Goal: Task Accomplishment & Management: Manage account settings

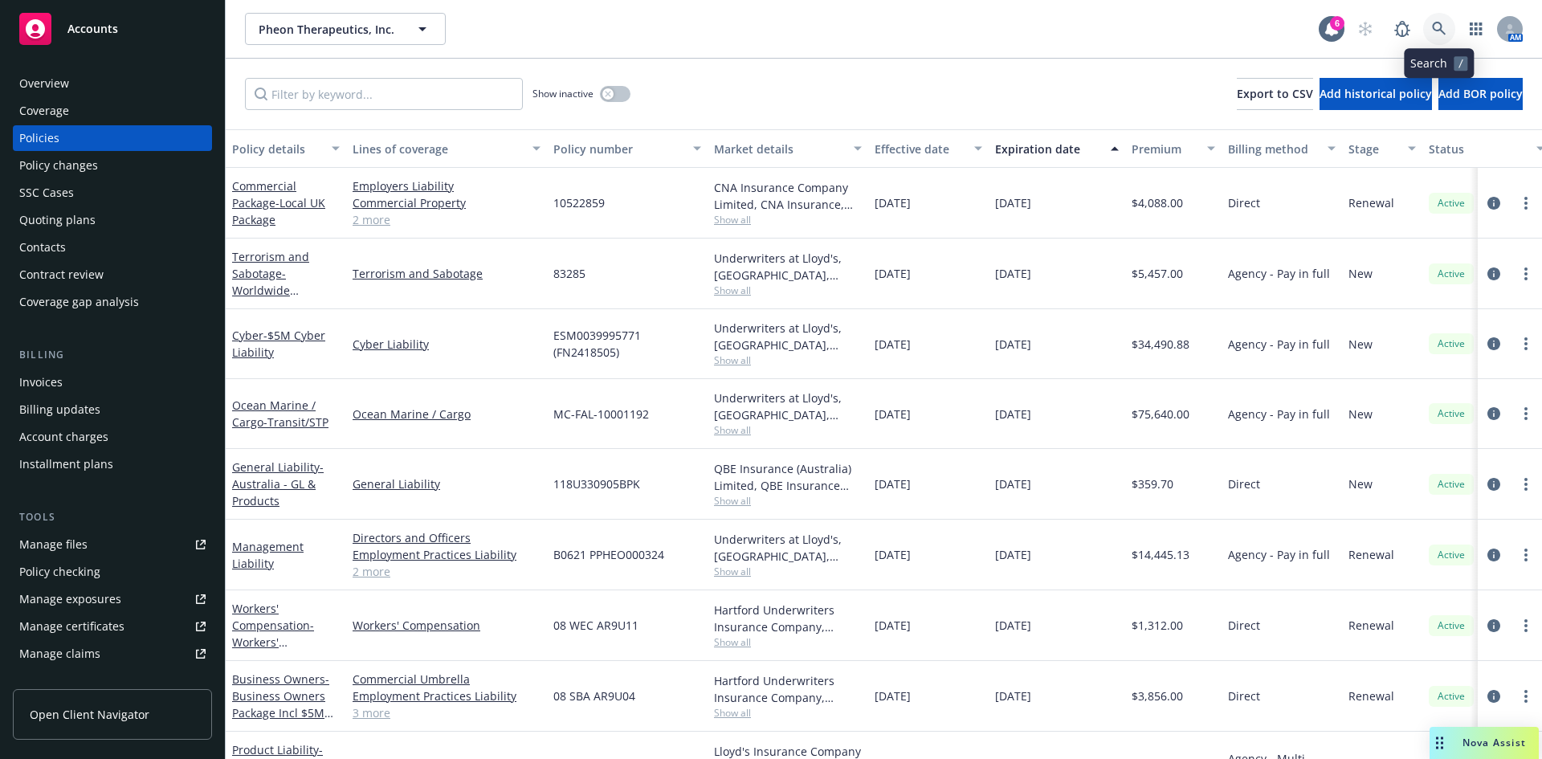
click at [1441, 20] on link at bounding box center [1439, 29] width 32 height 32
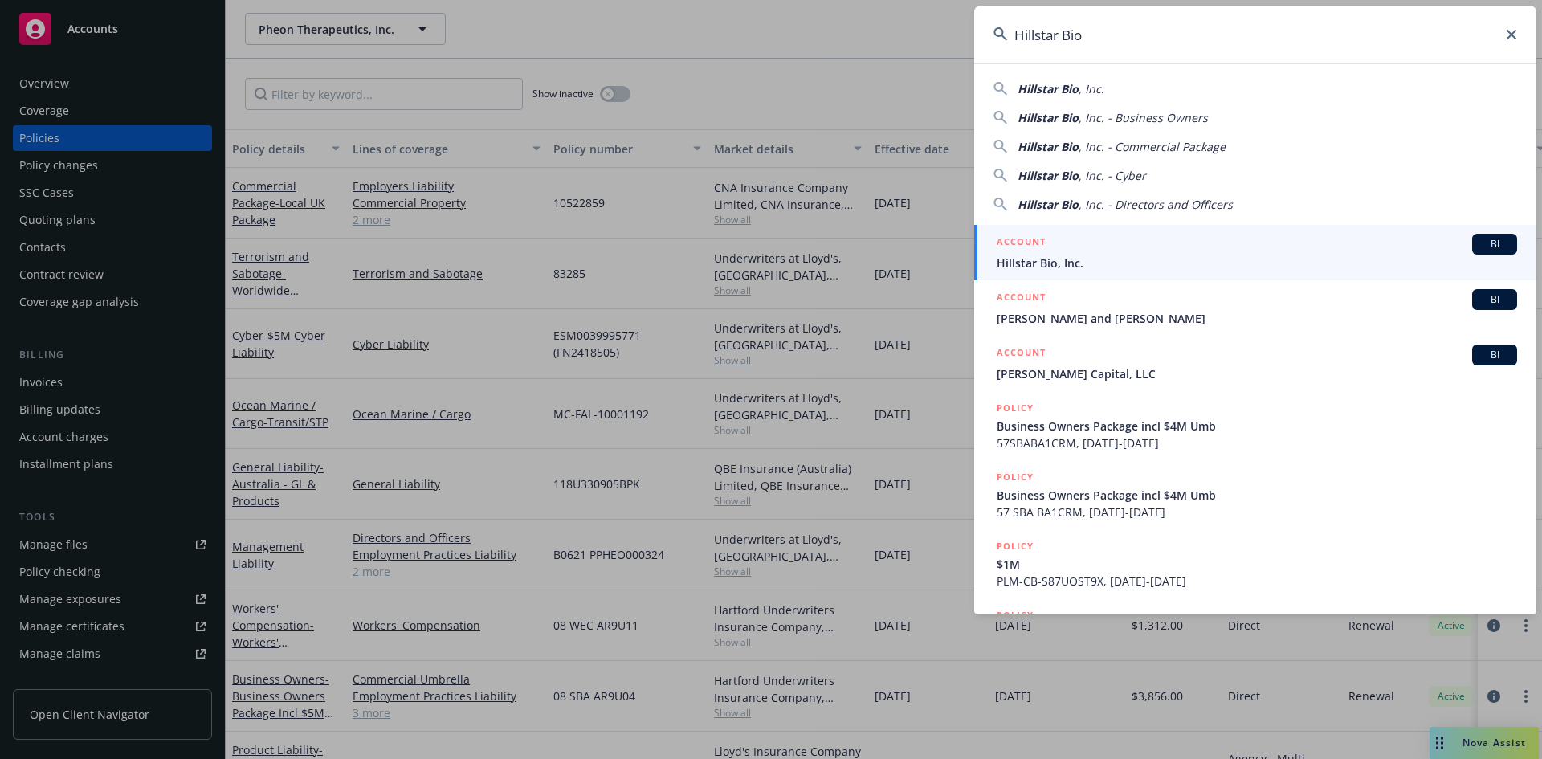
type input "Hillstar Bio"
click at [1148, 250] on div "ACCOUNT BI" at bounding box center [1257, 244] width 520 height 21
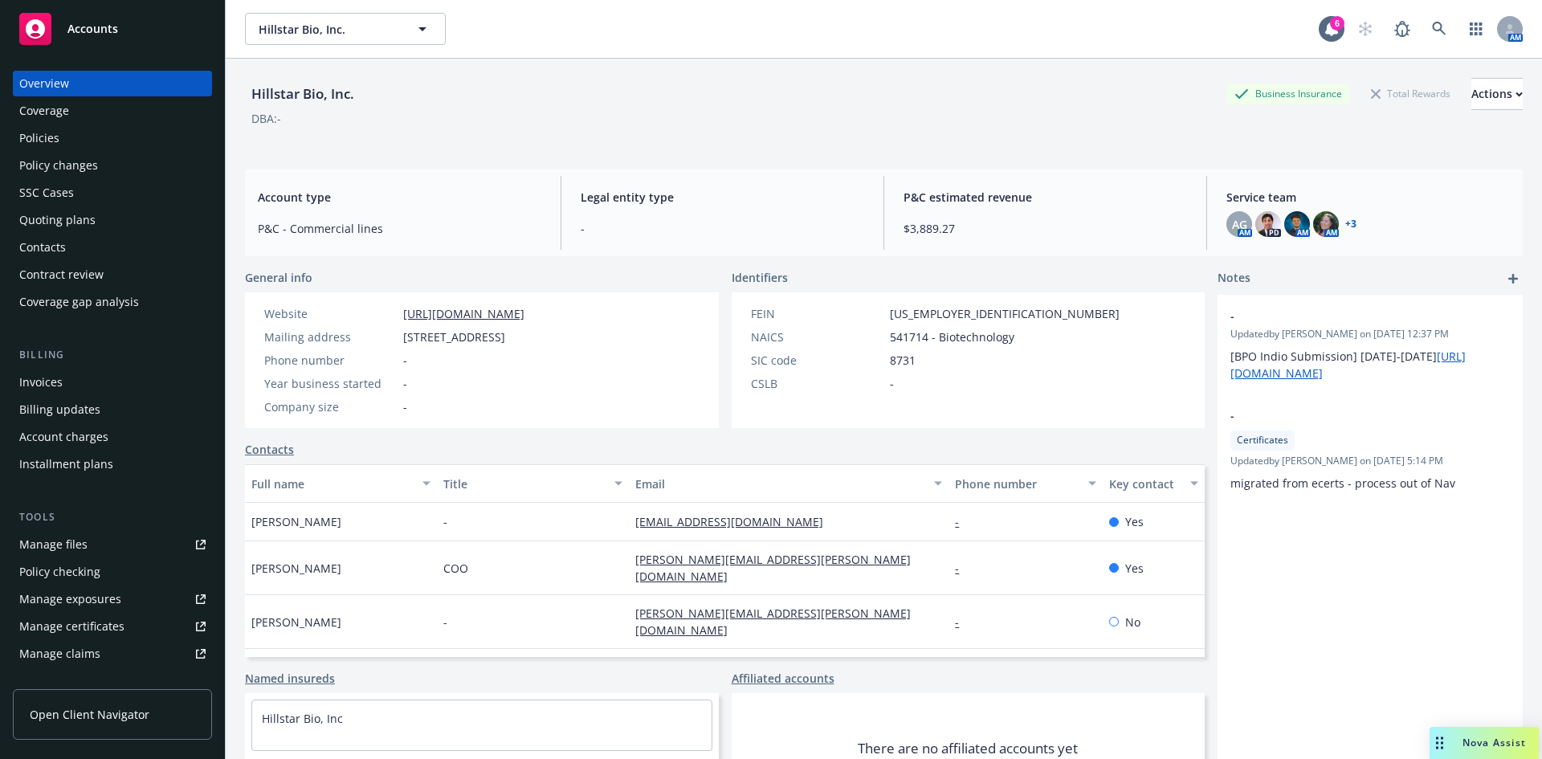
click at [38, 137] on div "Policies" at bounding box center [39, 138] width 40 height 26
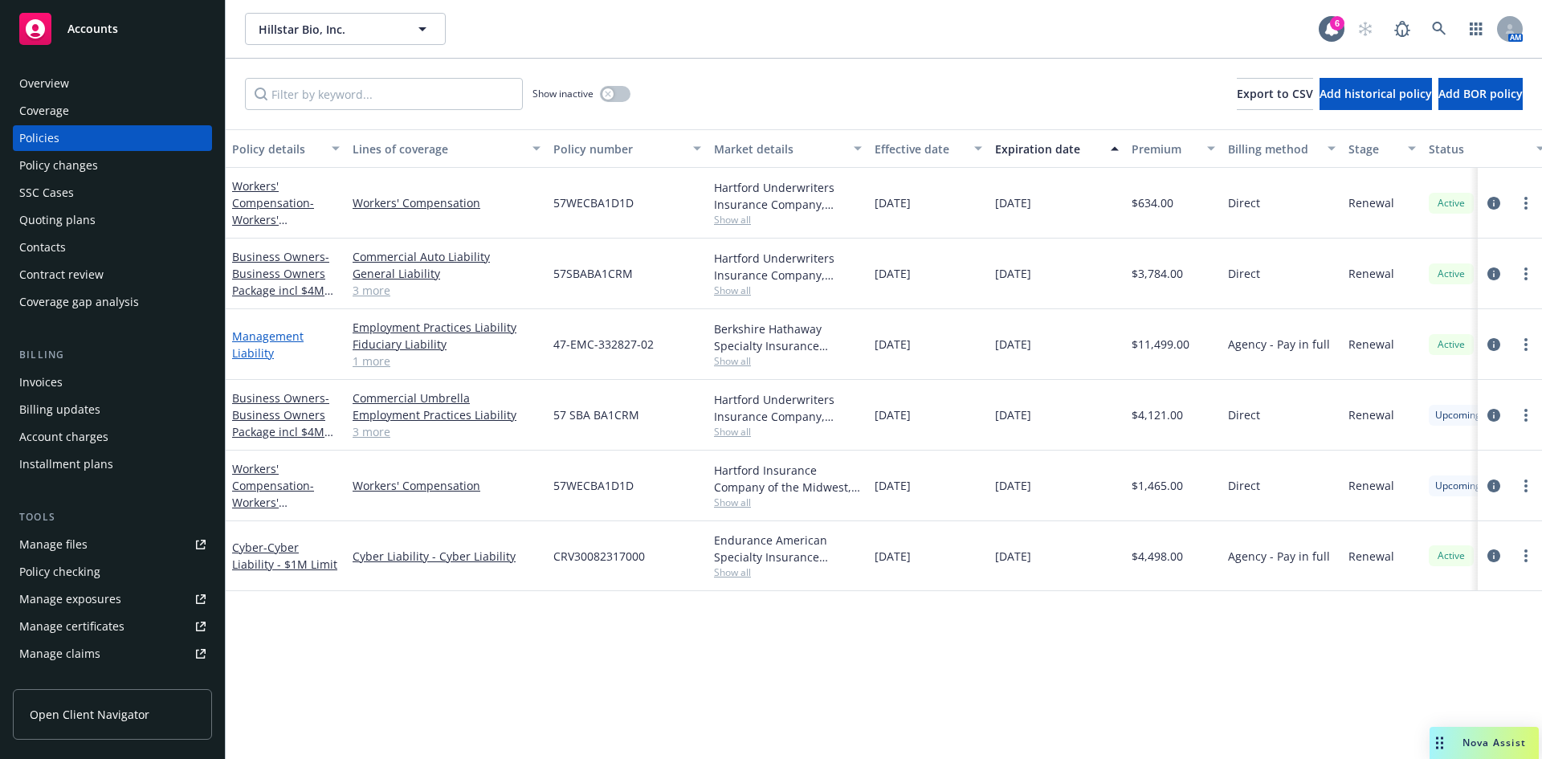
click at [251, 336] on link "Management Liability" at bounding box center [267, 344] width 71 height 32
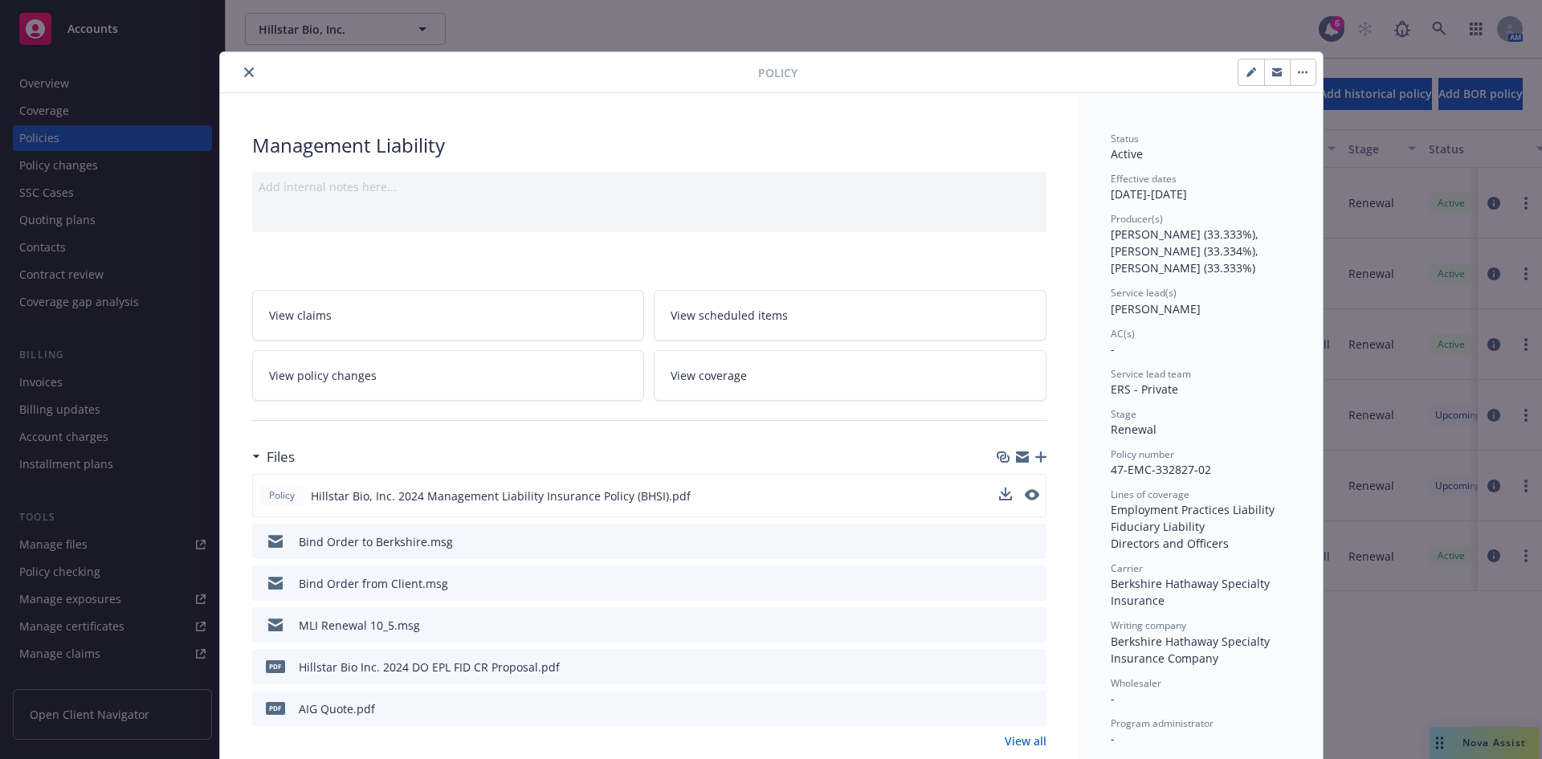
click at [991, 491] on div "Policy Hillstar Bio, Inc. 2024 Management Liability Insurance Policy (BHSI).pdf" at bounding box center [649, 495] width 794 height 43
click at [997, 495] on icon "download file" at bounding box center [1003, 494] width 13 height 13
click at [1027, 495] on icon "preview file" at bounding box center [1030, 494] width 14 height 11
drag, startPoint x: 239, startPoint y: 71, endPoint x: 248, endPoint y: 76, distance: 10.1
click at [244, 71] on icon "close" at bounding box center [249, 72] width 10 height 10
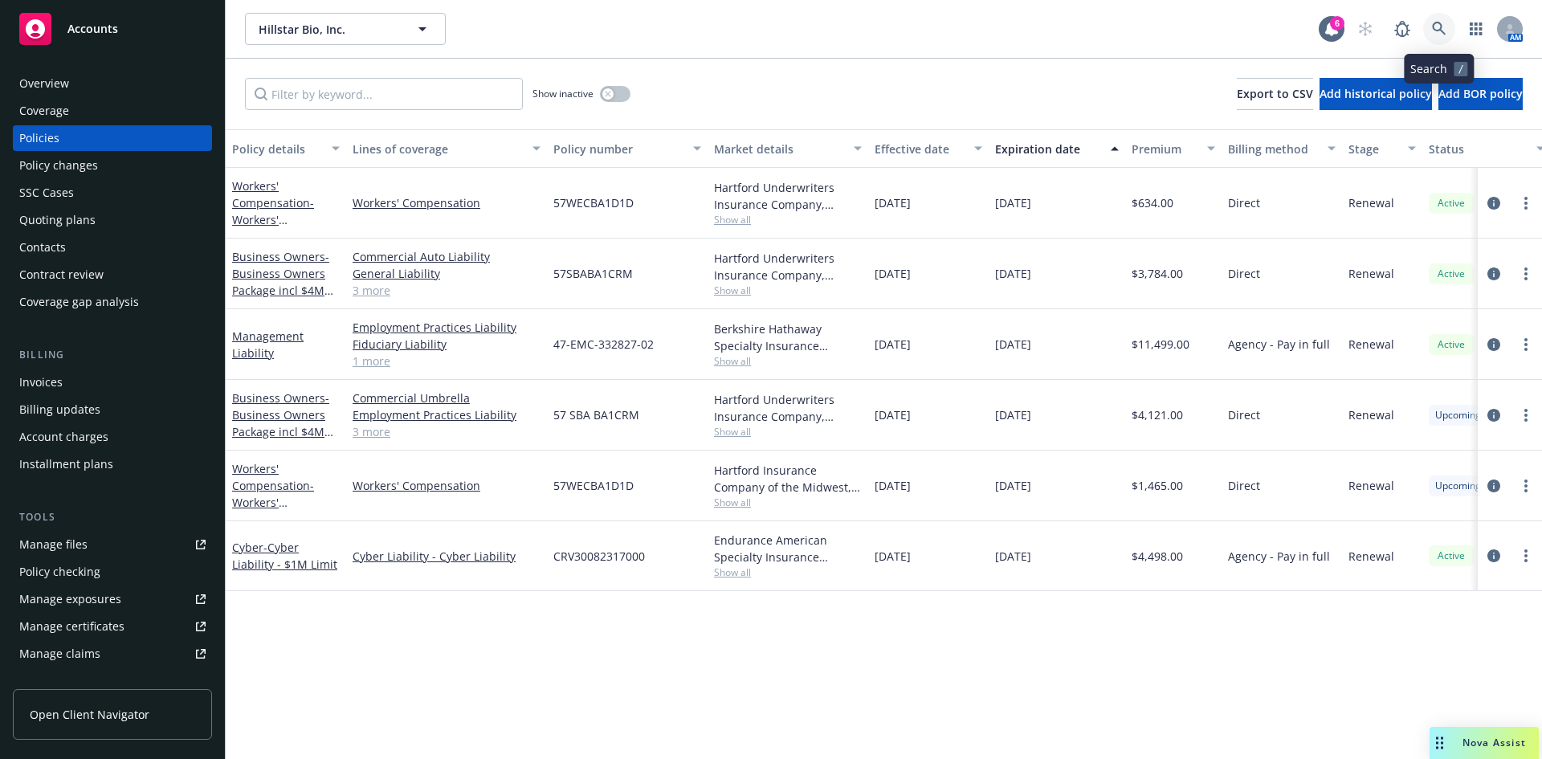
click at [1442, 28] on icon at bounding box center [1439, 29] width 14 height 14
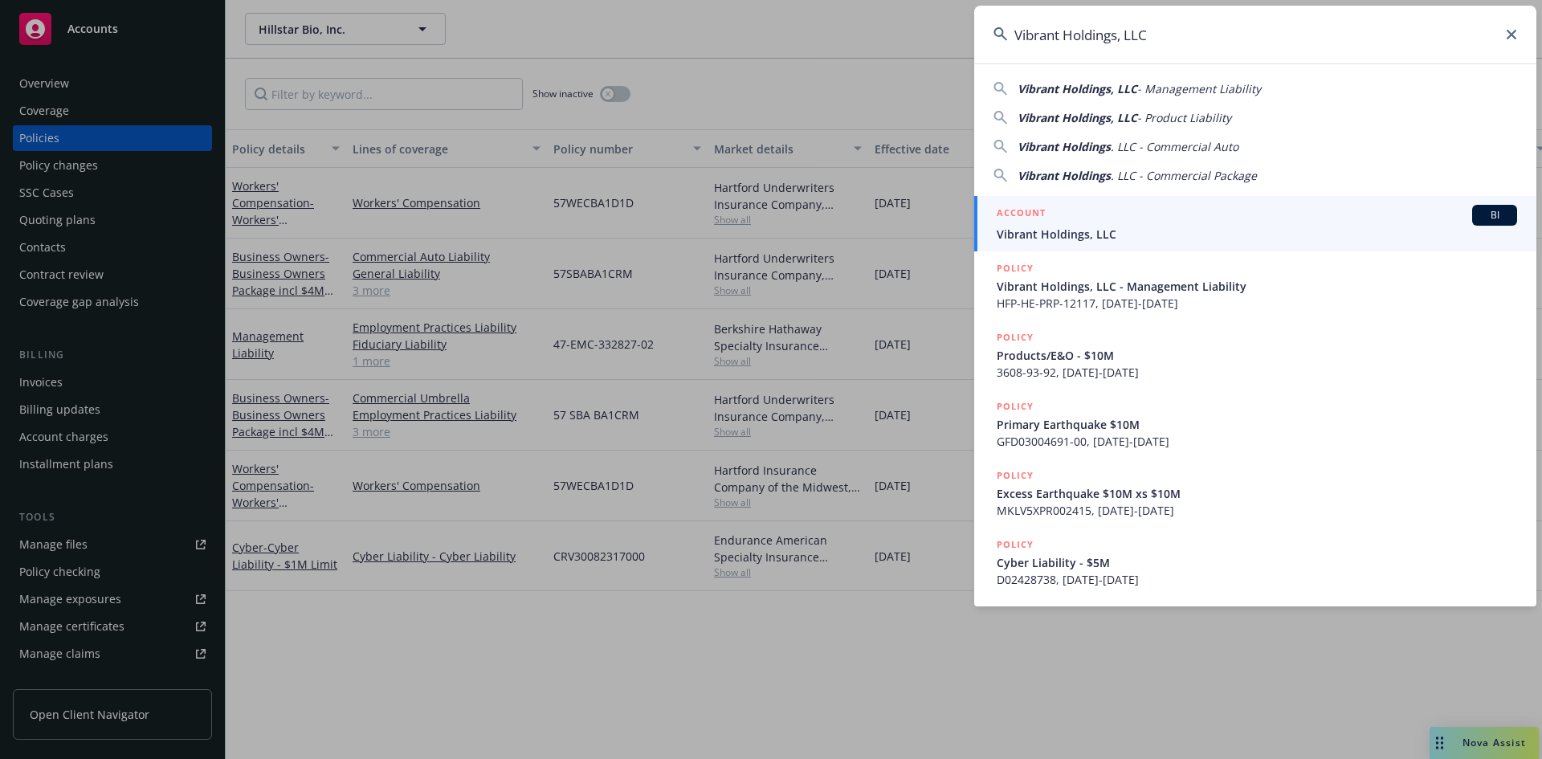
type input "Vibrant Holdings, LLC"
click at [1127, 222] on div "ACCOUNT BI" at bounding box center [1257, 215] width 520 height 21
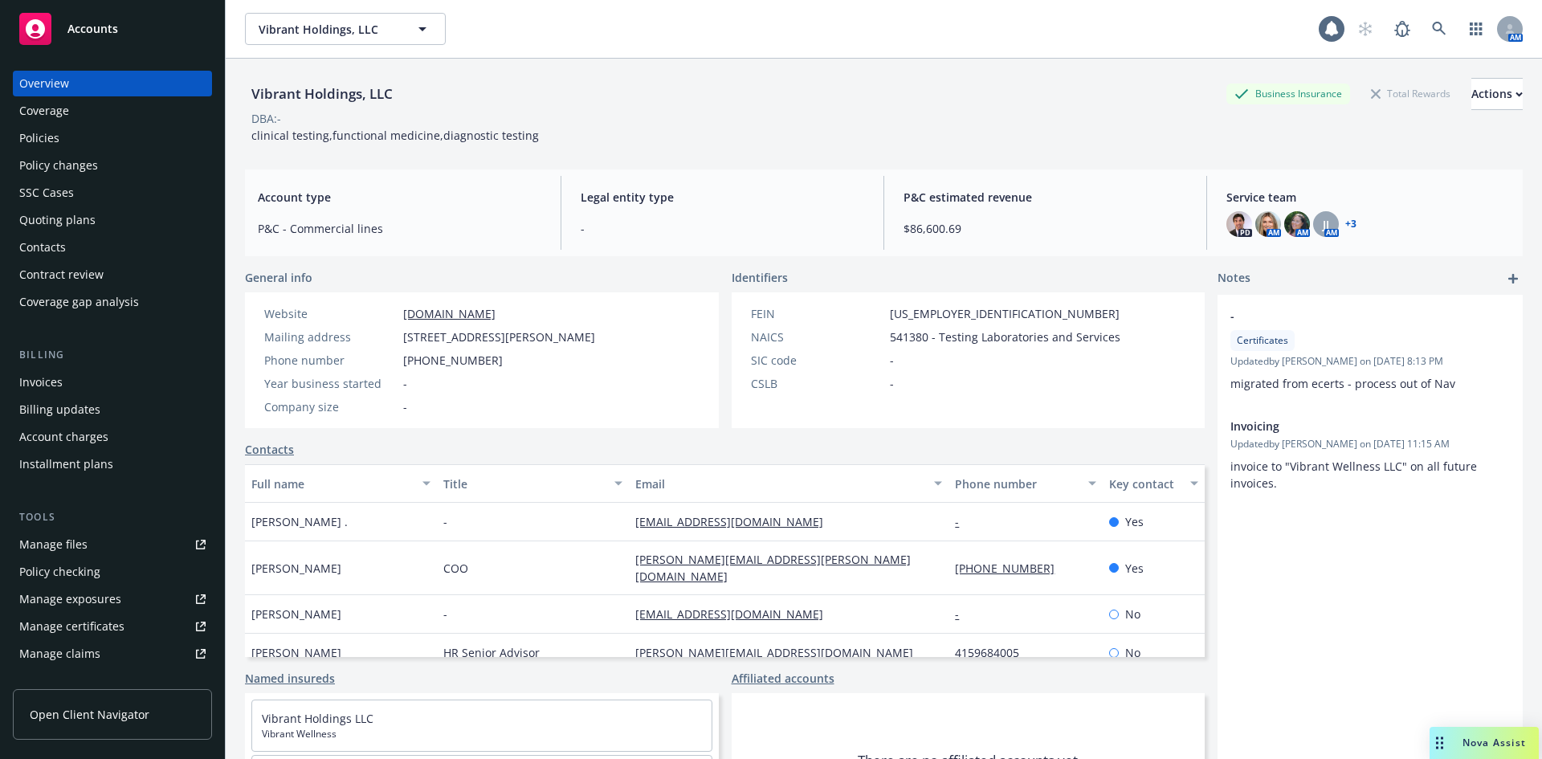
scroll to position [315, 0]
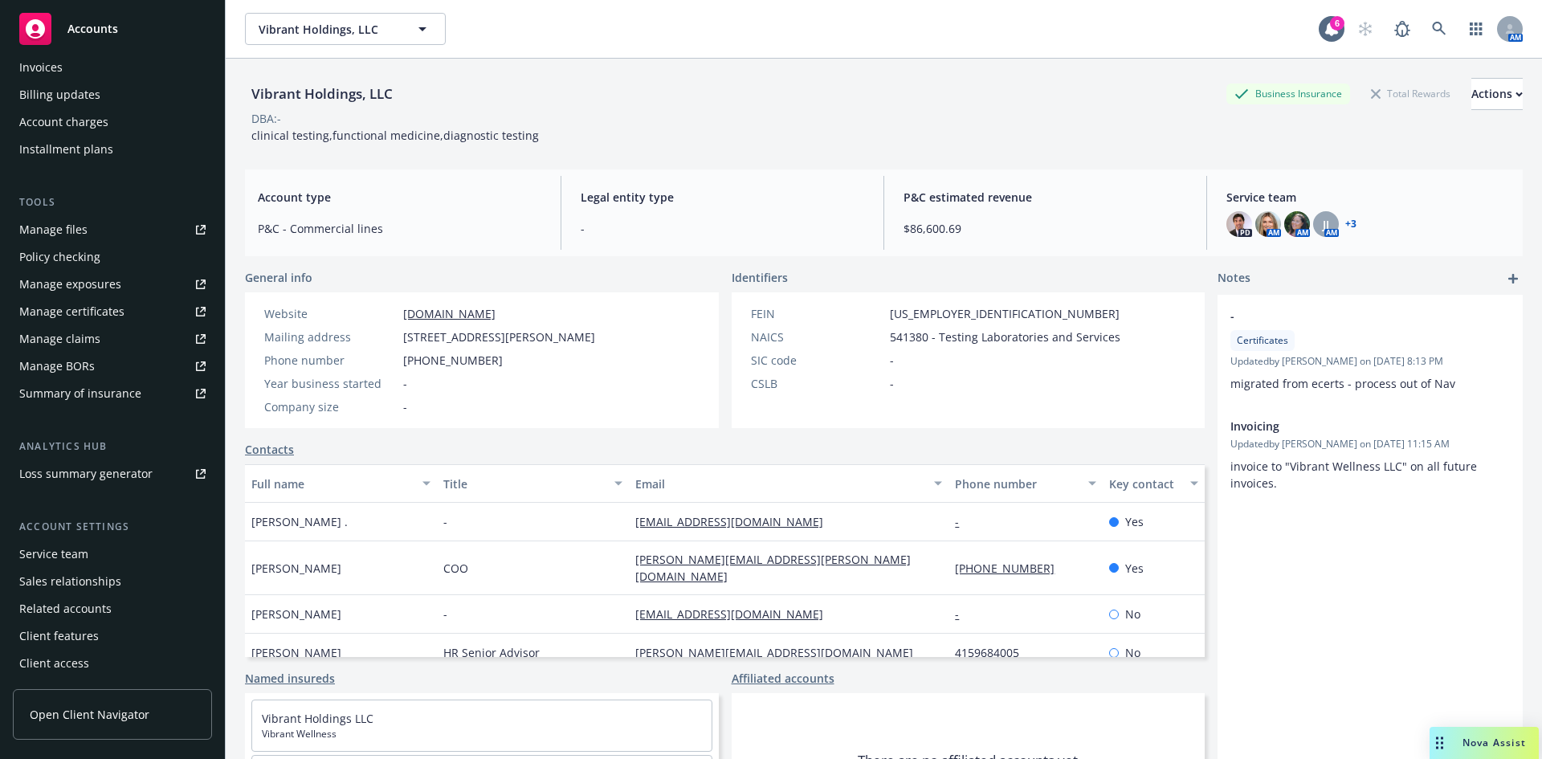
click at [67, 558] on div "Service team" at bounding box center [53, 554] width 69 height 26
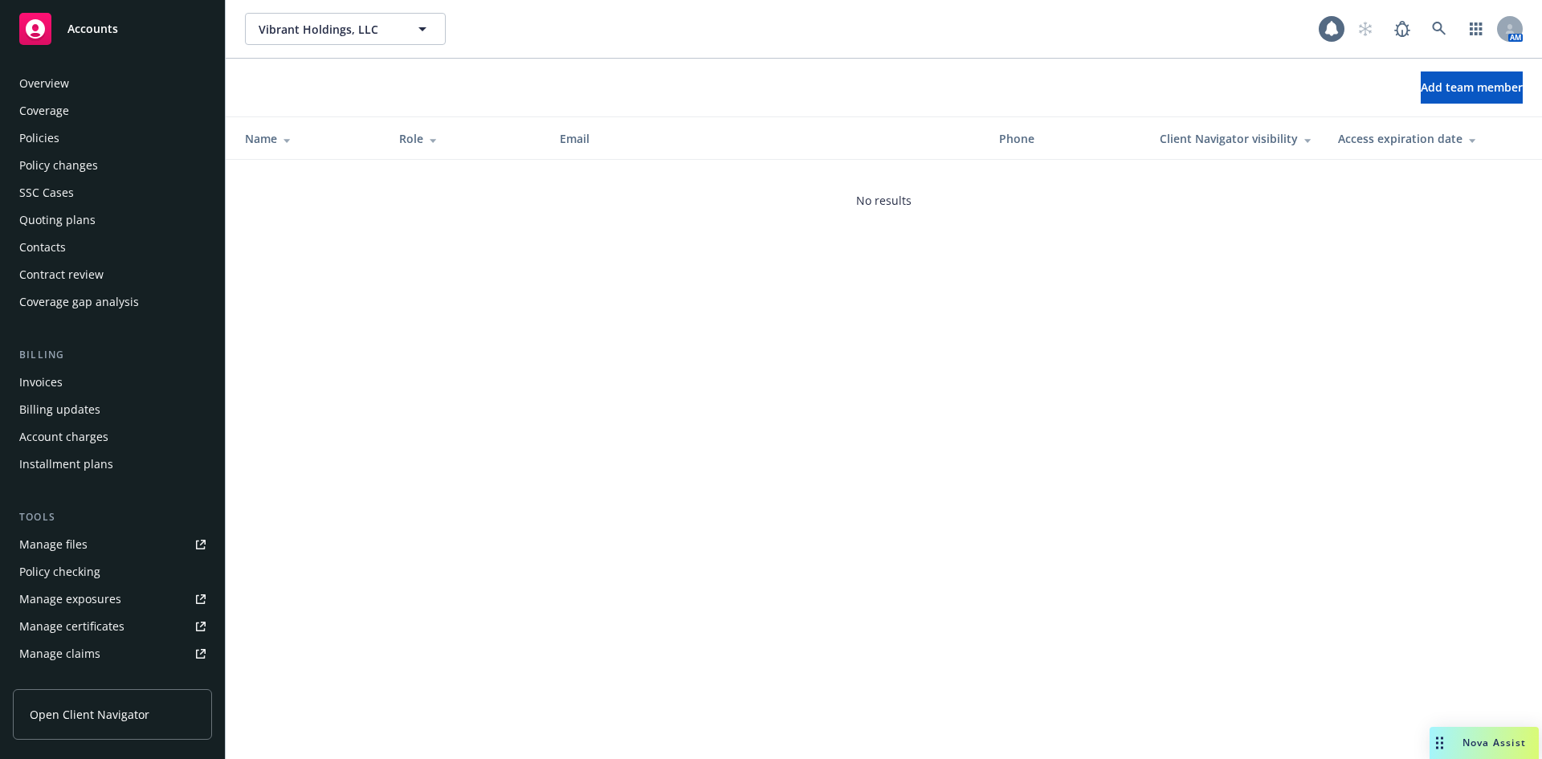
scroll to position [315, 0]
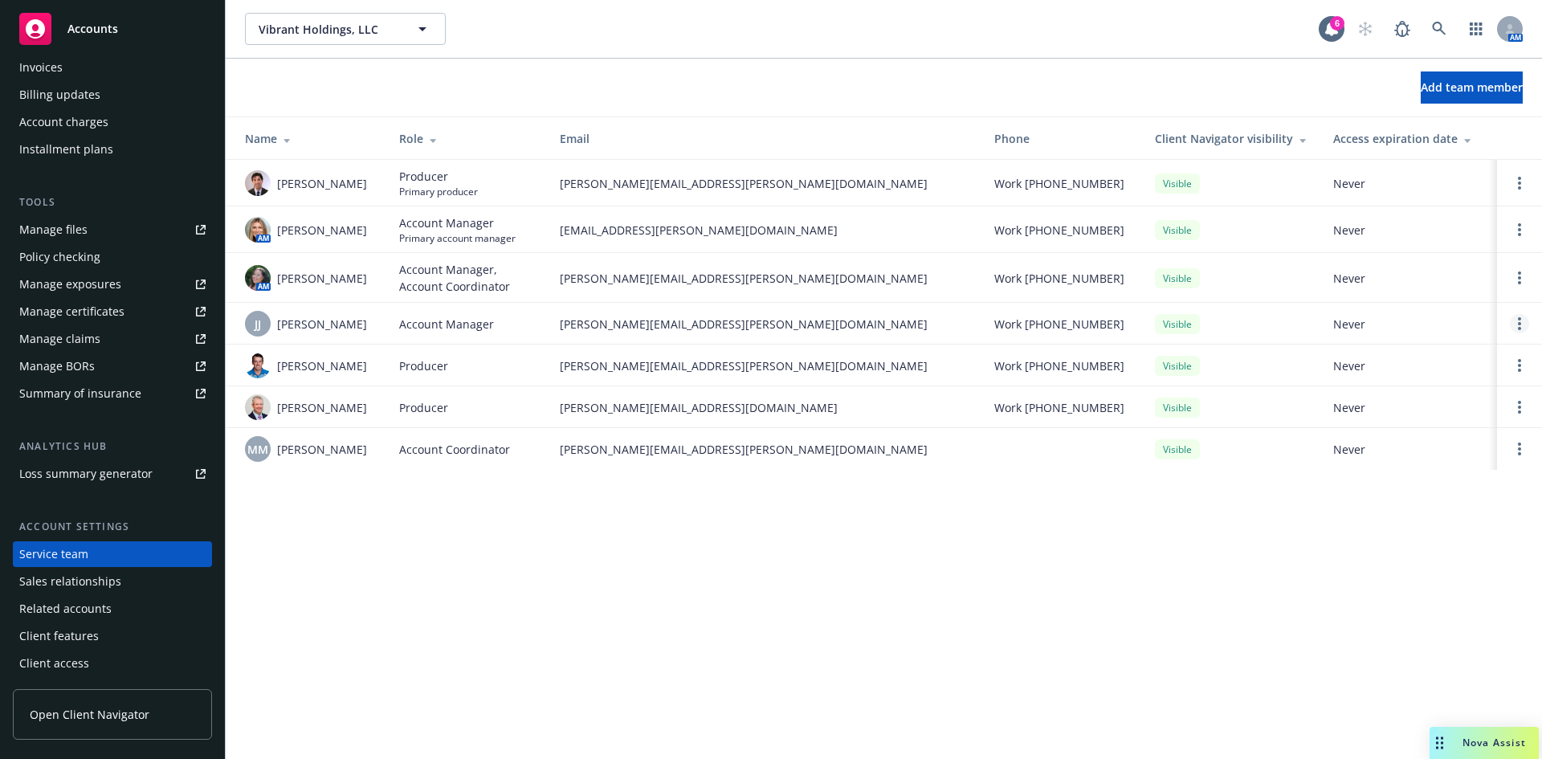
click at [1521, 328] on link "Open options" at bounding box center [1519, 323] width 19 height 19
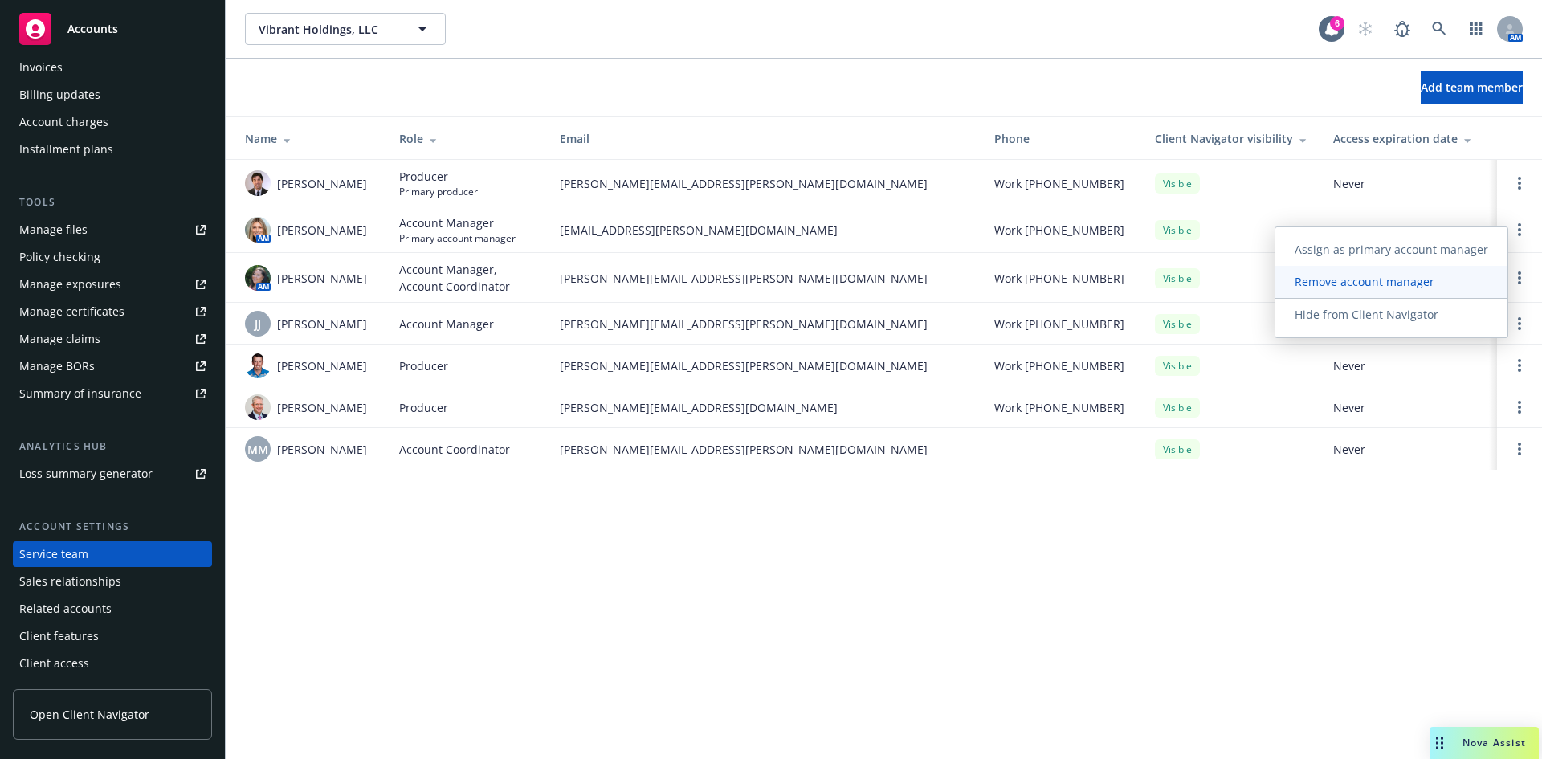
click at [1364, 287] on span "Remove account manager" at bounding box center [1364, 281] width 178 height 15
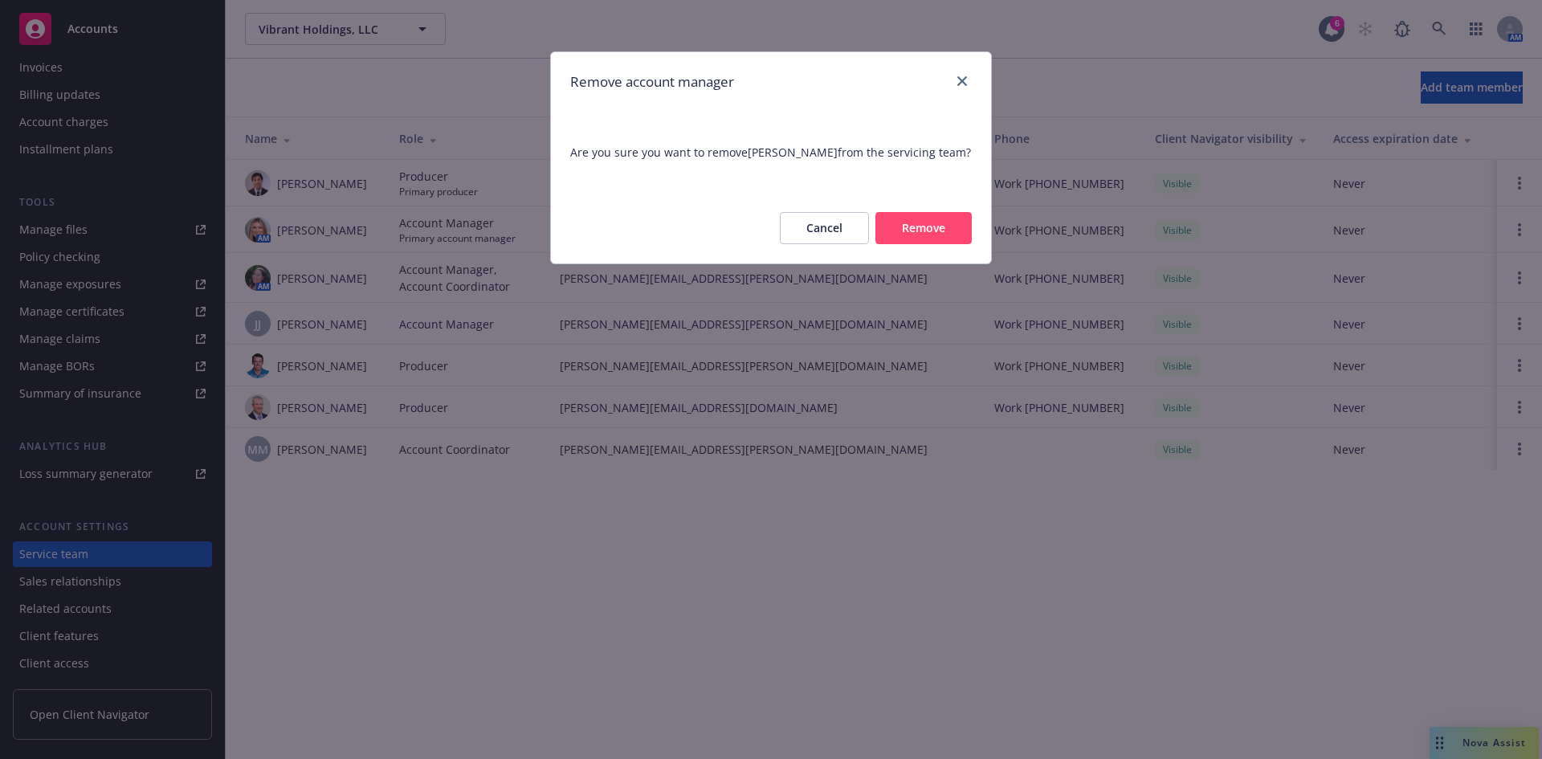
click at [926, 230] on button "Remove" at bounding box center [923, 228] width 96 height 32
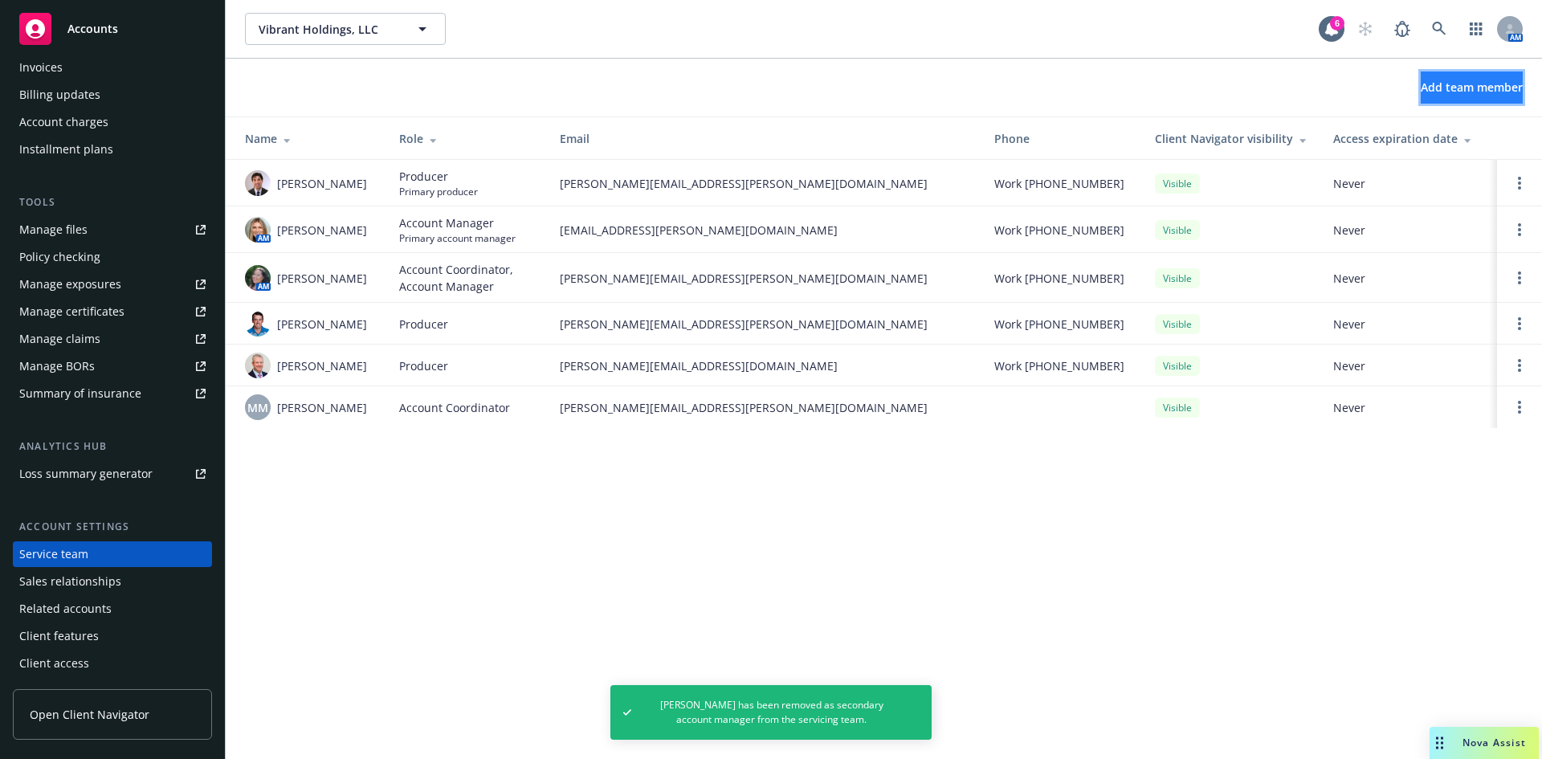
click at [1444, 87] on span "Add team member" at bounding box center [1472, 87] width 102 height 15
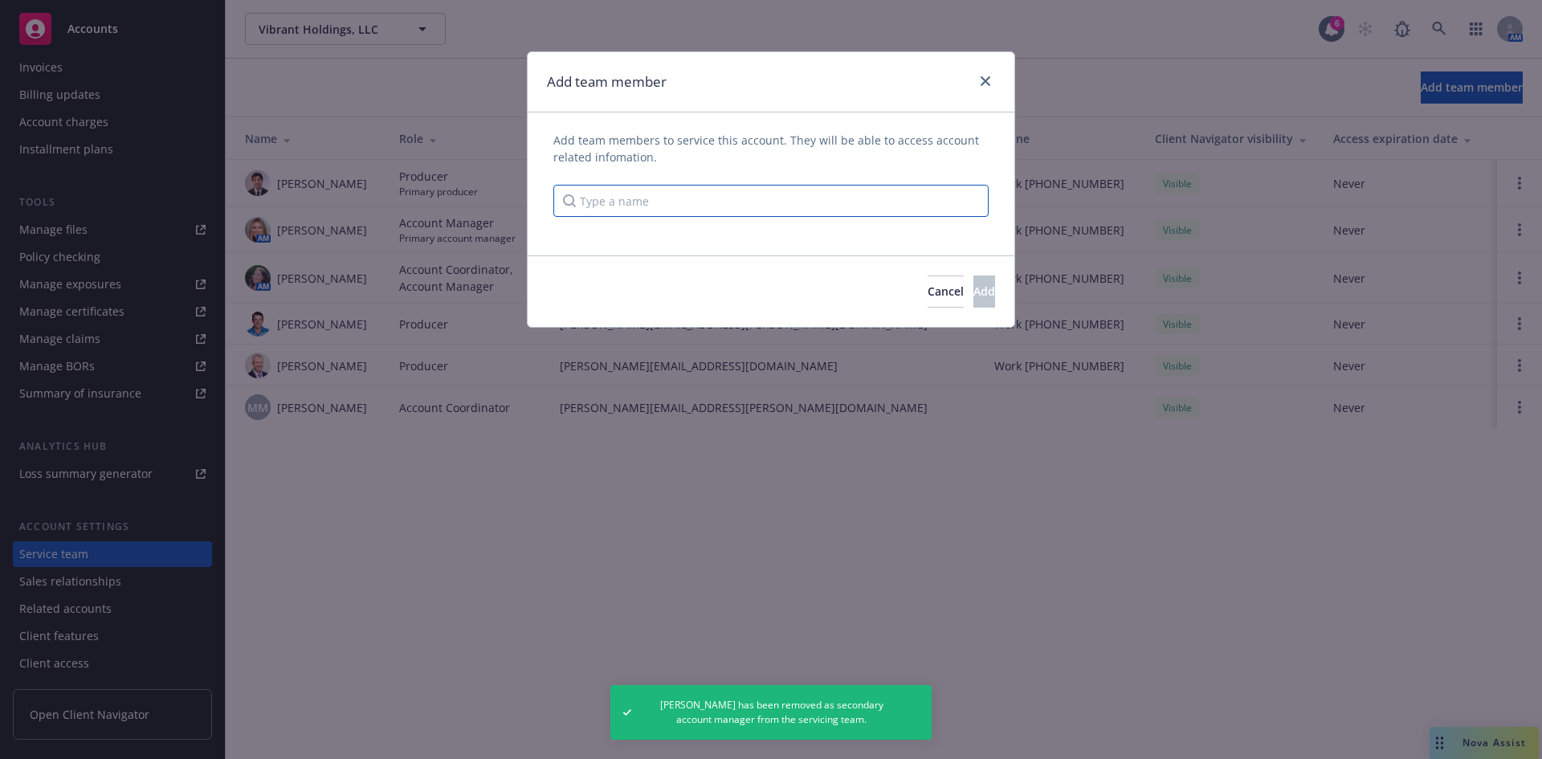
click at [606, 202] on input "Type a name" at bounding box center [770, 201] width 435 height 32
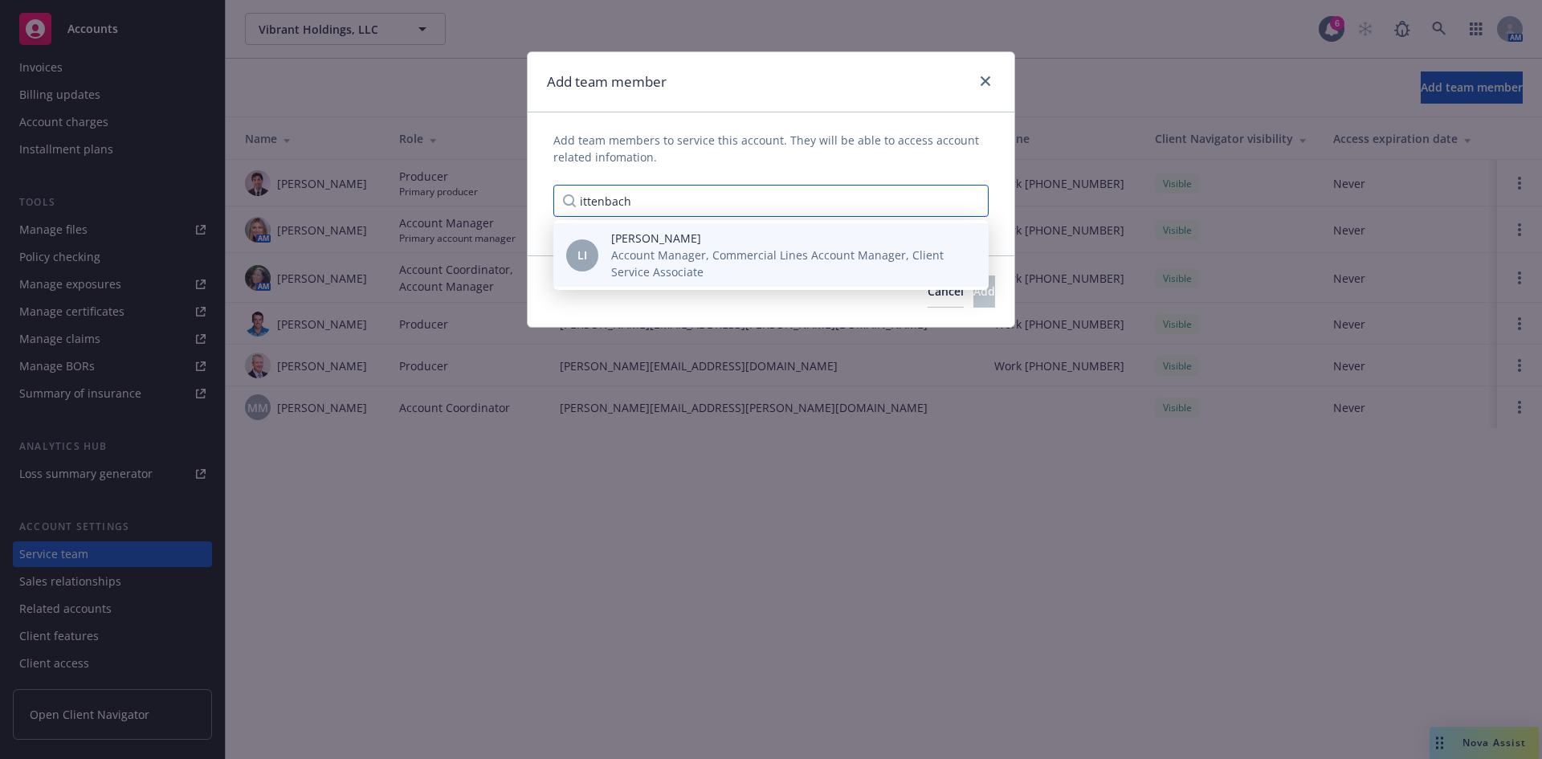
type input "ittenbach"
click at [694, 276] on span "Account Manager, Commercial Lines Account Manager, Client Service Associate" at bounding box center [787, 264] width 352 height 34
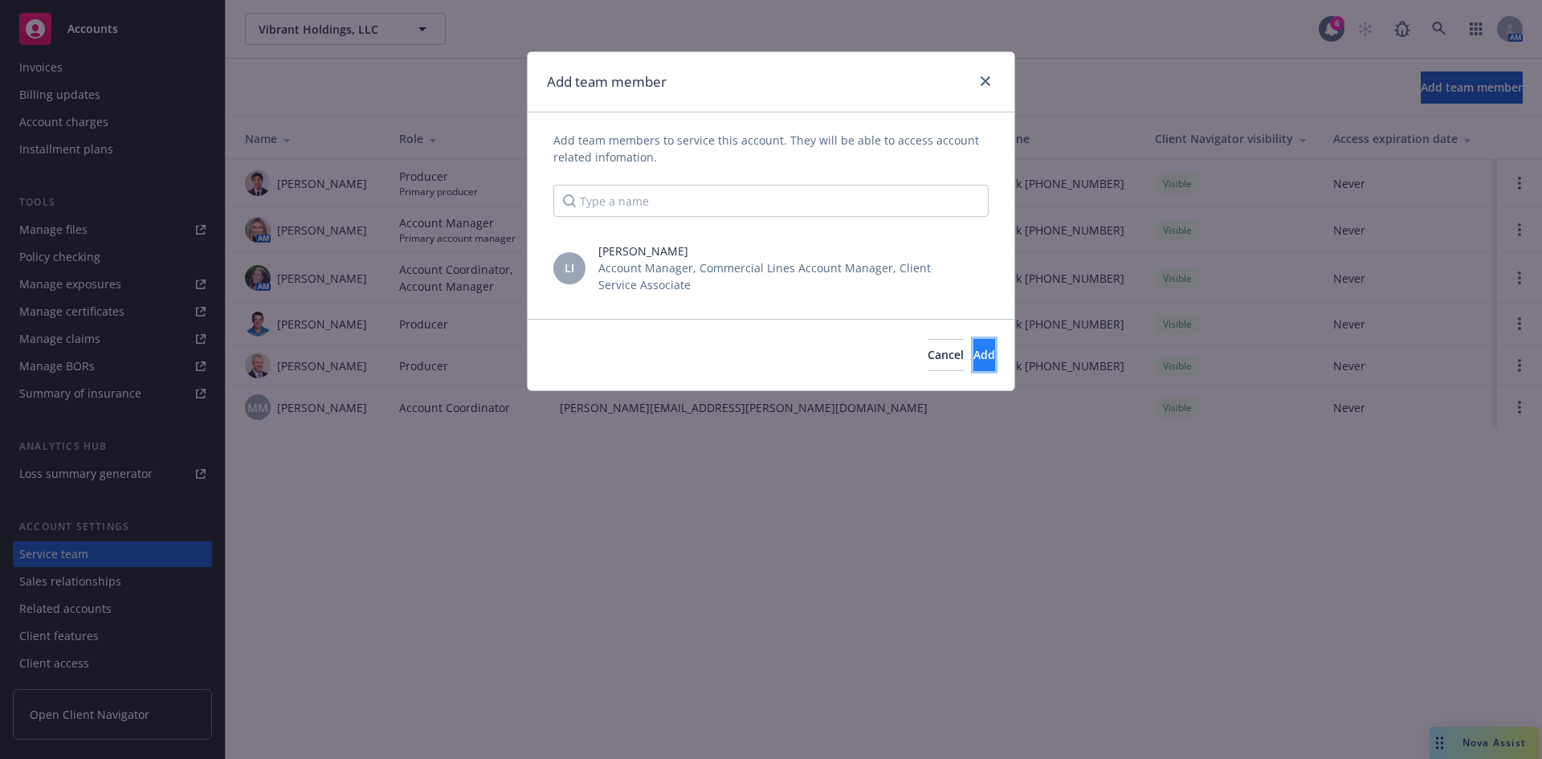
click at [973, 361] on span "Add" at bounding box center [984, 354] width 22 height 15
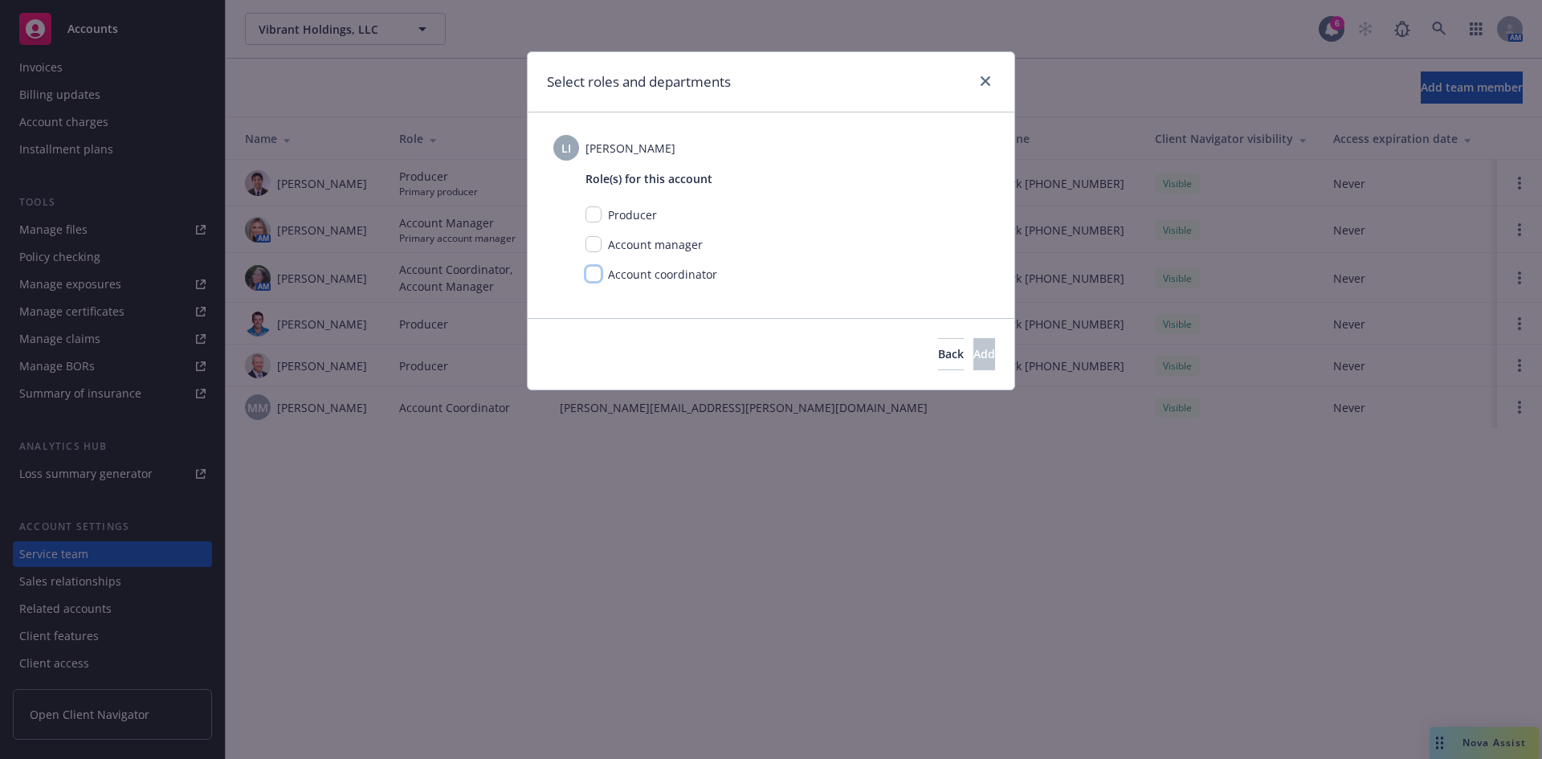
drag, startPoint x: 591, startPoint y: 272, endPoint x: 618, endPoint y: 280, distance: 27.7
click at [591, 273] on input "checkbox" at bounding box center [593, 274] width 16 height 16
checkbox input "true"
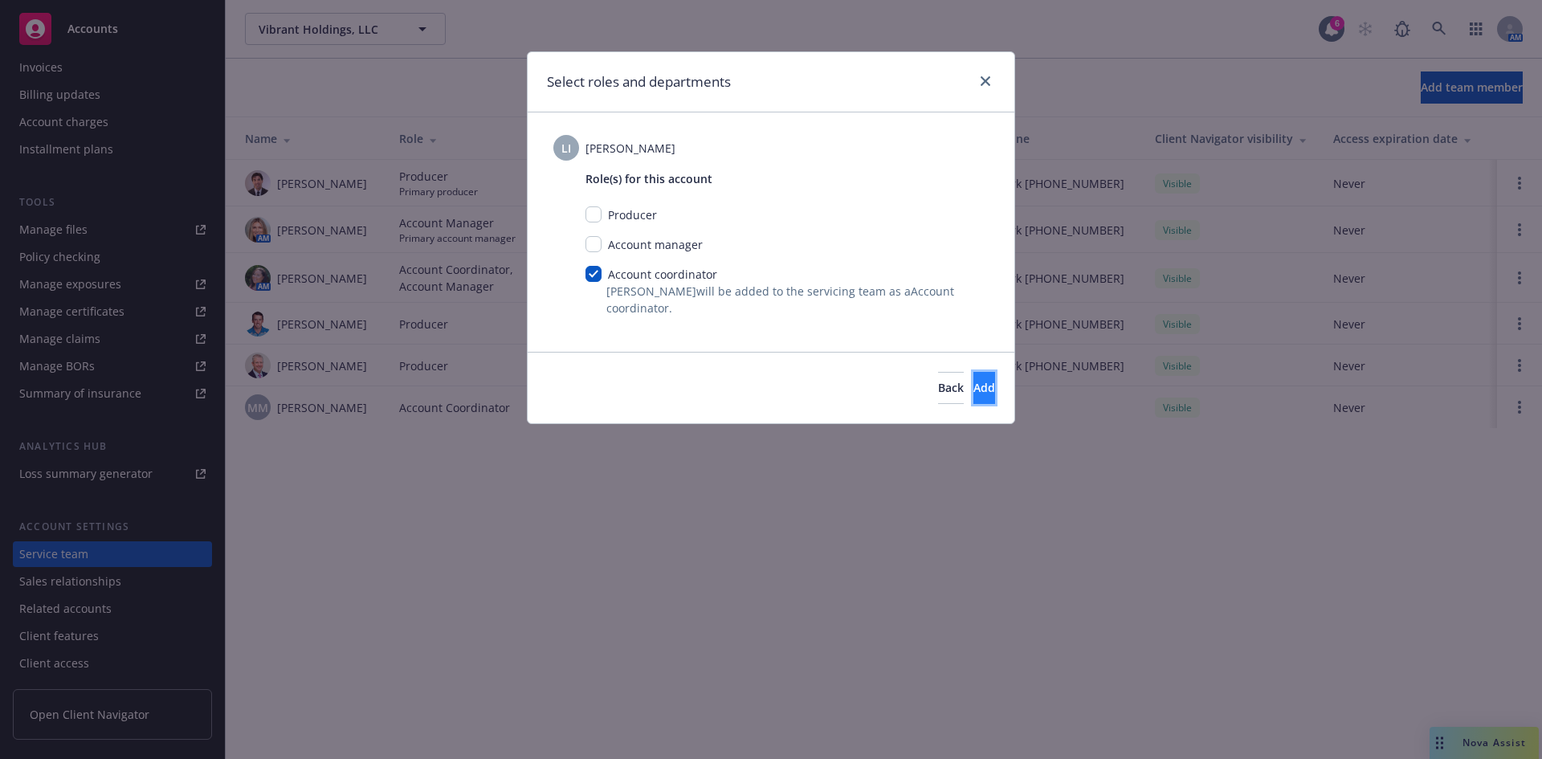
click at [973, 385] on button "Add" at bounding box center [984, 388] width 22 height 32
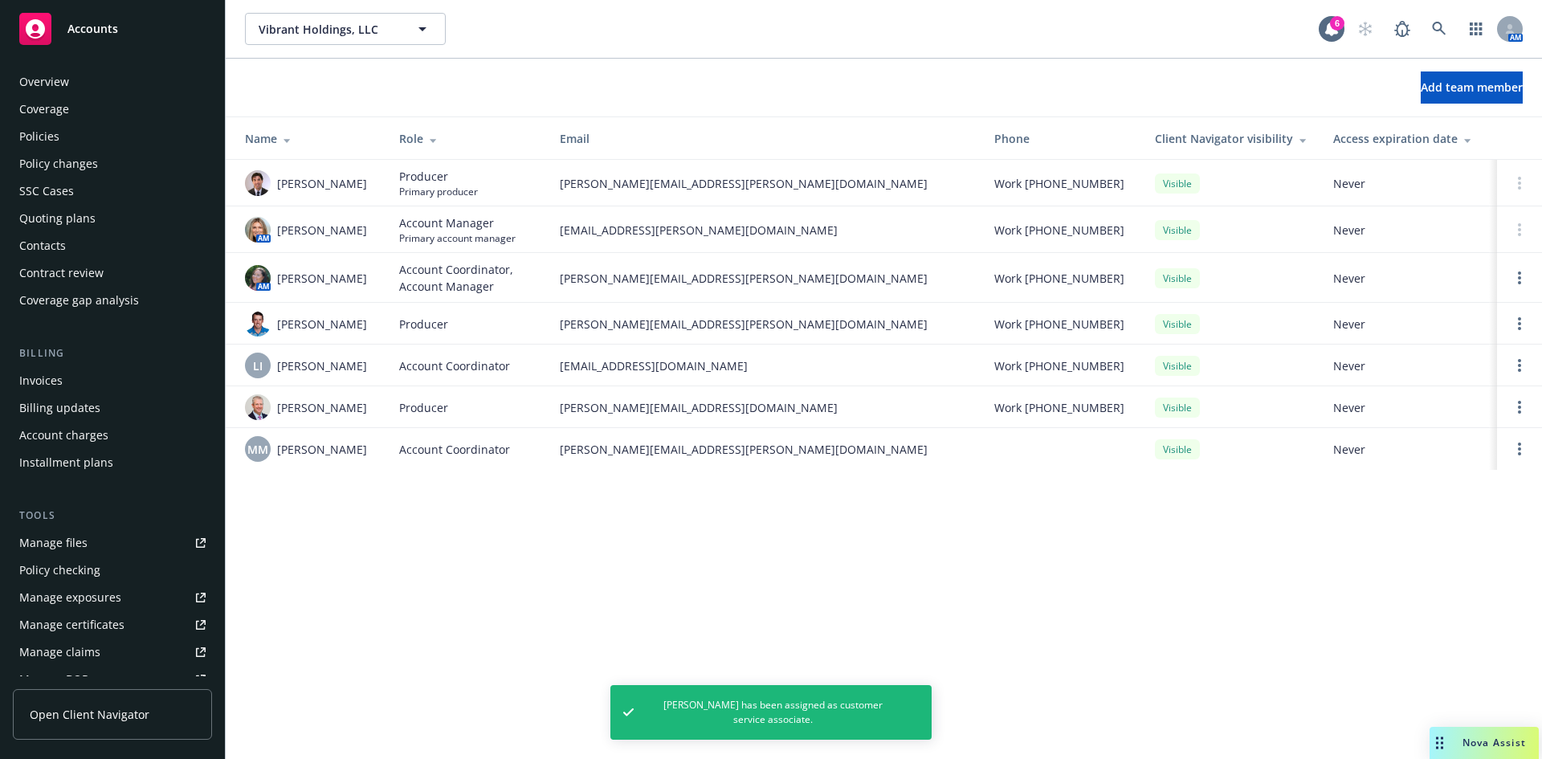
scroll to position [0, 0]
click at [39, 141] on div "Policies" at bounding box center [39, 138] width 40 height 26
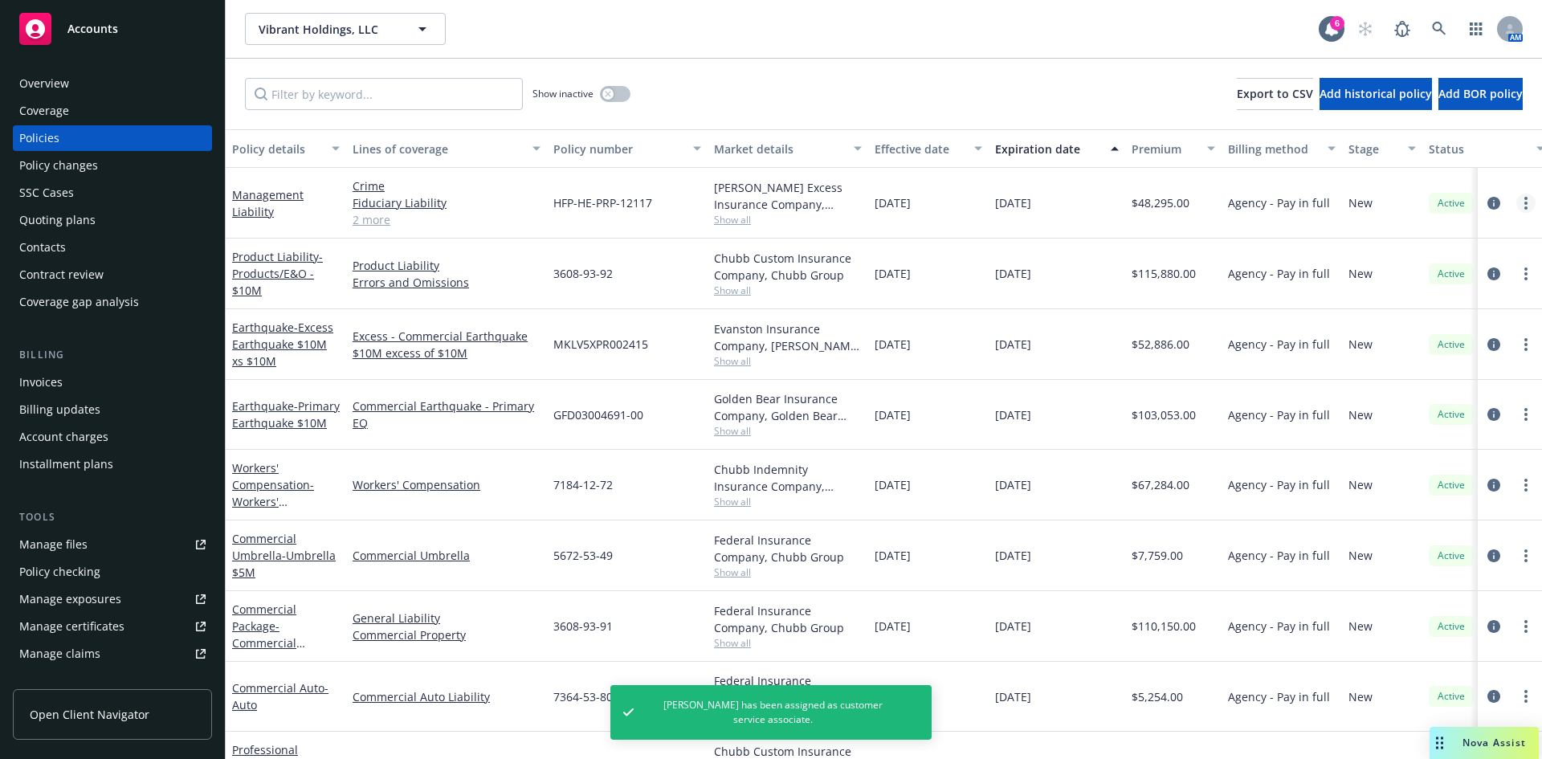
click at [1517, 206] on link "more" at bounding box center [1525, 203] width 19 height 19
click at [1434, 270] on link "Renew with incumbent" at bounding box center [1428, 268] width 189 height 32
select select "12"
select select "CA"
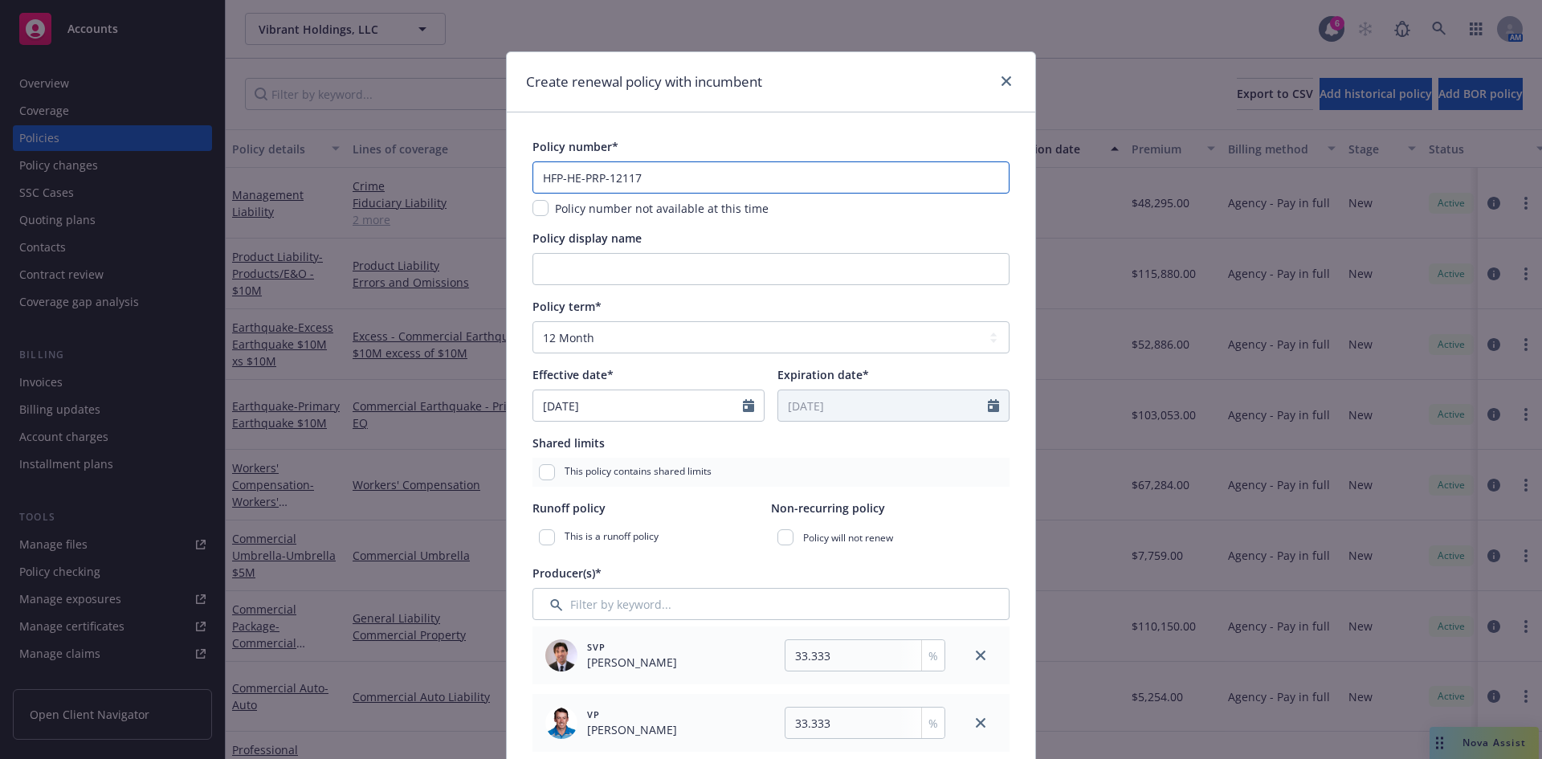
click at [624, 179] on input "HFP-HE-PRP-12117" at bounding box center [770, 177] width 477 height 32
paste input "HFP-HE-PRP-12117-091525"
type input "HFP-HE-PRP-12117-091525"
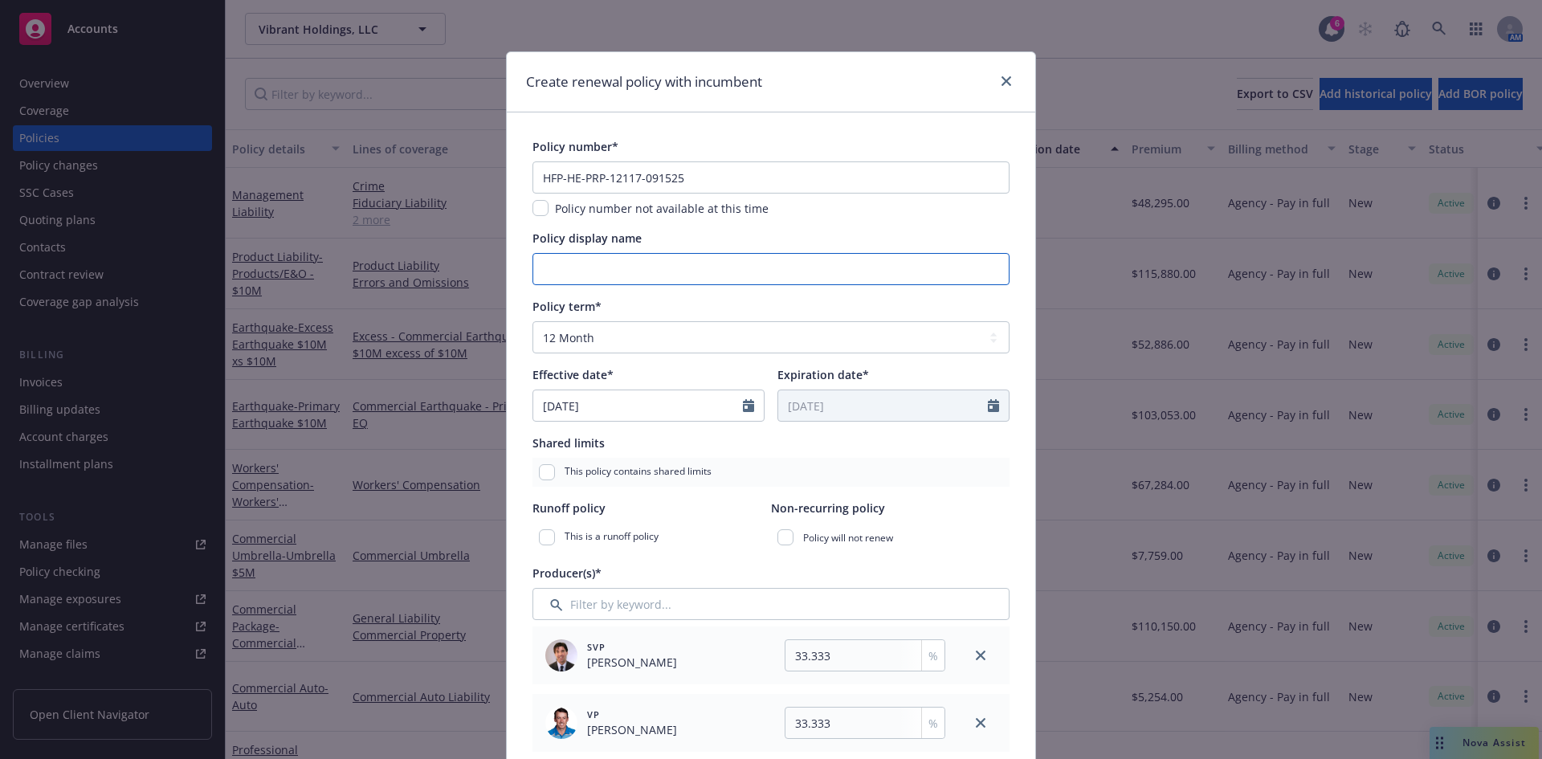
click at [605, 271] on input "Policy display name" at bounding box center [770, 269] width 477 height 32
click at [592, 277] on input "Policy display name" at bounding box center [770, 269] width 477 height 32
type input "$3M D&O/EPL $1M FID/CRM"
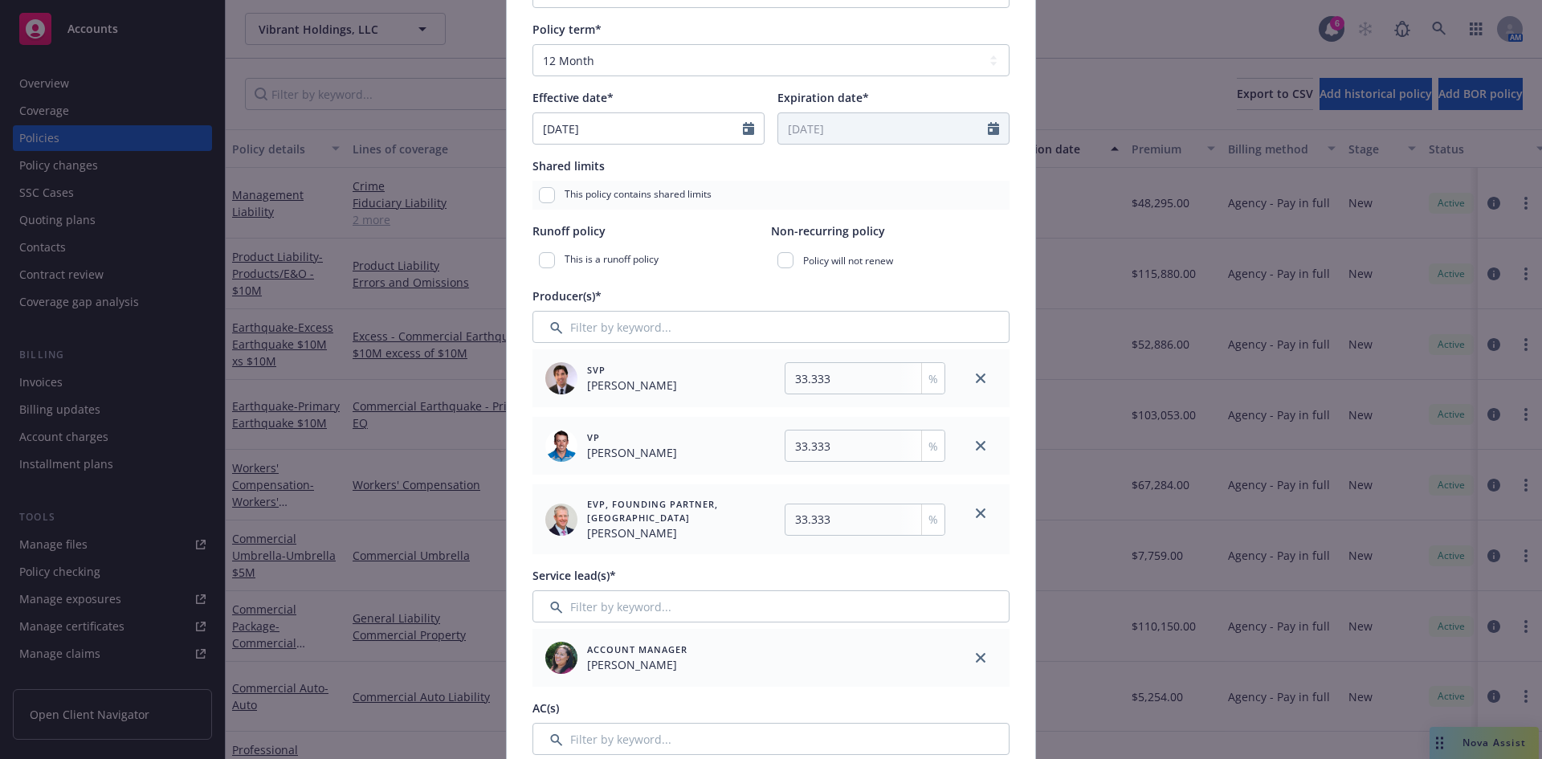
scroll to position [279, 0]
click at [833, 518] on input "33.333" at bounding box center [865, 517] width 161 height 32
type input "33.334"
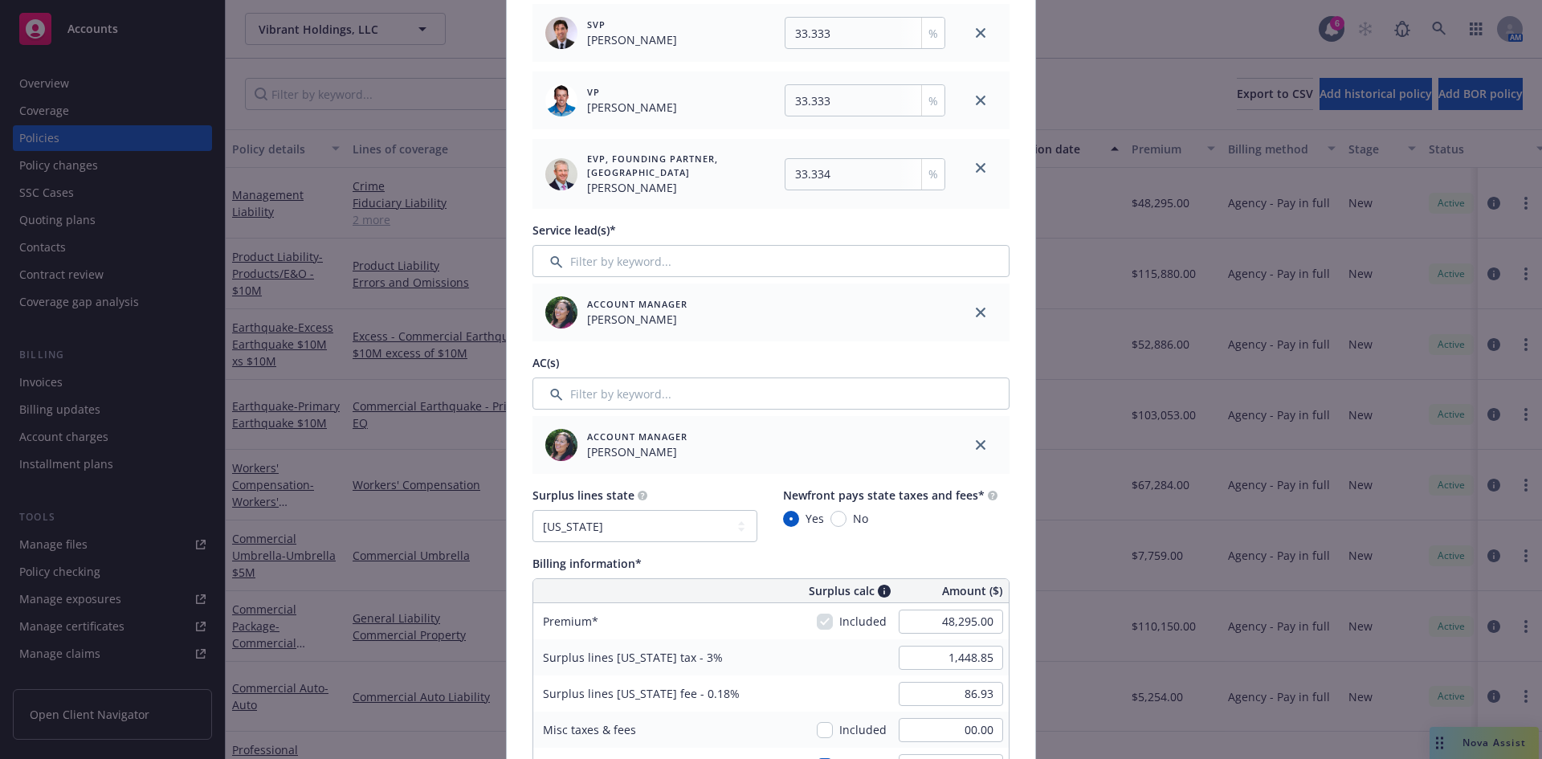
scroll to position [626, 0]
click at [971, 442] on link "close" at bounding box center [980, 441] width 19 height 19
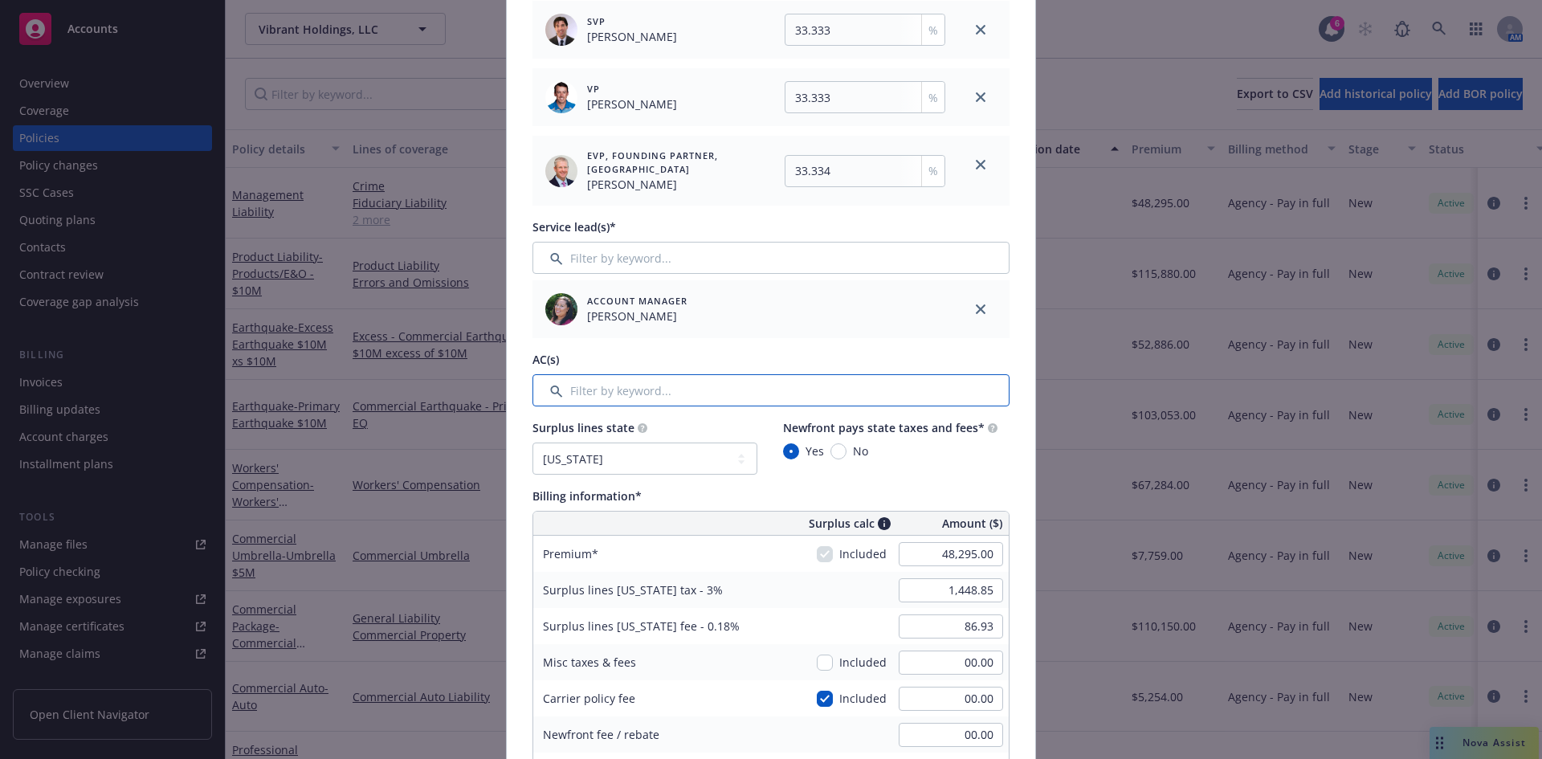
click at [614, 403] on input "Filter by keyword..." at bounding box center [770, 390] width 477 height 32
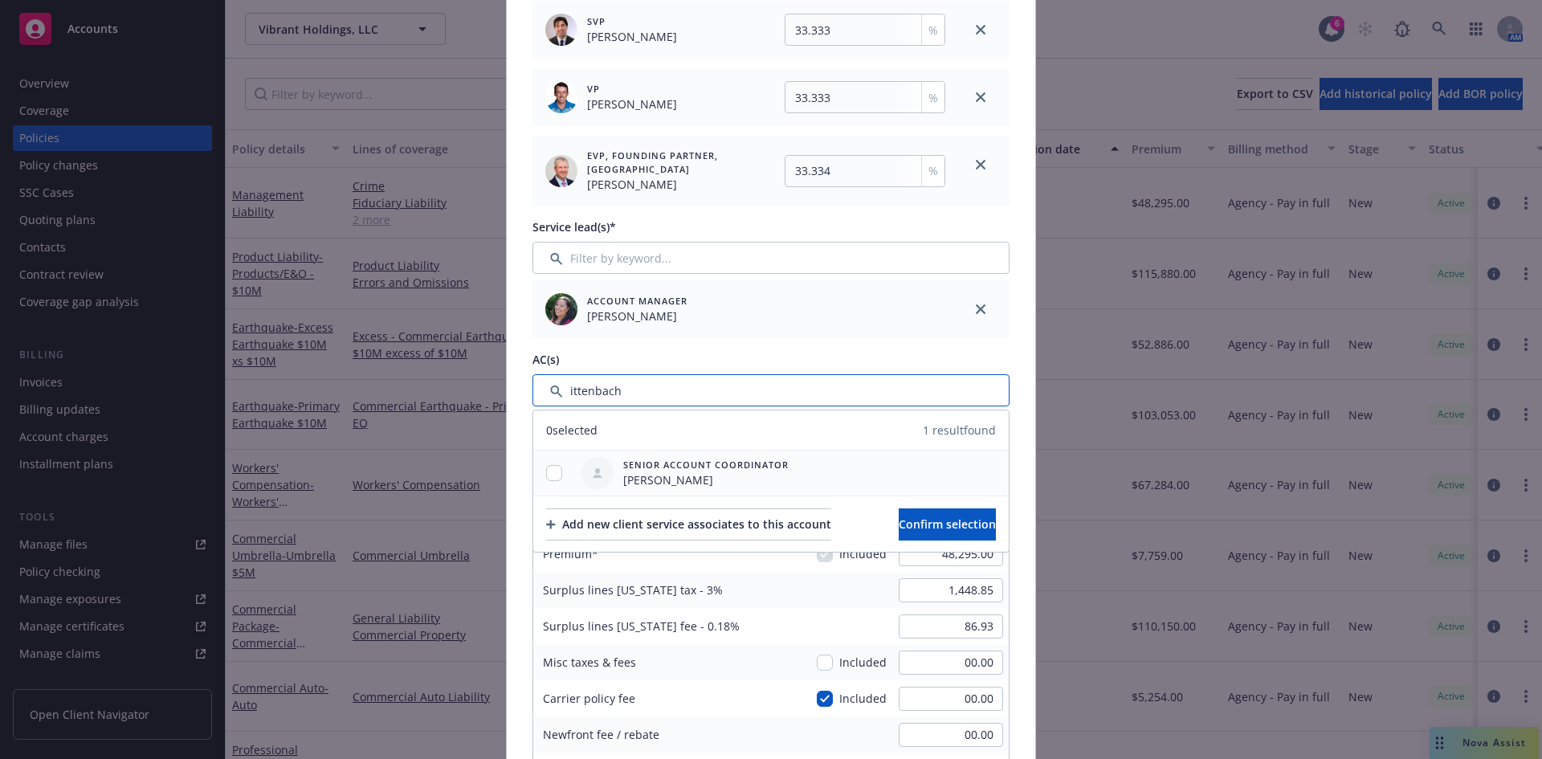
type input "ittenbach"
click at [553, 471] on input "checkbox" at bounding box center [554, 473] width 16 height 16
checkbox input "true"
click at [911, 515] on button "Confirm selection" at bounding box center [947, 524] width 97 height 32
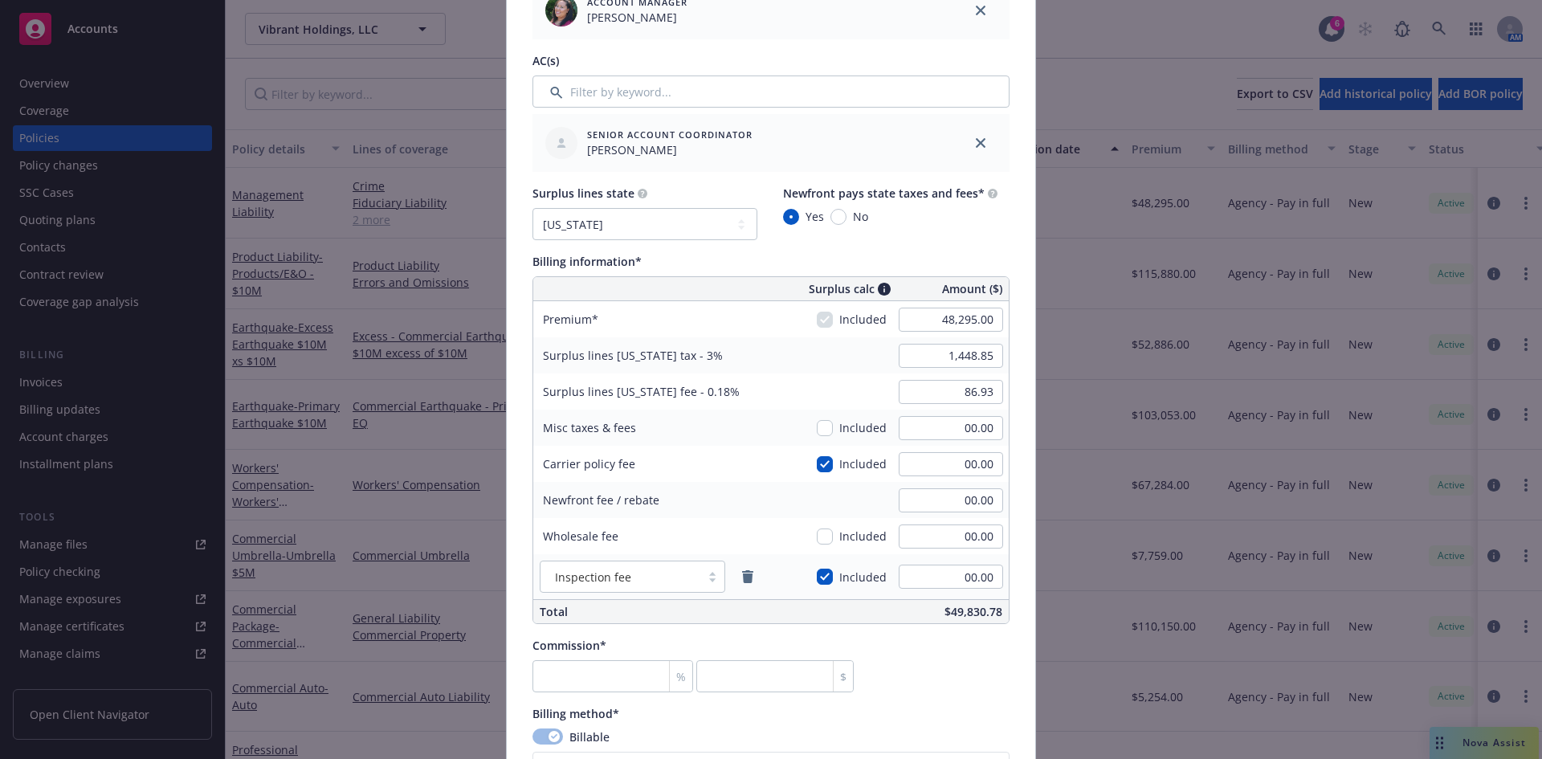
scroll to position [946, 0]
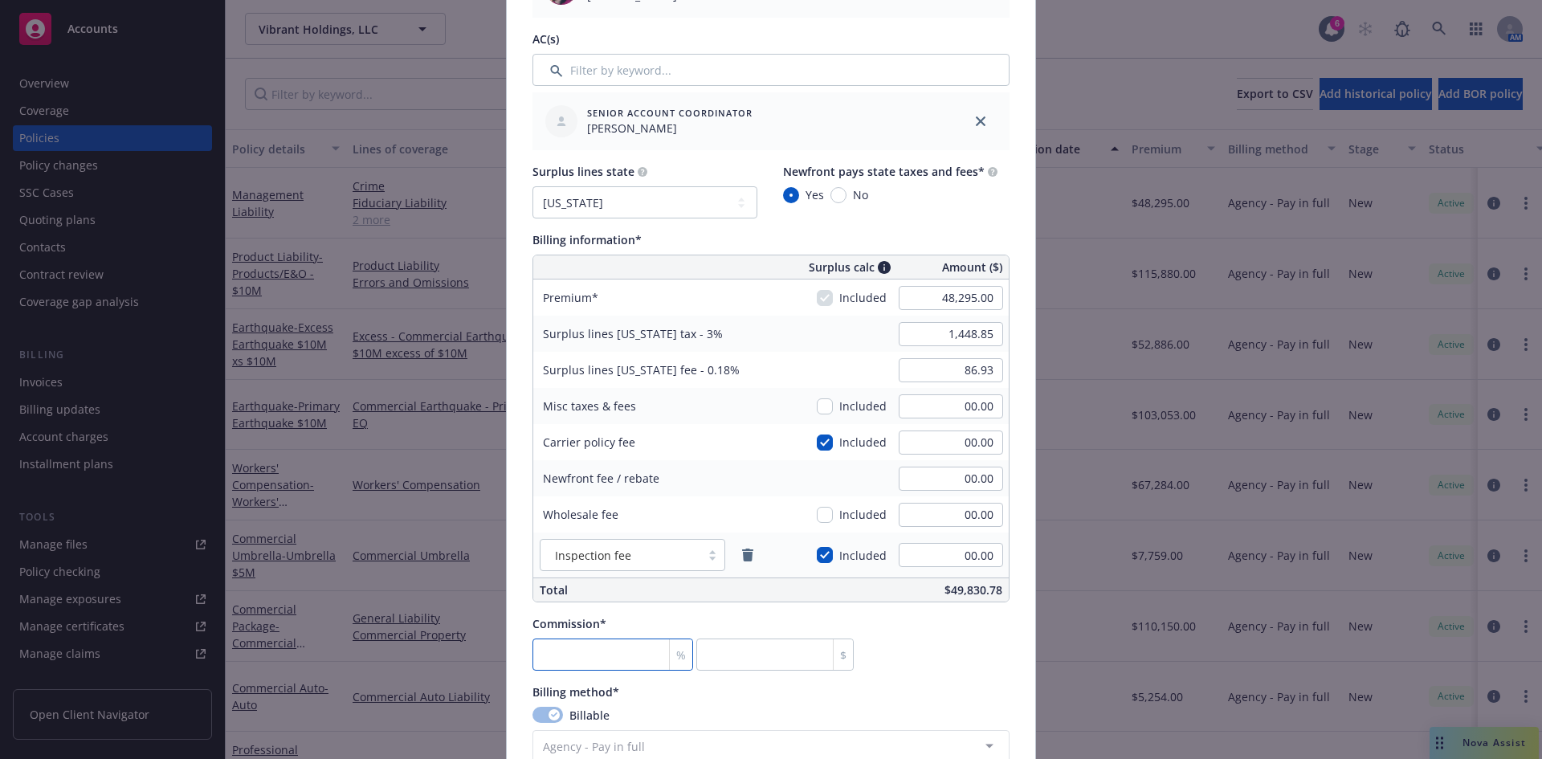
click at [594, 663] on input "number" at bounding box center [612, 654] width 161 height 32
type input "2"
type input "965.9"
type input "20"
type input "9659"
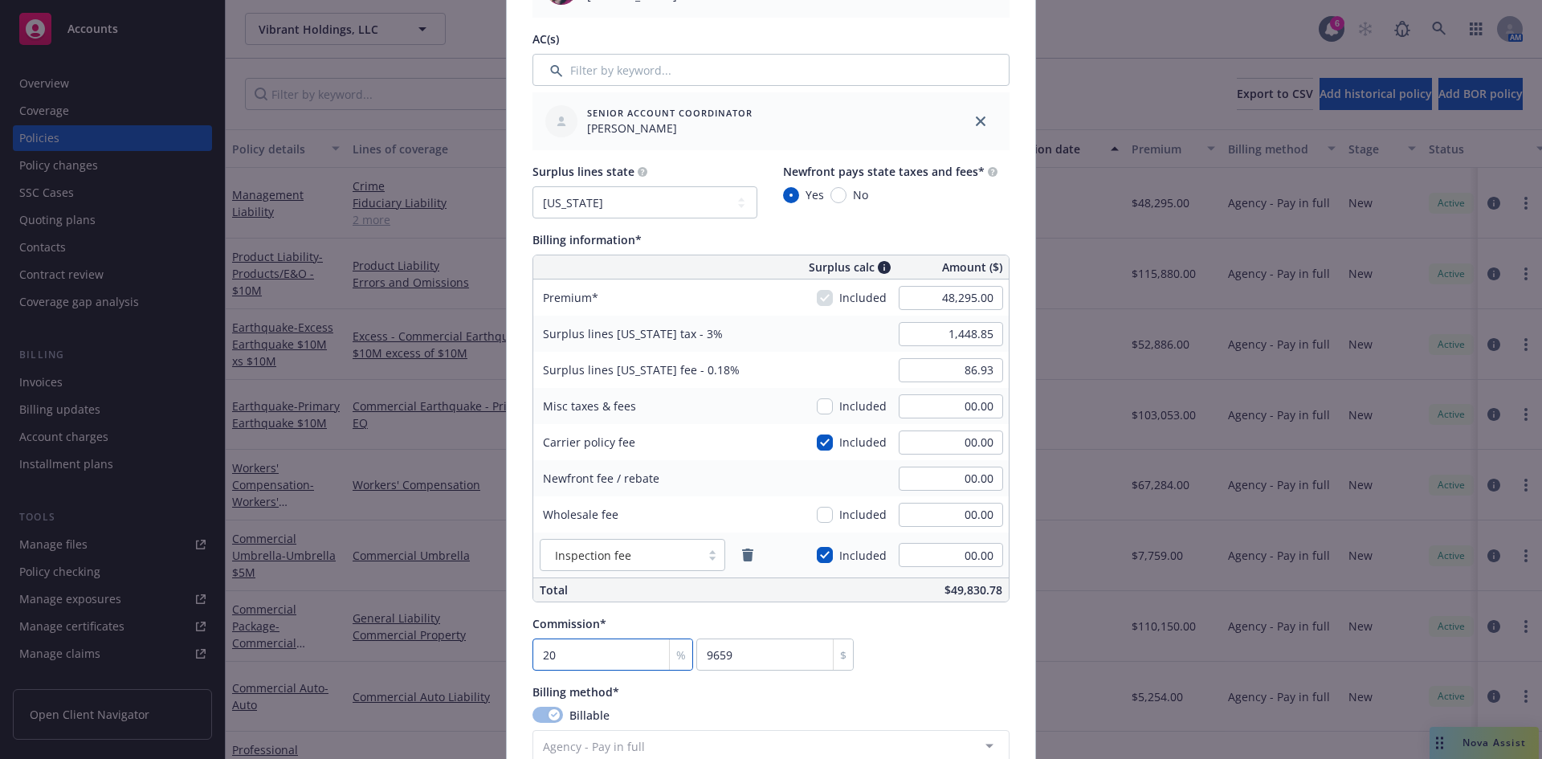
type input "20"
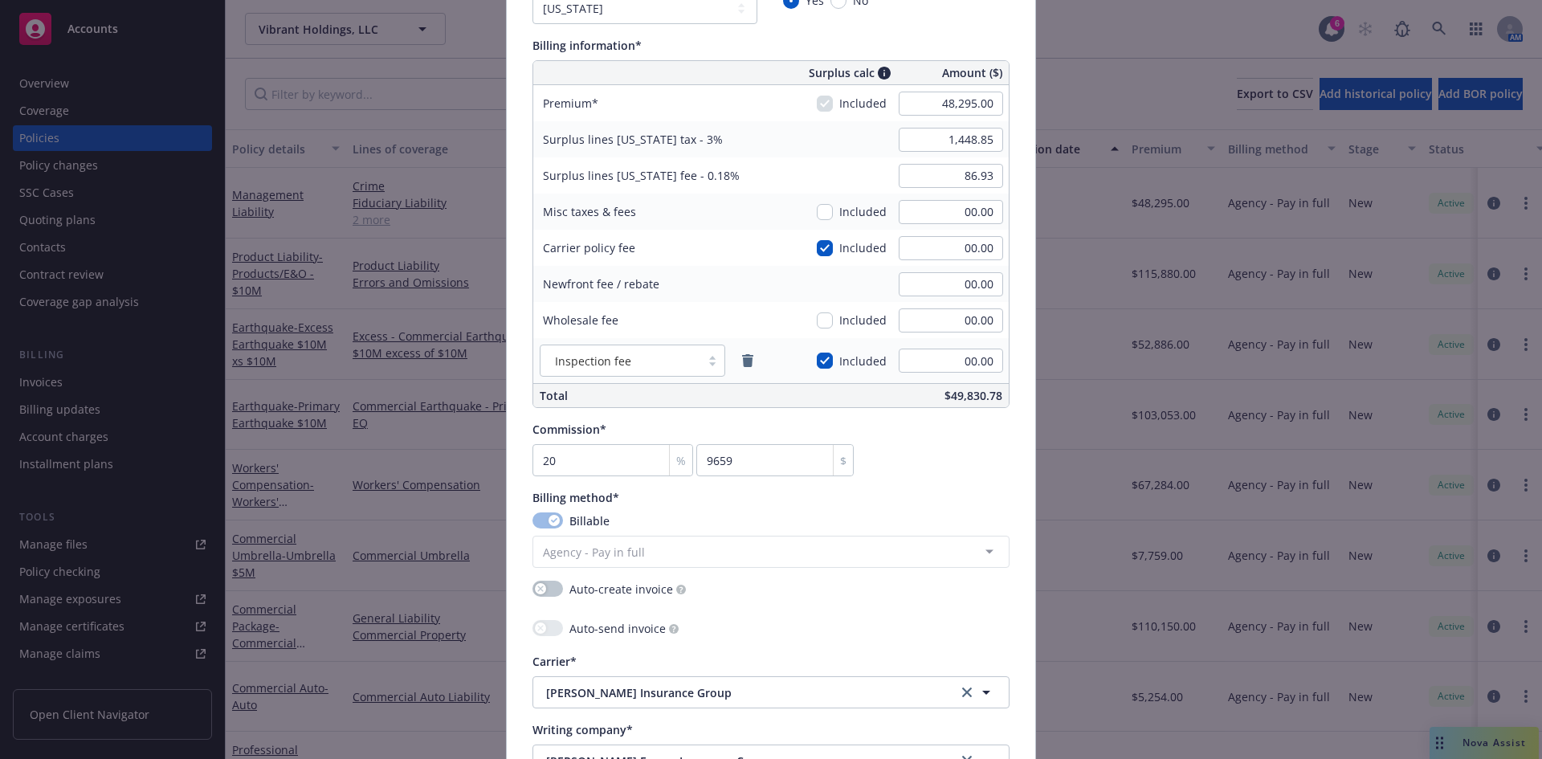
scroll to position [1149, 0]
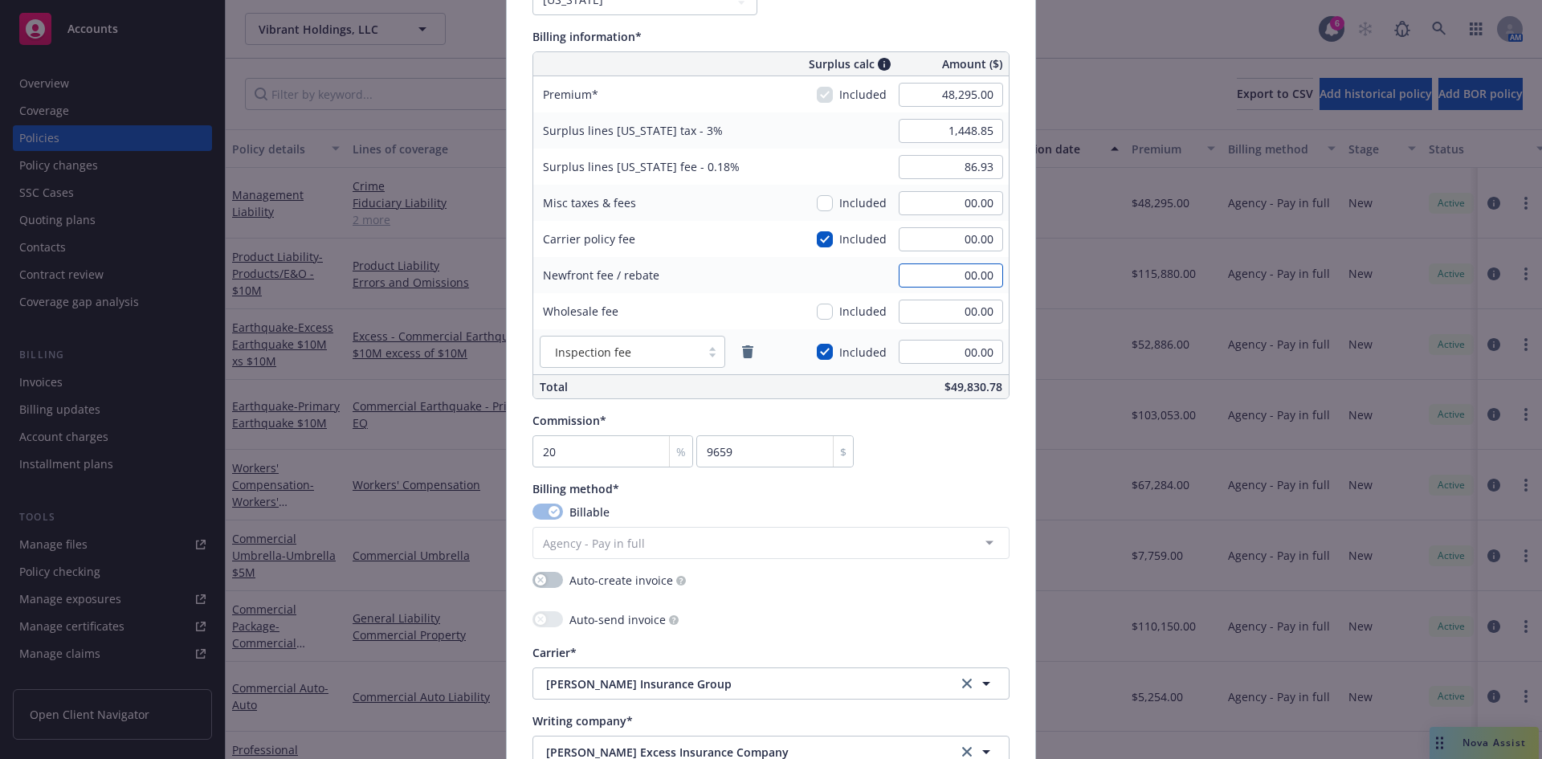
click at [958, 273] on input "00.00" at bounding box center [951, 275] width 104 height 24
type input "1,000.00"
click at [956, 236] on input "00.00" at bounding box center [951, 239] width 104 height 24
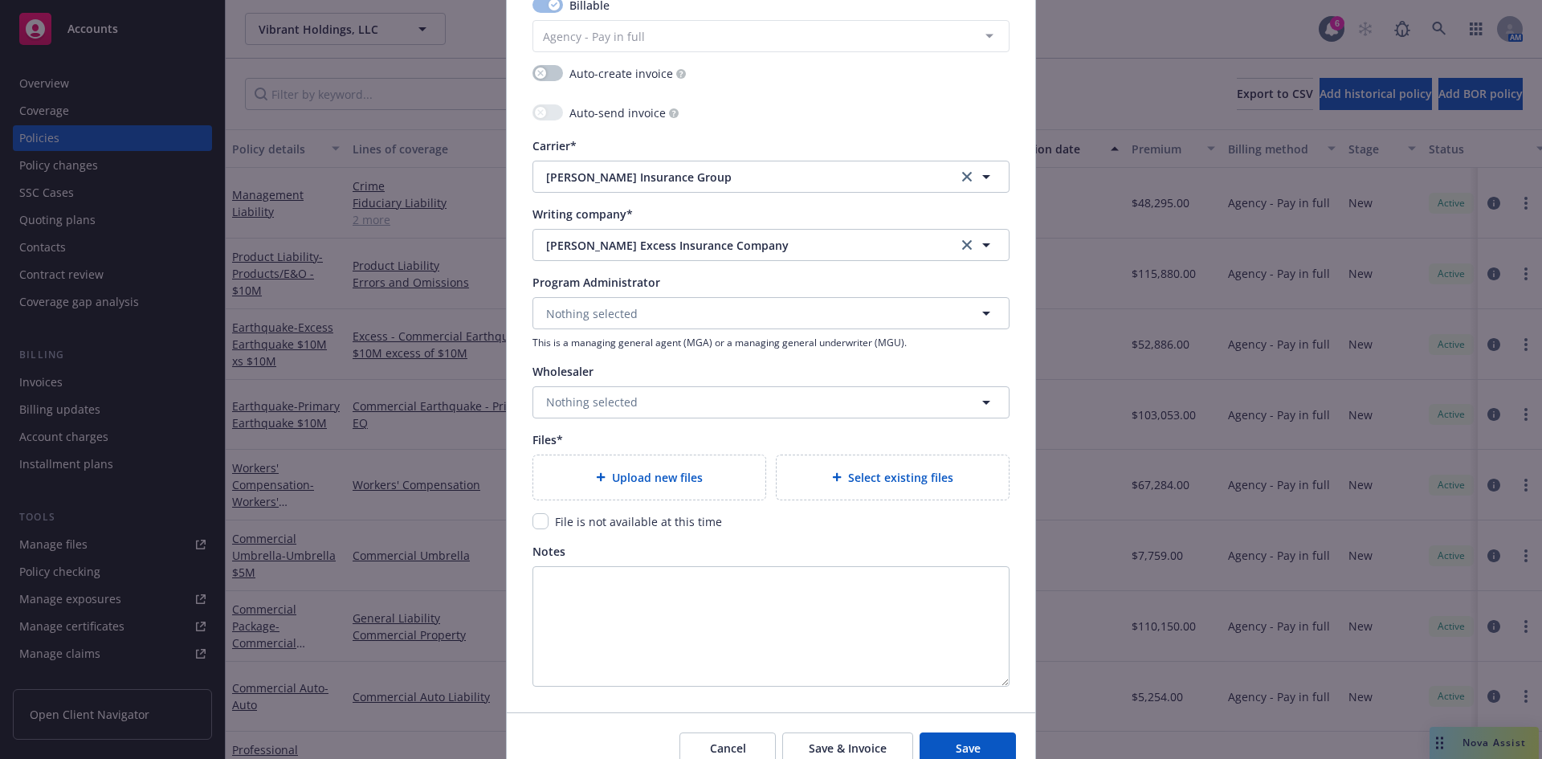
scroll to position [1670, 0]
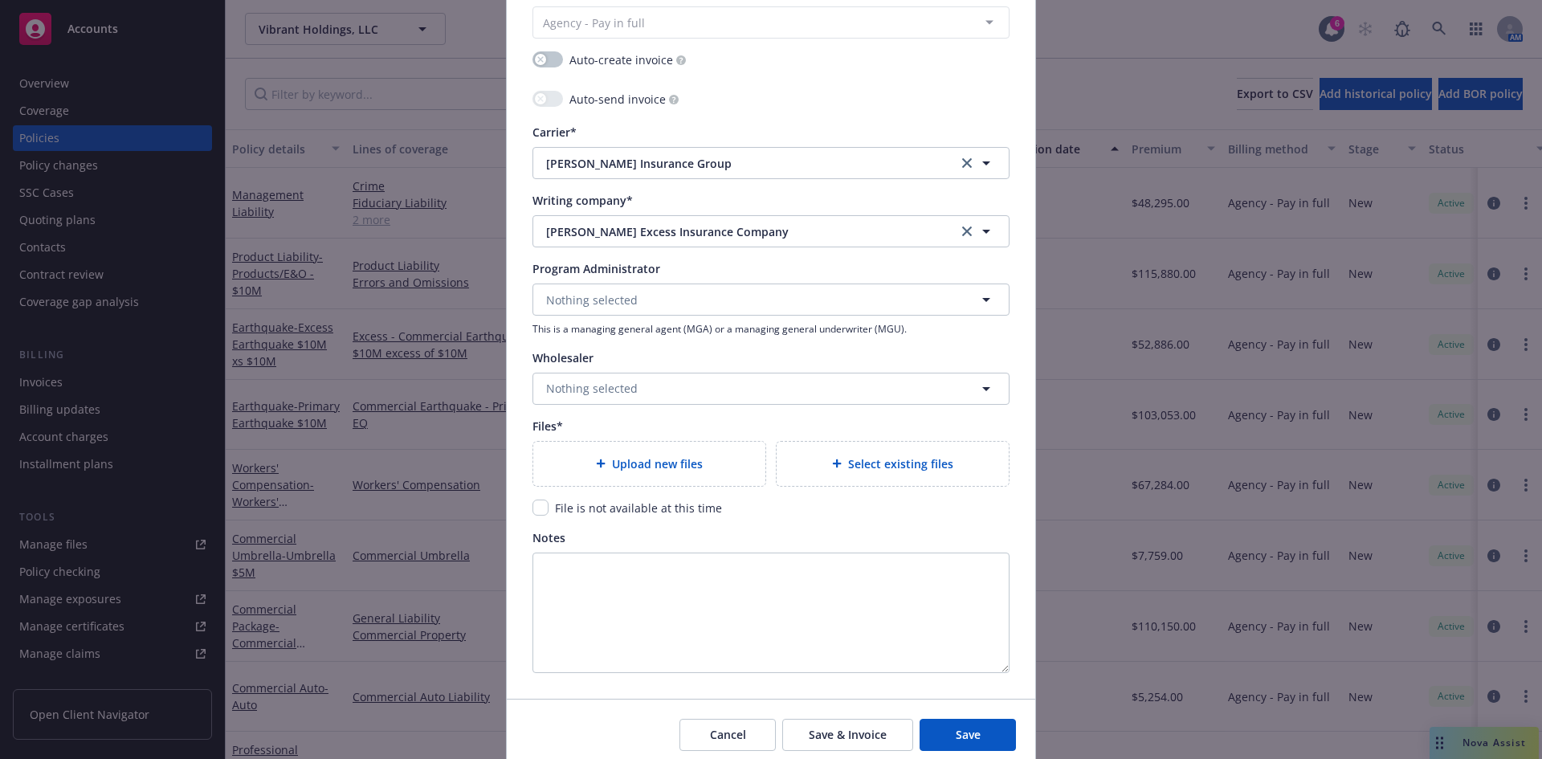
click at [624, 483] on div "Upload new files" at bounding box center [649, 464] width 232 height 44
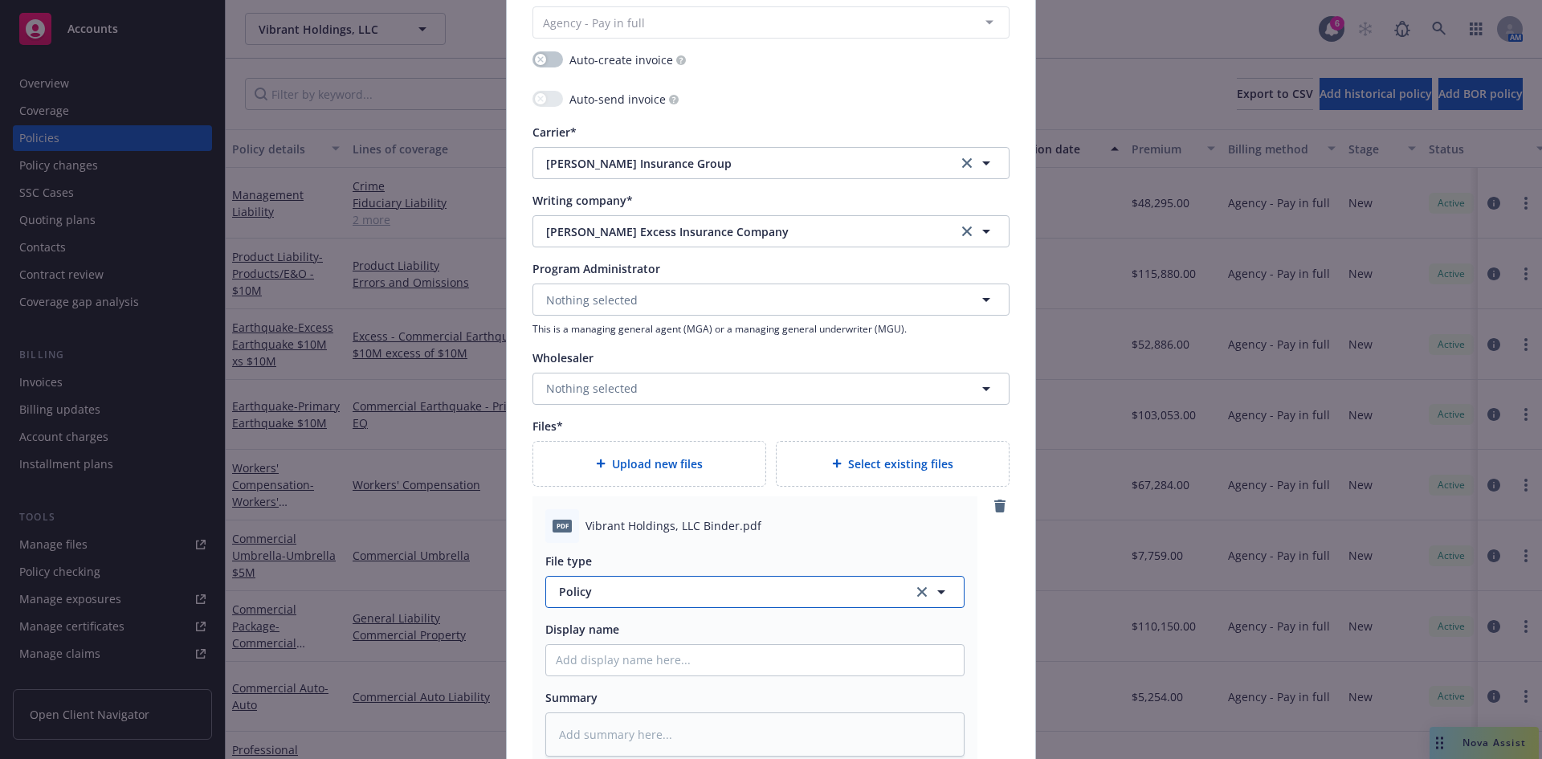
click at [614, 581] on button "Policy" at bounding box center [754, 592] width 419 height 32
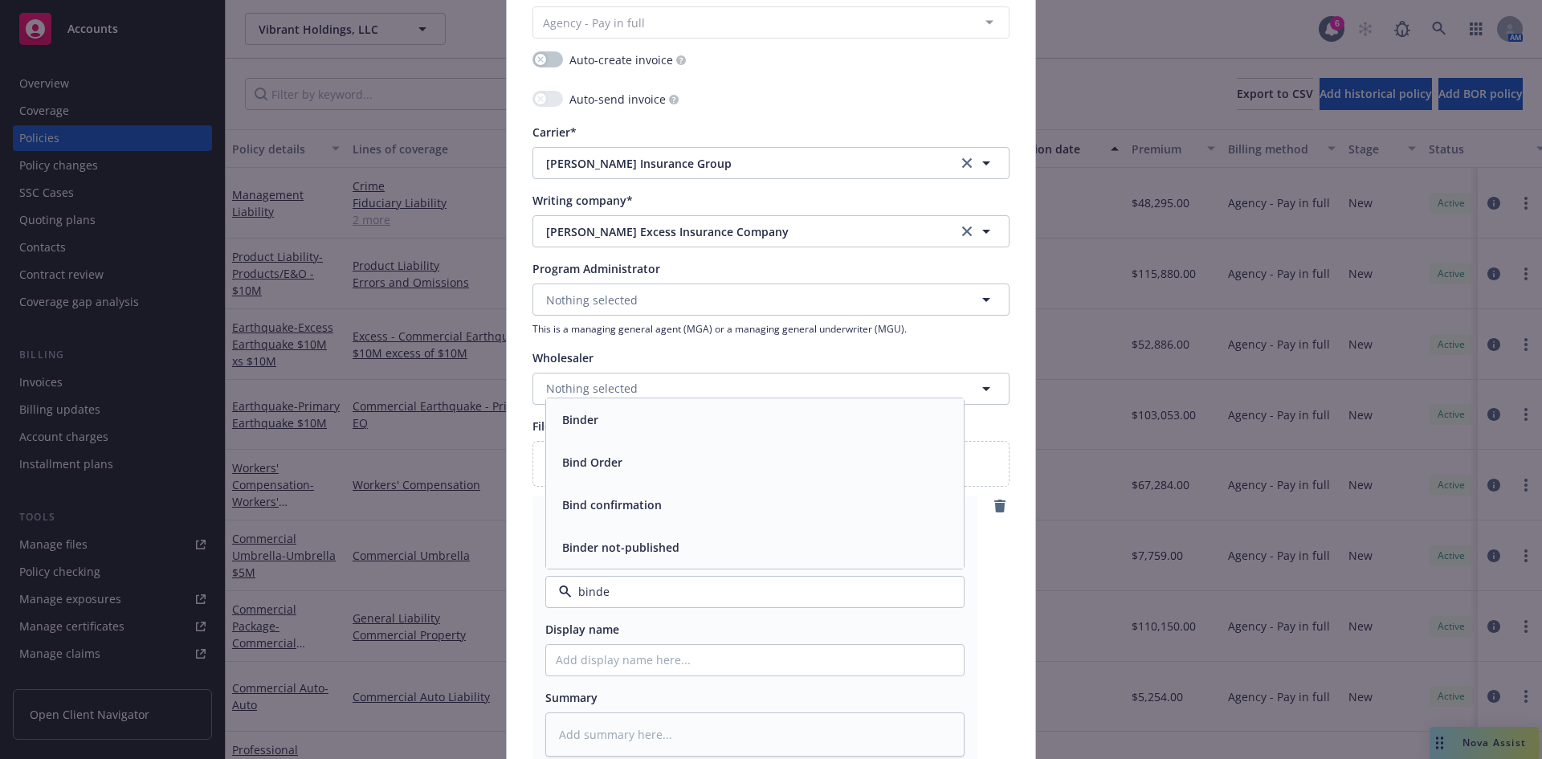
type input "binder"
click at [608, 503] on div "Binder" at bounding box center [755, 504] width 398 height 23
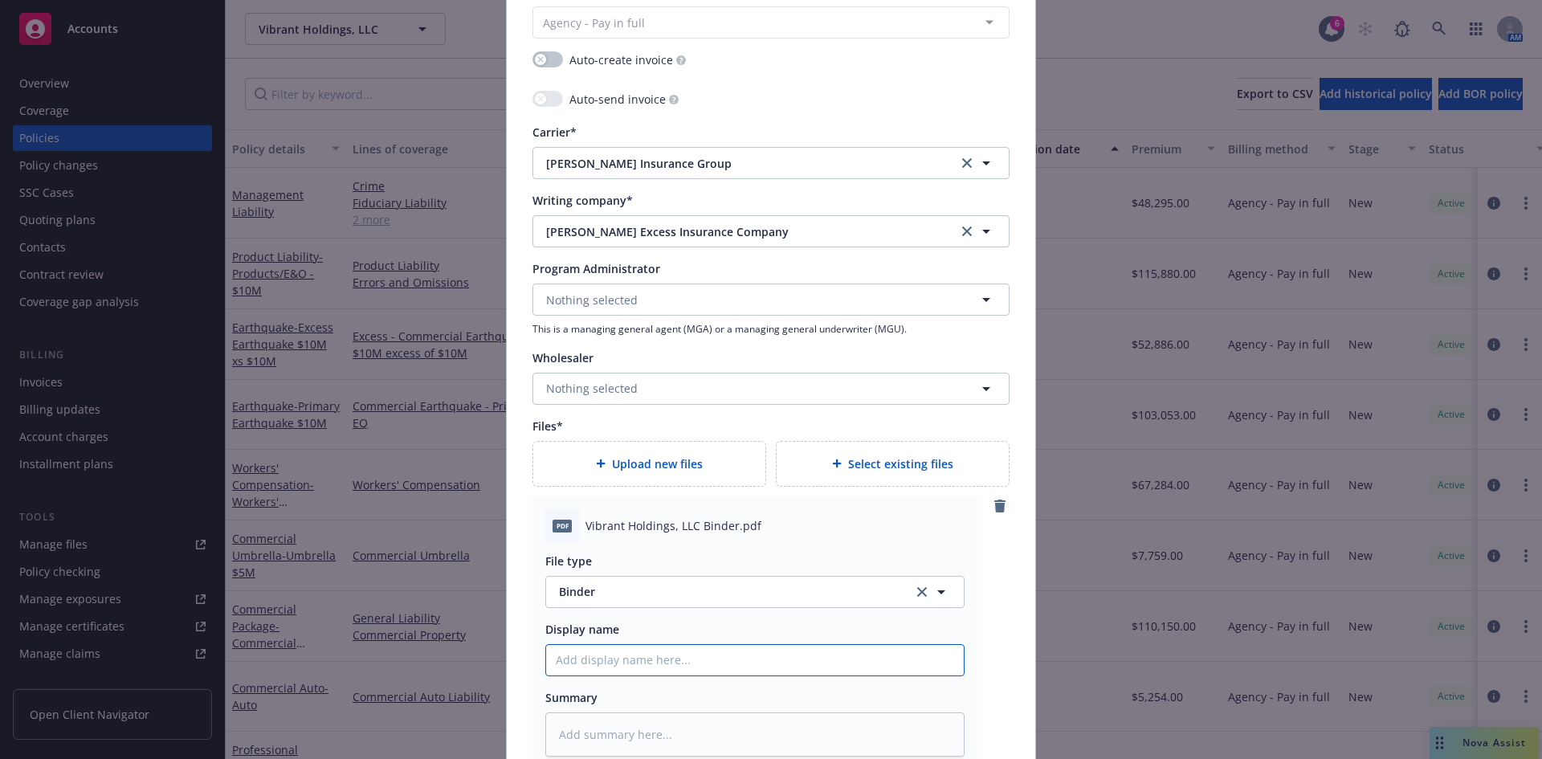
click at [597, 665] on input "Policy display name" at bounding box center [755, 660] width 418 height 31
paste input "Vibrant Holdings, LLC"
type textarea "x"
type input "Vibrant Holdings, LLC"
type textarea "x"
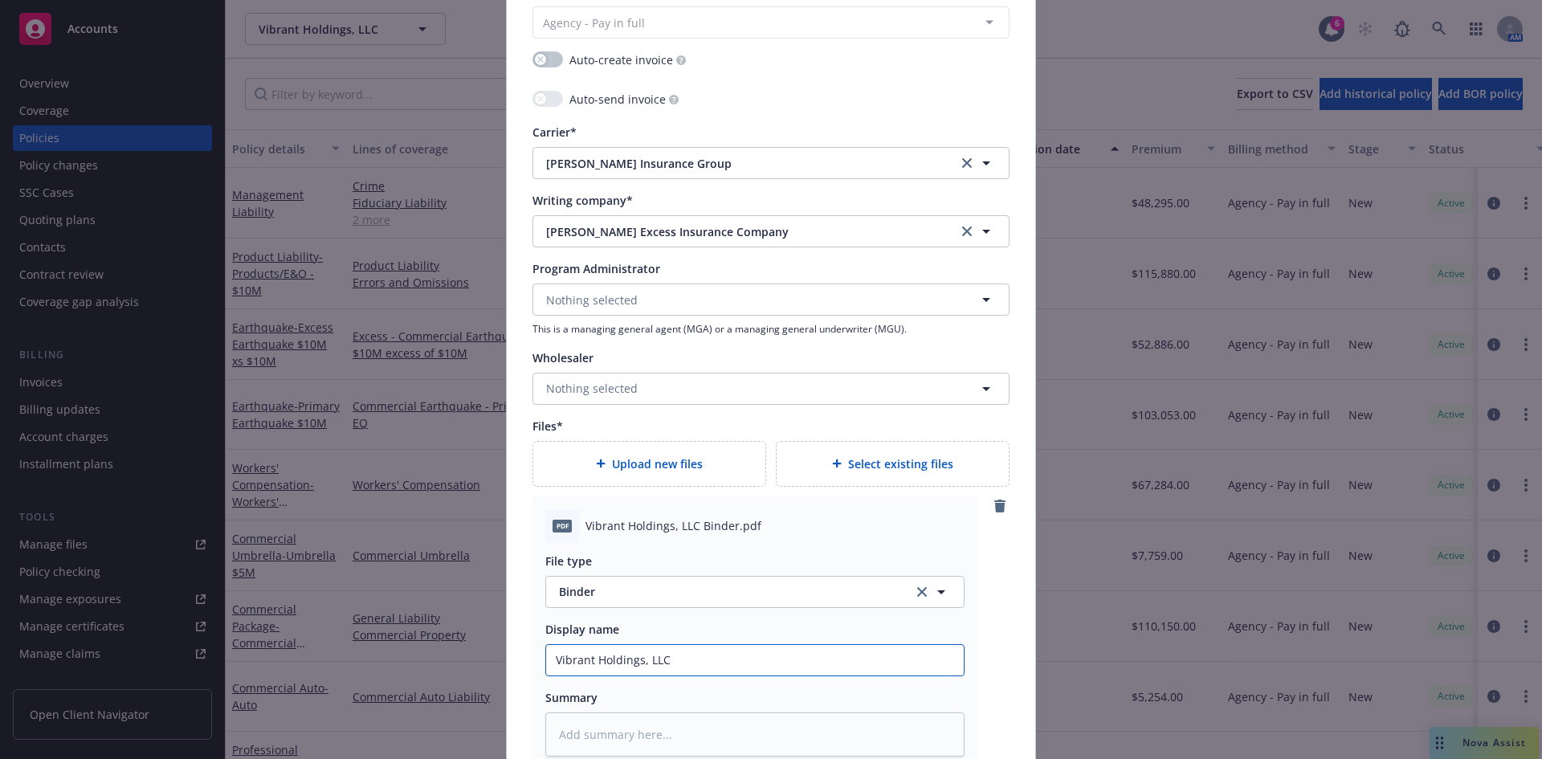
type input "Vibrant Holdings, LLC"
type textarea "x"
type input "Vibrant Holdings, LLC 2"
type textarea "x"
type input "Vibrant Holdings, LLC 20"
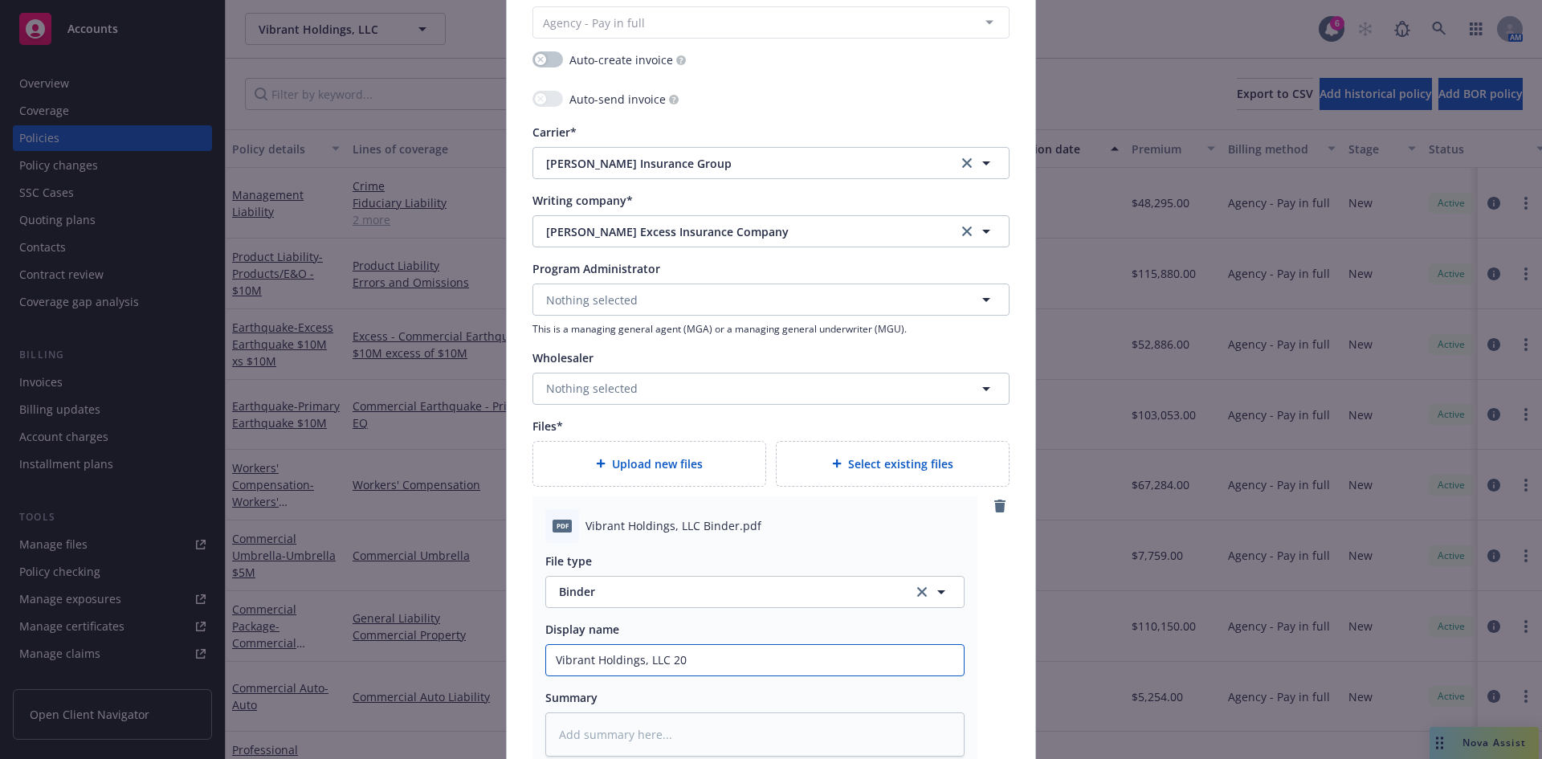
type textarea "x"
type input "Vibrant Holdings, LLC 202"
type textarea "x"
type input "Vibrant Holdings, LLC 2025"
type textarea "x"
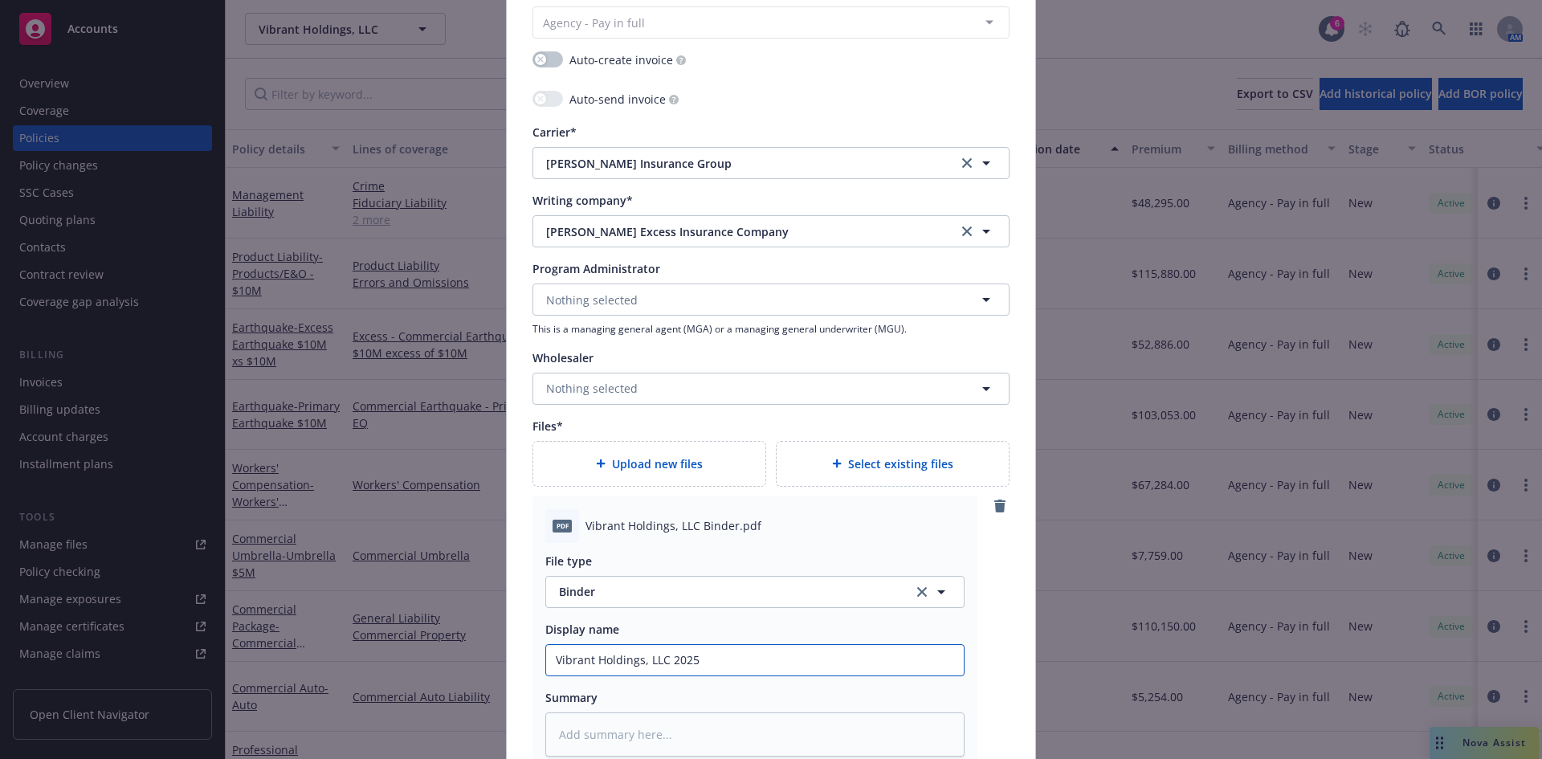
type input "Vibrant Holdings, LLC 2025-"
type textarea "x"
type input "Vibrant Holdings, LLC 2025-2"
type textarea "x"
type input "Vibrant Holdings, LLC 2025-26"
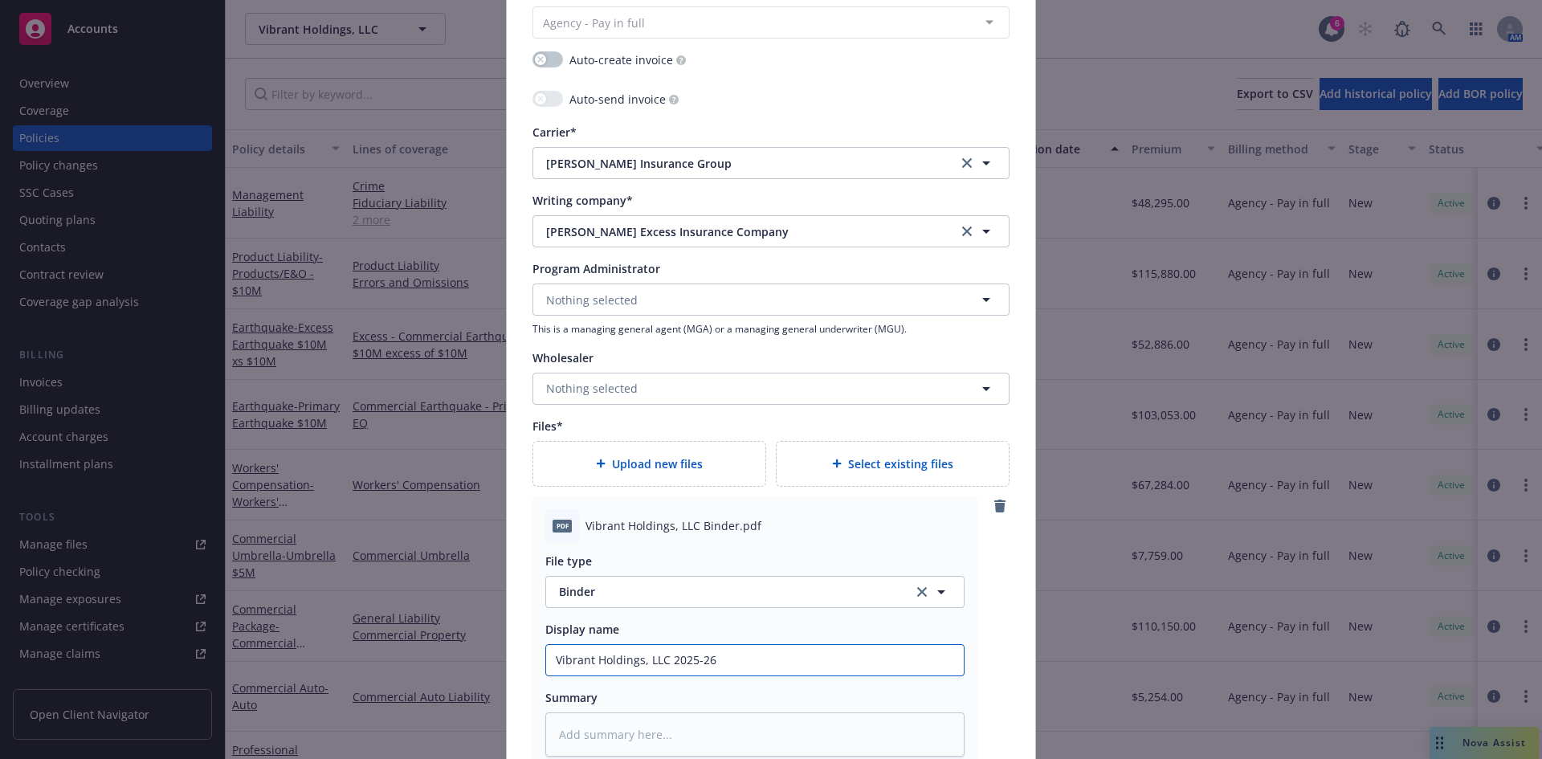
type textarea "x"
type input "Vibrant Holdings, LLC 2025-26"
type textarea "x"
type input "Vibrant Holdings, LLC 2025-26 ML"
type textarea "x"
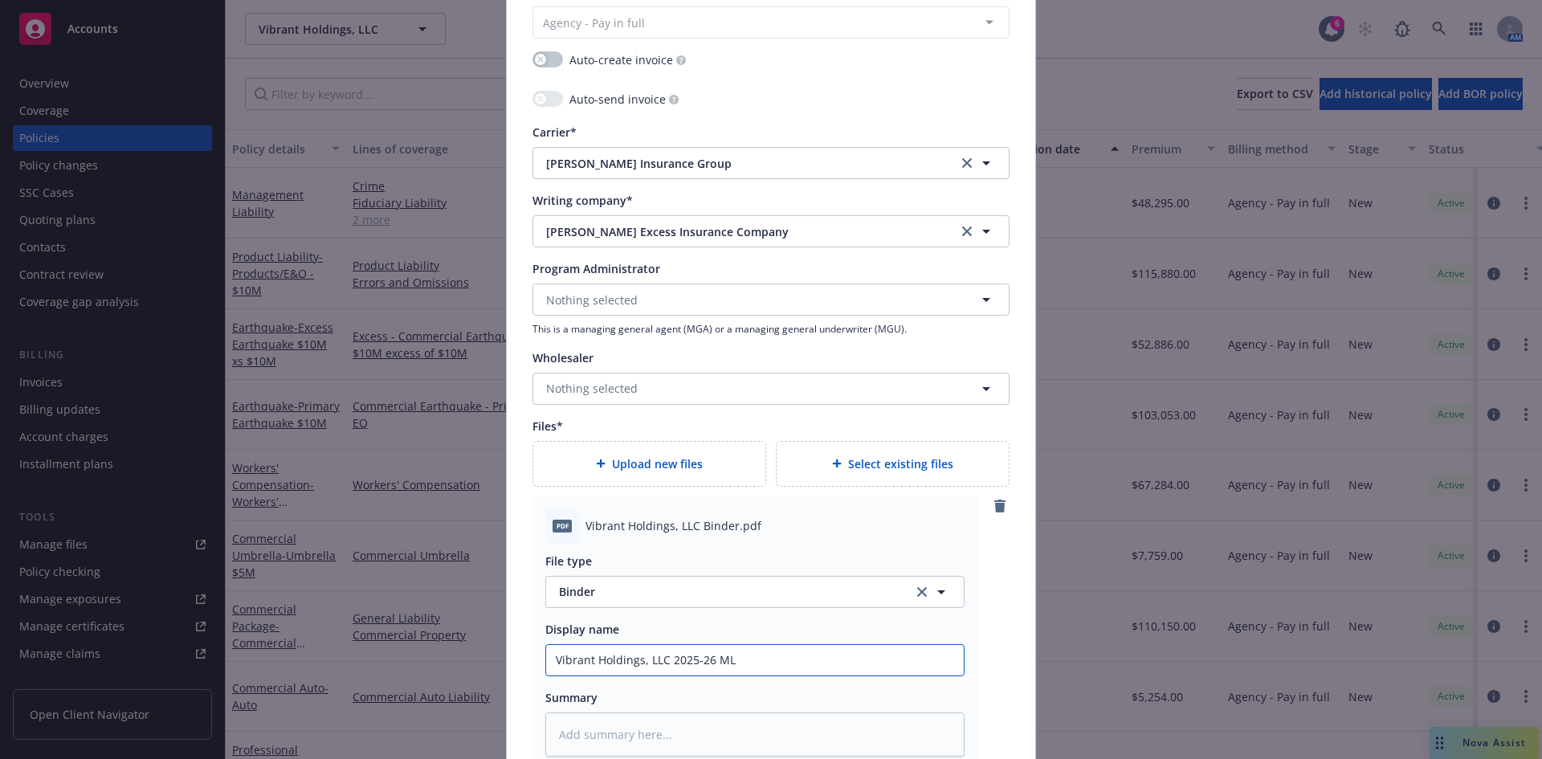
type input "Vibrant Holdings, LLC 2025-26 ML"
type textarea "x"
type input "Vibrant Holdings, LLC 2025-26 ML B"
type textarea "x"
type input "Vibrant Holdings, LLC 2025-26 ML Bi"
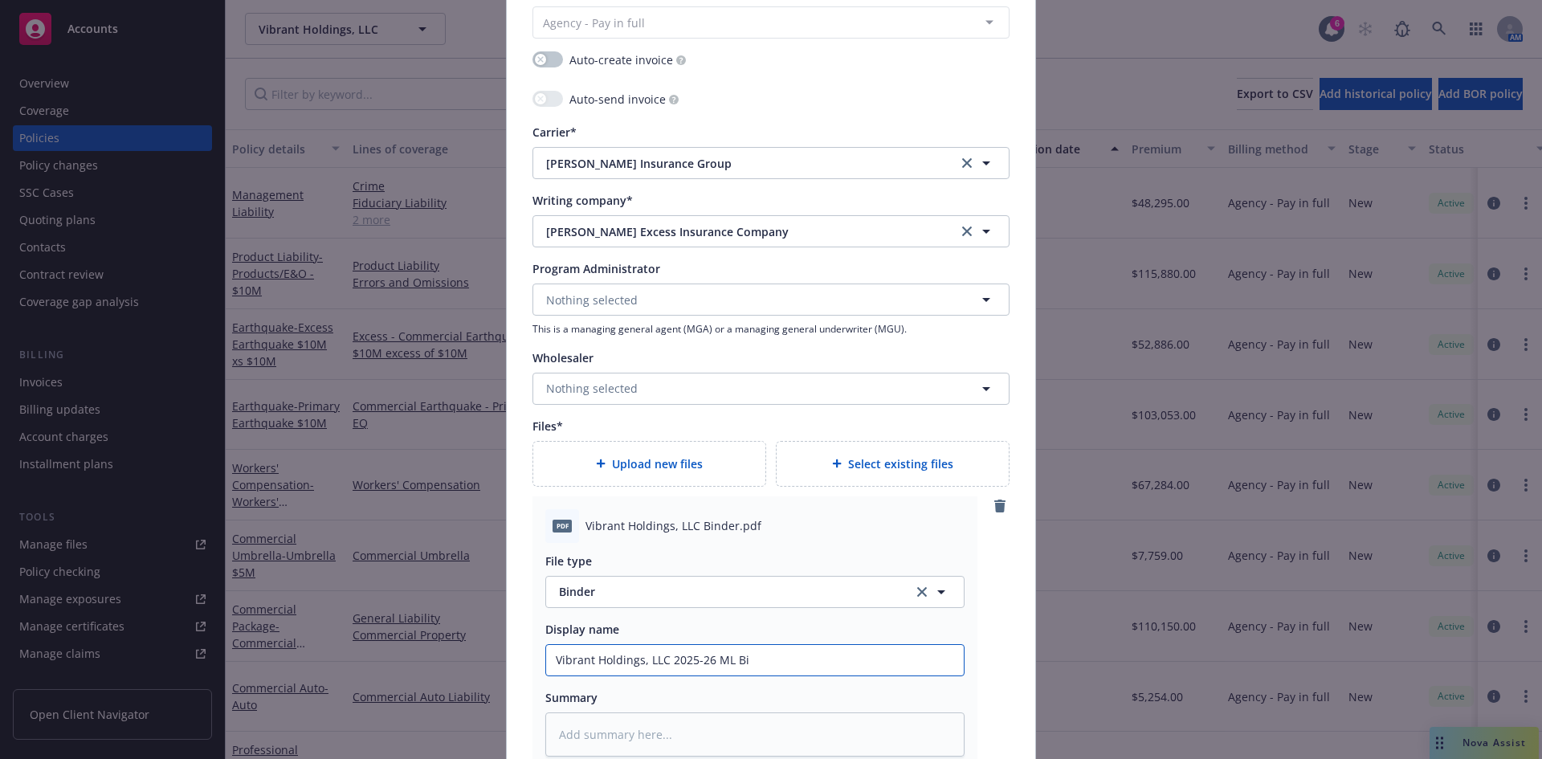
type textarea "x"
type input "Vibrant Holdings, LLC 2025-26 ML Bind"
type textarea "x"
type input "Vibrant Holdings, LLC 2025-26 ML Binde"
type textarea "x"
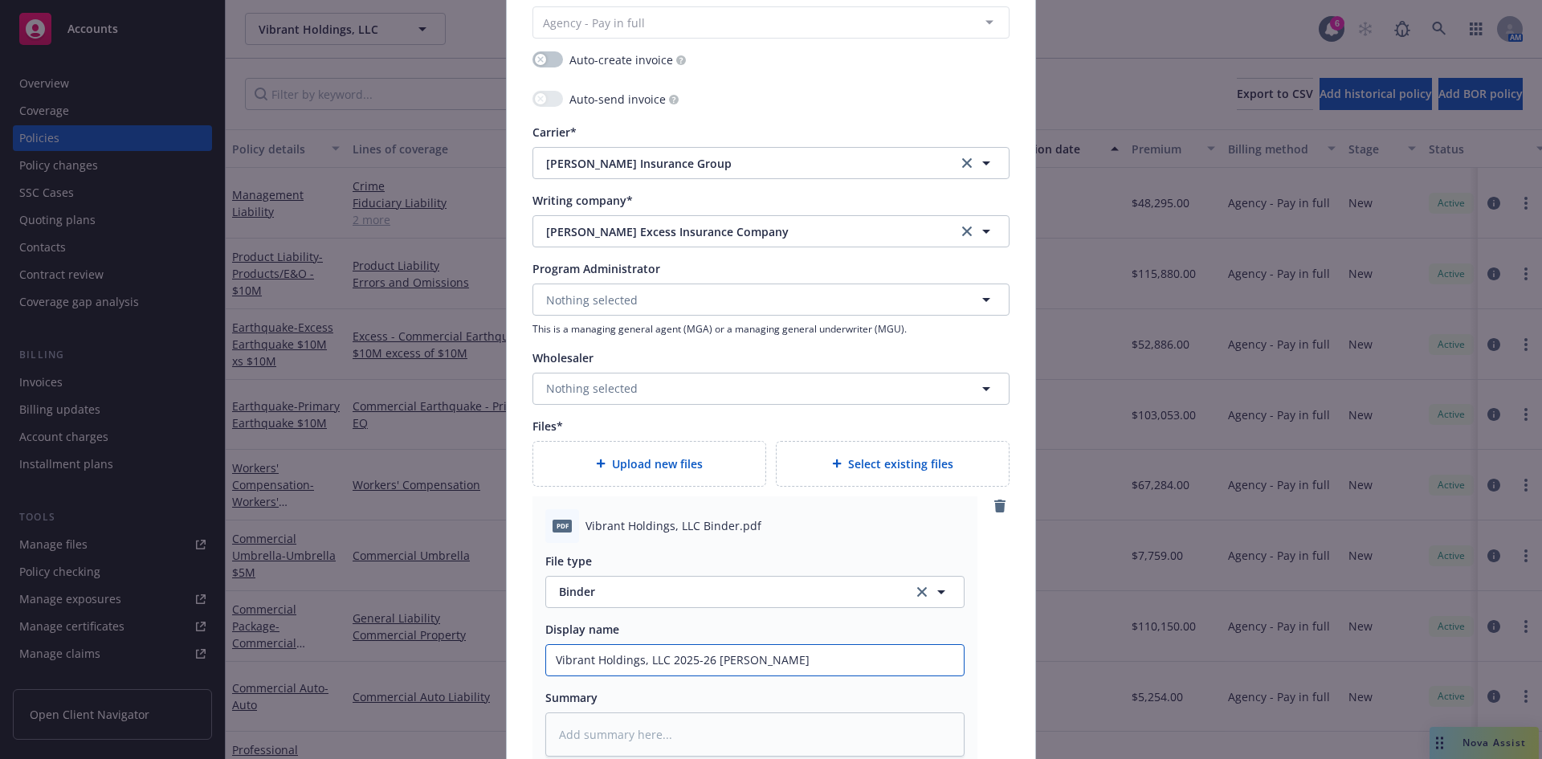
type input "Vibrant Holdings, LLC 2025-26 ML Binder"
type textarea "x"
type input "Vibrant Holdings, LLC 2025-26 ML Binder"
click at [650, 472] on div "Upload new files" at bounding box center [649, 464] width 206 height 18
type textarea "x"
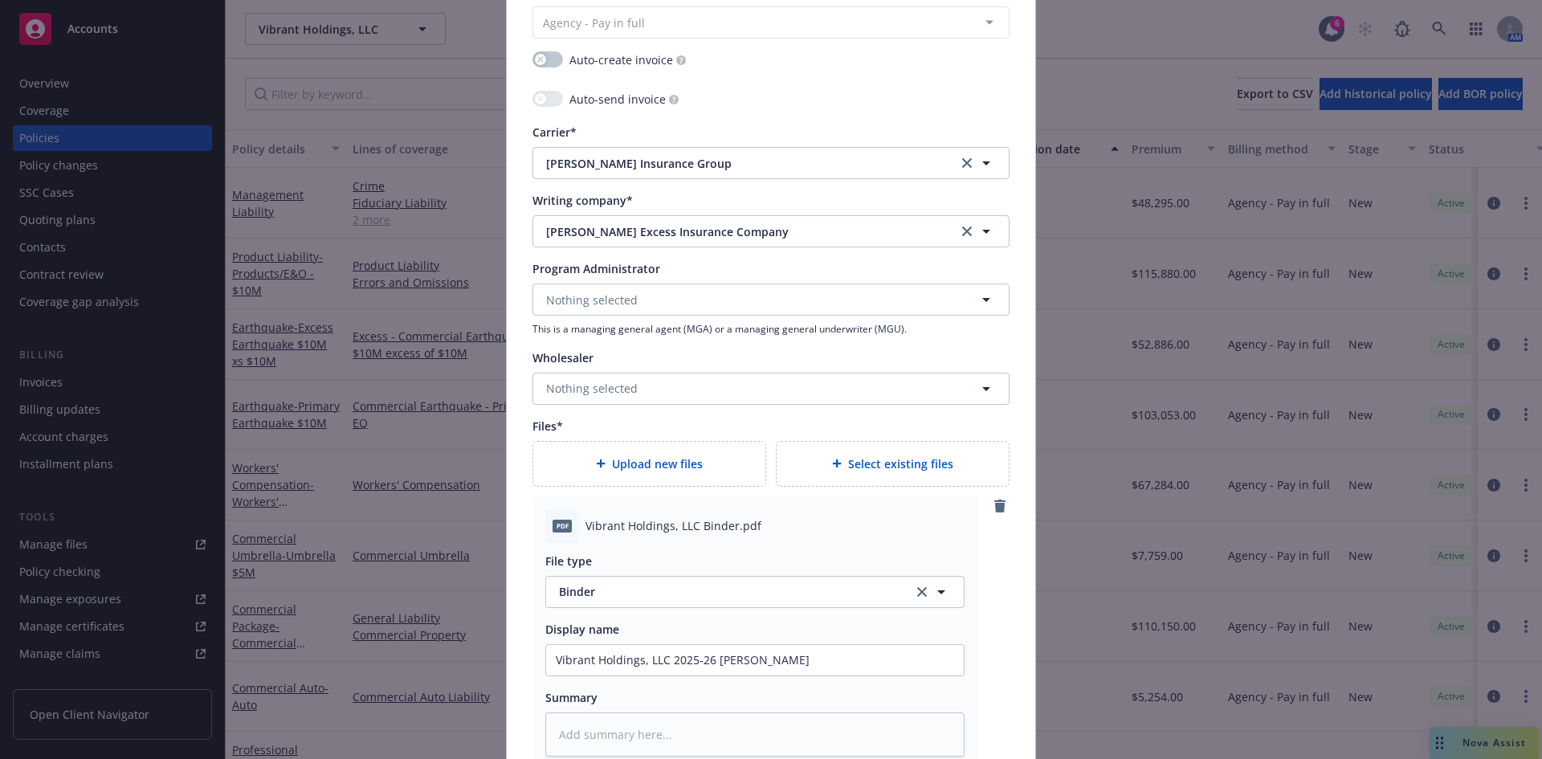
scroll to position [2298, 0]
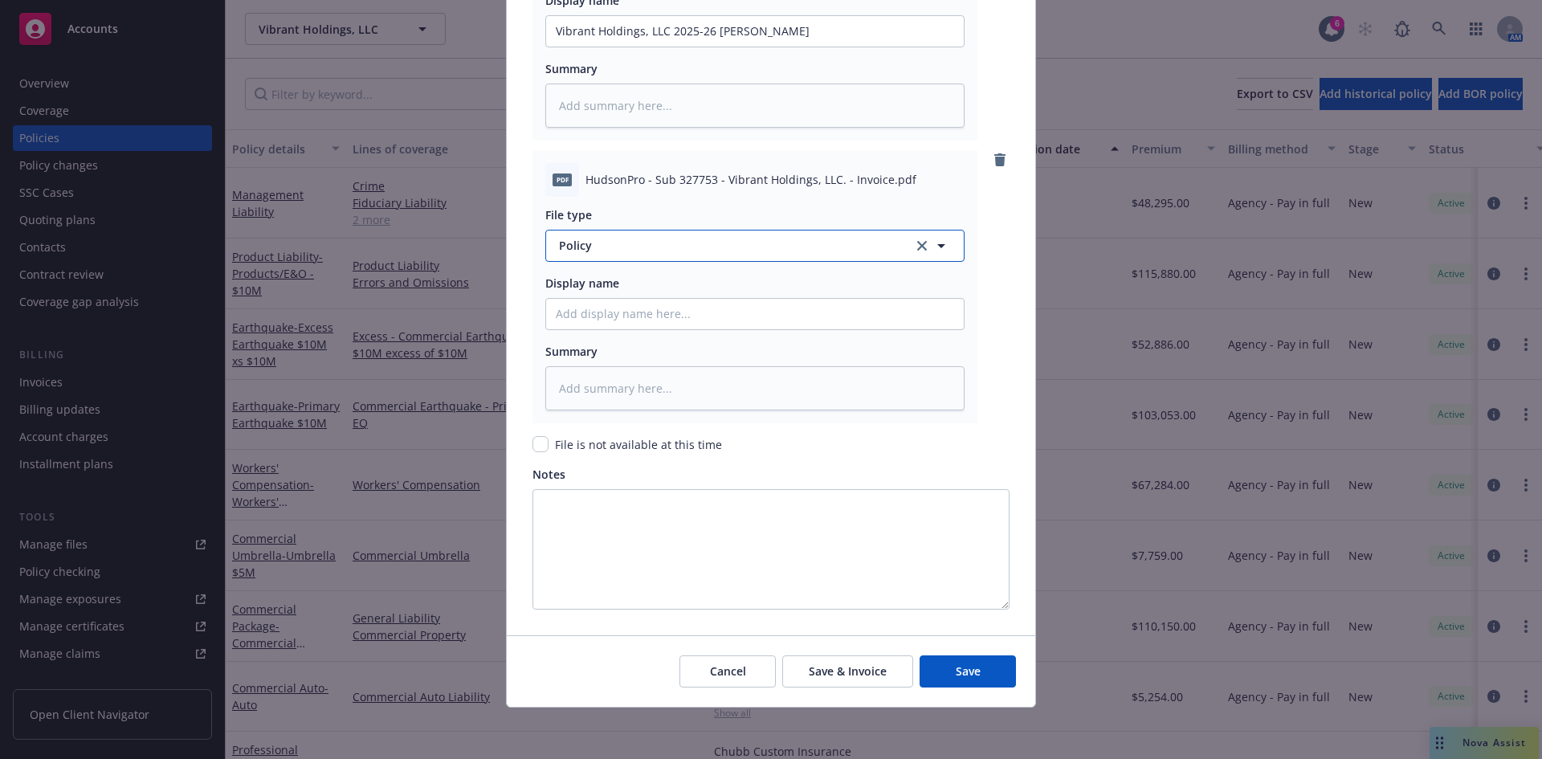
click at [581, 247] on span "Policy" at bounding box center [727, 245] width 336 height 17
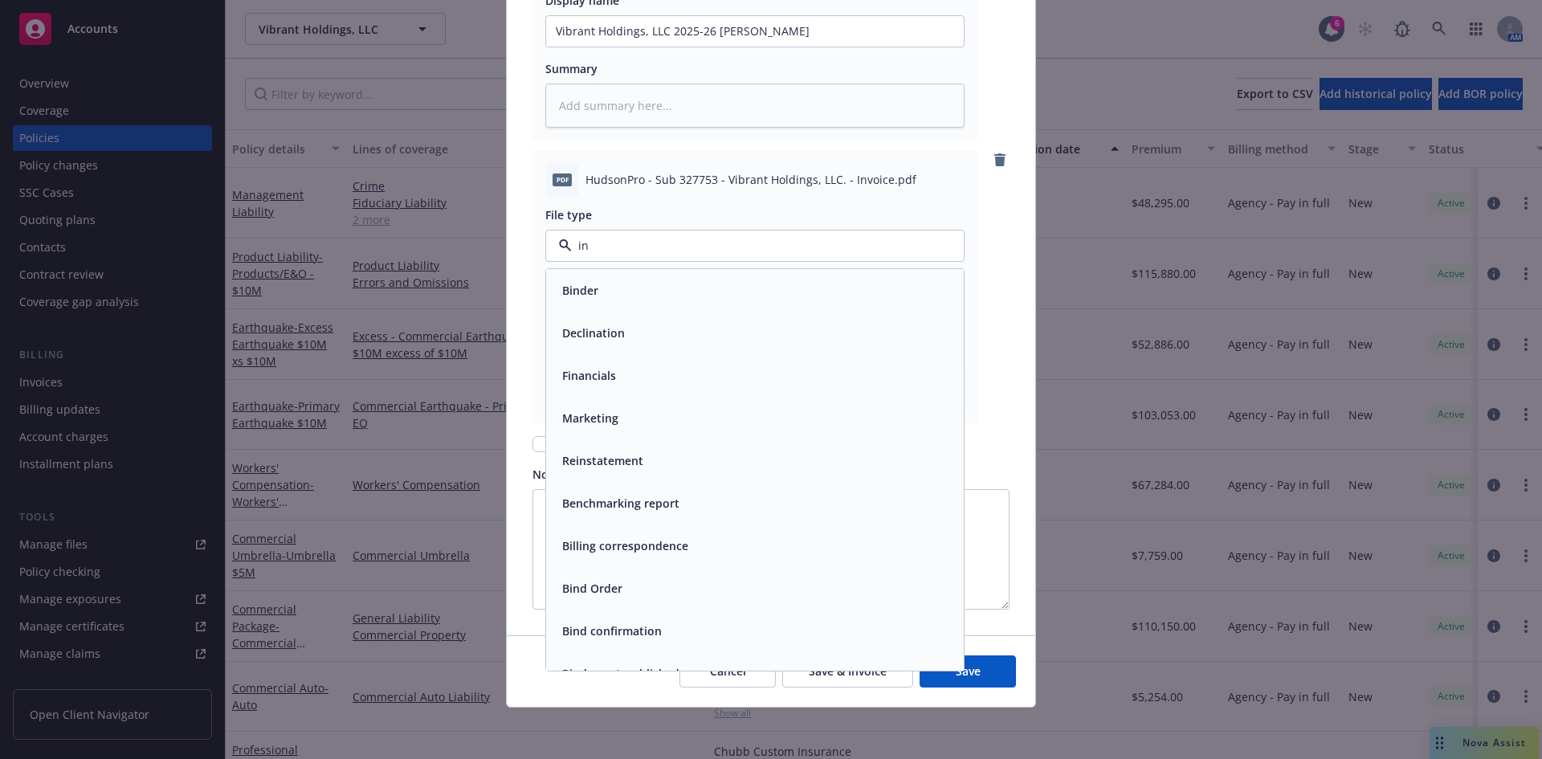
type input "inv"
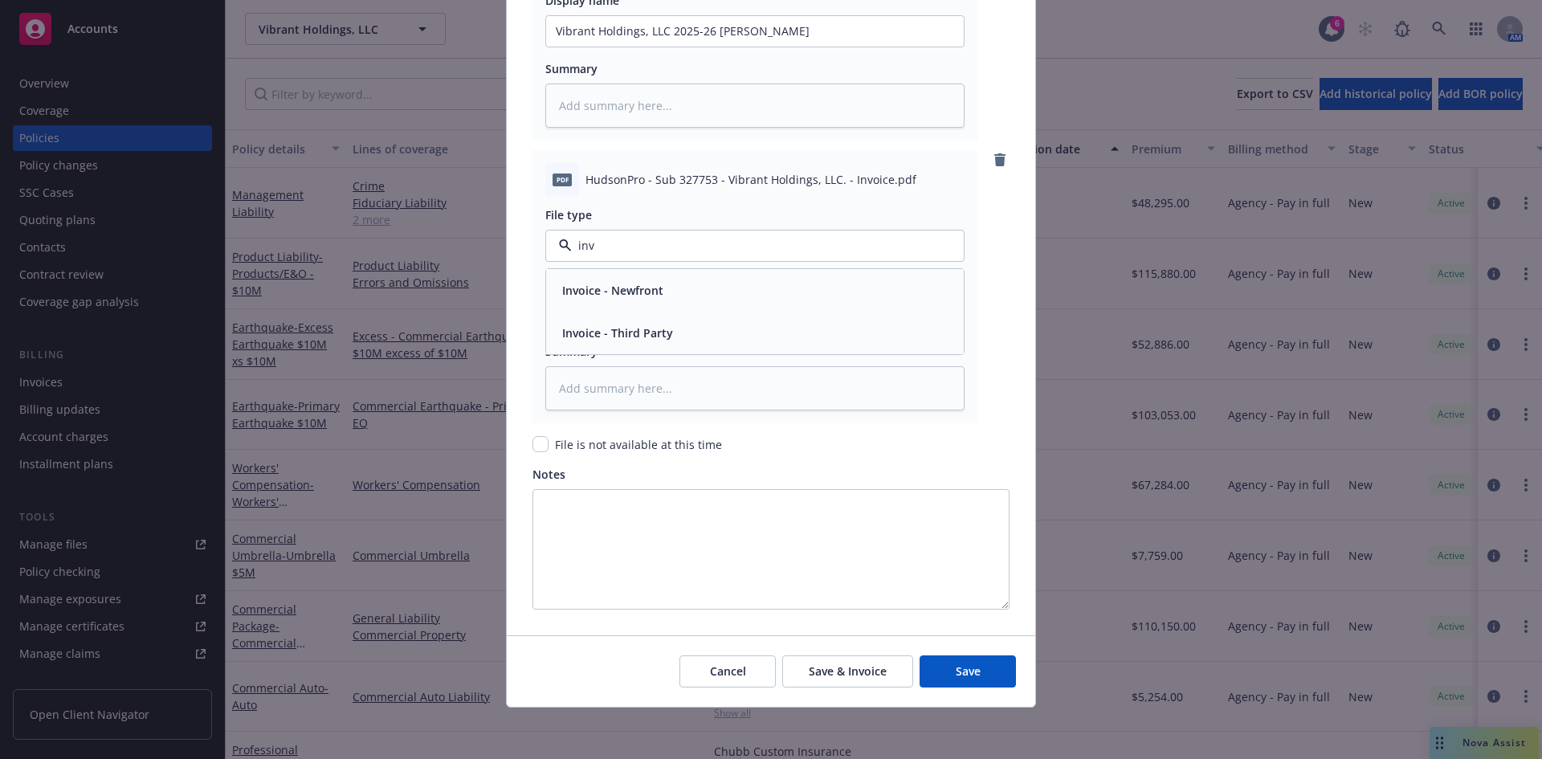
click at [600, 326] on span "Invoice - Third Party" at bounding box center [617, 332] width 111 height 17
drag, startPoint x: 580, startPoint y: 299, endPoint x: 580, endPoint y: 312, distance: 13.7
click at [580, 300] on input "Policy display name" at bounding box center [755, 314] width 418 height 31
type textarea "x"
type input "H"
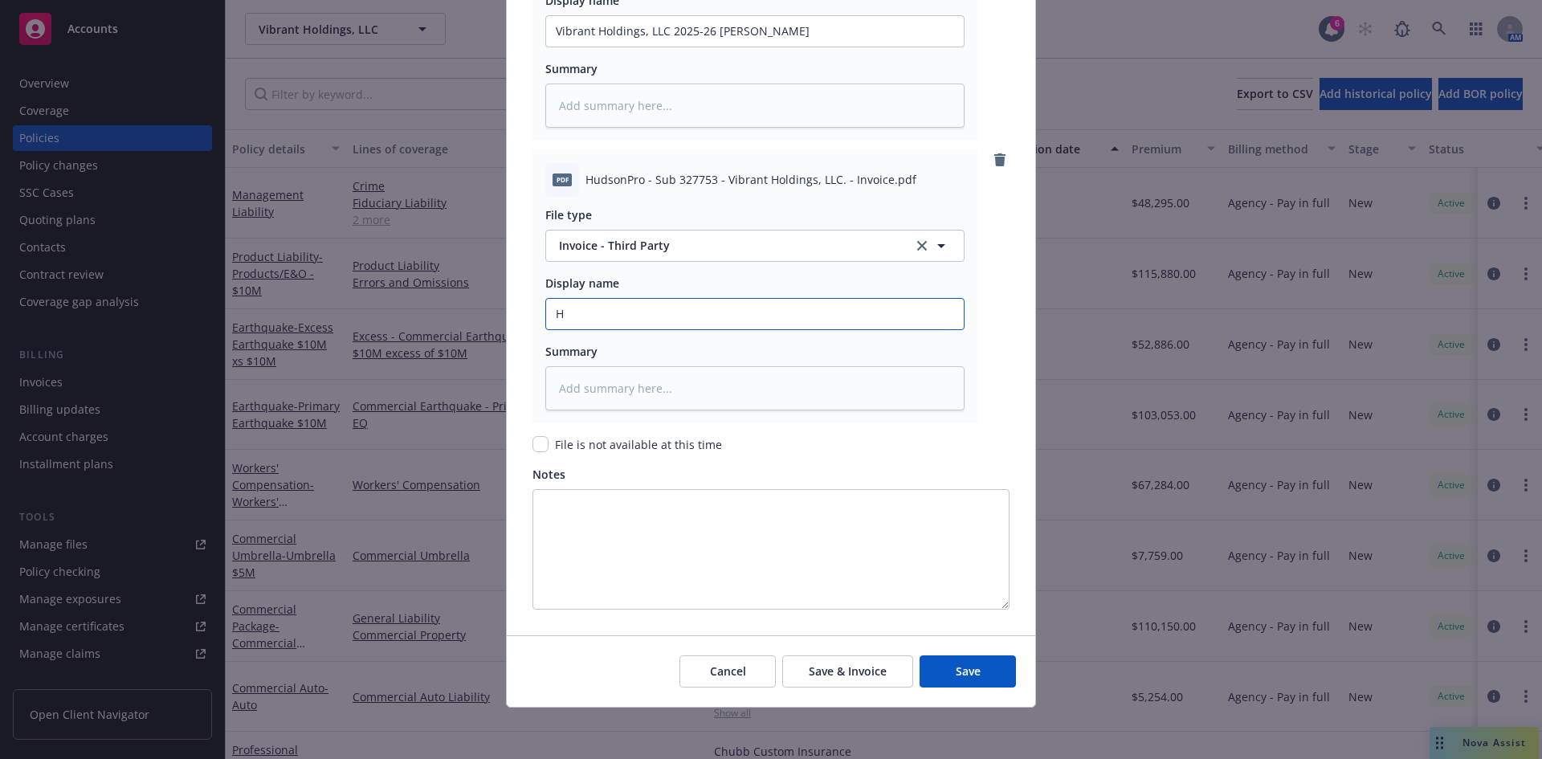
type textarea "x"
type input "Hu"
type textarea "x"
type input "Hud"
type textarea "x"
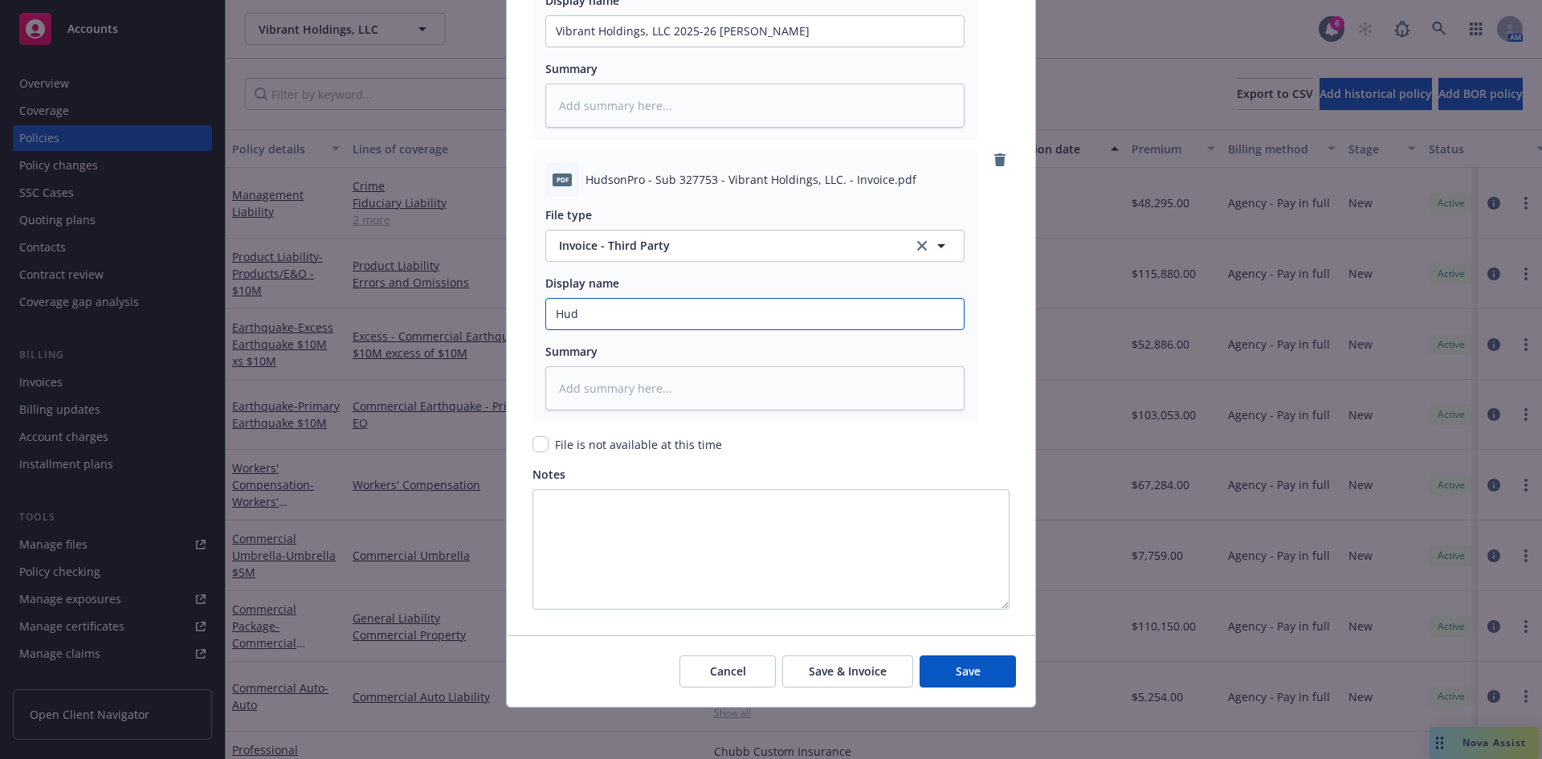
type input "Huds"
type textarea "x"
type input "Hudso"
type textarea "x"
type input "Hudson"
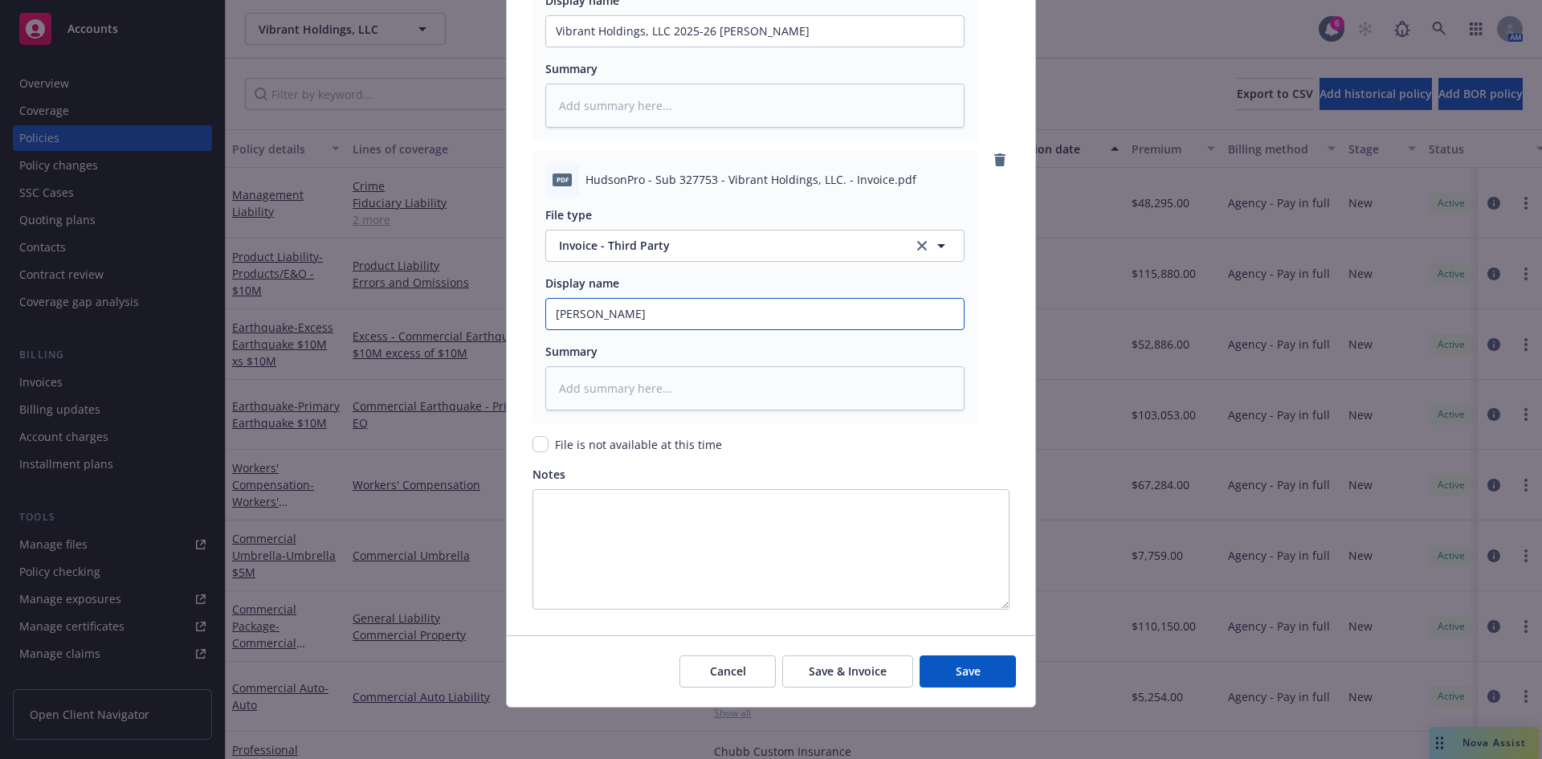
type textarea "x"
type input "Hudson"
type textarea "x"
type input "Hudson M"
type textarea "x"
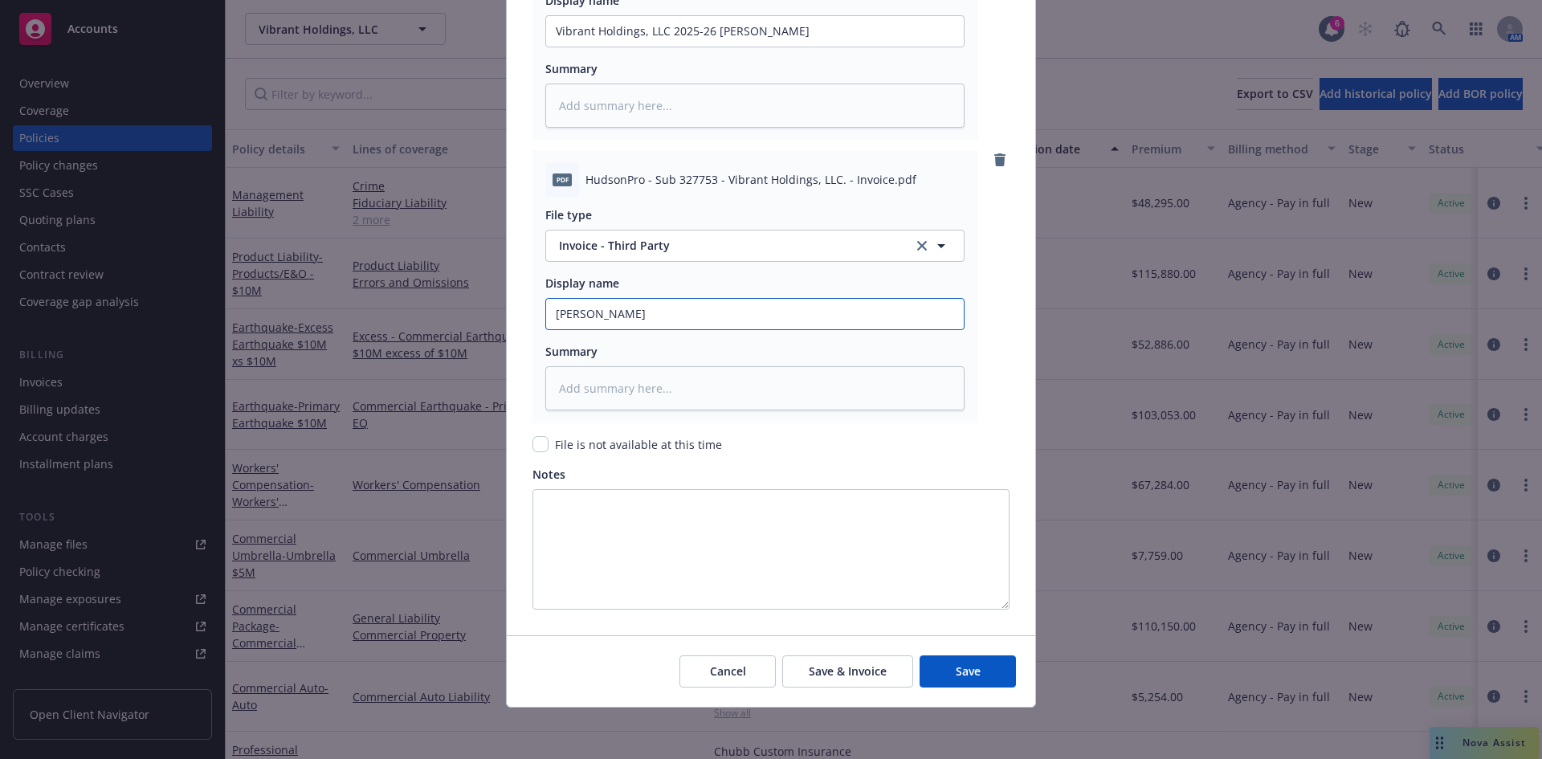
type input "Hudson ML"
type textarea "x"
type input "Hudson ML I"
type textarea "x"
type input "Hudson ML In"
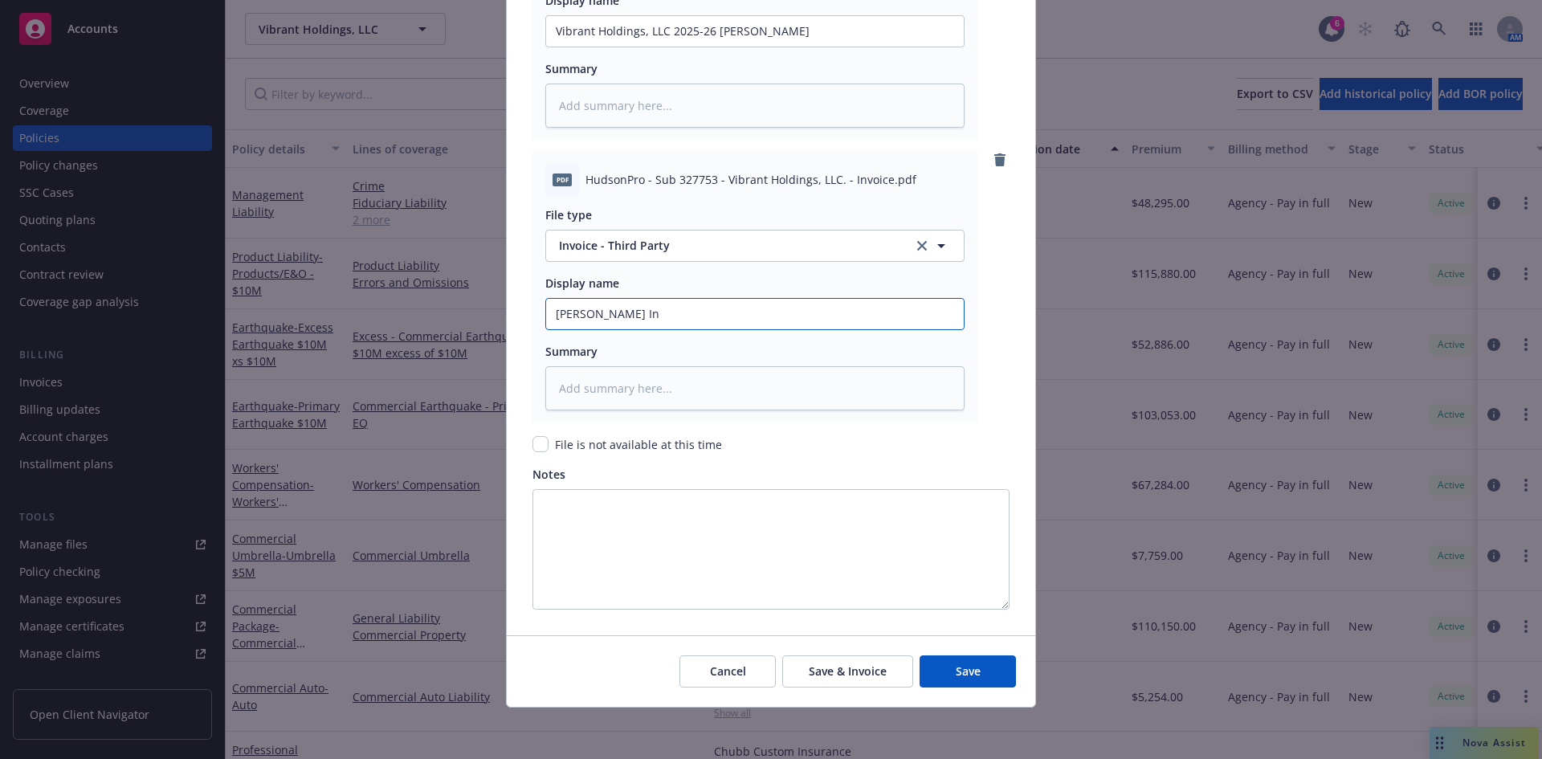
type textarea "x"
type input "Hudson ML Inv"
type textarea "x"
type input "Hudson ML Invo"
type textarea "x"
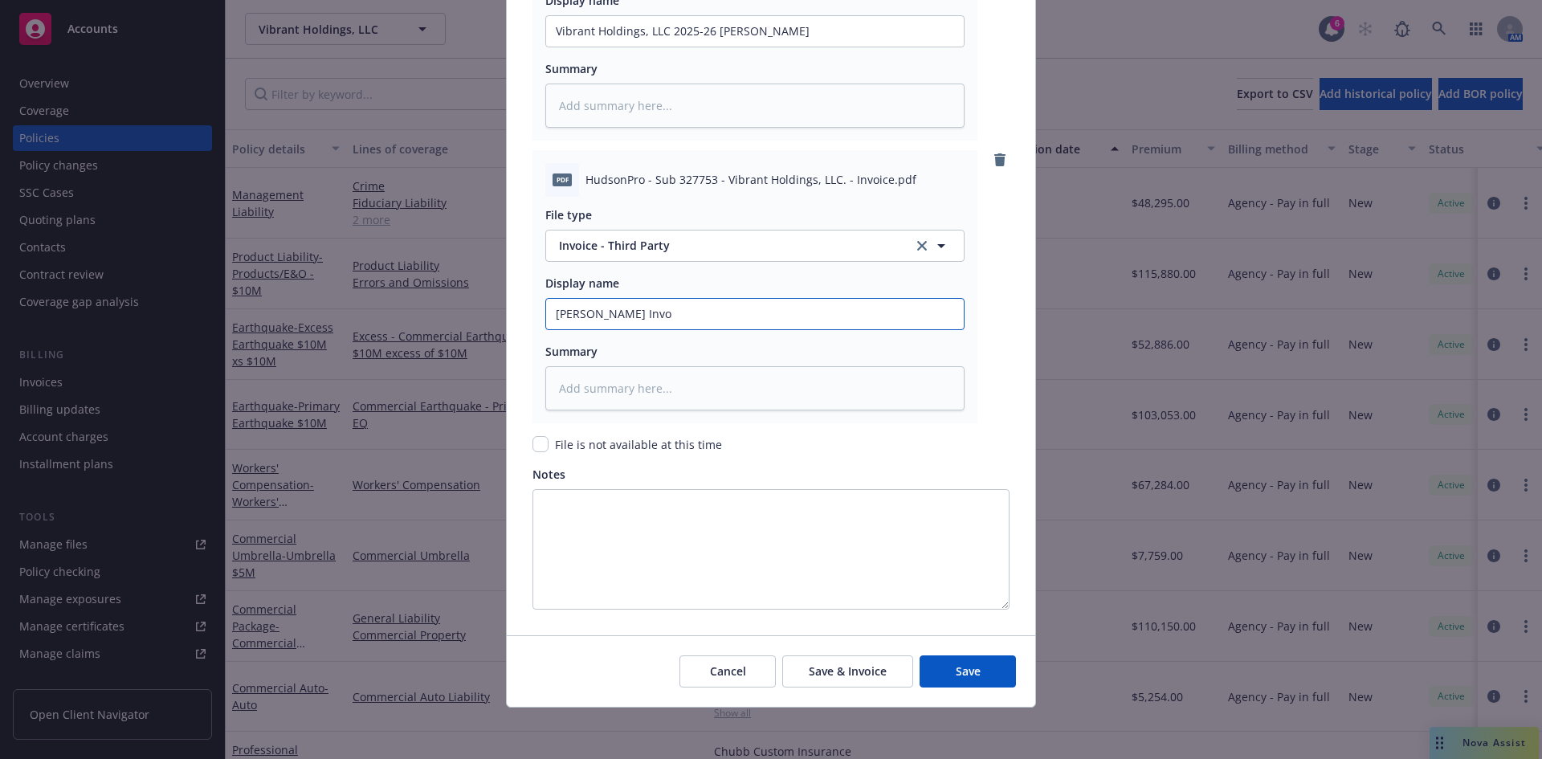
type input "Hudson ML Invoc"
type textarea "x"
type input "Hudson ML Invoci"
type textarea "x"
type input "Hudson ML Invocie"
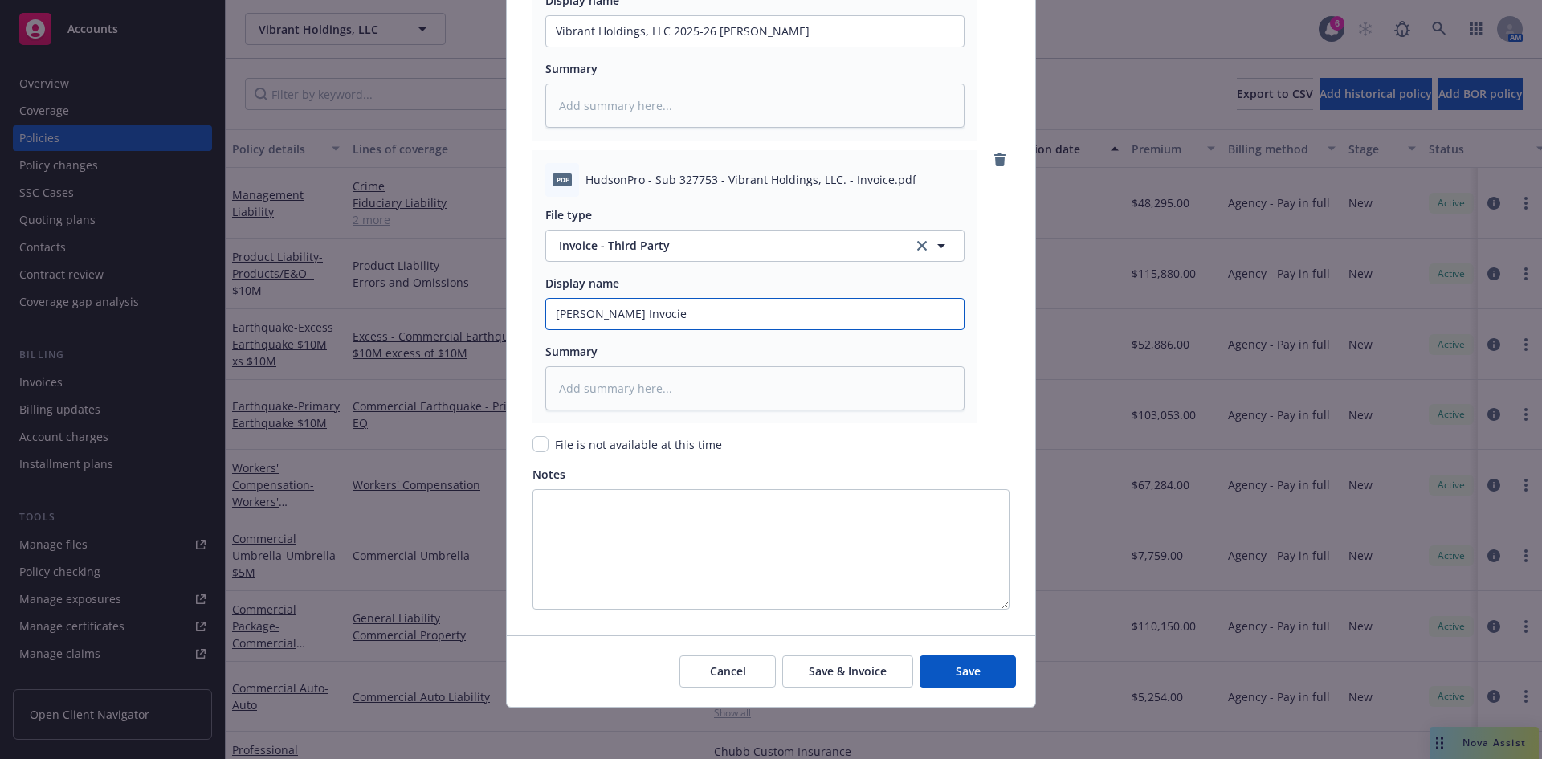
type textarea "x"
type input "Hudson ML Invocie"
type textarea "x"
type input "Hudson ML Invoci"
type textarea "x"
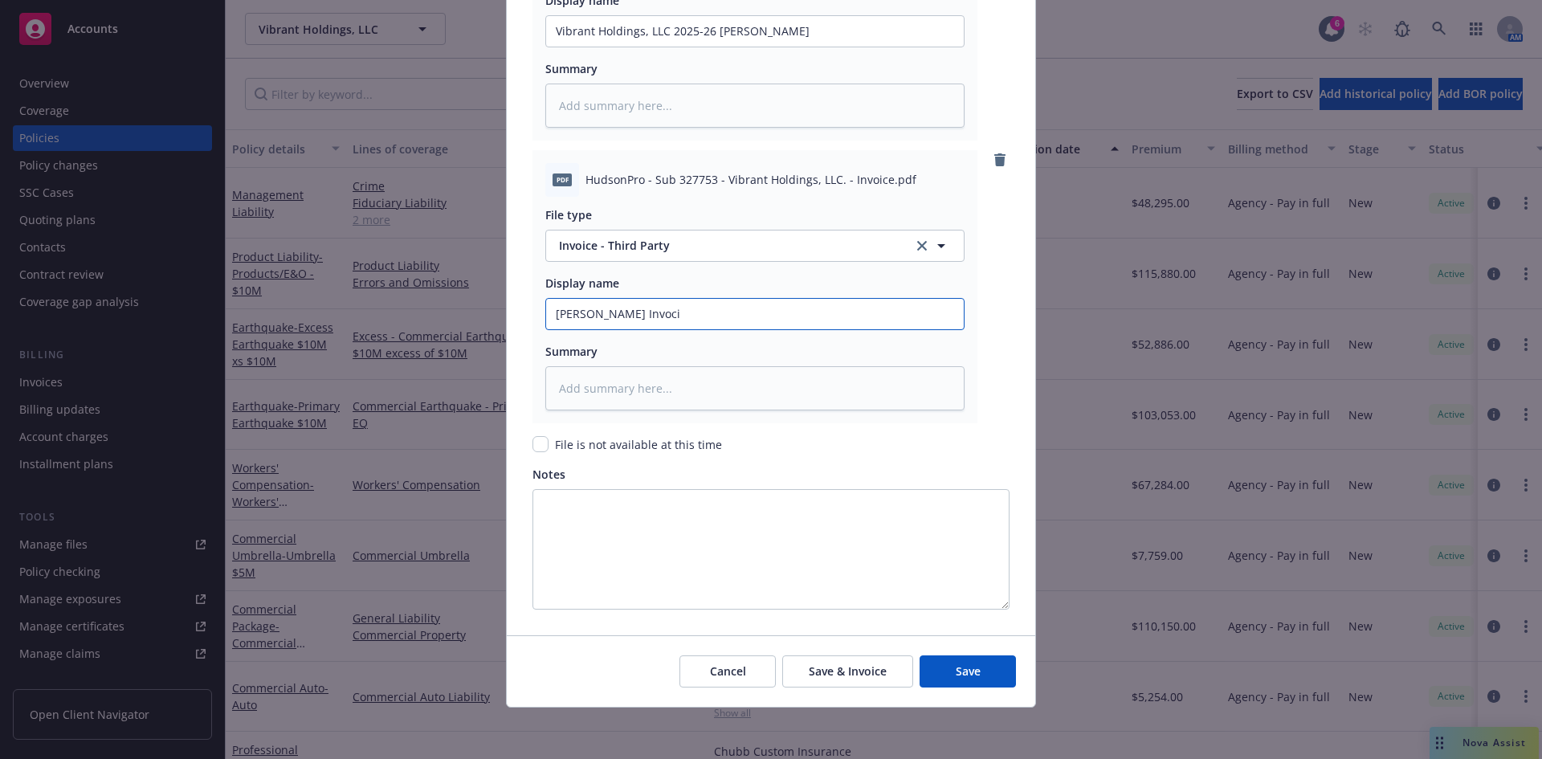
type input "Hudson ML Invoc"
type textarea "x"
type input "Hudson ML Invo"
type textarea "x"
type input "Hudson ML Invoi"
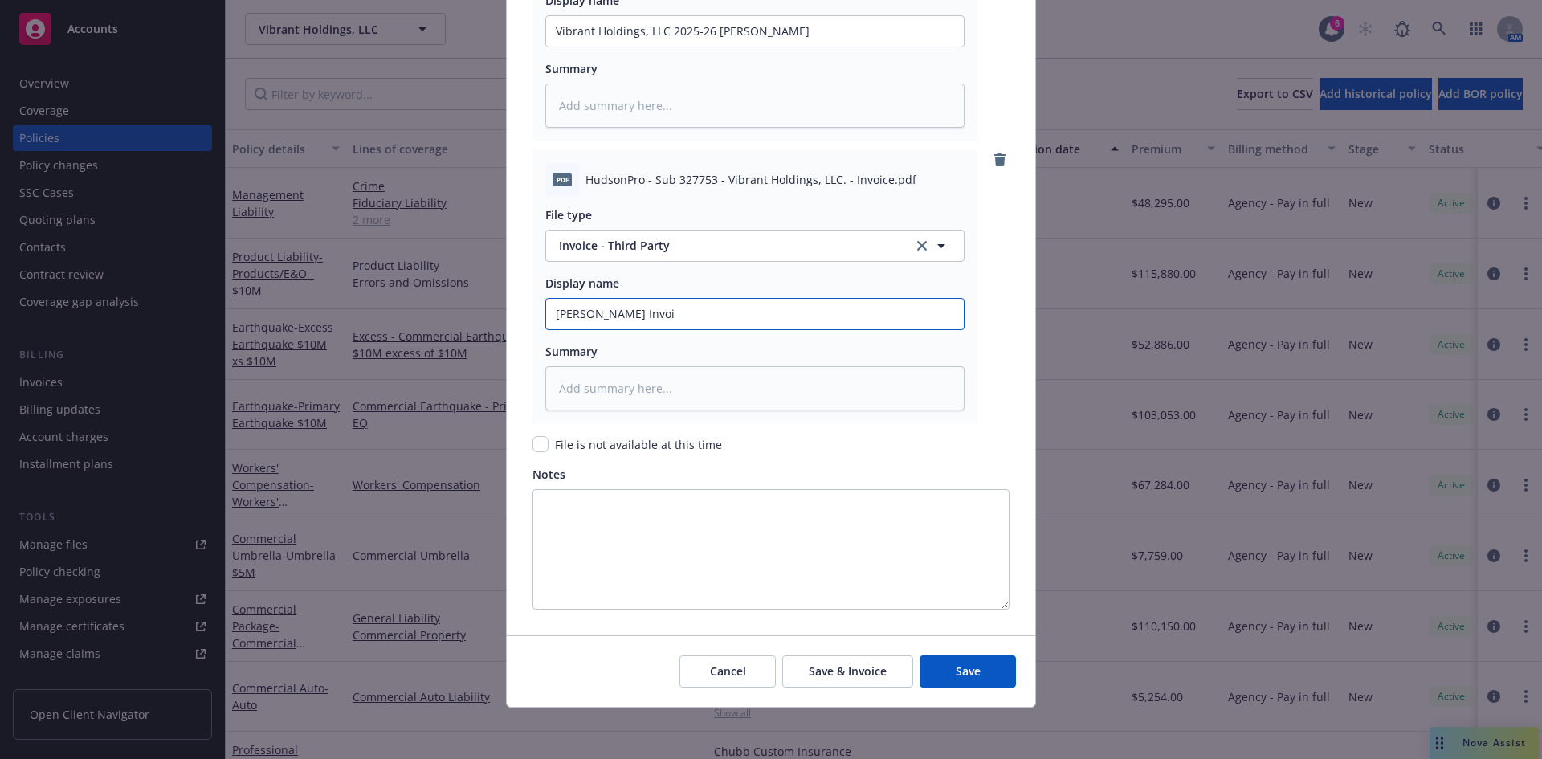
type textarea "x"
type input "Hudson ML Invoic"
type textarea "x"
type input "Hudson ML Invoice"
type textarea "x"
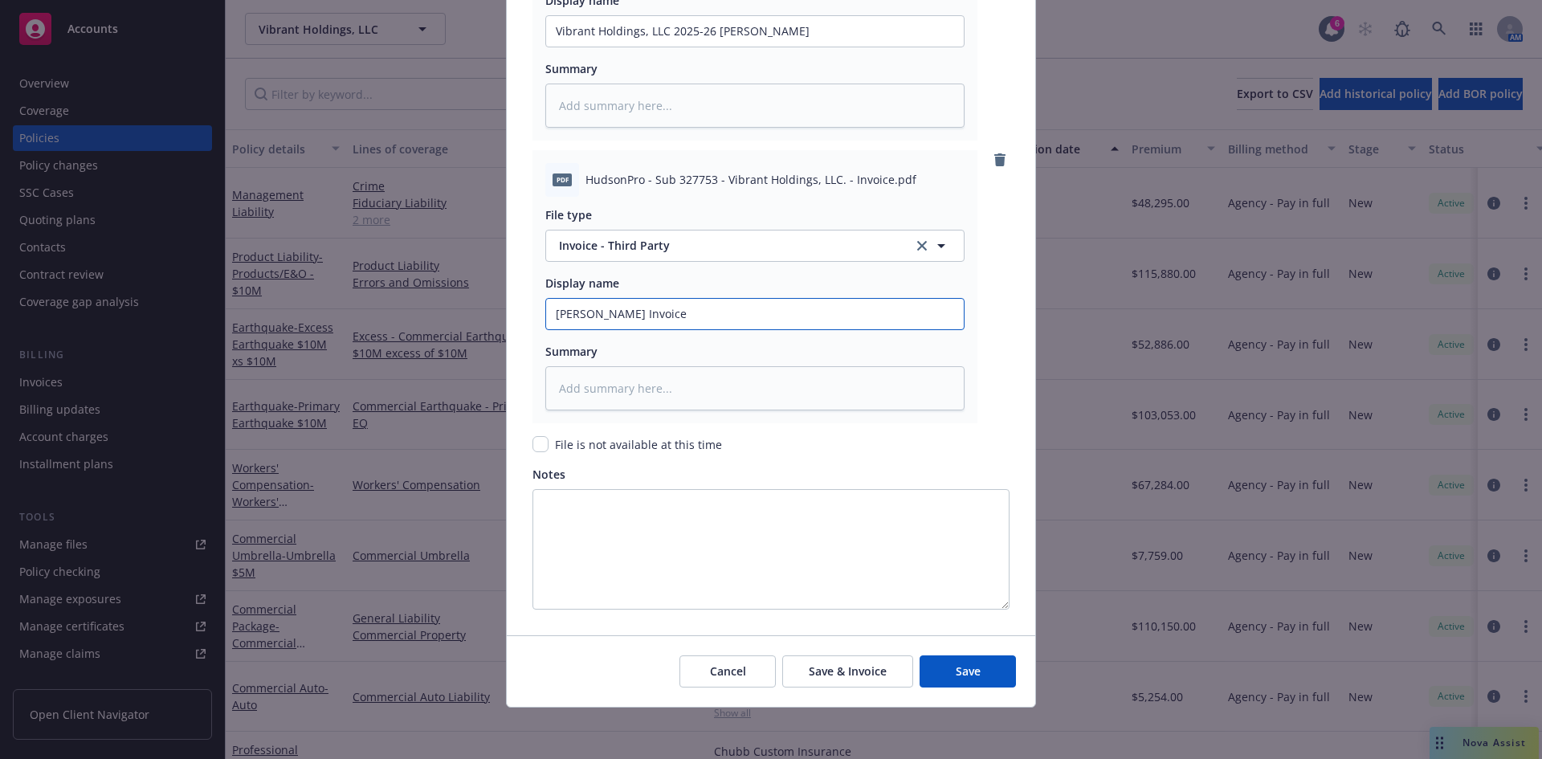
type input "Hudson ML Invoice"
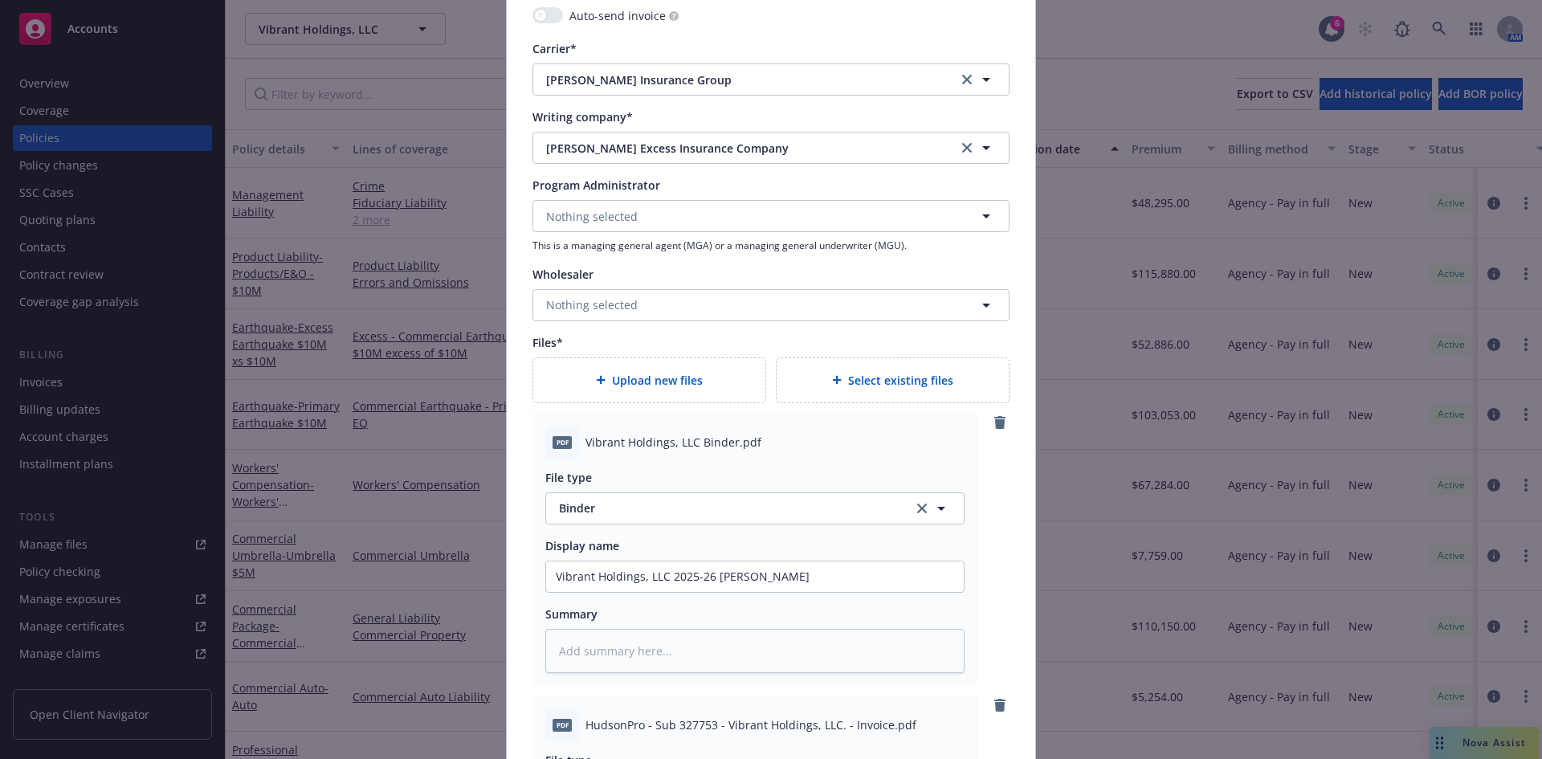
scroll to position [1702, 0]
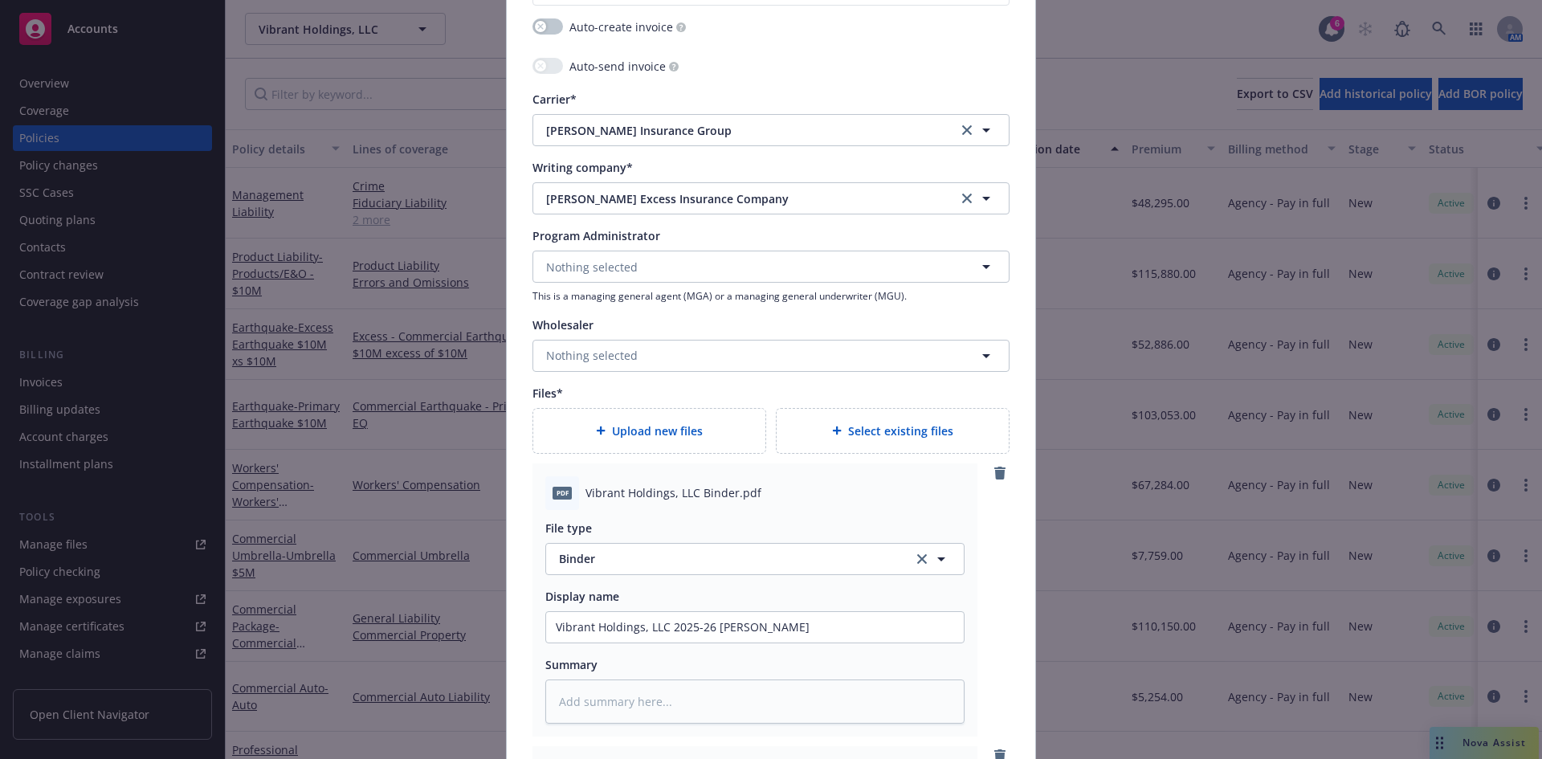
type textarea "x"
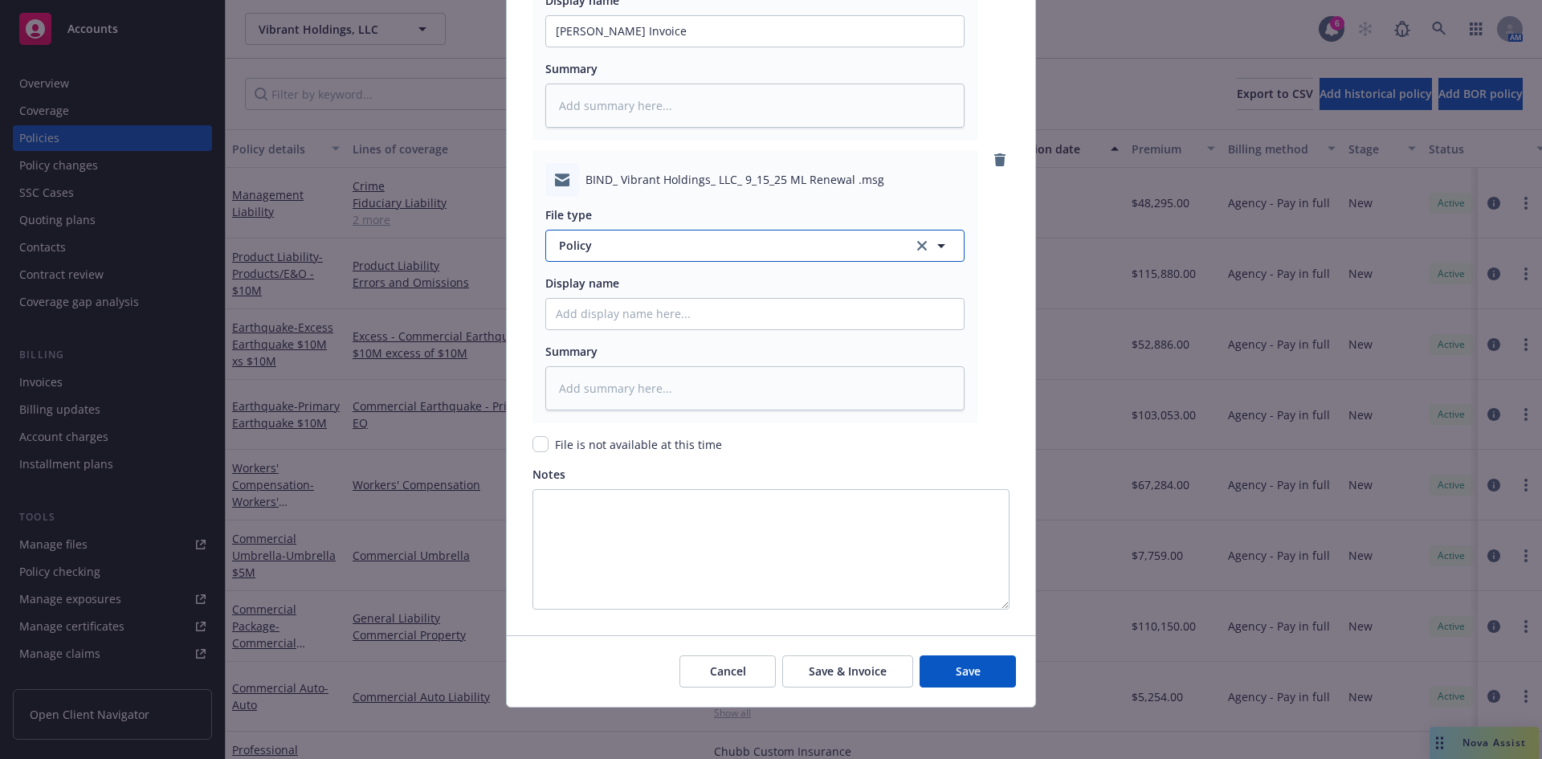
click at [580, 251] on span "Policy" at bounding box center [727, 245] width 336 height 17
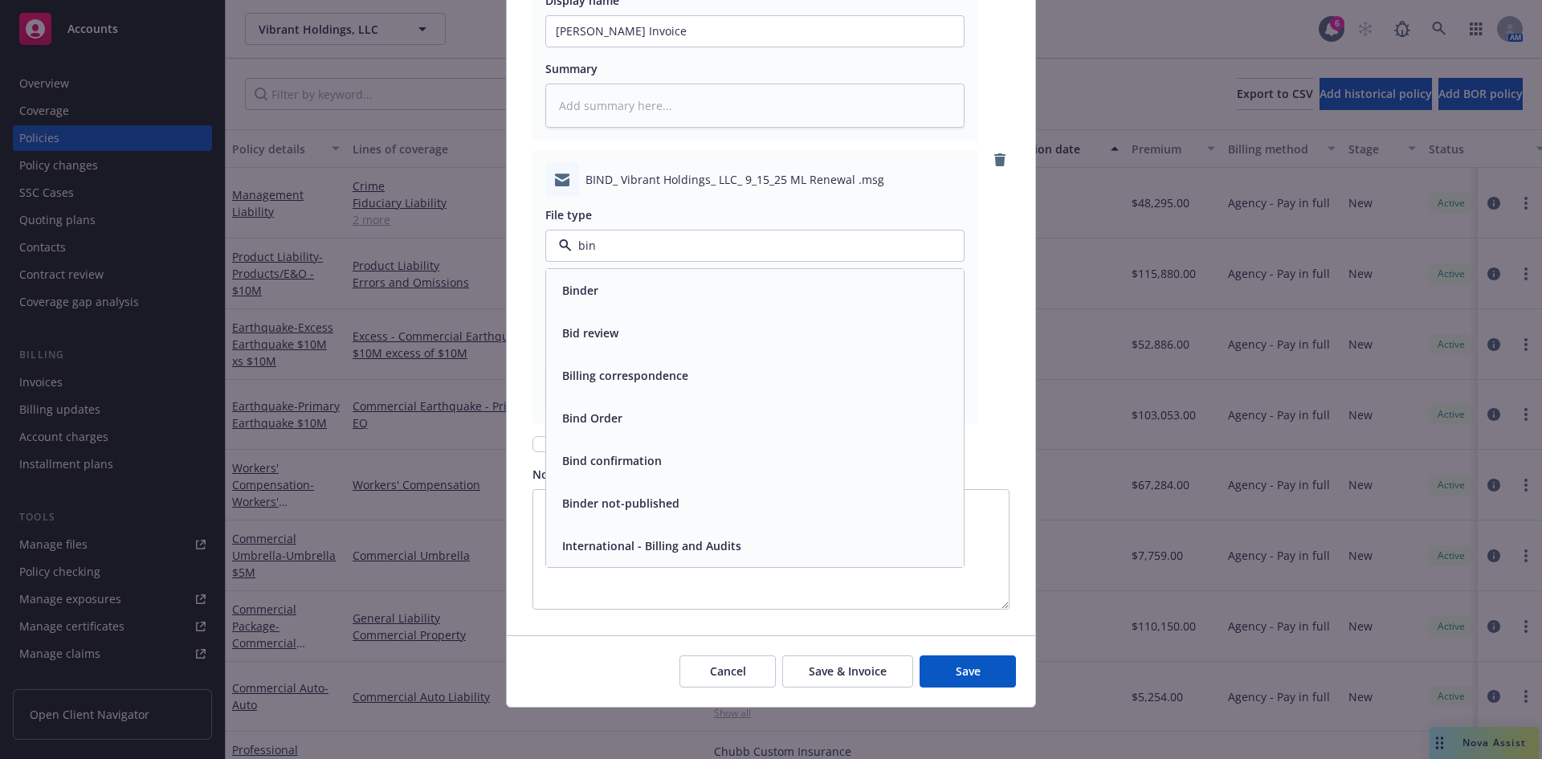
type input "bind"
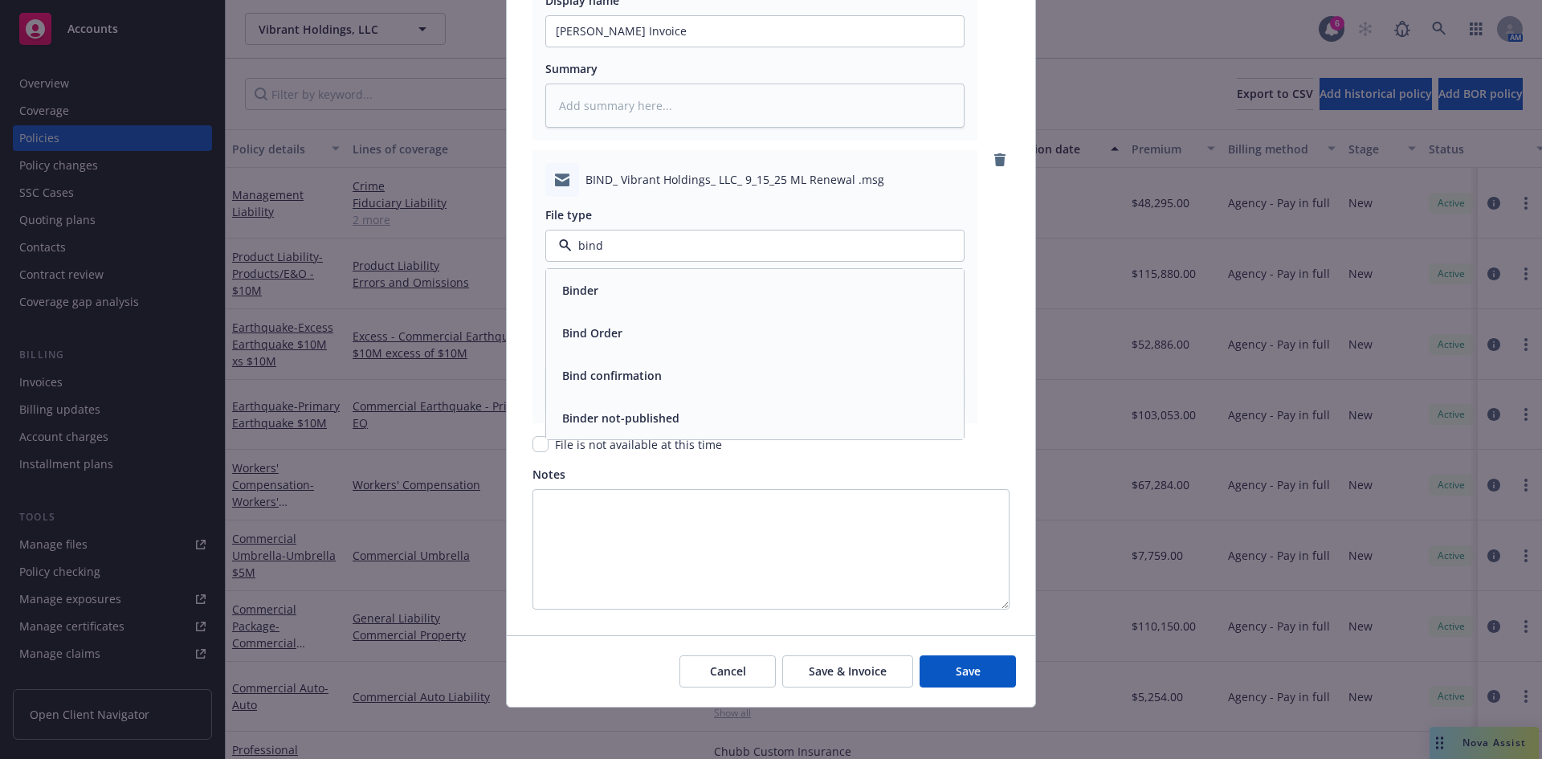
click at [610, 332] on span "Bind Order" at bounding box center [592, 332] width 60 height 17
click at [594, 311] on input "Policy display name" at bounding box center [755, 314] width 418 height 31
type textarea "x"
type input "B"
type textarea "x"
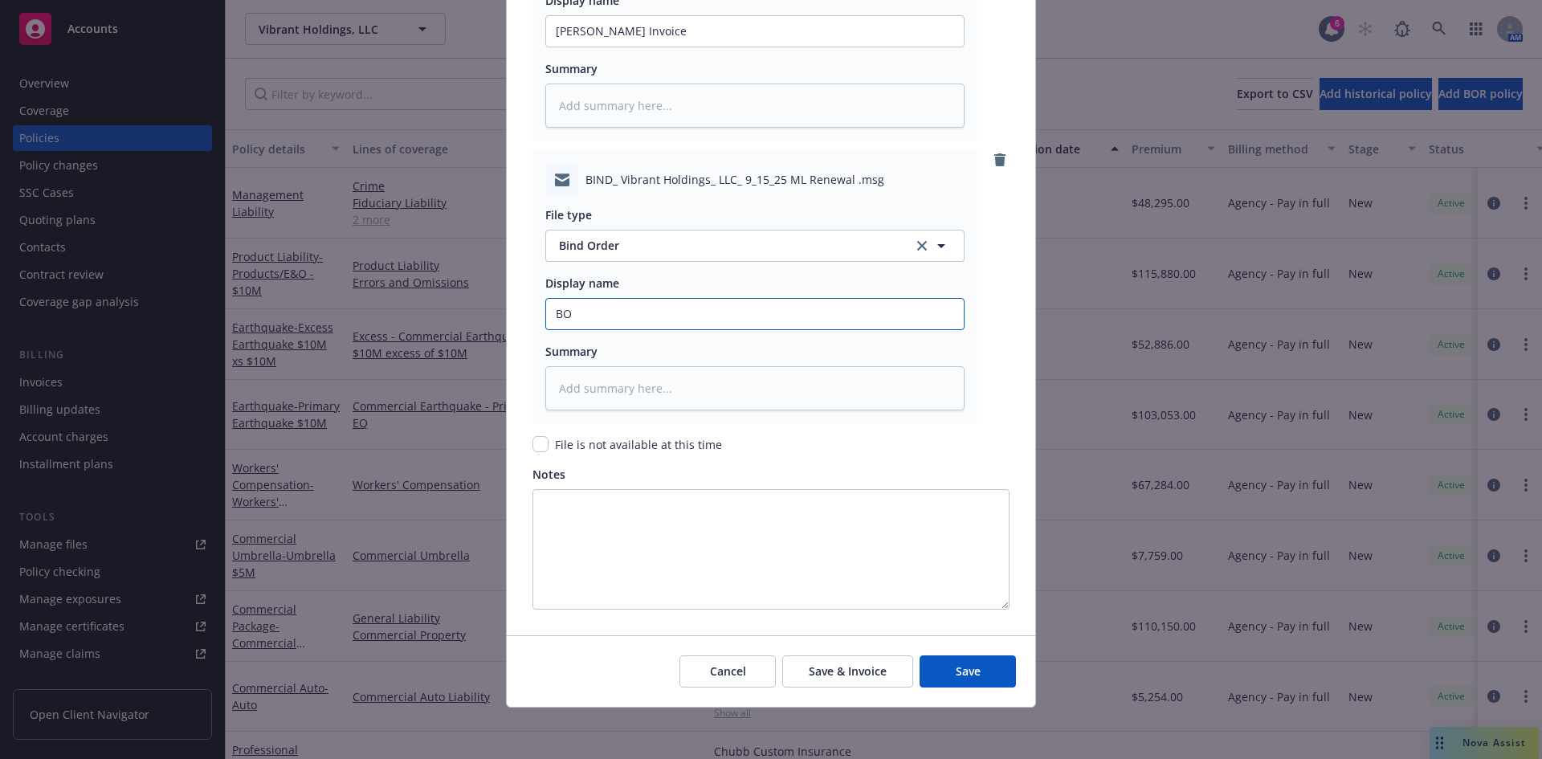
type input "BO"
type textarea "x"
type input "BO t"
type textarea "x"
type input "BO to"
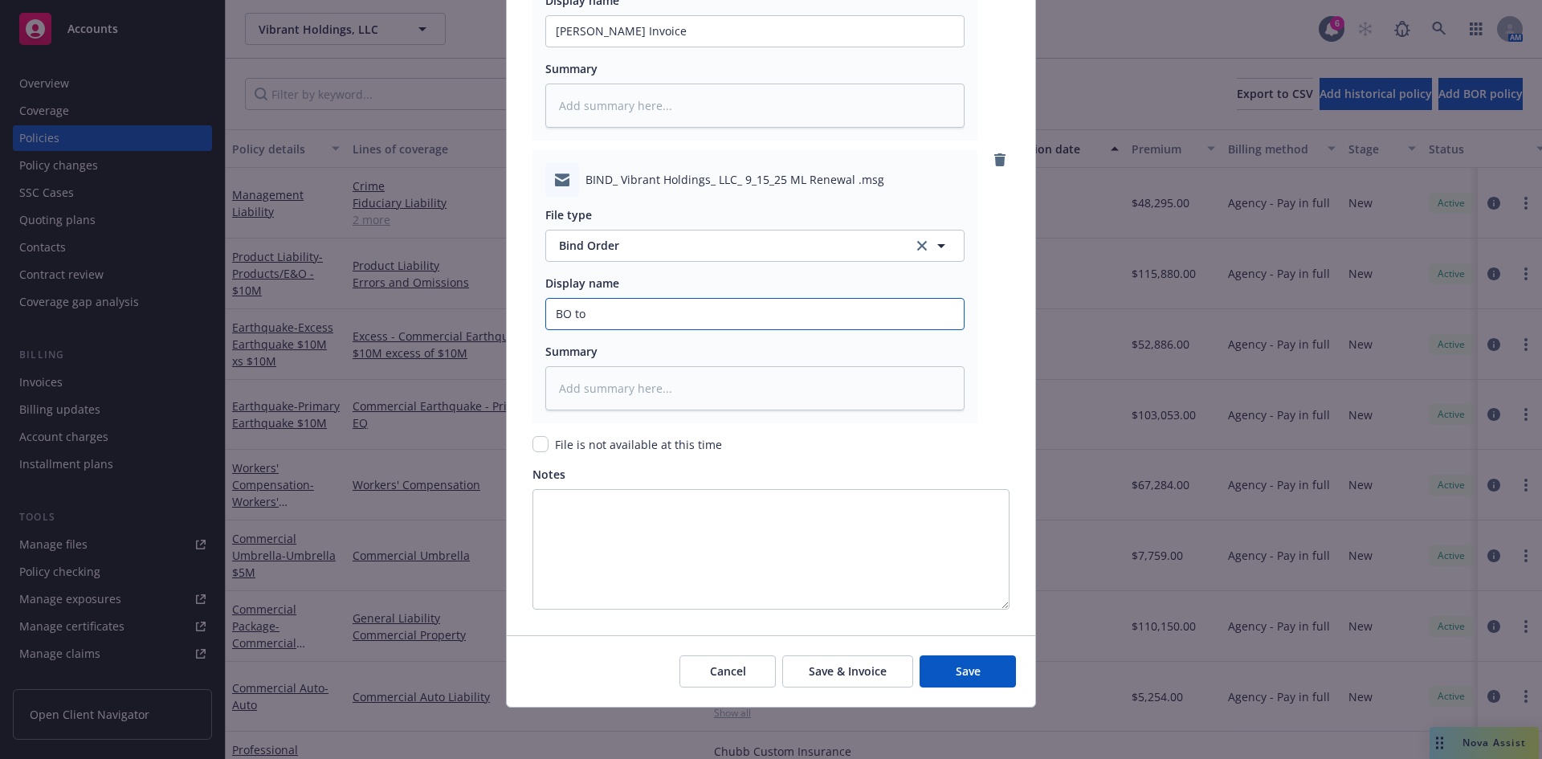
type textarea "x"
type input "BO to"
type textarea "x"
type input "BO to"
type textarea "x"
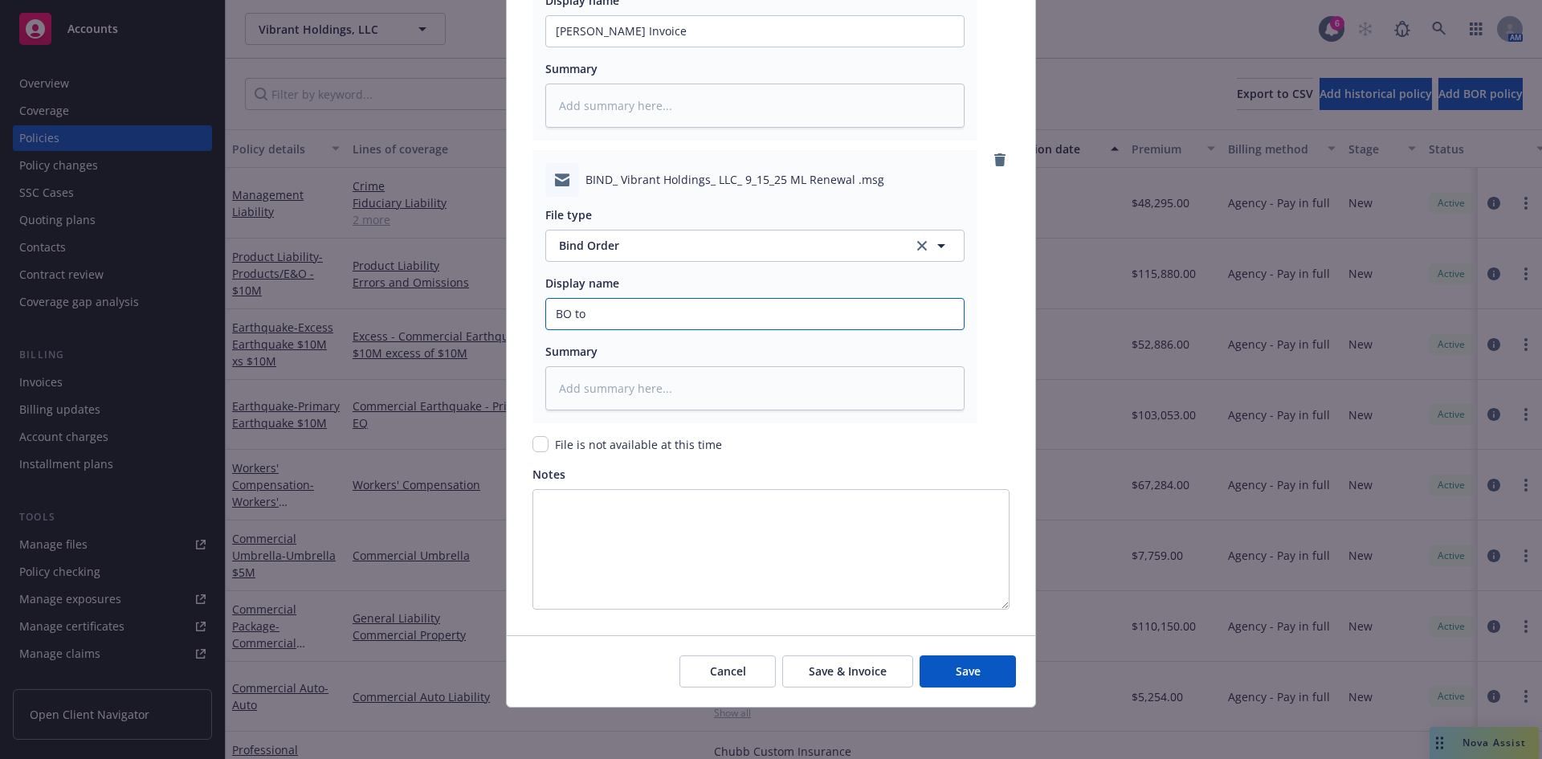
type input "BO to"
type textarea "x"
type input "BO to H"
type textarea "x"
type input "BO to Hu"
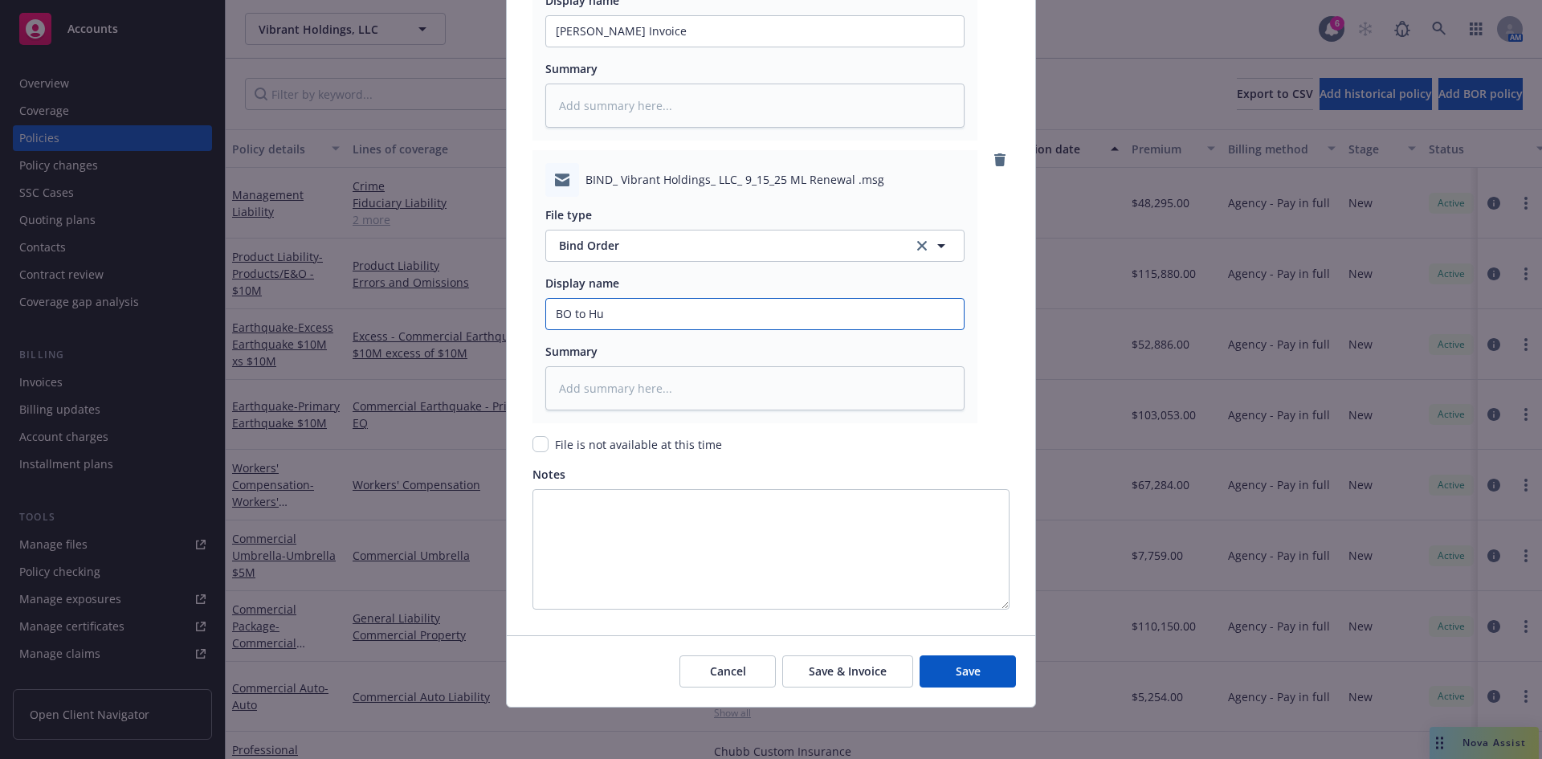
type textarea "x"
type input "BO to Hud"
type textarea "x"
type input "BO to Huds"
type textarea "x"
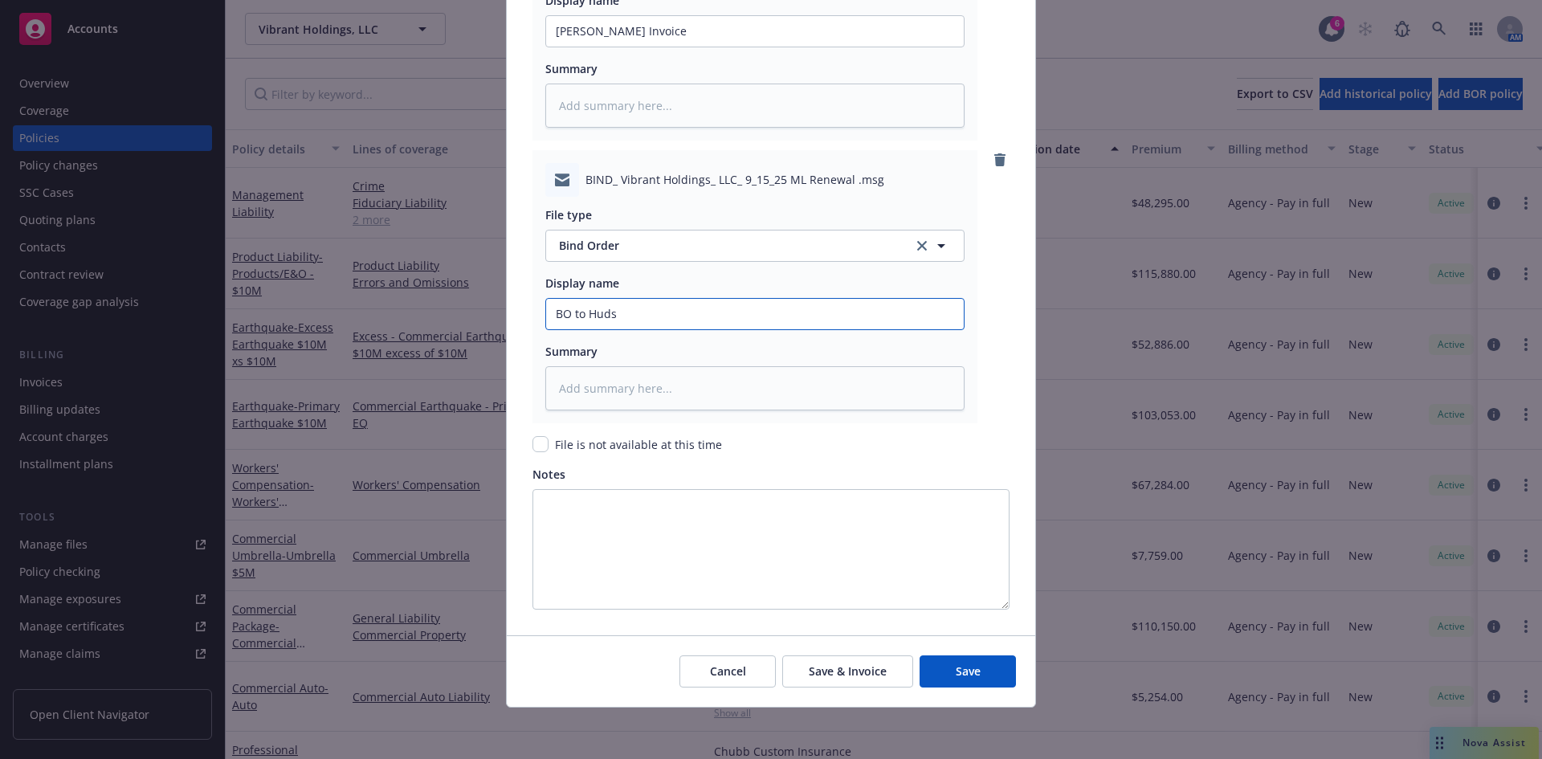
type input "BO to Hudso"
type textarea "x"
type input "BO to Hudson"
type textarea "x"
type input "BO to Hudson"
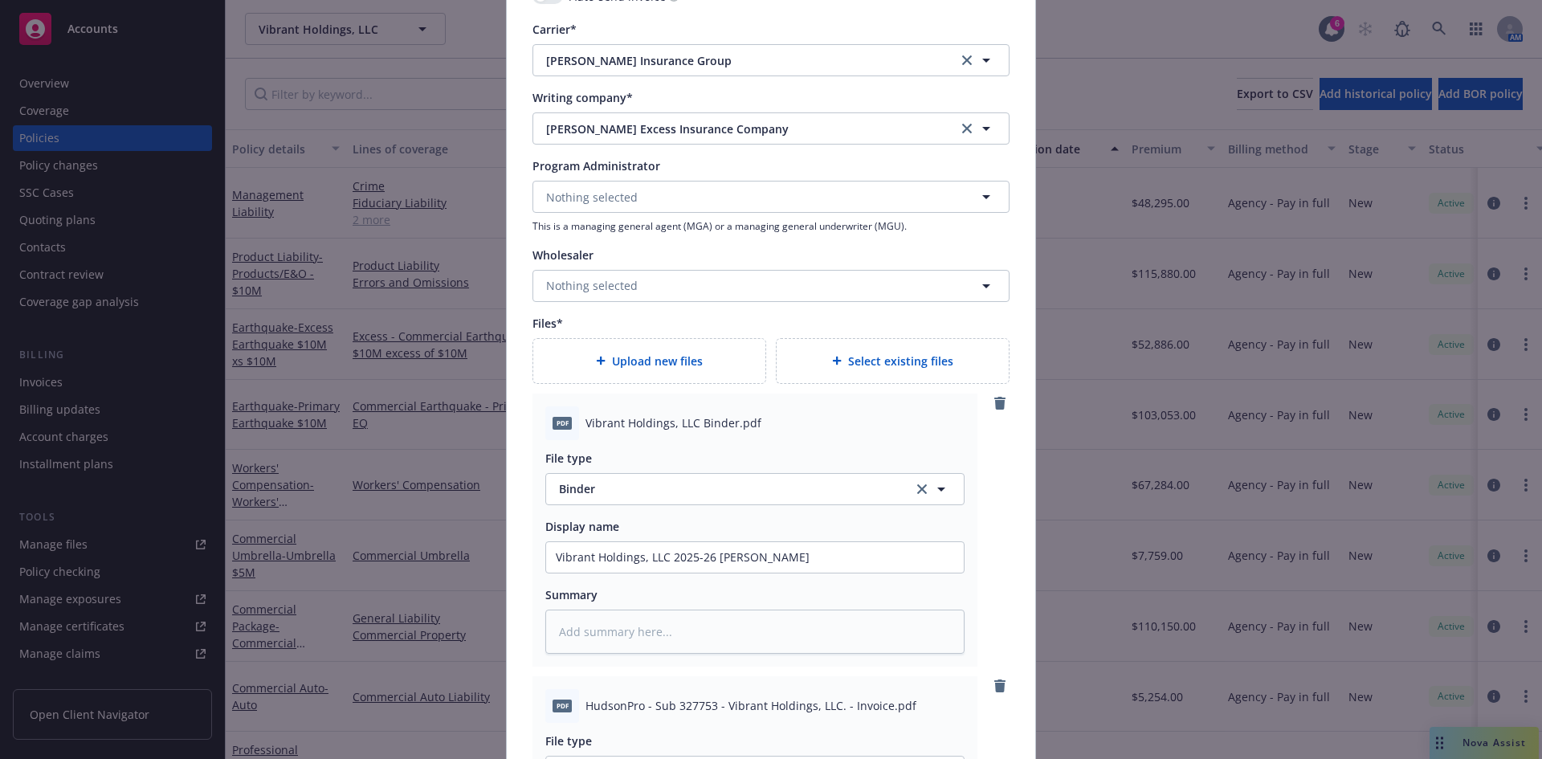
scroll to position [1724, 0]
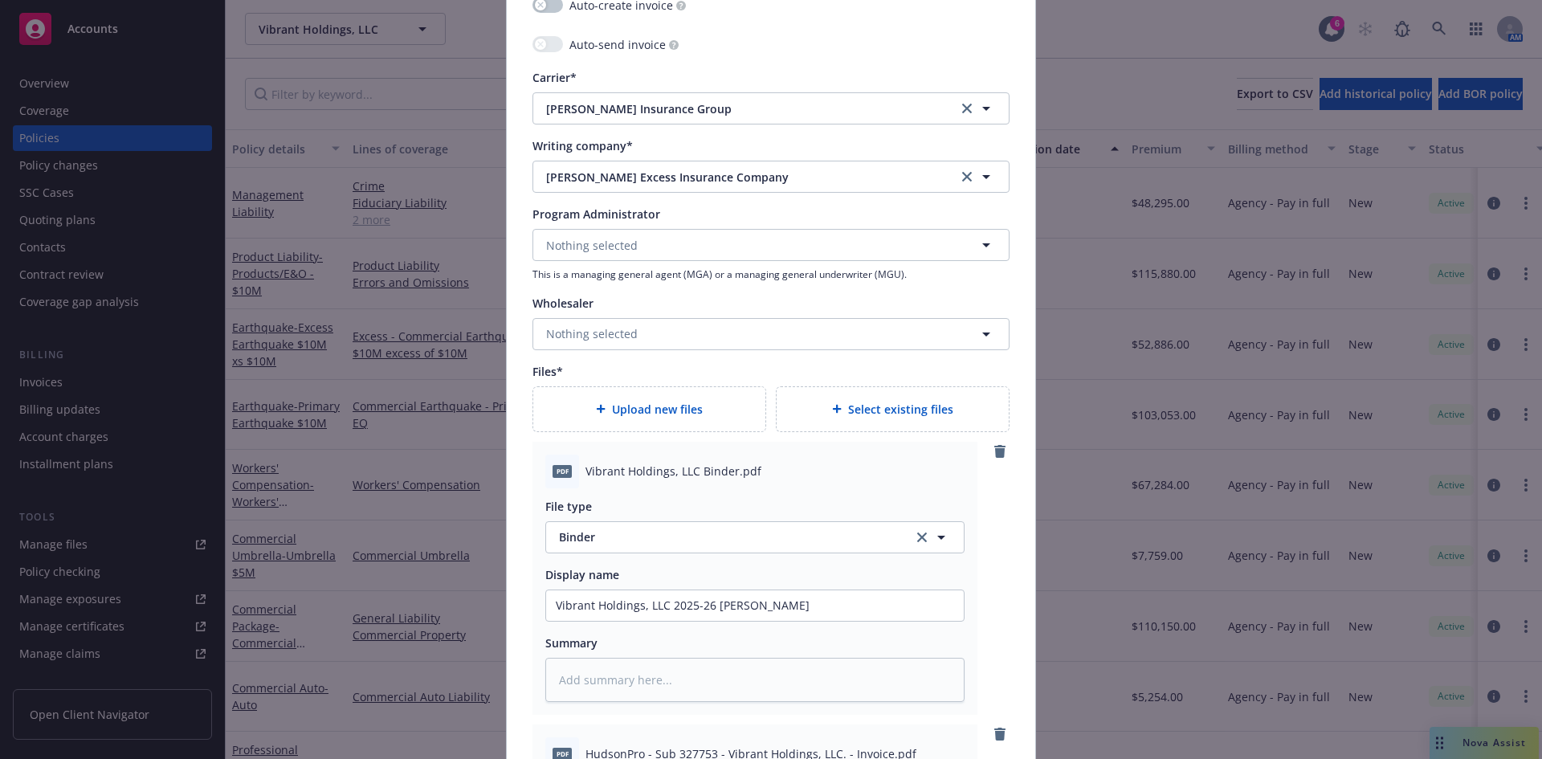
type textarea "x"
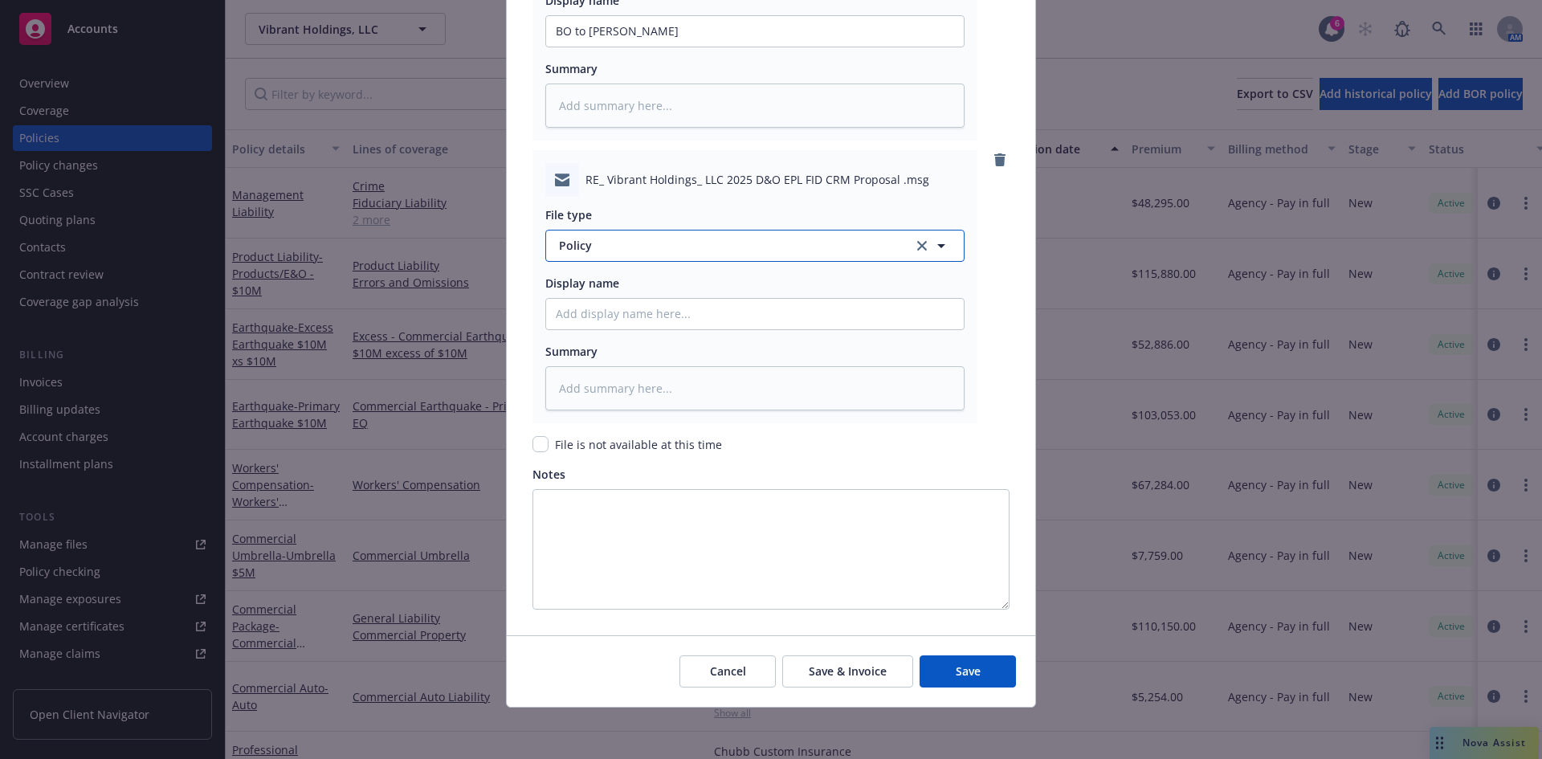
click at [583, 243] on span "Policy" at bounding box center [727, 245] width 336 height 17
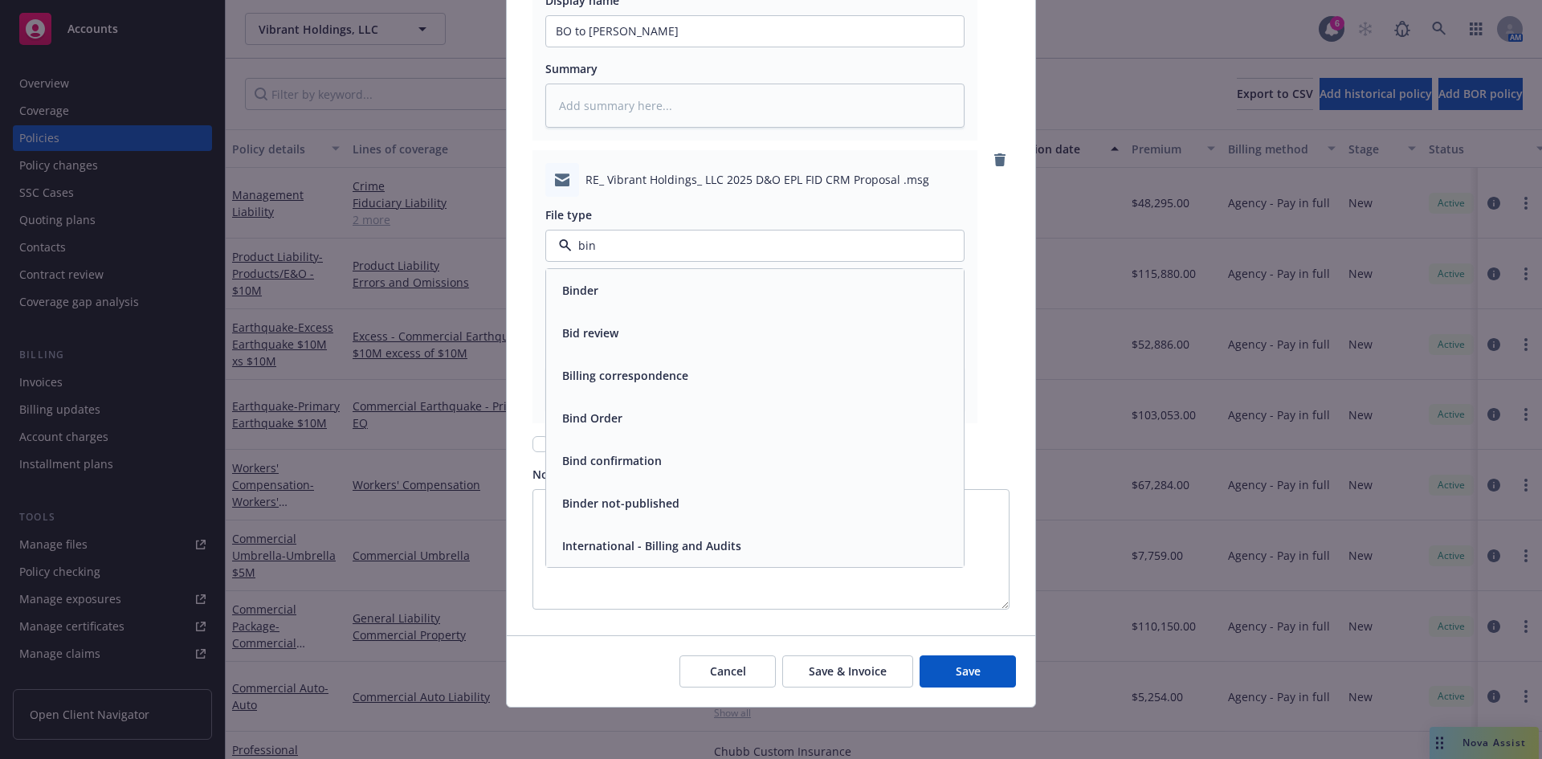
type input "bind"
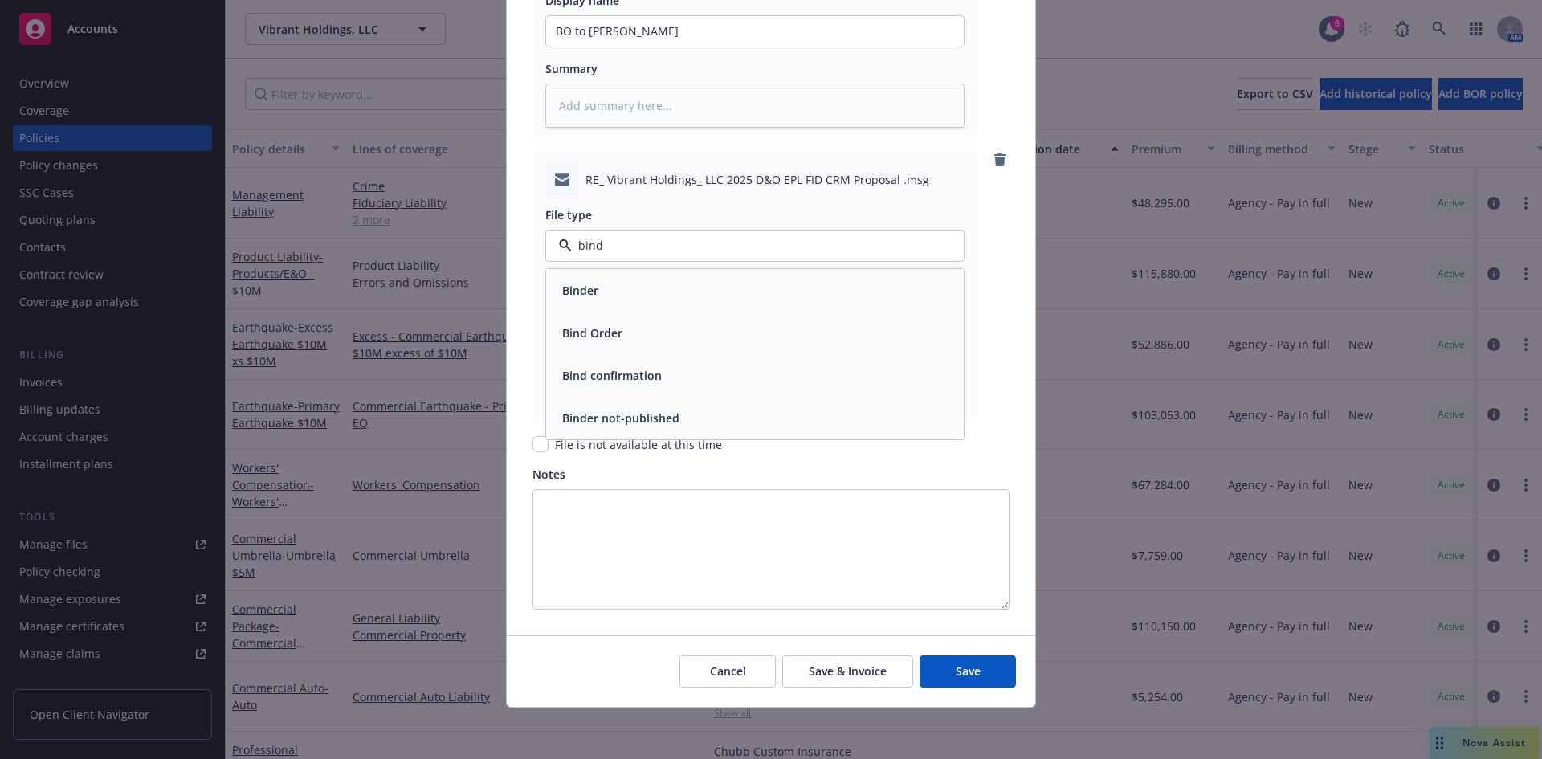
click at [597, 343] on div "Bind Order" at bounding box center [591, 332] width 70 height 23
click at [597, 312] on input "Policy display name" at bounding box center [755, 314] width 418 height 31
type textarea "x"
type input "B"
type textarea "x"
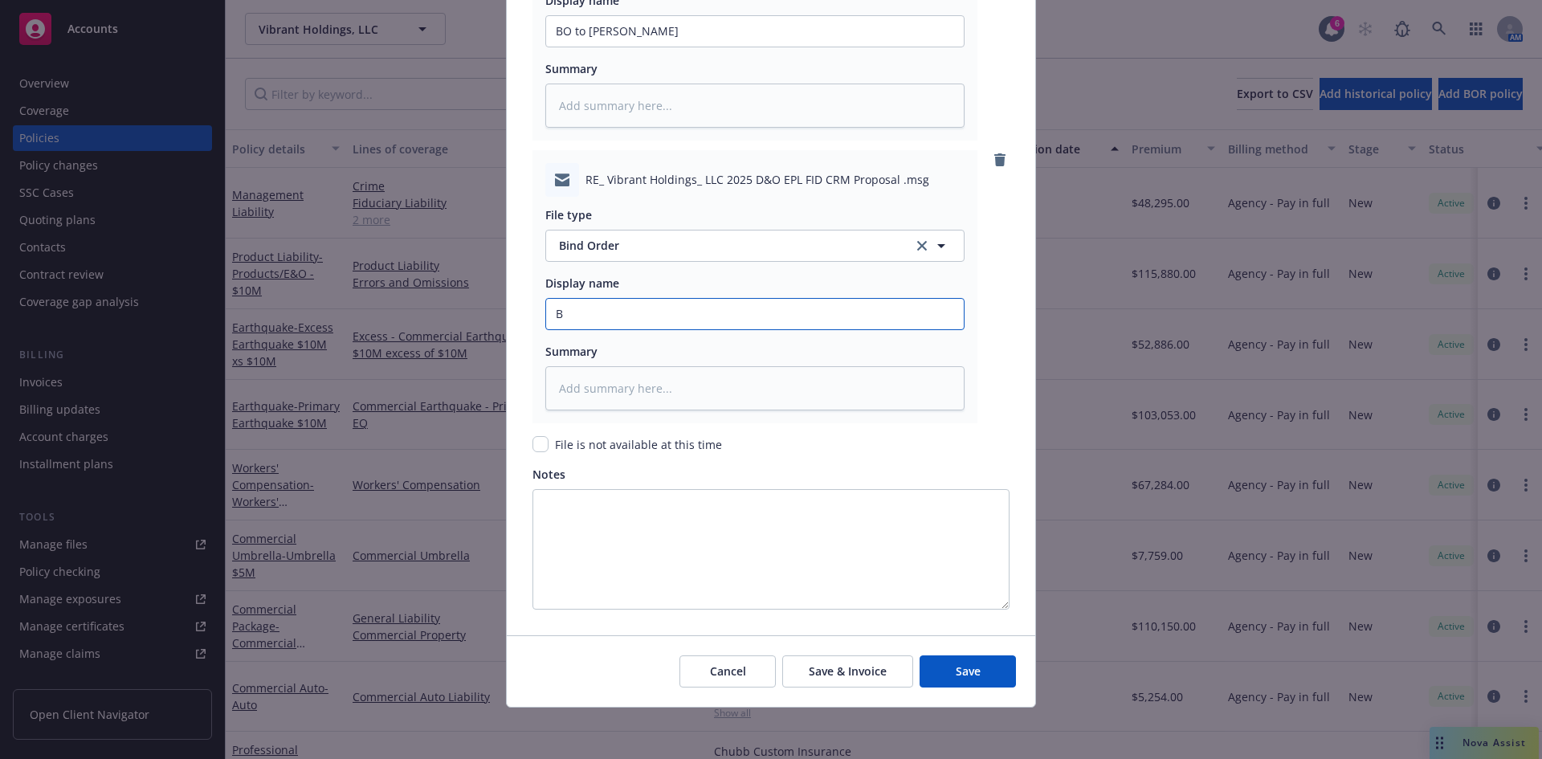
type input "Bi"
type textarea "x"
type input "Bin"
type textarea "x"
type input "Bind"
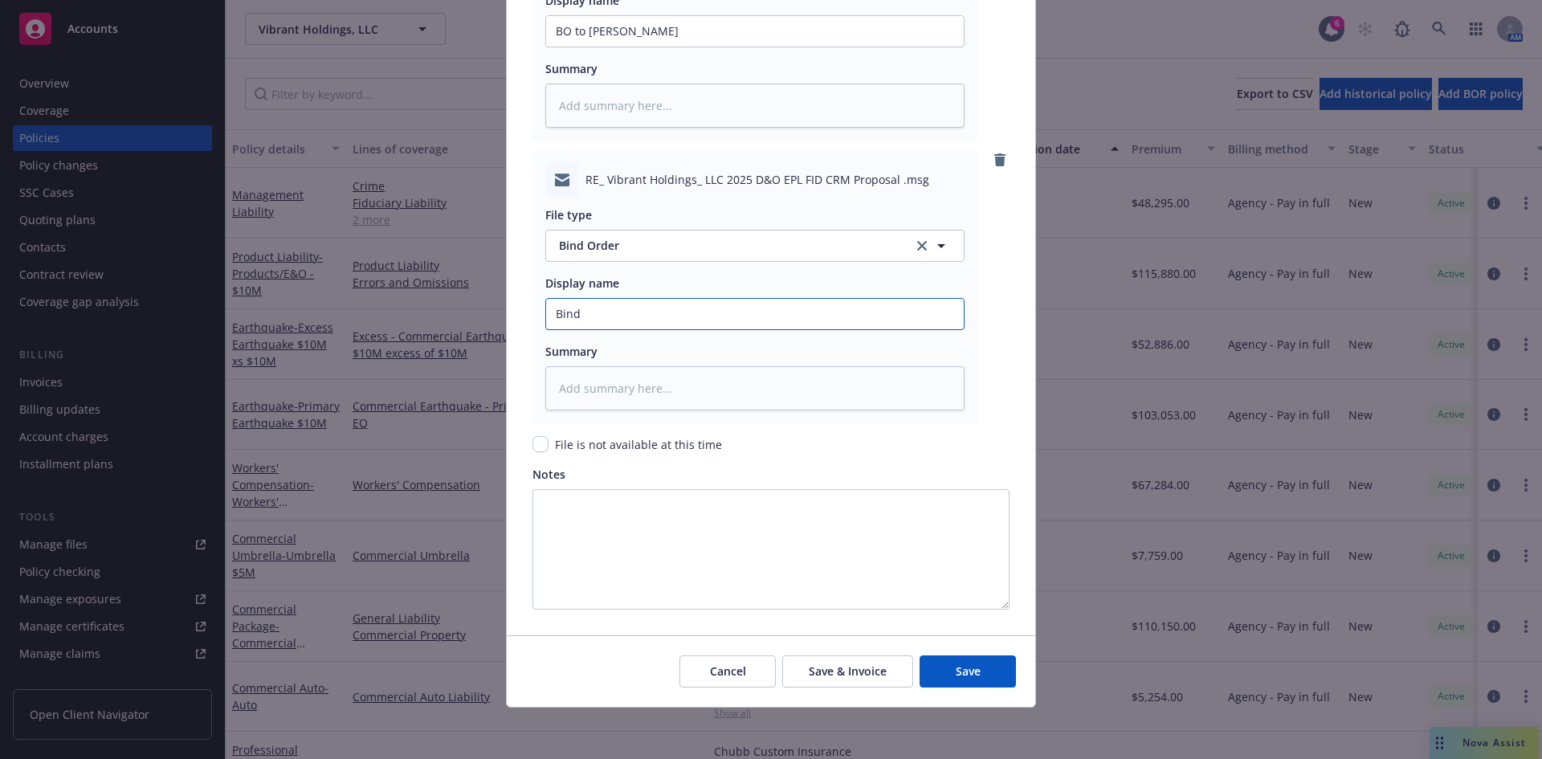
type textarea "x"
type input "Bind"
type textarea "x"
type input "Bind o"
type textarea "x"
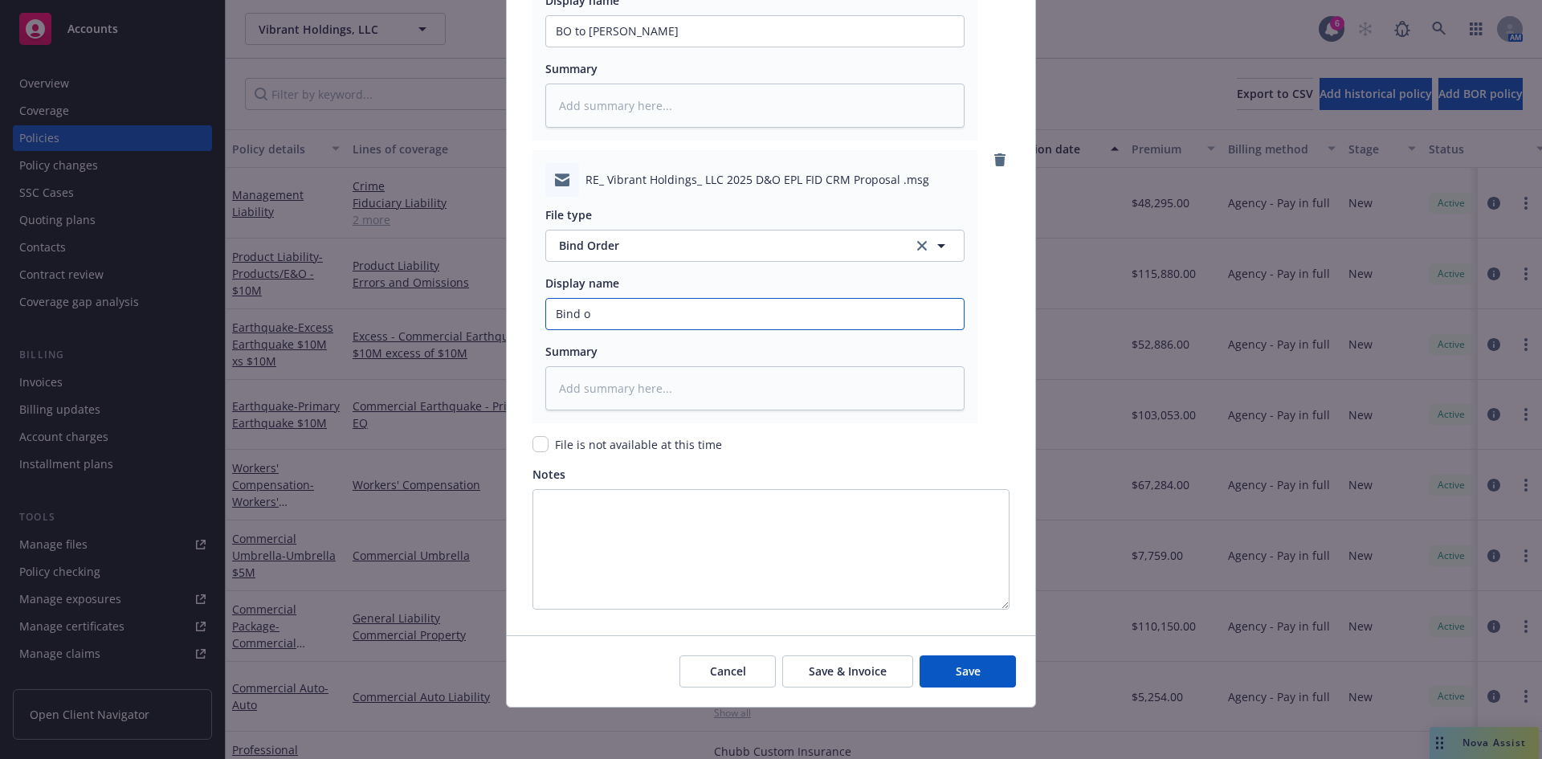
type input "Bind or"
type textarea "x"
type input "Bind ord"
type textarea "x"
type input "Bind orde"
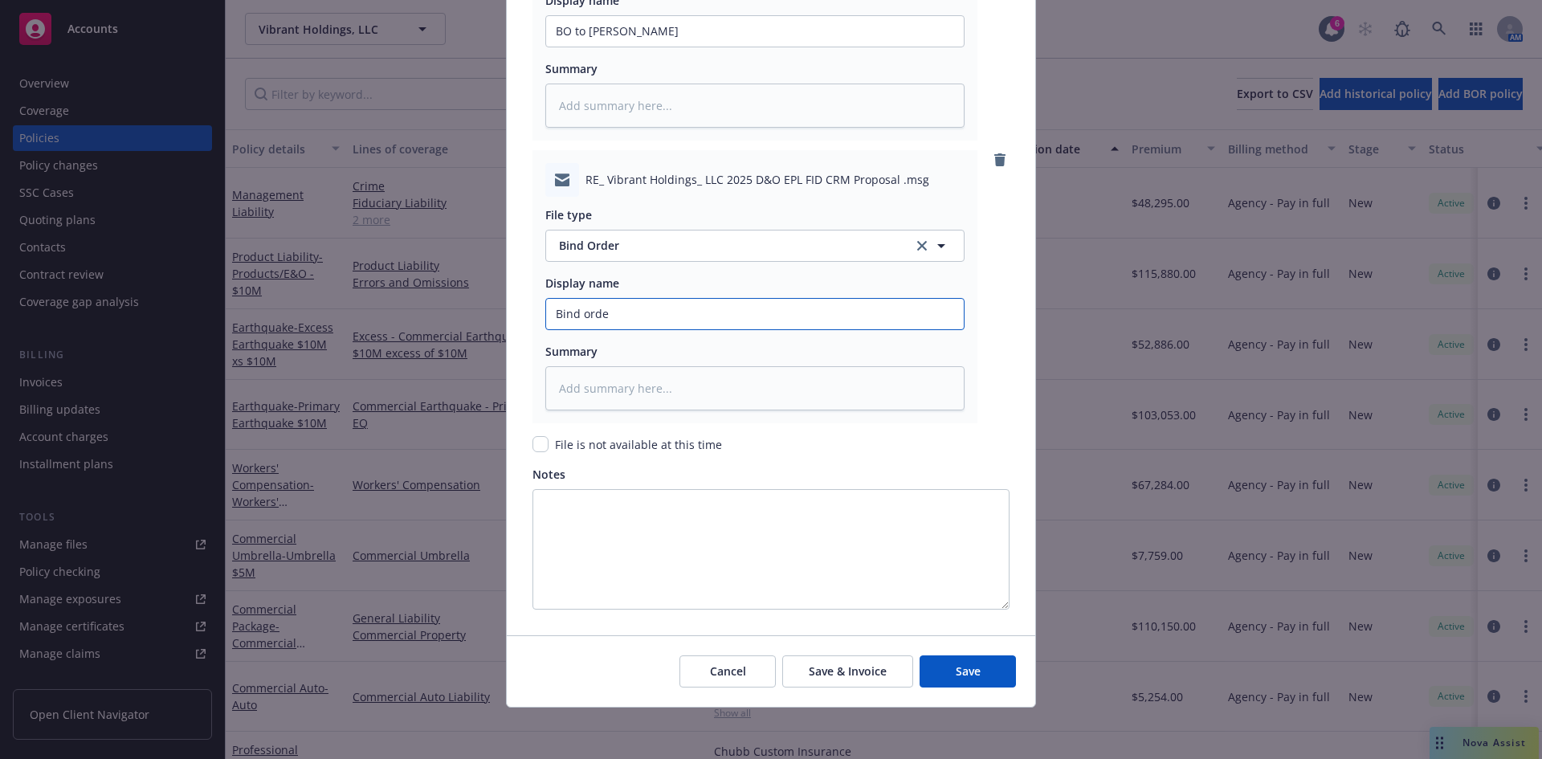
type textarea "x"
type input "Bind order"
type textarea "x"
type input "Bind order"
type textarea "x"
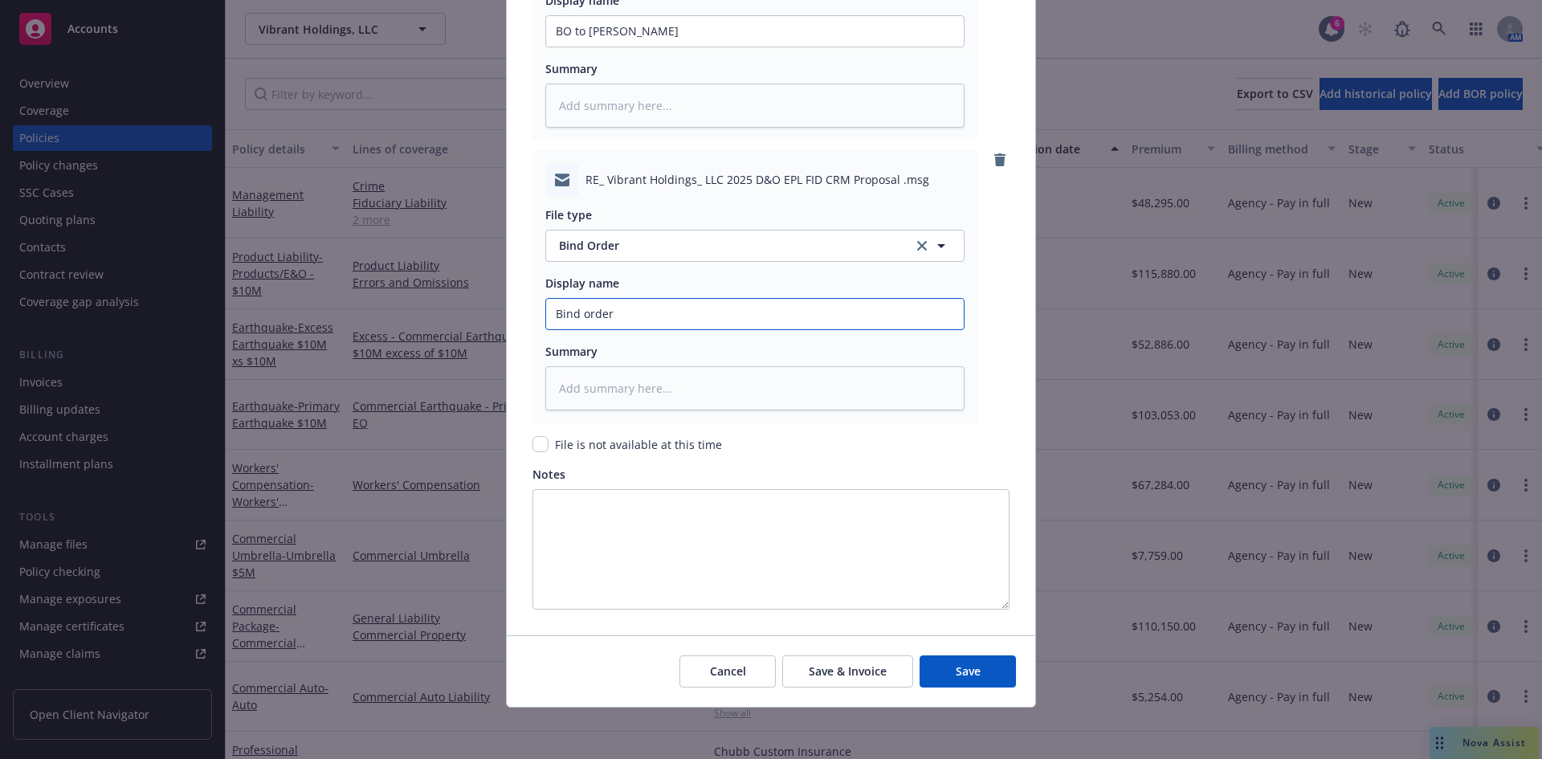
type input "Bind order f"
type textarea "x"
type input "Bind order fr"
type textarea "x"
type input "Bind order fro"
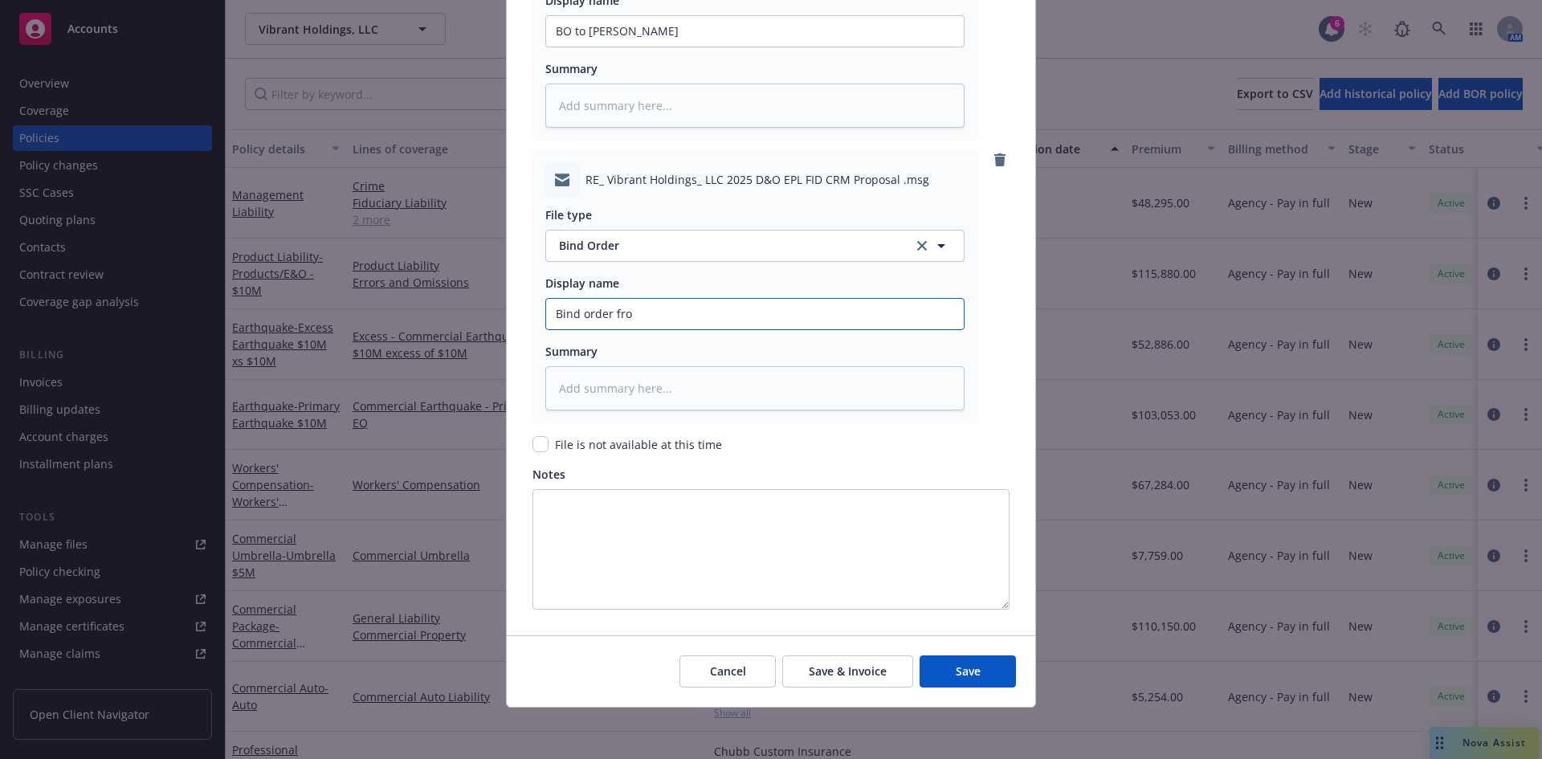
type textarea "x"
type input "Bind order from"
type textarea "x"
type input "Bind order from C"
type textarea "x"
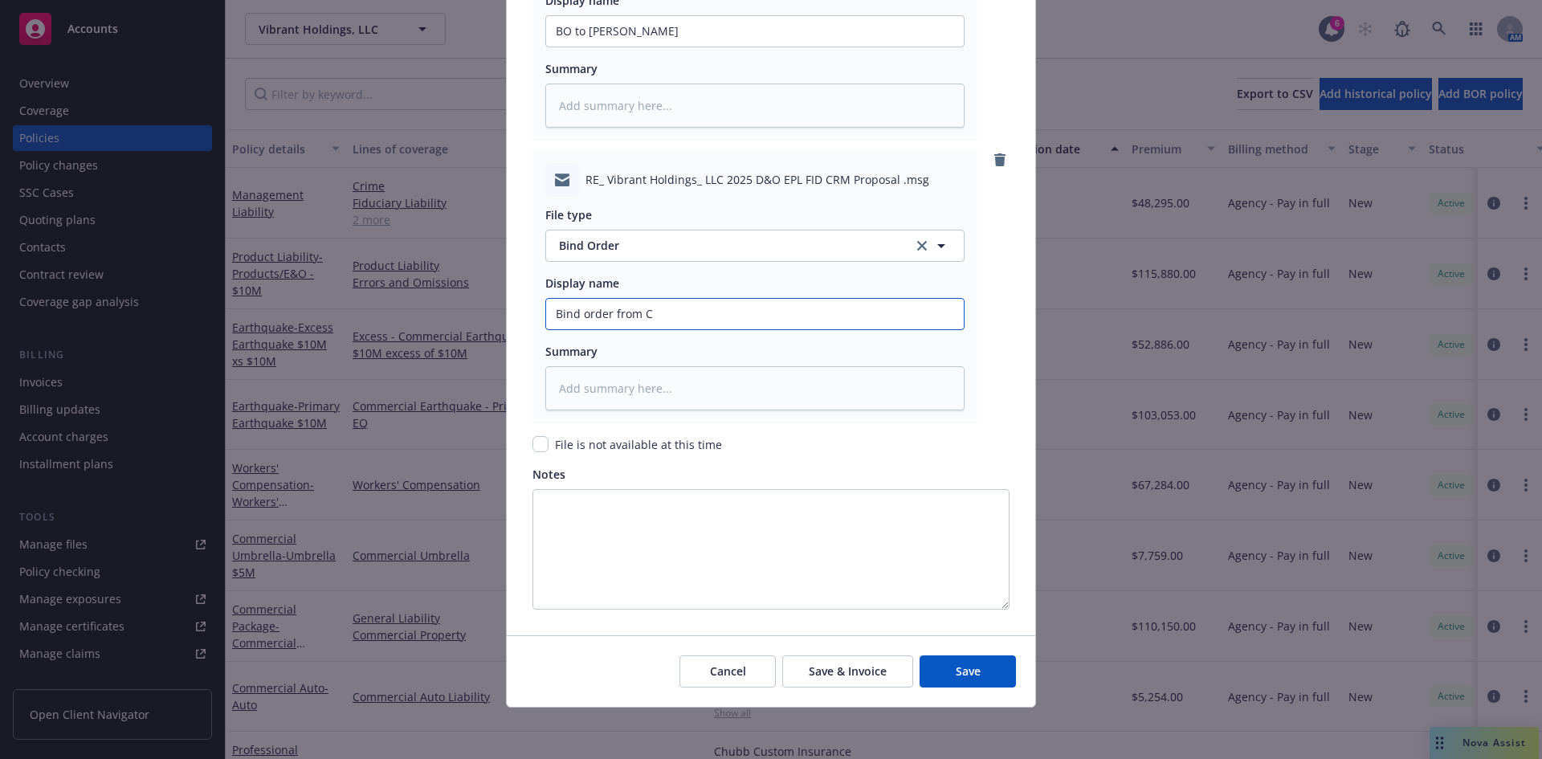
type input "Bind order from Cl"
type textarea "x"
type input "Bind order from Clie"
type textarea "x"
type input "Bind order from Client"
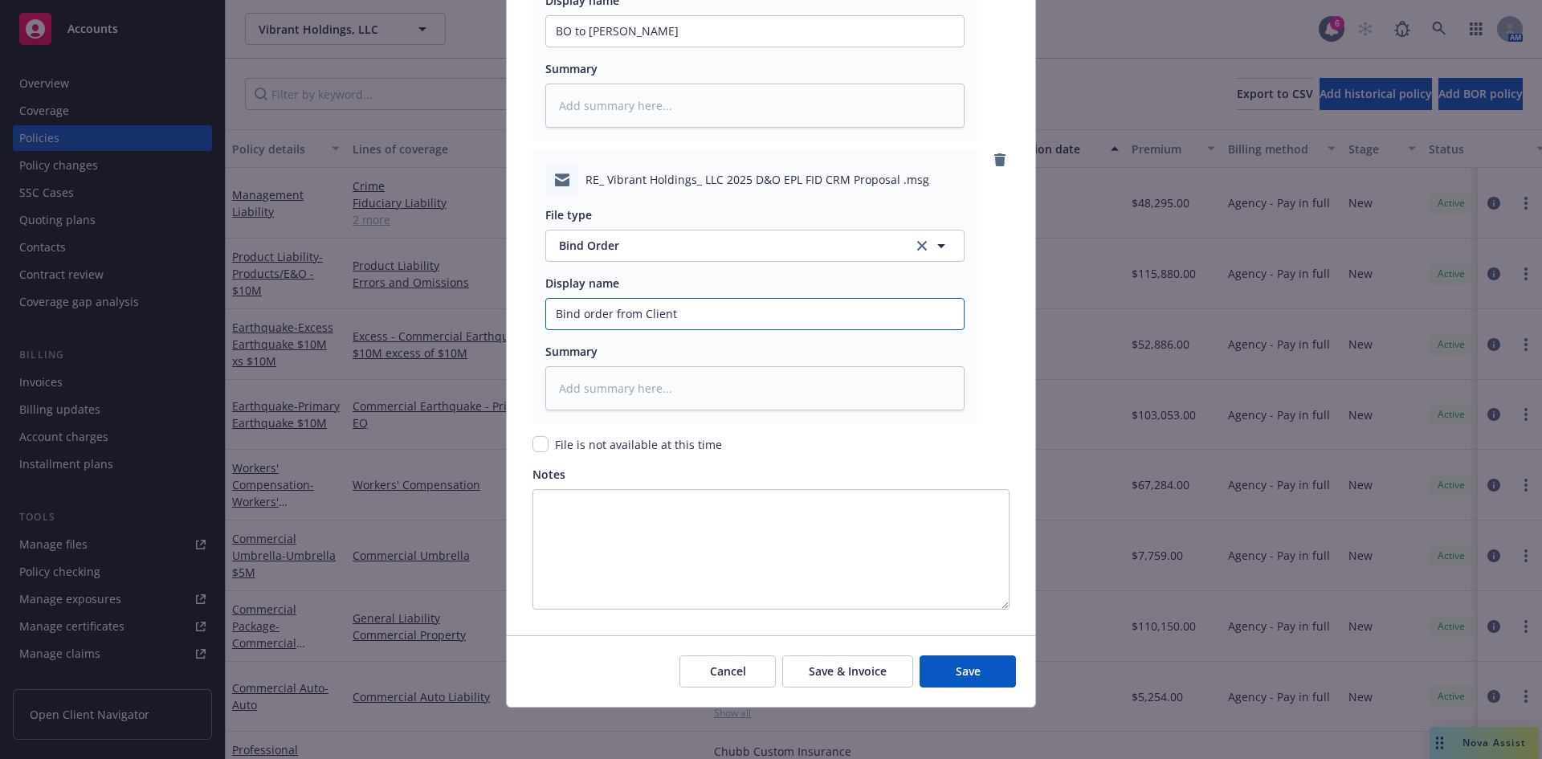
type textarea "x"
type input "Bind order from Client"
type textarea "x"
type input "Bind order from Client -"
type textarea "x"
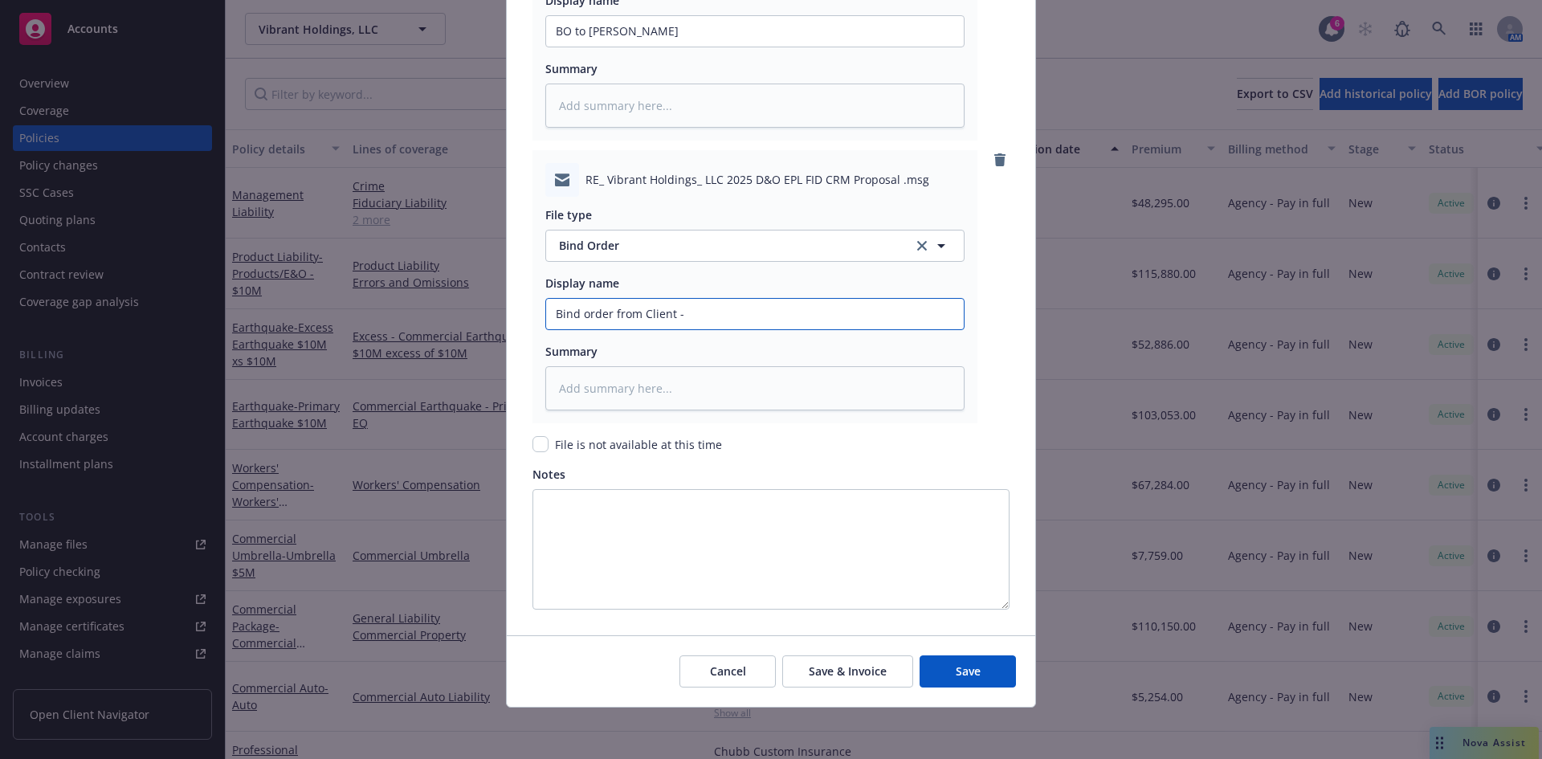
type input "Bind order from Client -"
type textarea "x"
type input "Bind order from Client - M"
type textarea "x"
type input "Bind order from Client - ML"
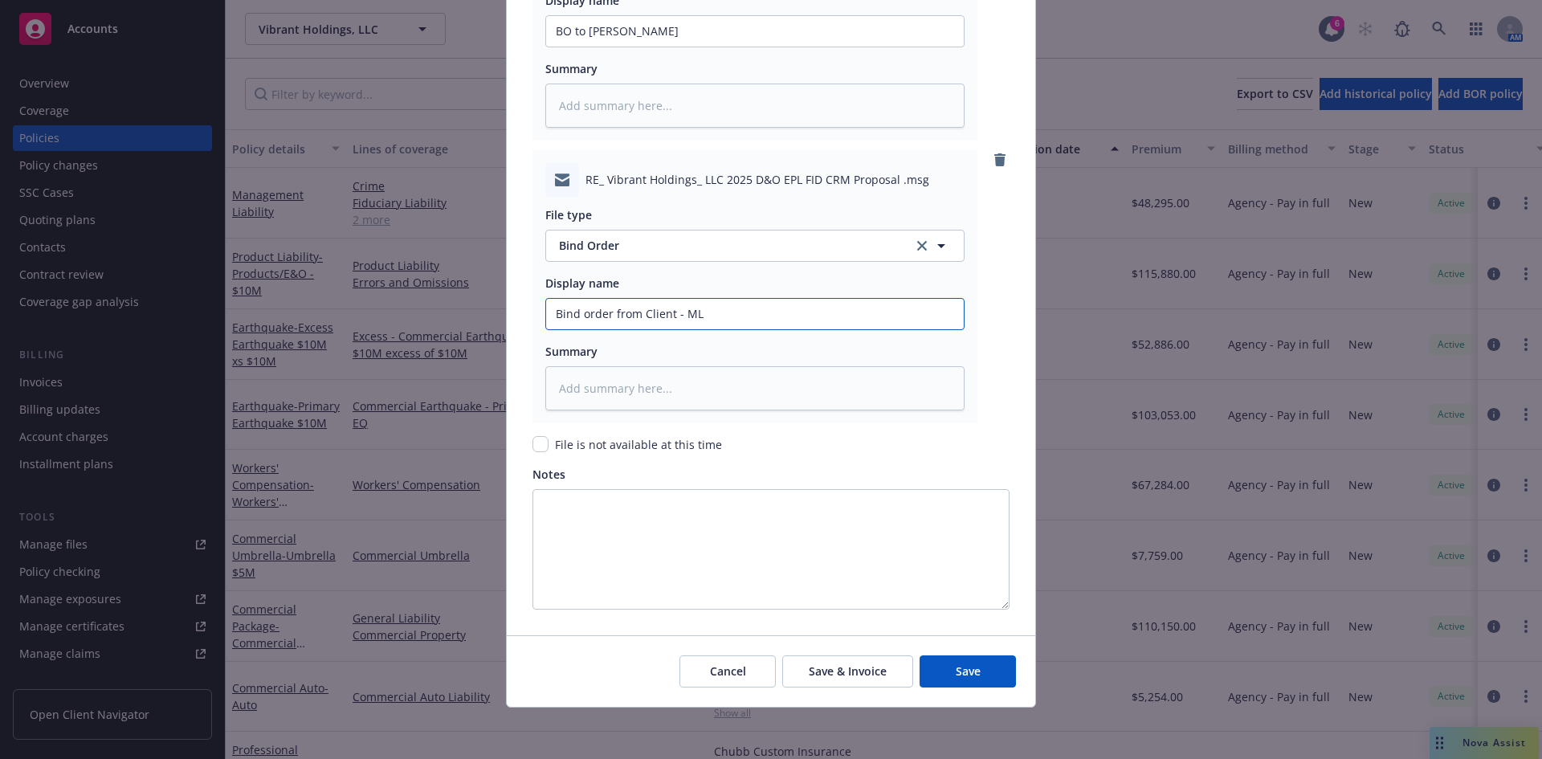
type textarea "x"
type input "Bind order from Client - ML"
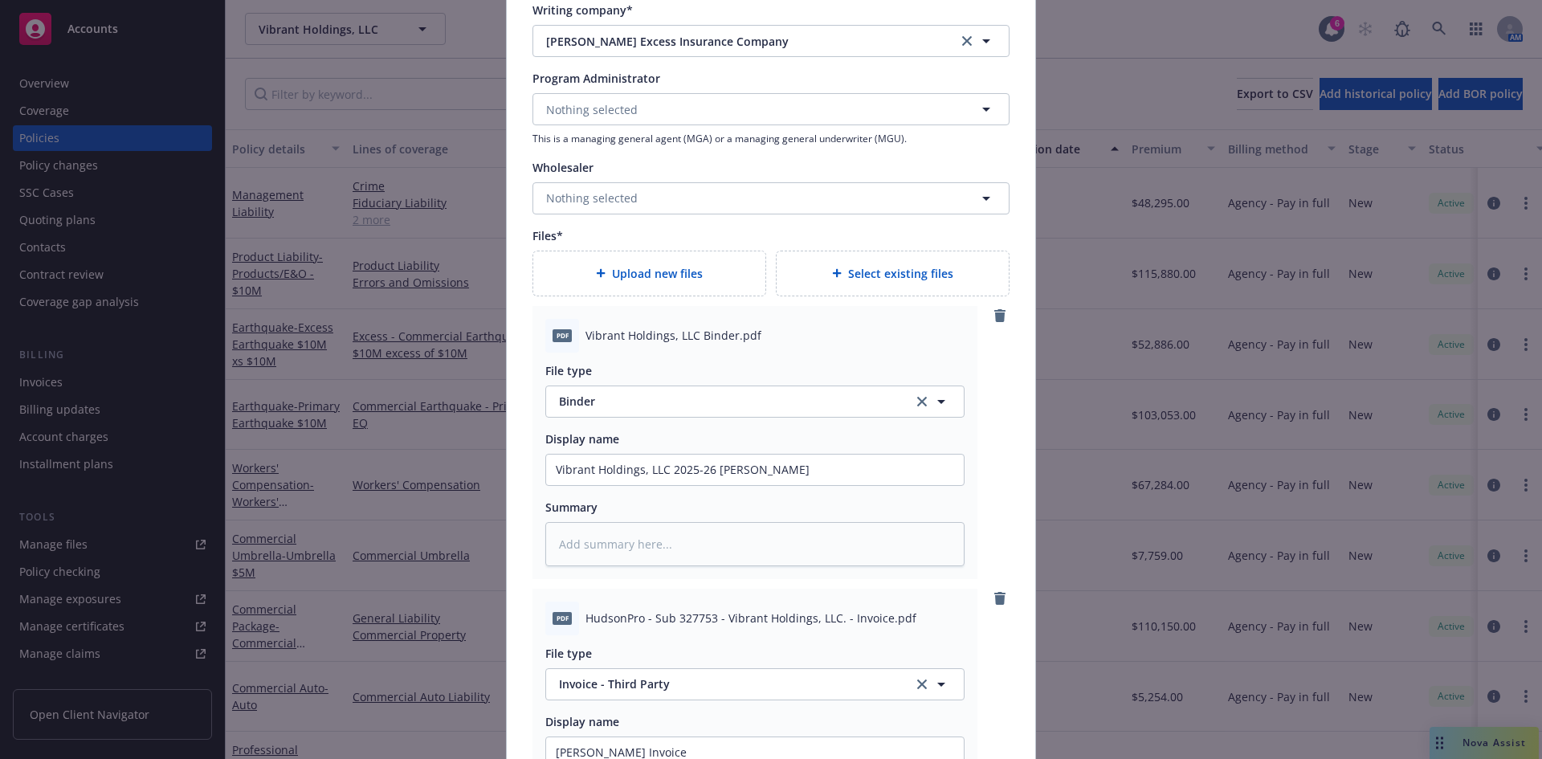
scroll to position [1732, 0]
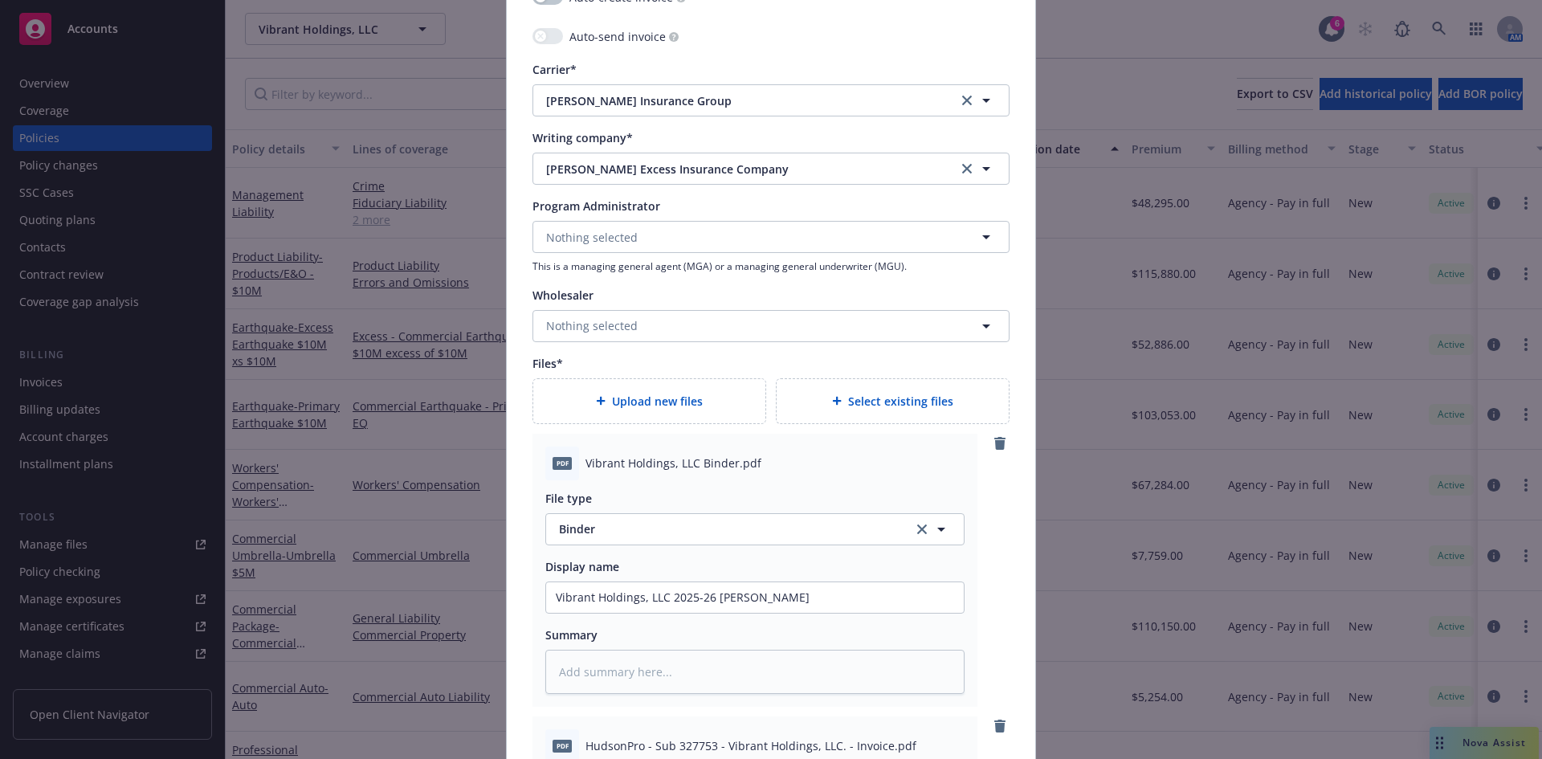
click at [712, 393] on div "Upload new files" at bounding box center [649, 401] width 206 height 18
type textarea "x"
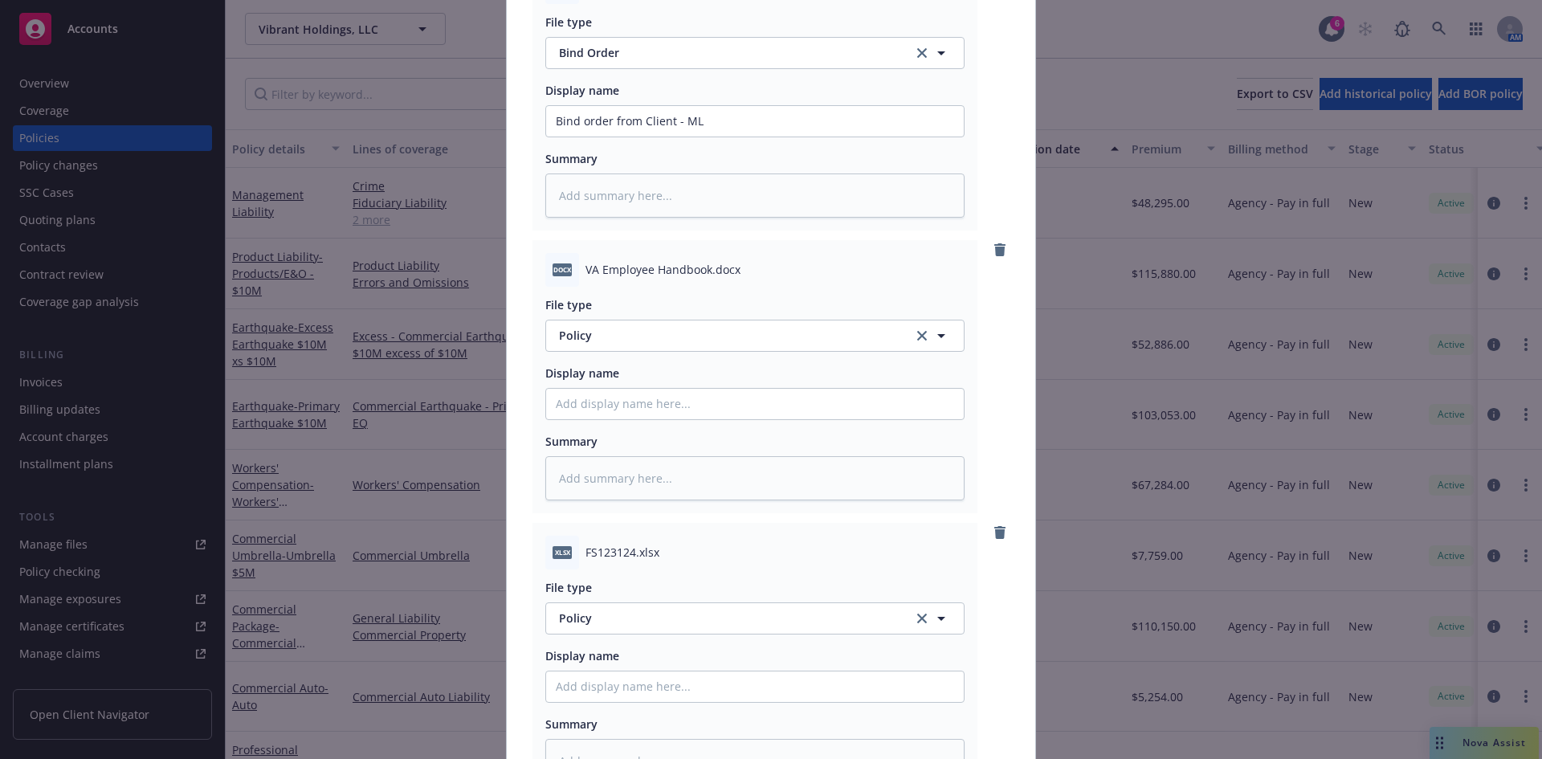
scroll to position [3101, 0]
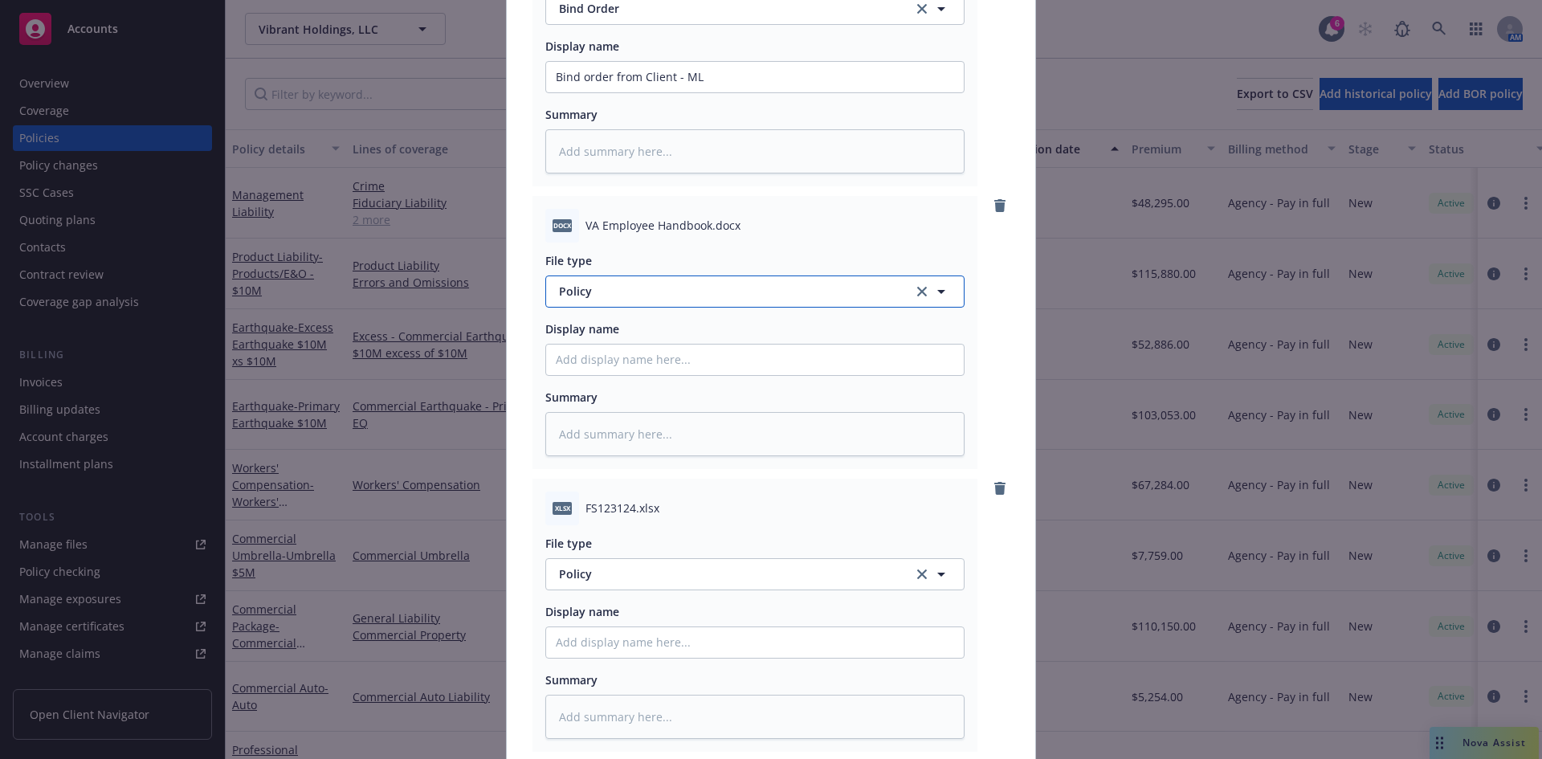
click at [570, 287] on span "Policy" at bounding box center [727, 291] width 336 height 17
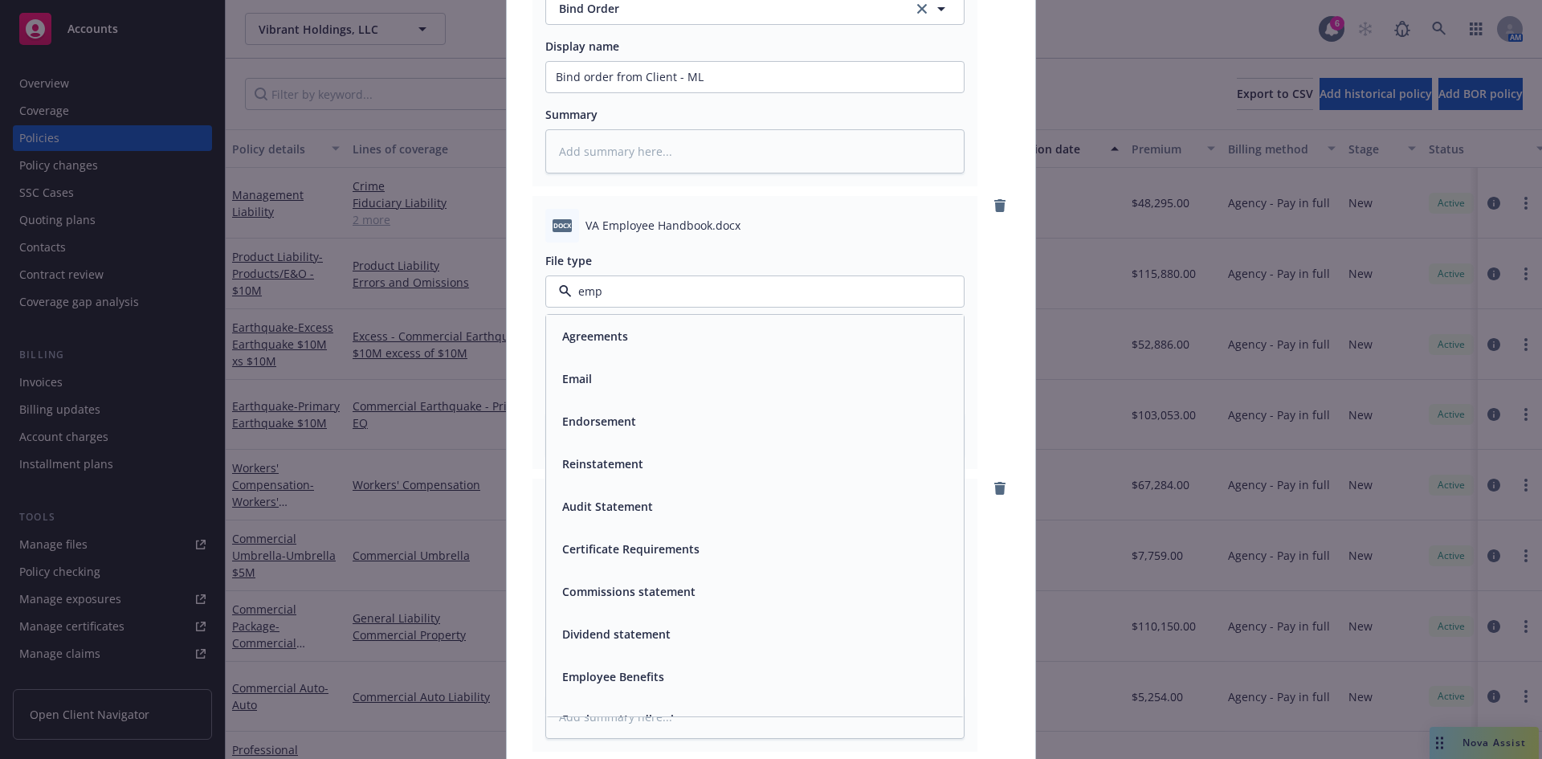
type input "empl"
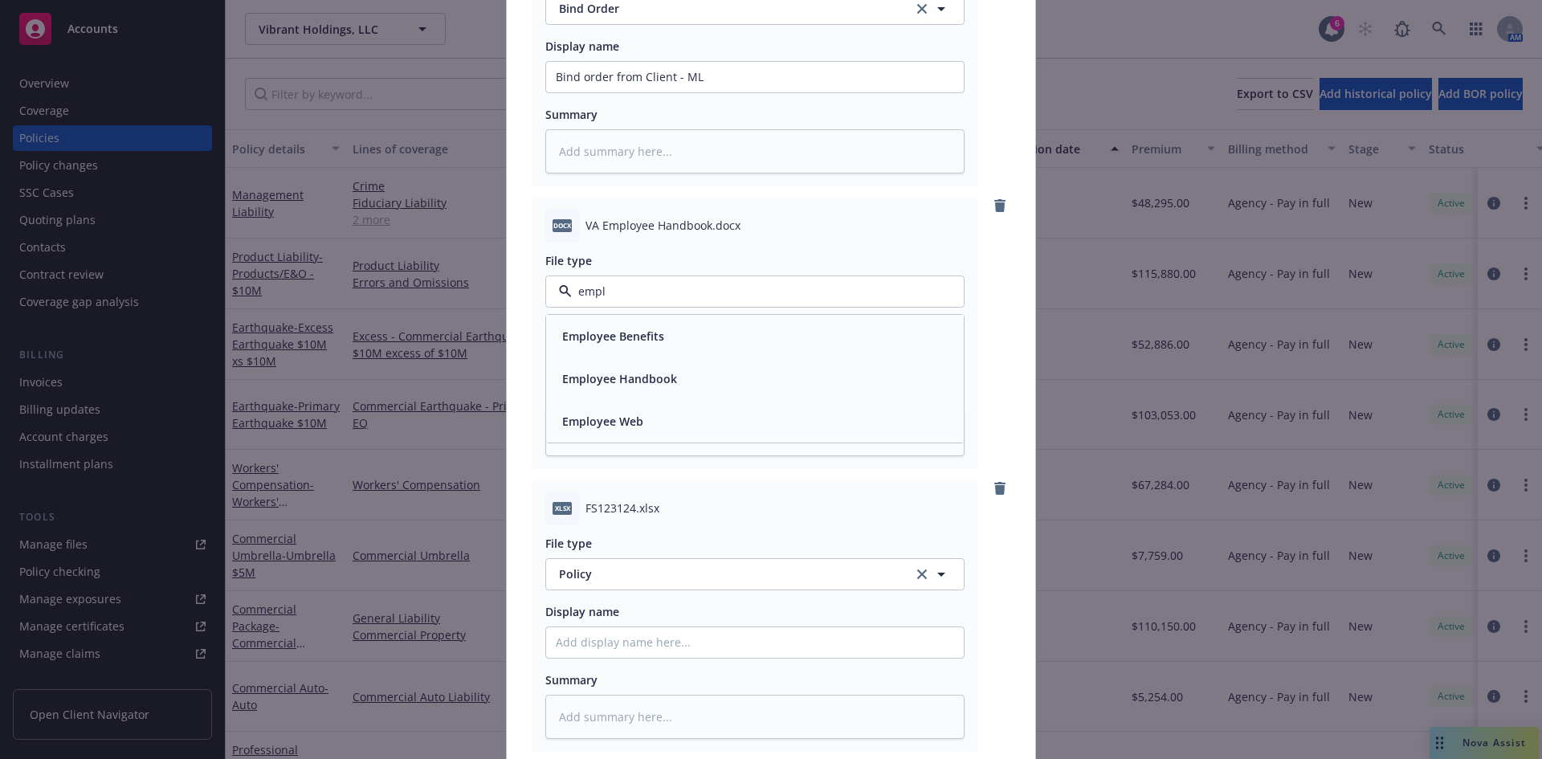
click at [585, 371] on span "Employee Handbook" at bounding box center [619, 378] width 115 height 17
click at [579, 360] on input "Policy display name" at bounding box center [755, 360] width 418 height 31
type textarea "x"
type input "E"
type textarea "x"
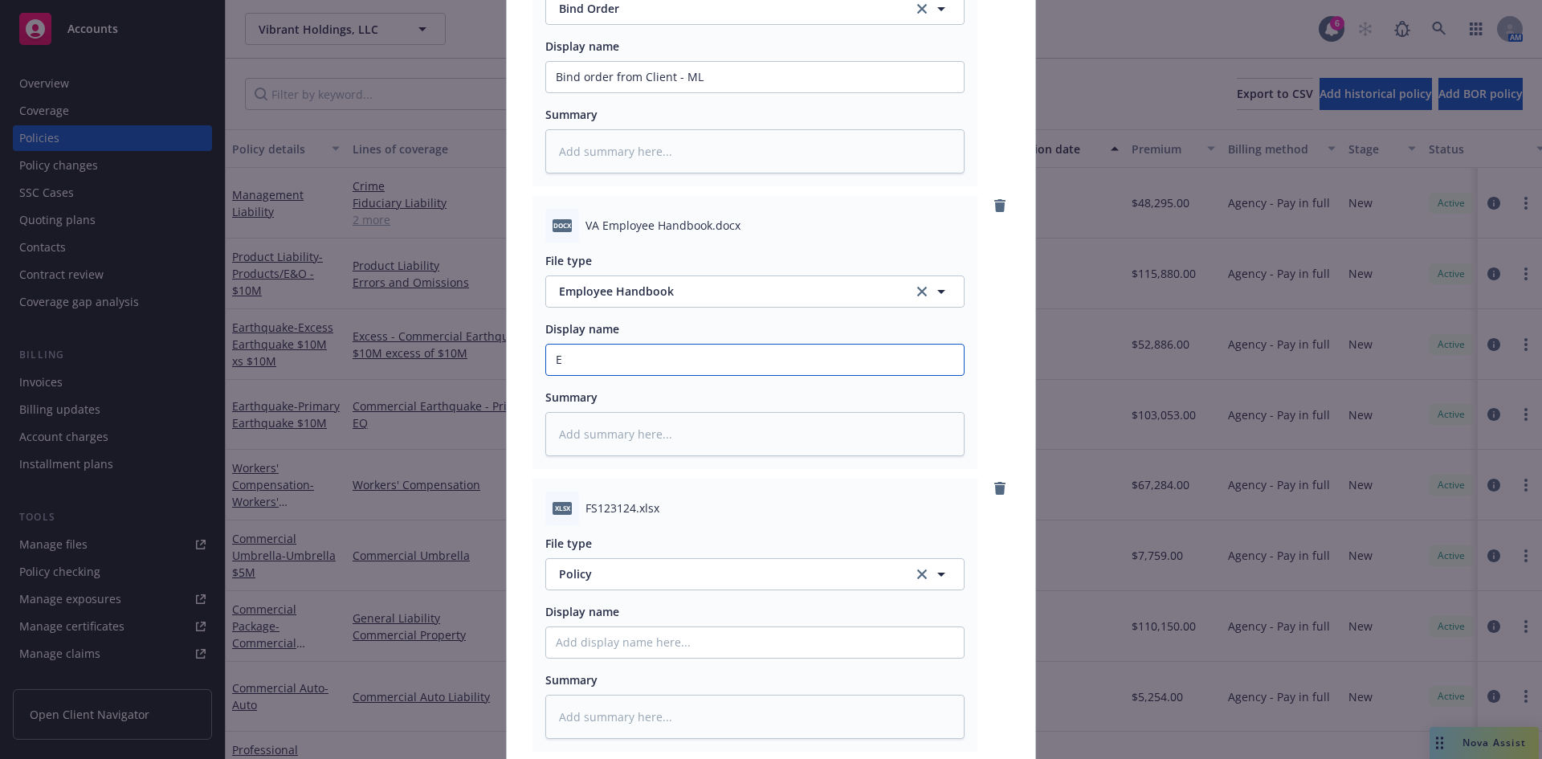
type input "Em"
type textarea "x"
type input "Emp"
type textarea "x"
type input "Employee Handbook"
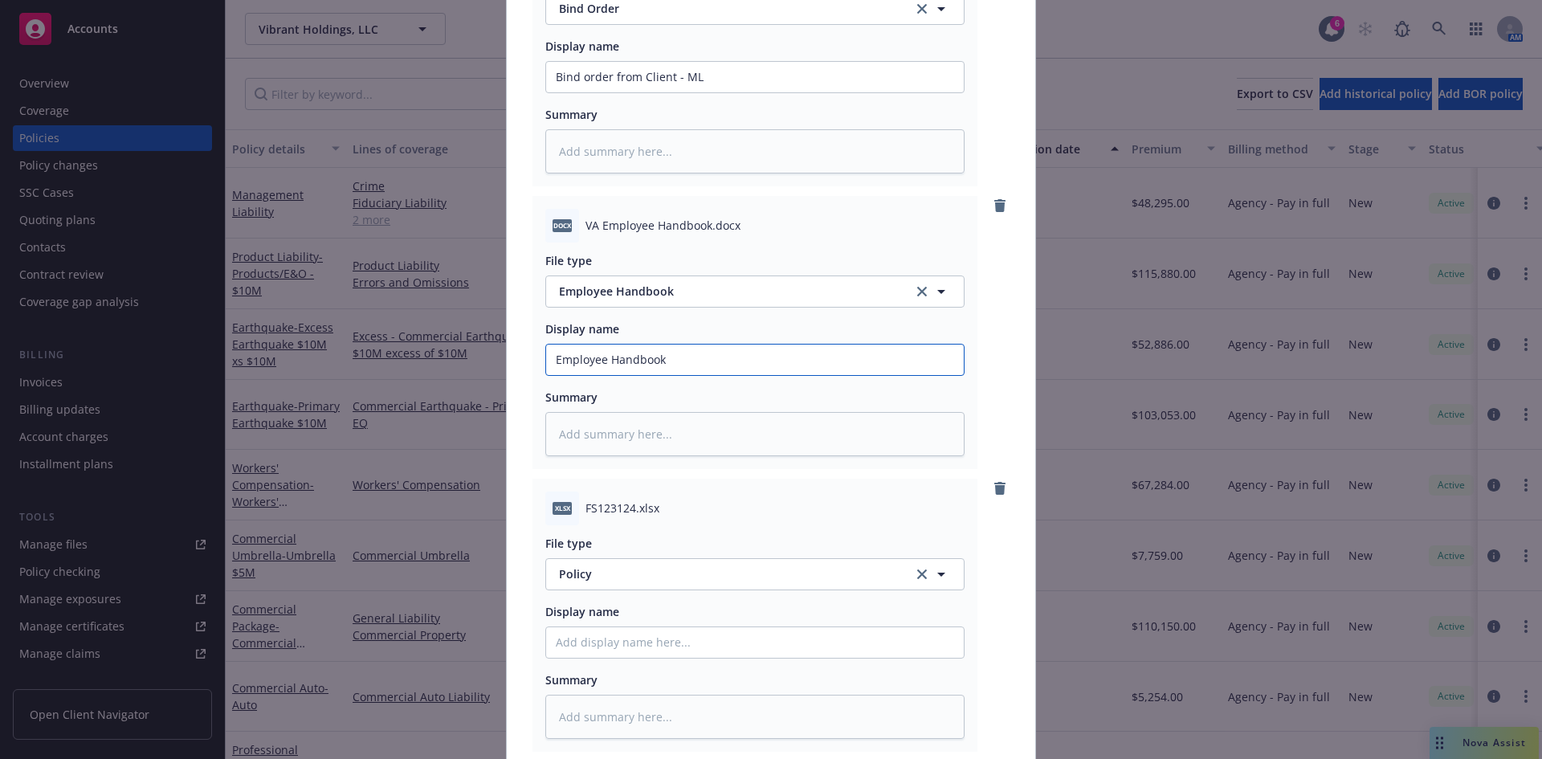
type textarea "x"
click at [590, 578] on span "Policy" at bounding box center [727, 573] width 336 height 17
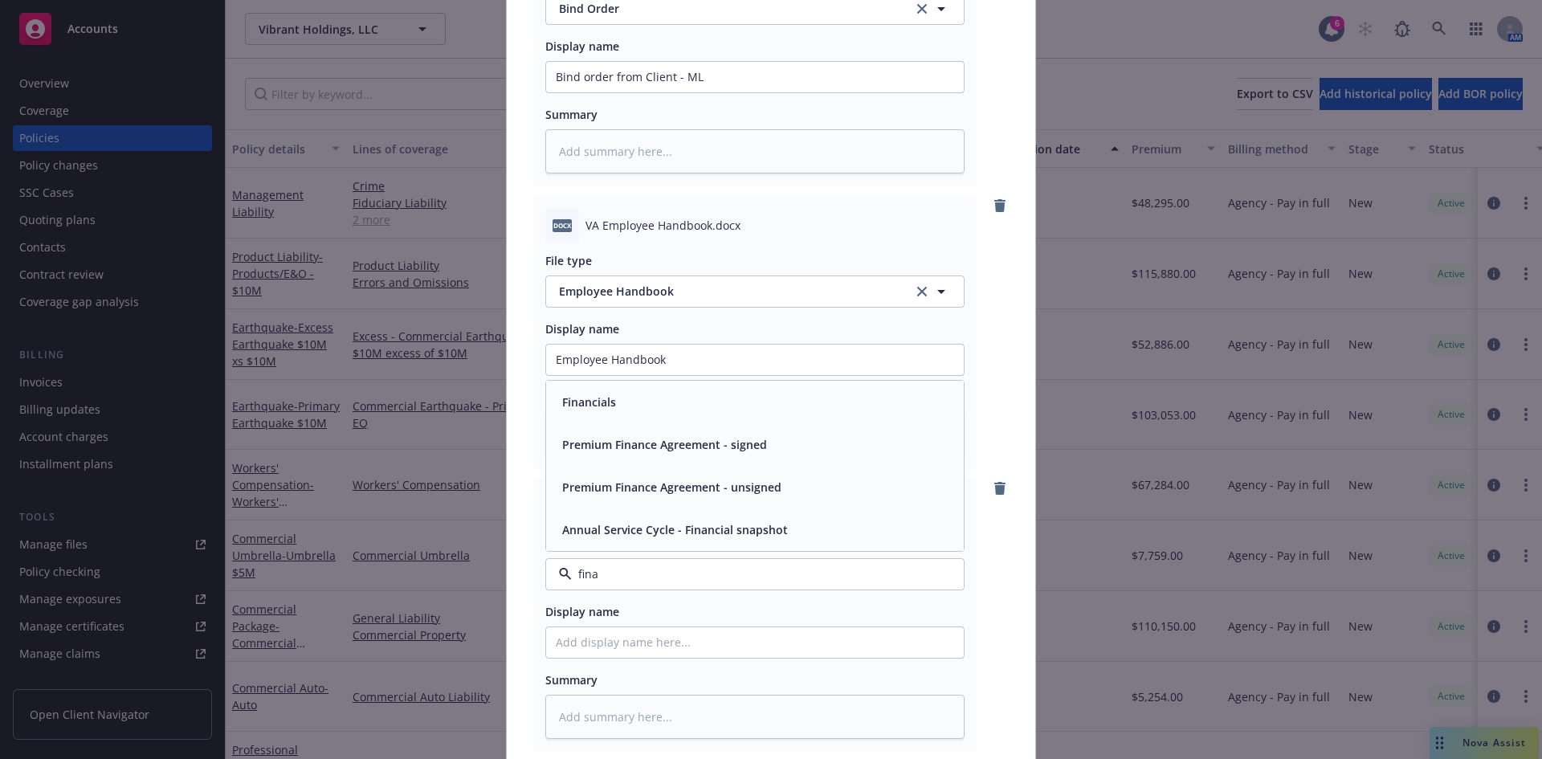
type input "finan"
click at [610, 390] on div "Financials" at bounding box center [587, 401] width 63 height 23
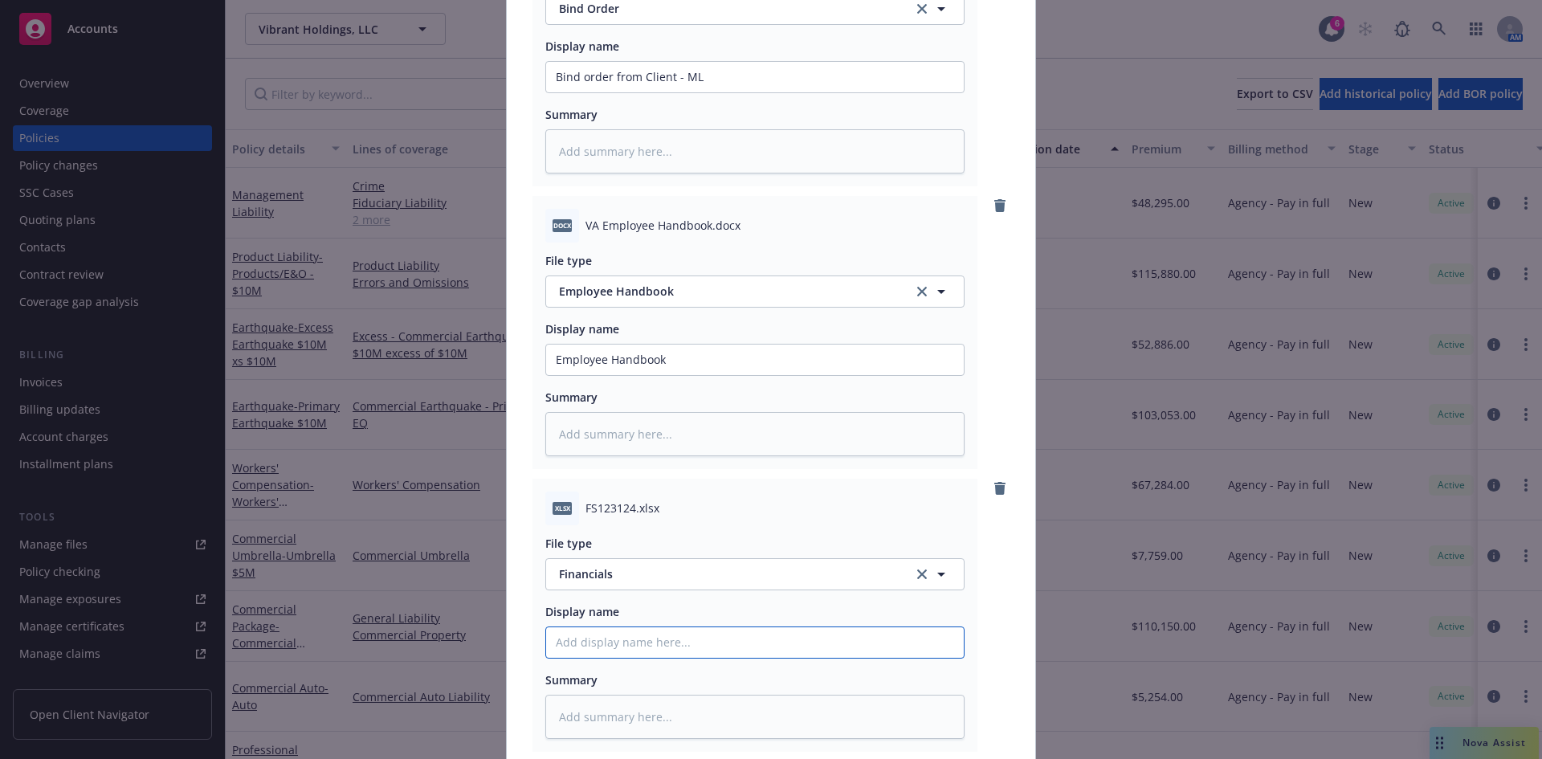
click at [572, 645] on input "Policy display name" at bounding box center [755, 642] width 418 height 31
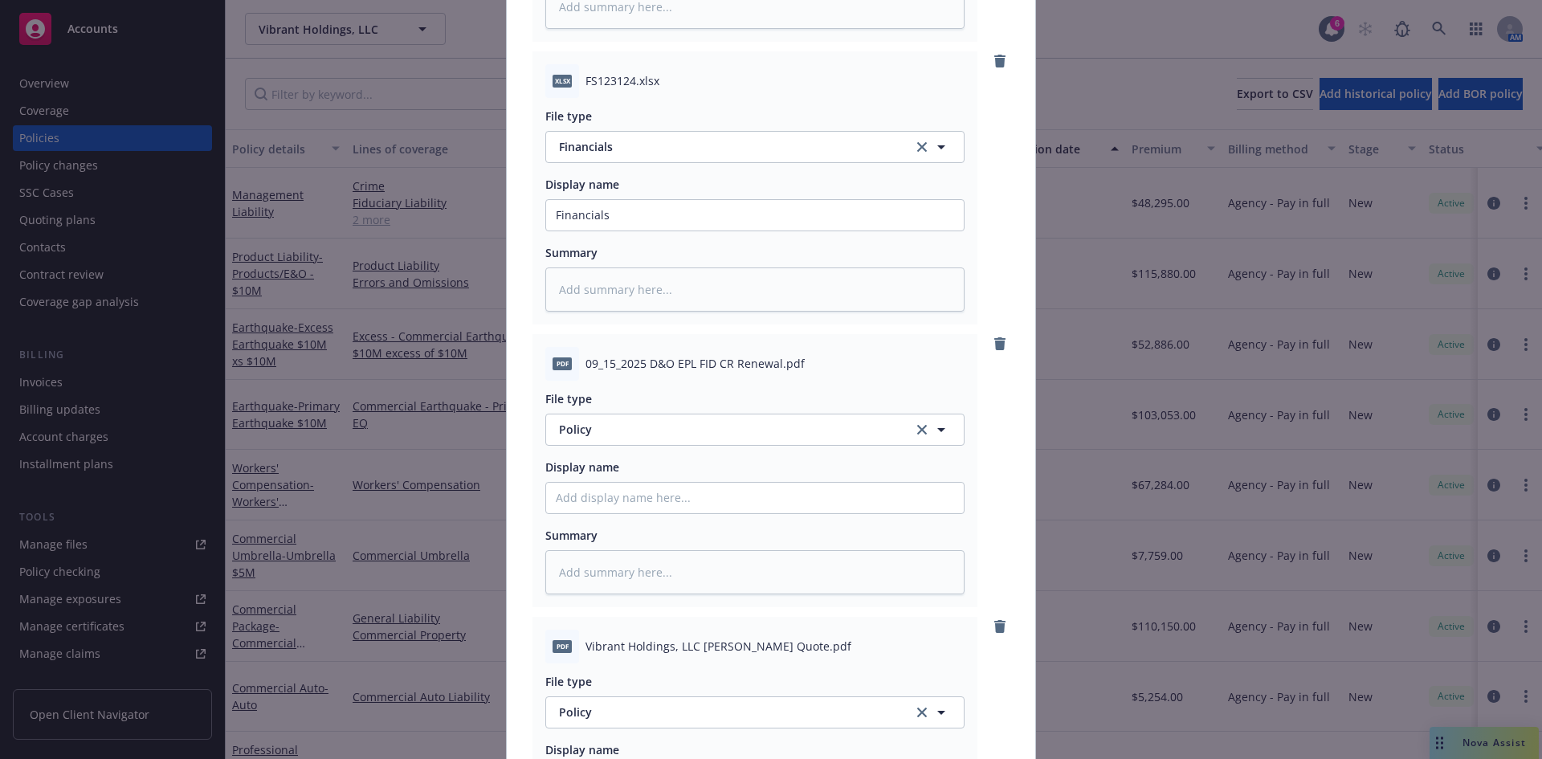
scroll to position [3555, 0]
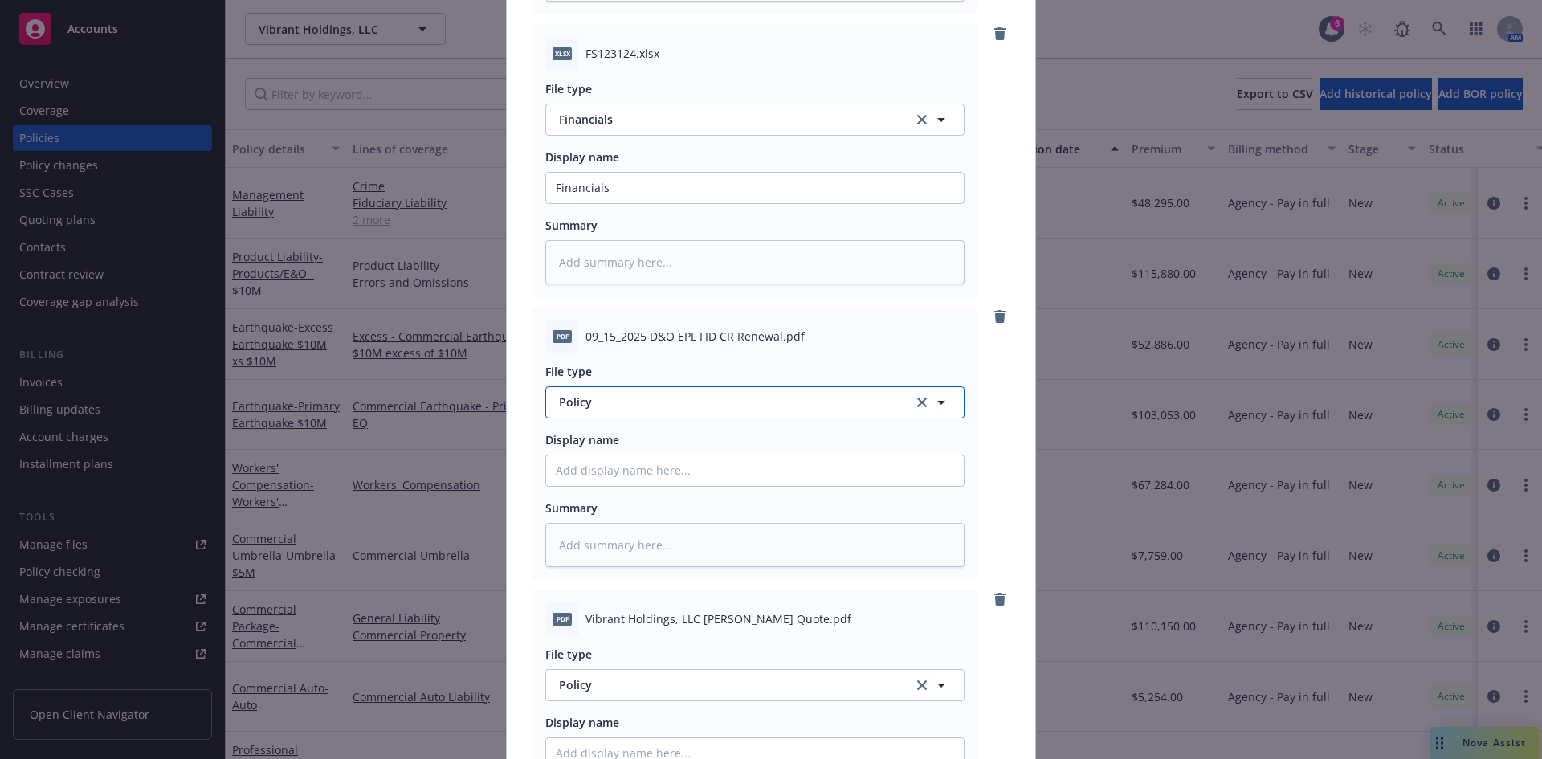
click at [581, 405] on span "Policy" at bounding box center [727, 401] width 336 height 17
click at [634, 478] on div "Application - signed" at bounding box center [615, 489] width 119 height 23
click at [582, 472] on input "Policy display name" at bounding box center [755, 470] width 418 height 31
click at [548, 471] on input "ML Renewal App" at bounding box center [755, 470] width 418 height 31
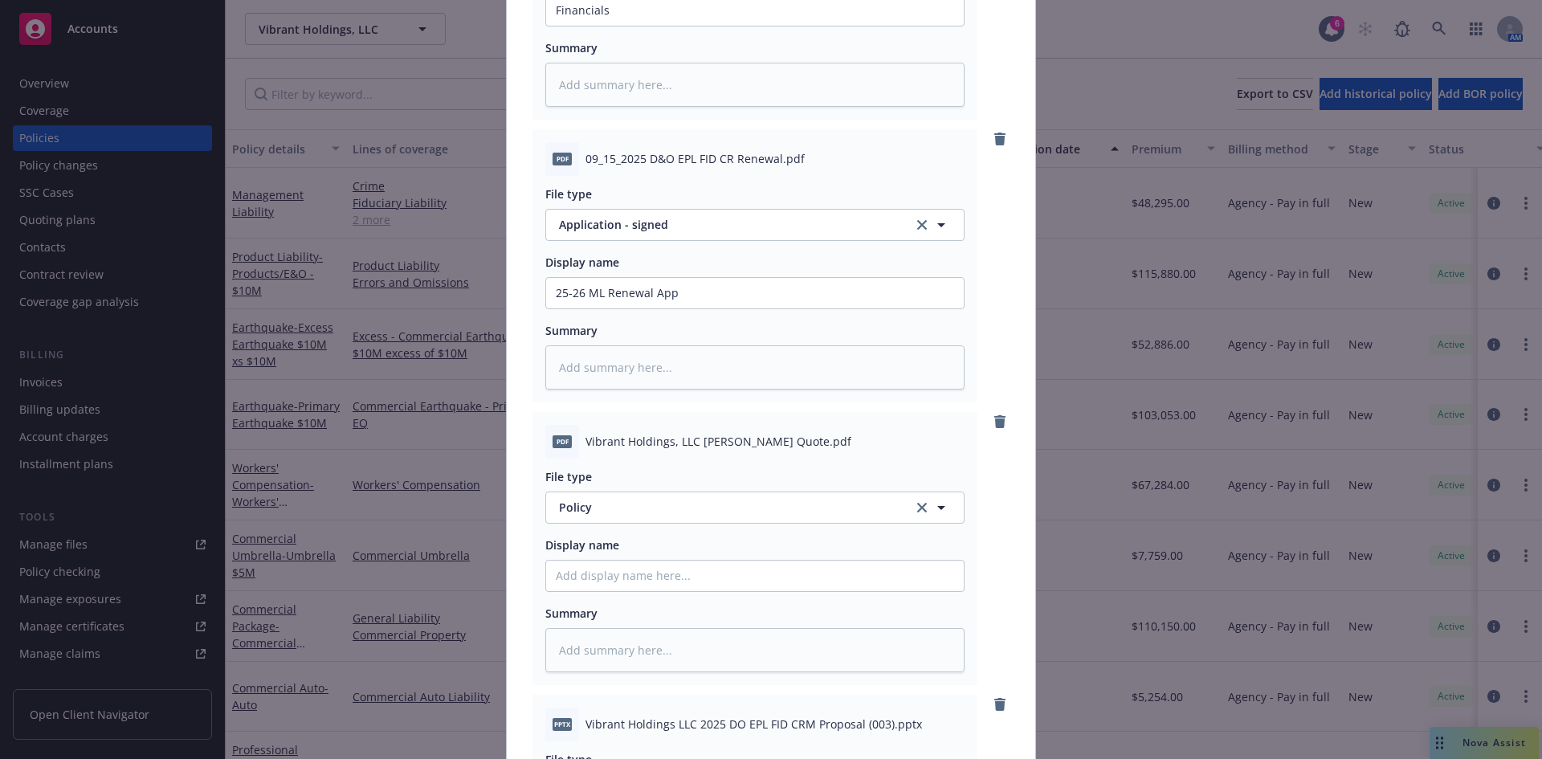
scroll to position [3827, 0]
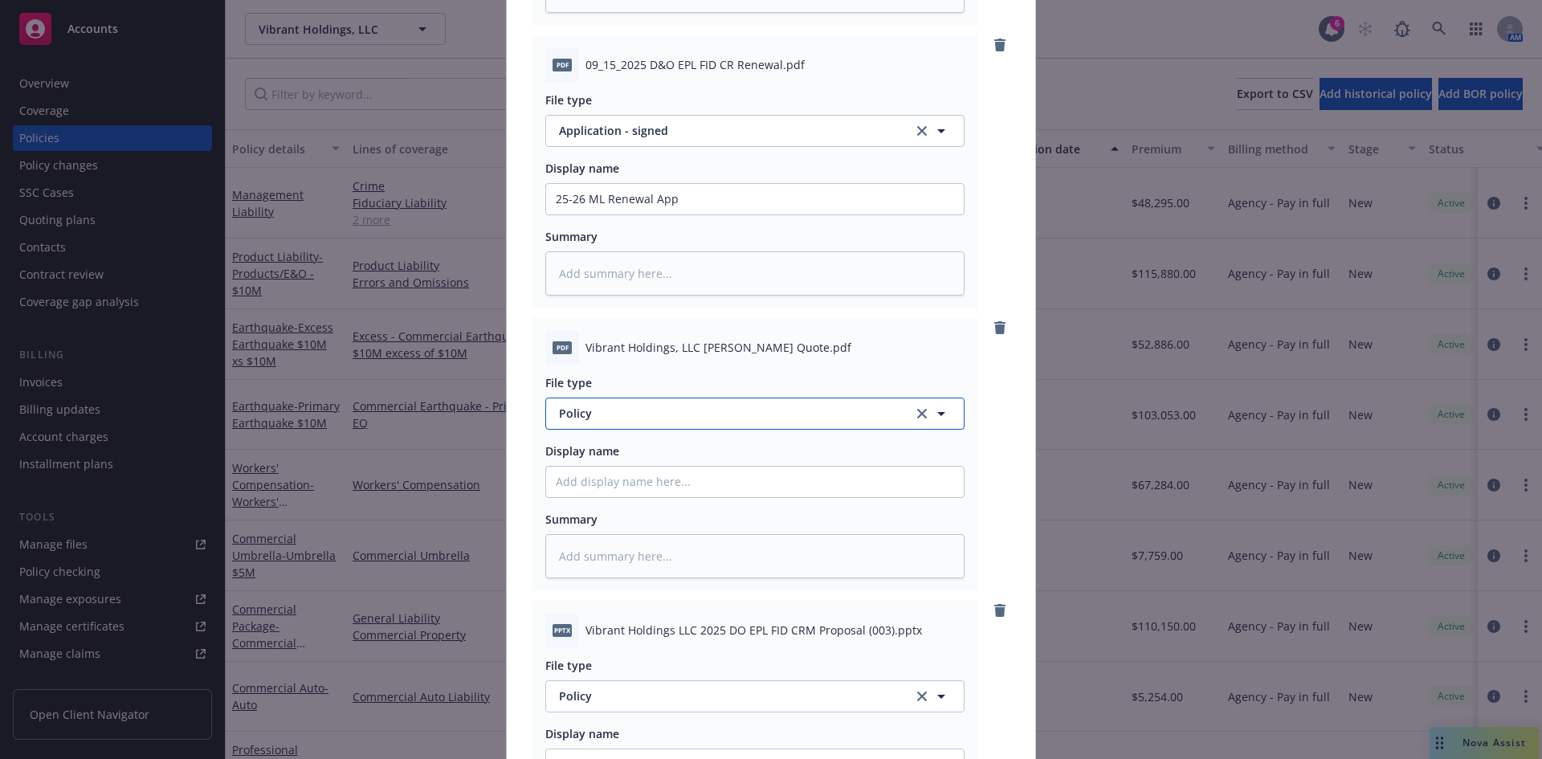
click at [626, 422] on button "Policy" at bounding box center [754, 414] width 419 height 32
click at [624, 445] on div "Quote" at bounding box center [755, 458] width 418 height 43
click at [578, 475] on input "Policy display name" at bounding box center [755, 482] width 418 height 31
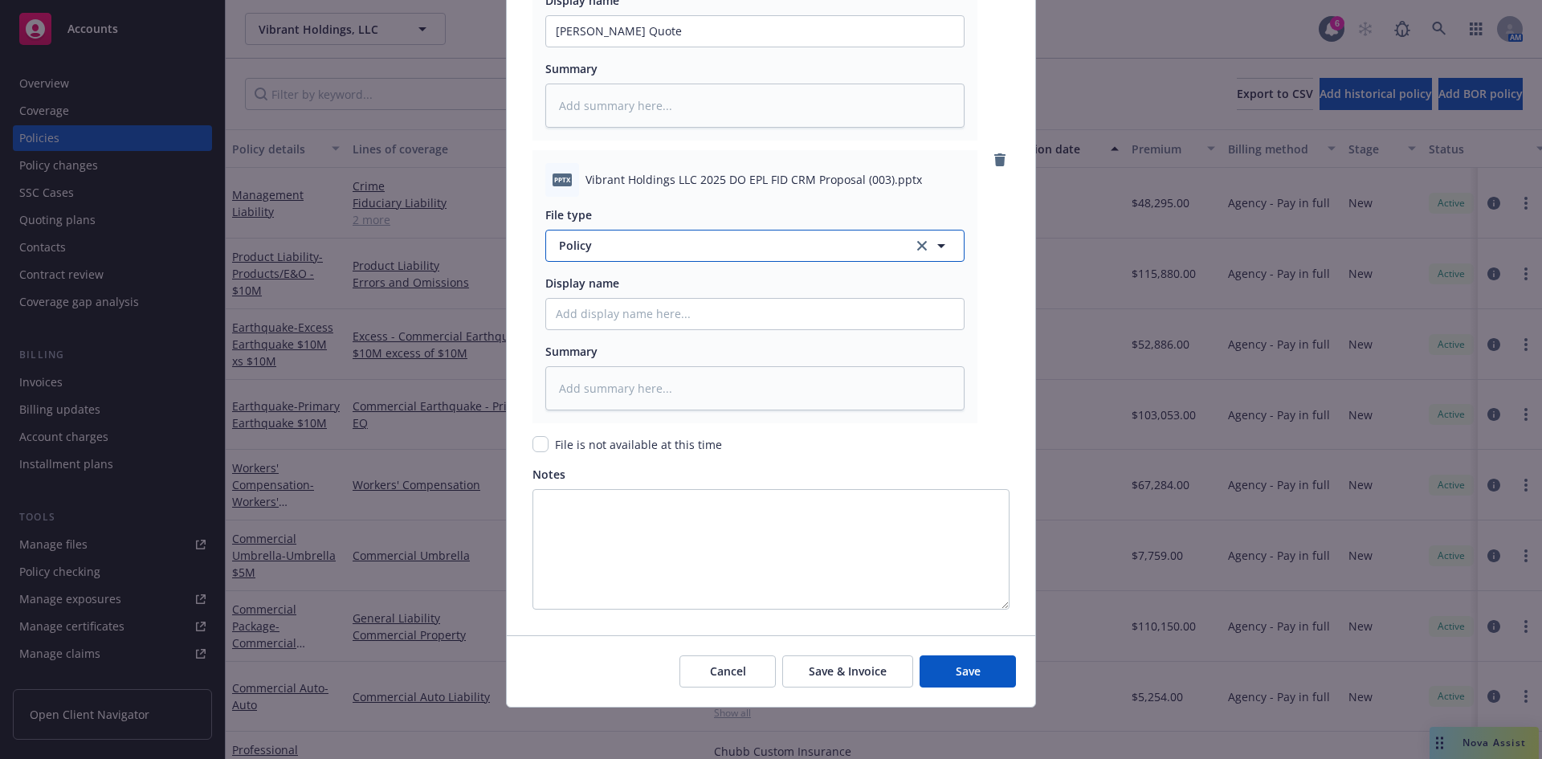
click at [581, 243] on span "Policy" at bounding box center [727, 245] width 336 height 17
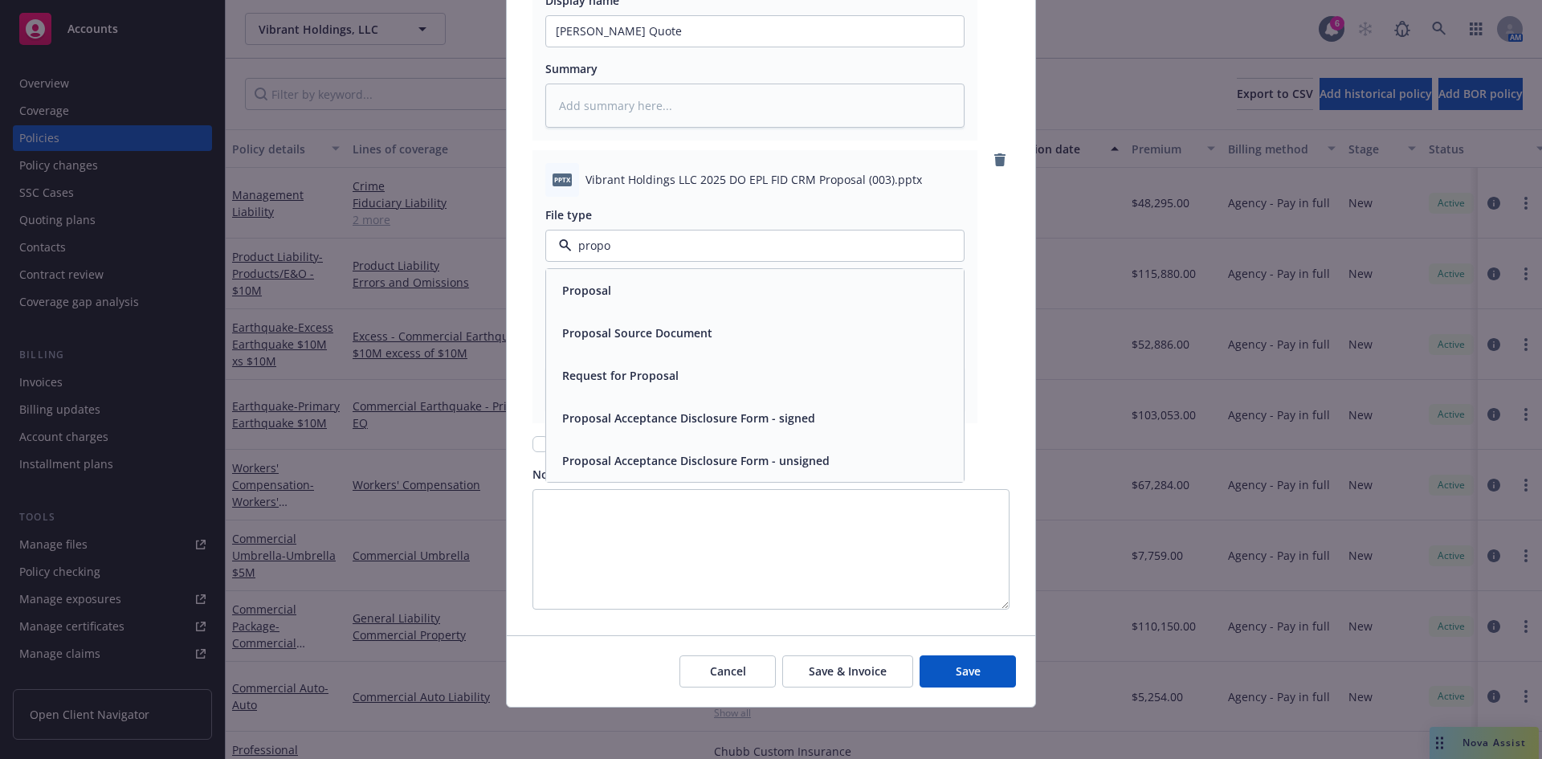
click at [584, 296] on span "Proposal" at bounding box center [586, 290] width 49 height 17
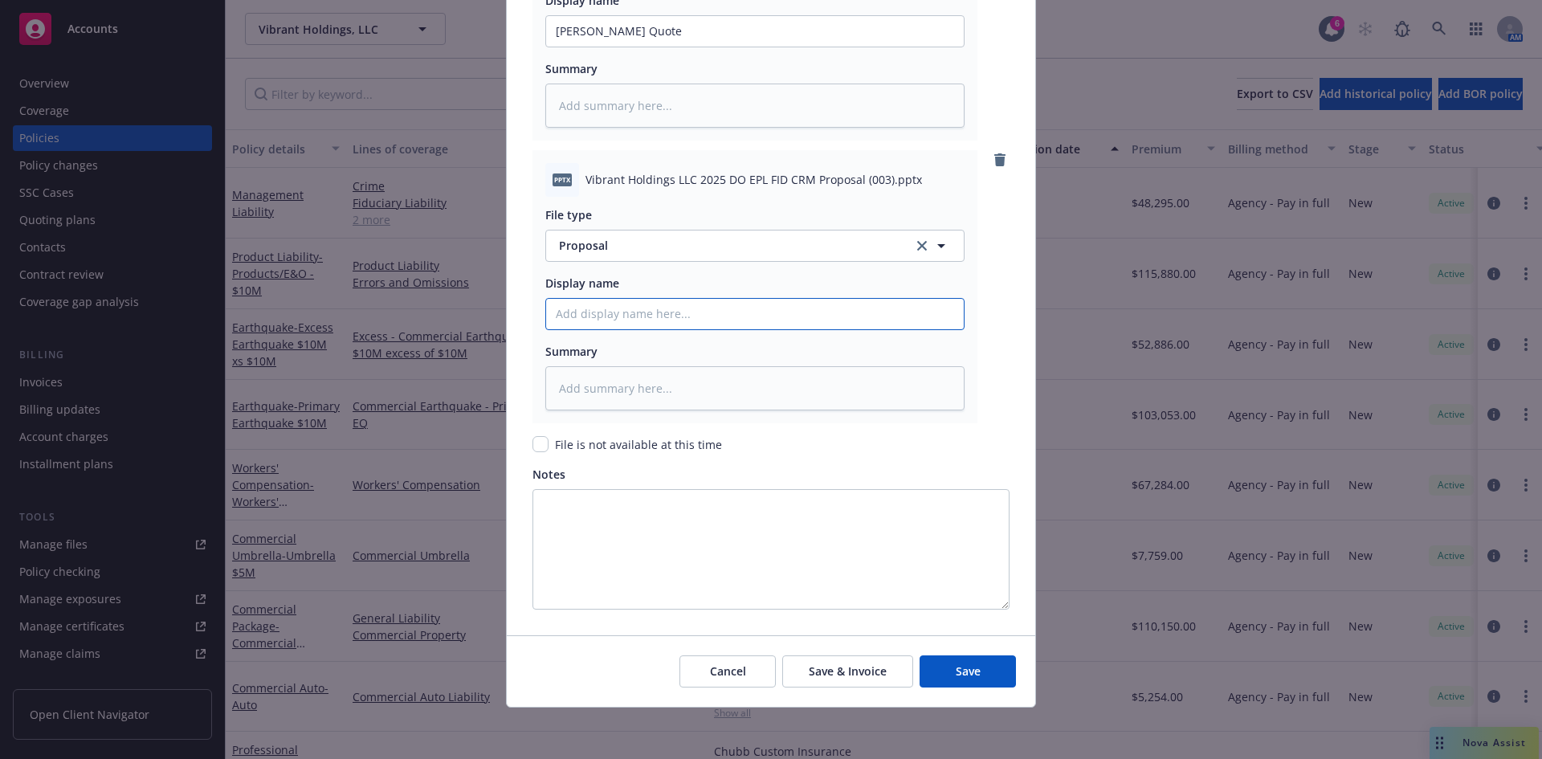
click at [576, 326] on input "Policy display name" at bounding box center [755, 314] width 418 height 31
drag, startPoint x: 570, startPoint y: 313, endPoint x: 581, endPoint y: 313, distance: 10.4
click at [570, 313] on input "Policy display name" at bounding box center [755, 314] width 418 height 31
paste input "Vibrant Holdings, LLC 2025 D&O EPL FID CRM Proposal"
click at [976, 672] on button "Save" at bounding box center [967, 671] width 96 height 32
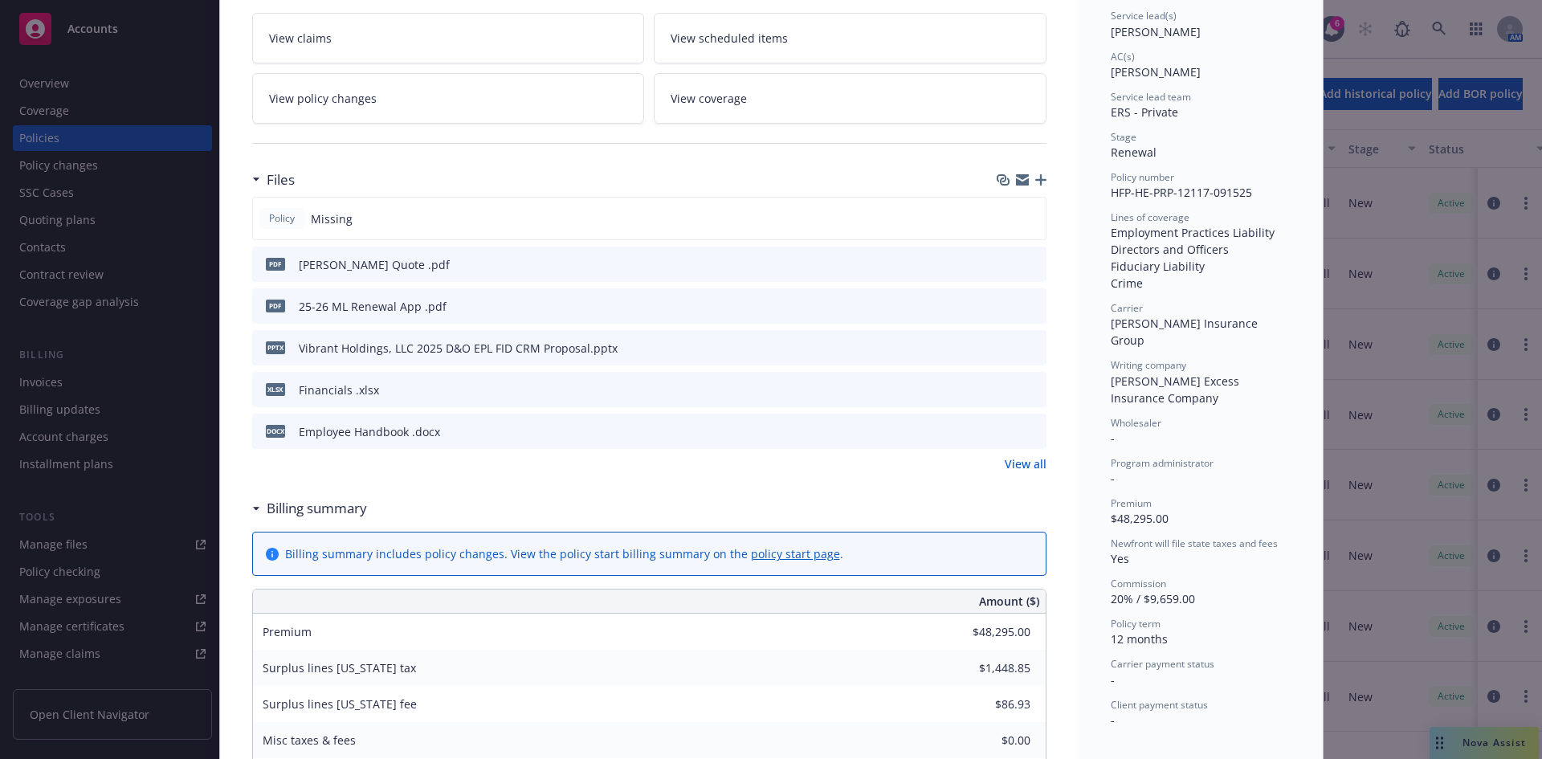
scroll to position [300, 0]
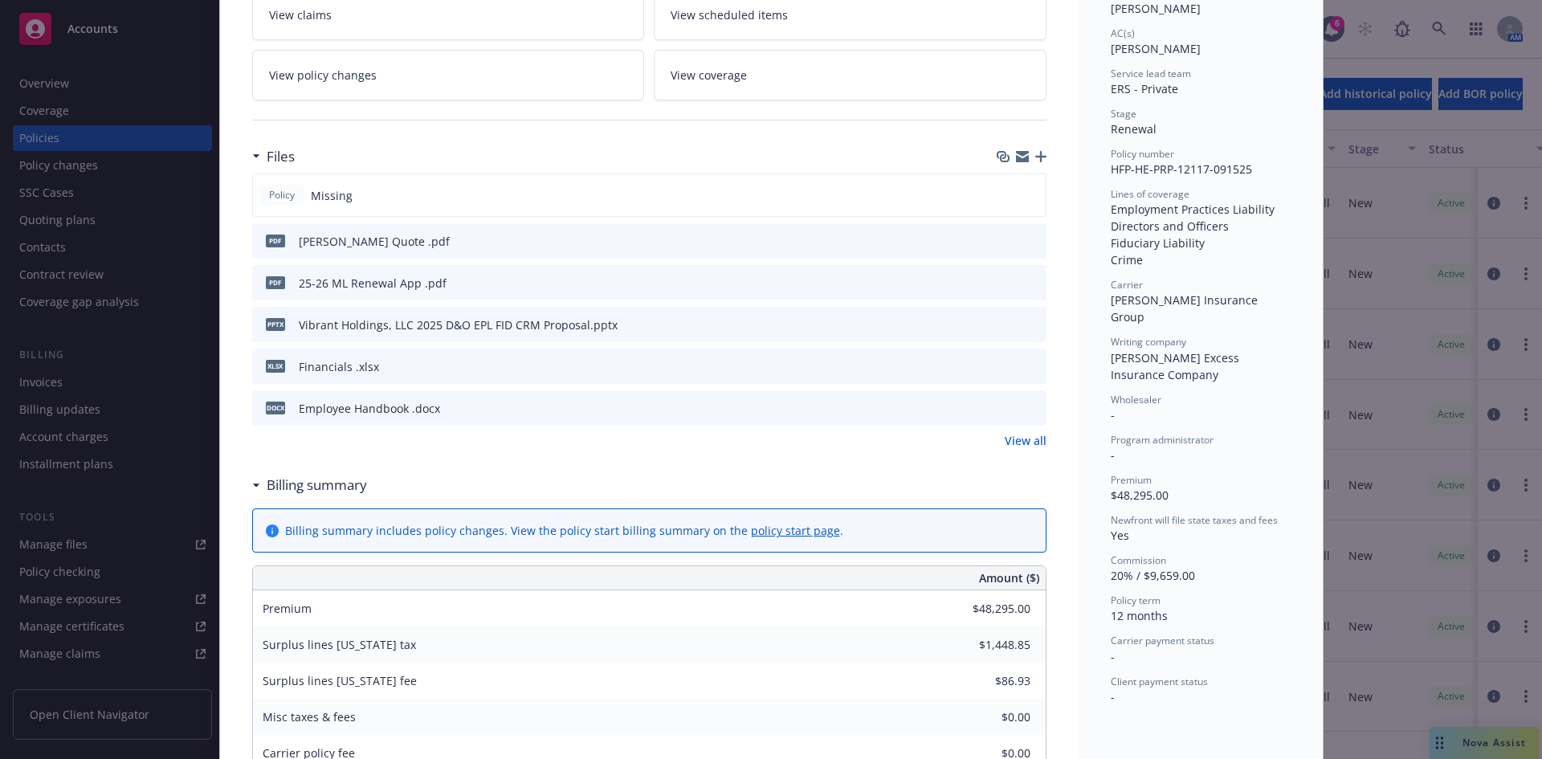
click at [1016, 442] on link "View all" at bounding box center [1026, 440] width 42 height 17
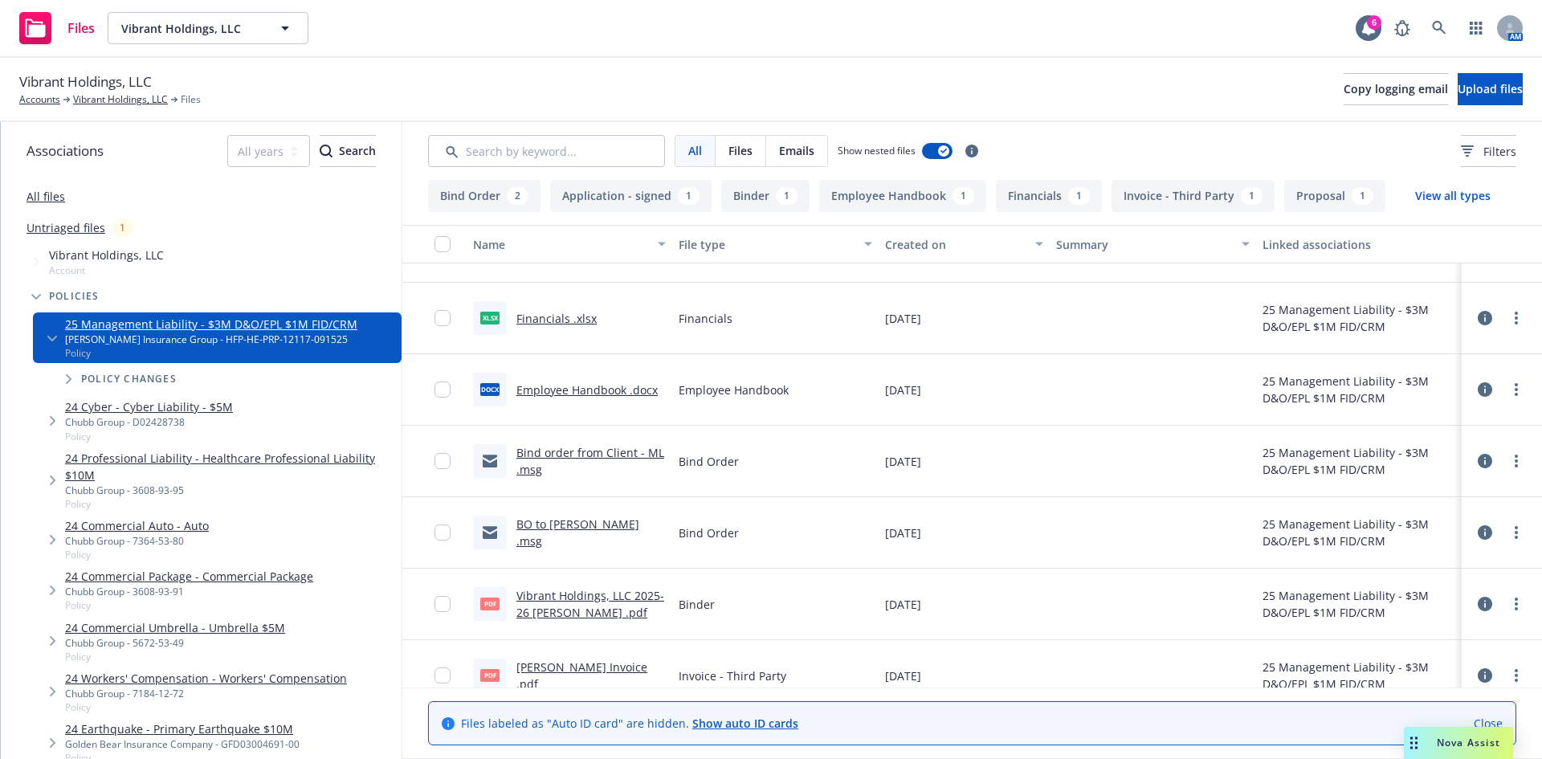
scroll to position [218, 0]
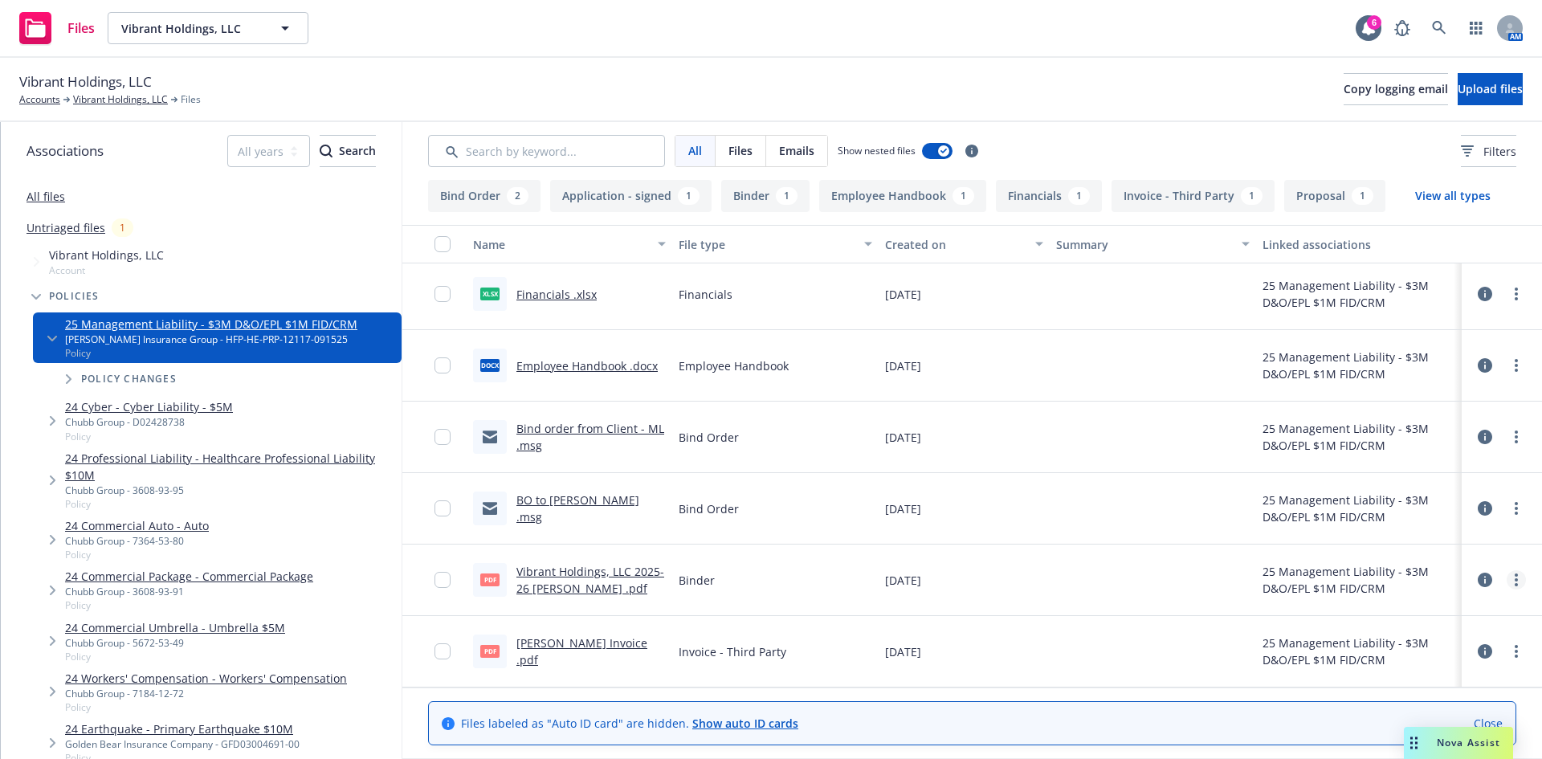
click at [1515, 585] on icon "more" at bounding box center [1516, 579] width 3 height 13
click at [1400, 650] on link "Download" at bounding box center [1433, 645] width 160 height 32
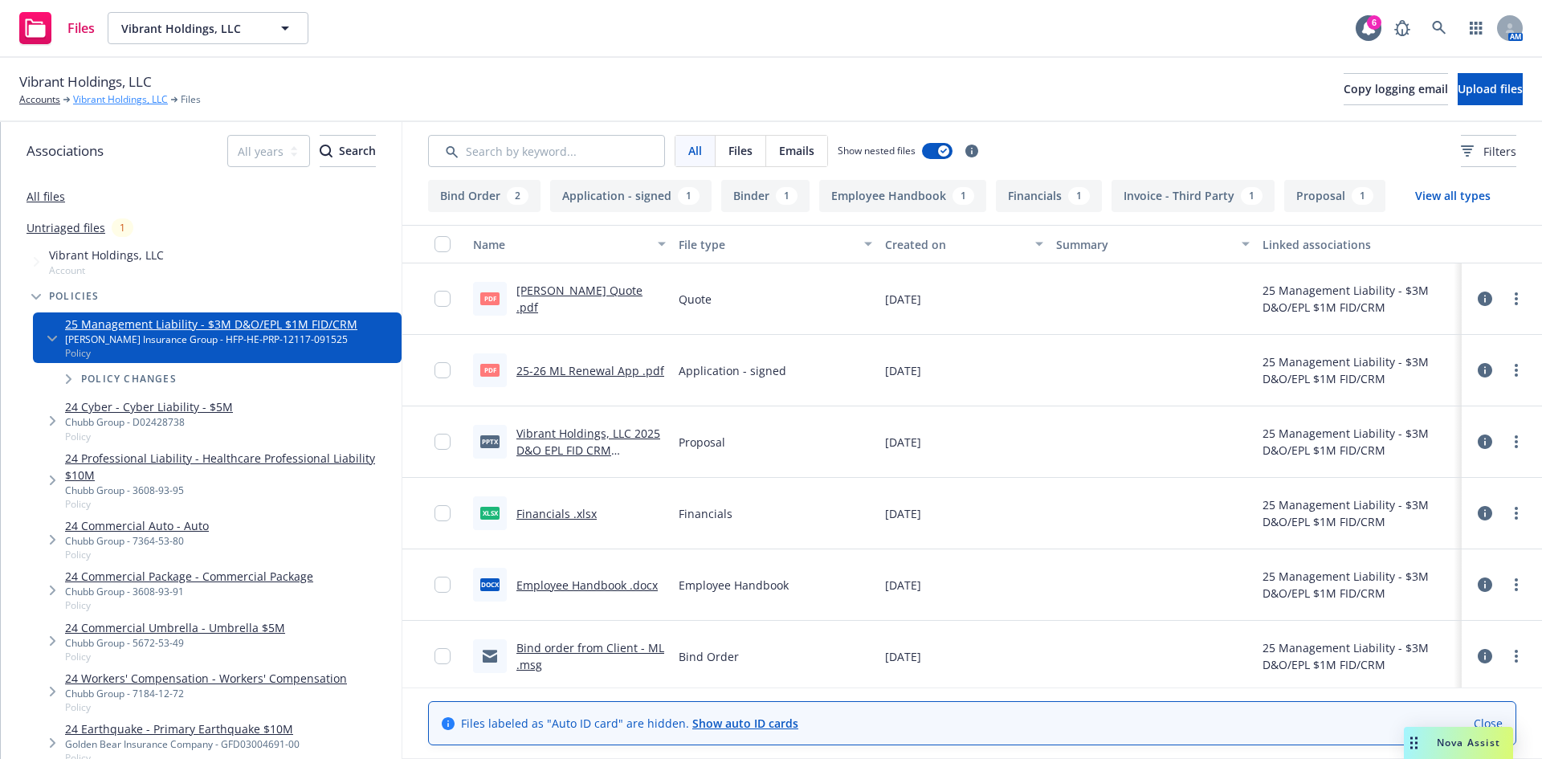
click at [110, 98] on link "Vibrant Holdings, LLC" at bounding box center [120, 99] width 95 height 14
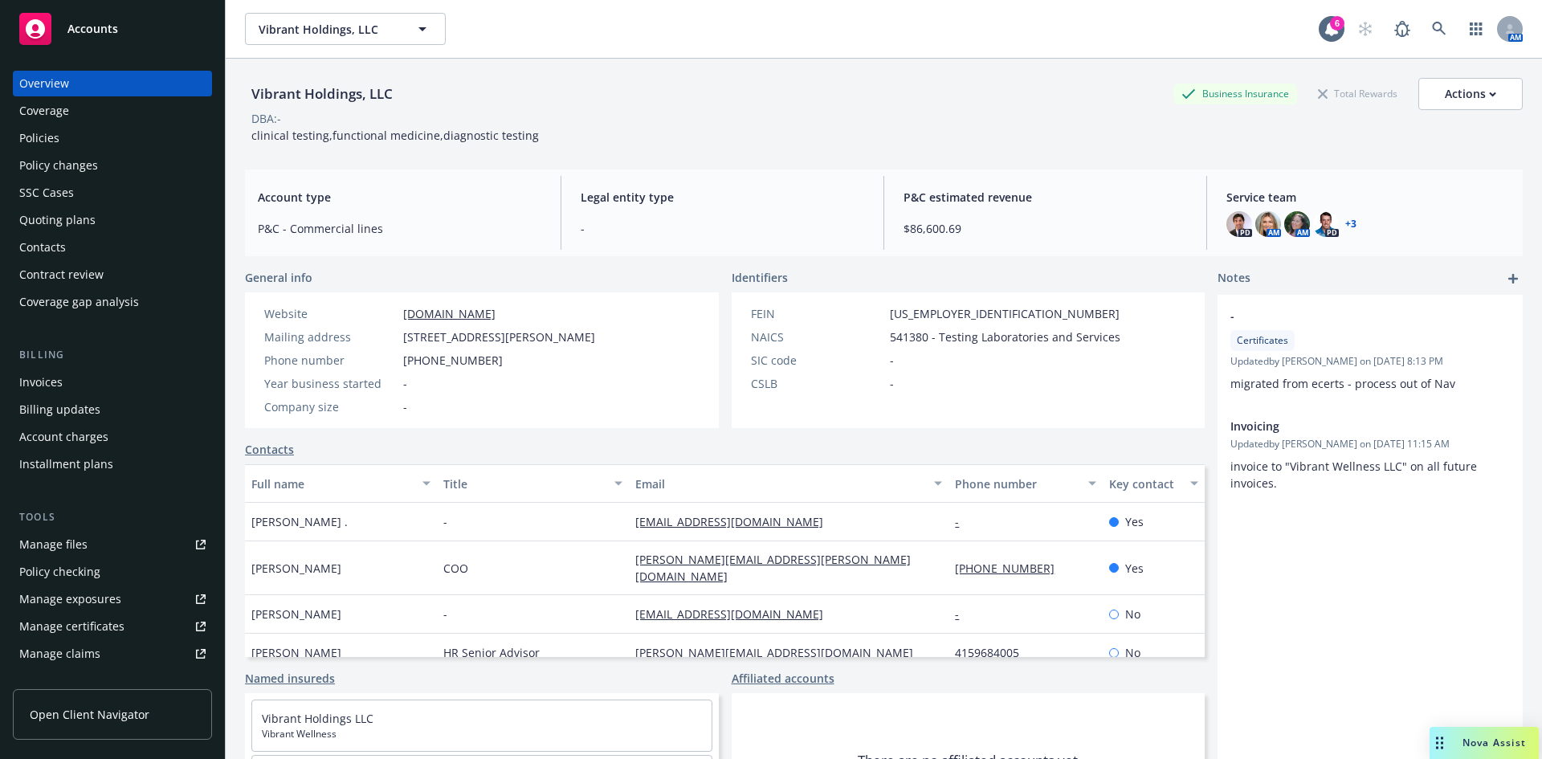
click at [39, 138] on div "Policies" at bounding box center [39, 138] width 40 height 26
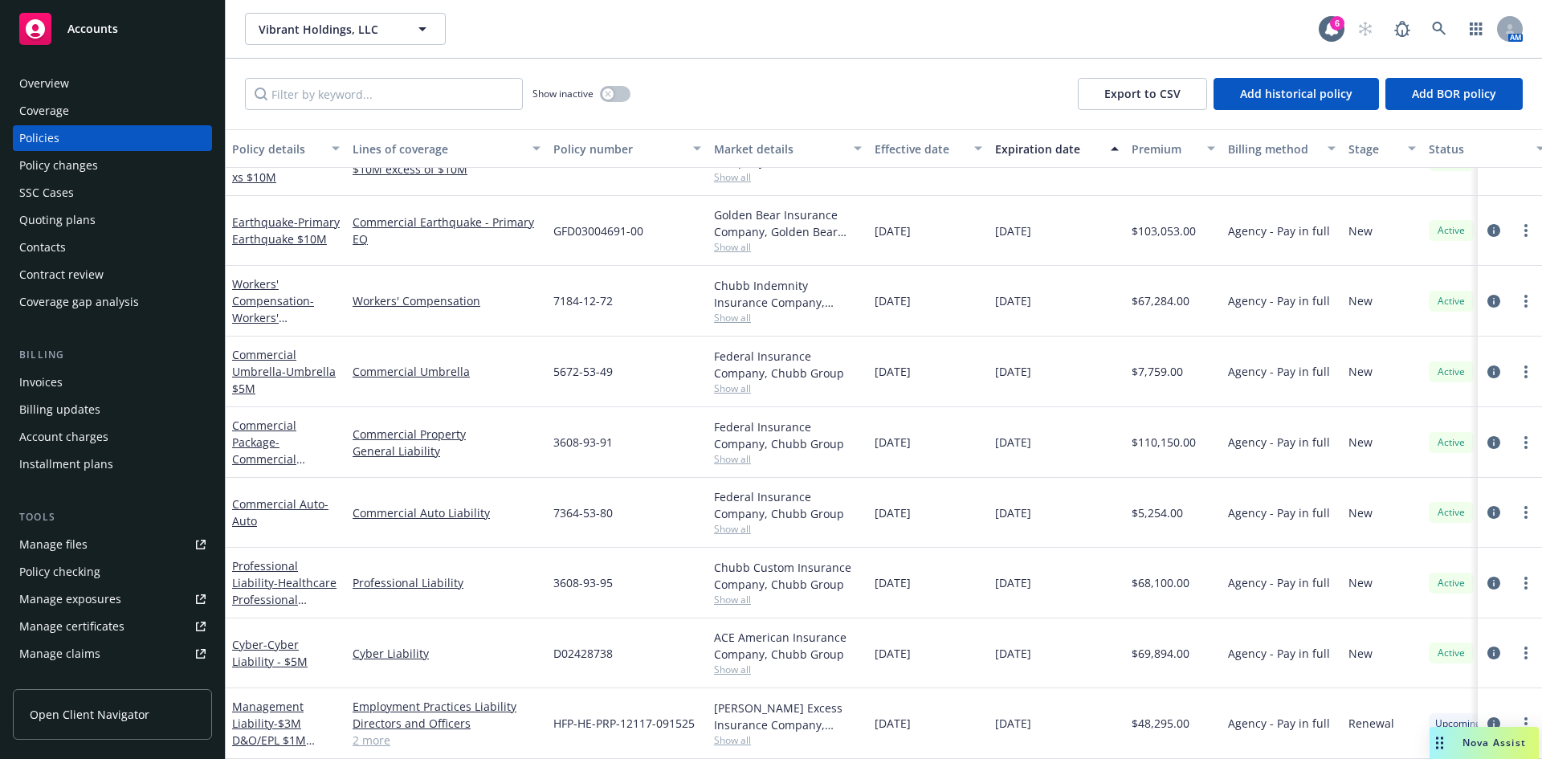
scroll to position [190, 0]
click at [280, 716] on span "- $3M D&O/EPL $1M FID/CRM" at bounding box center [273, 740] width 83 height 49
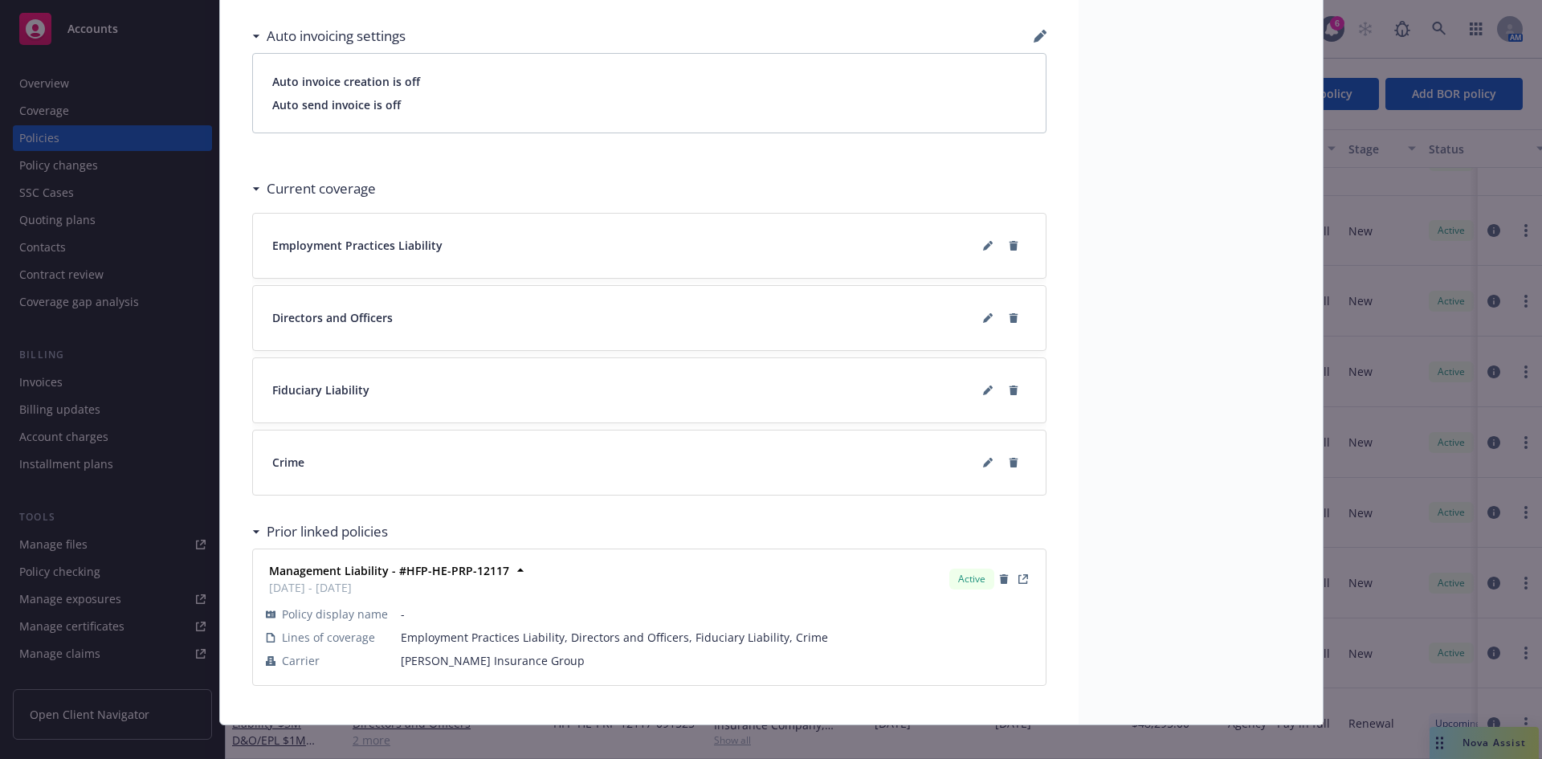
scroll to position [1339, 0]
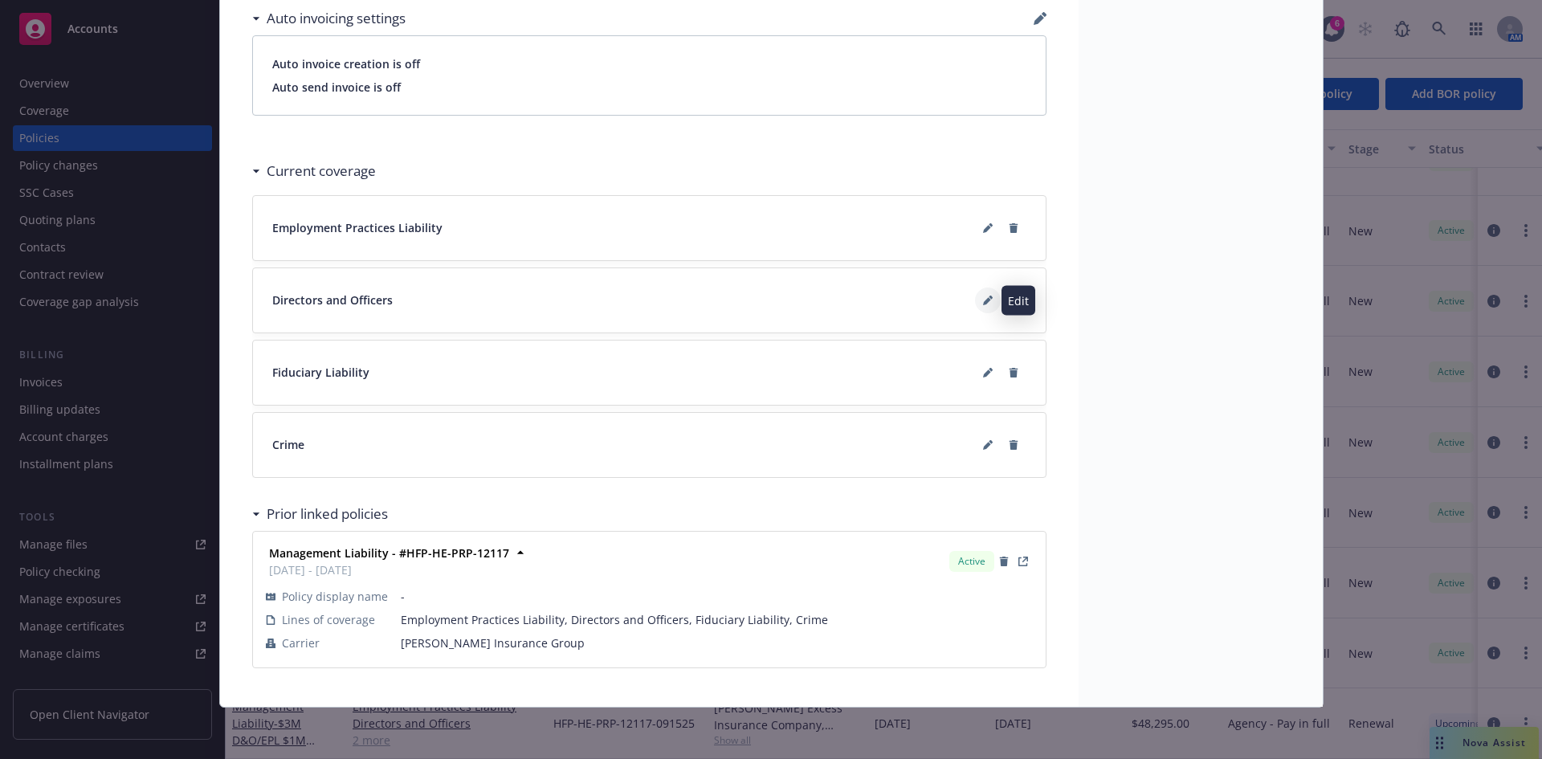
click at [981, 305] on button at bounding box center [988, 300] width 26 height 26
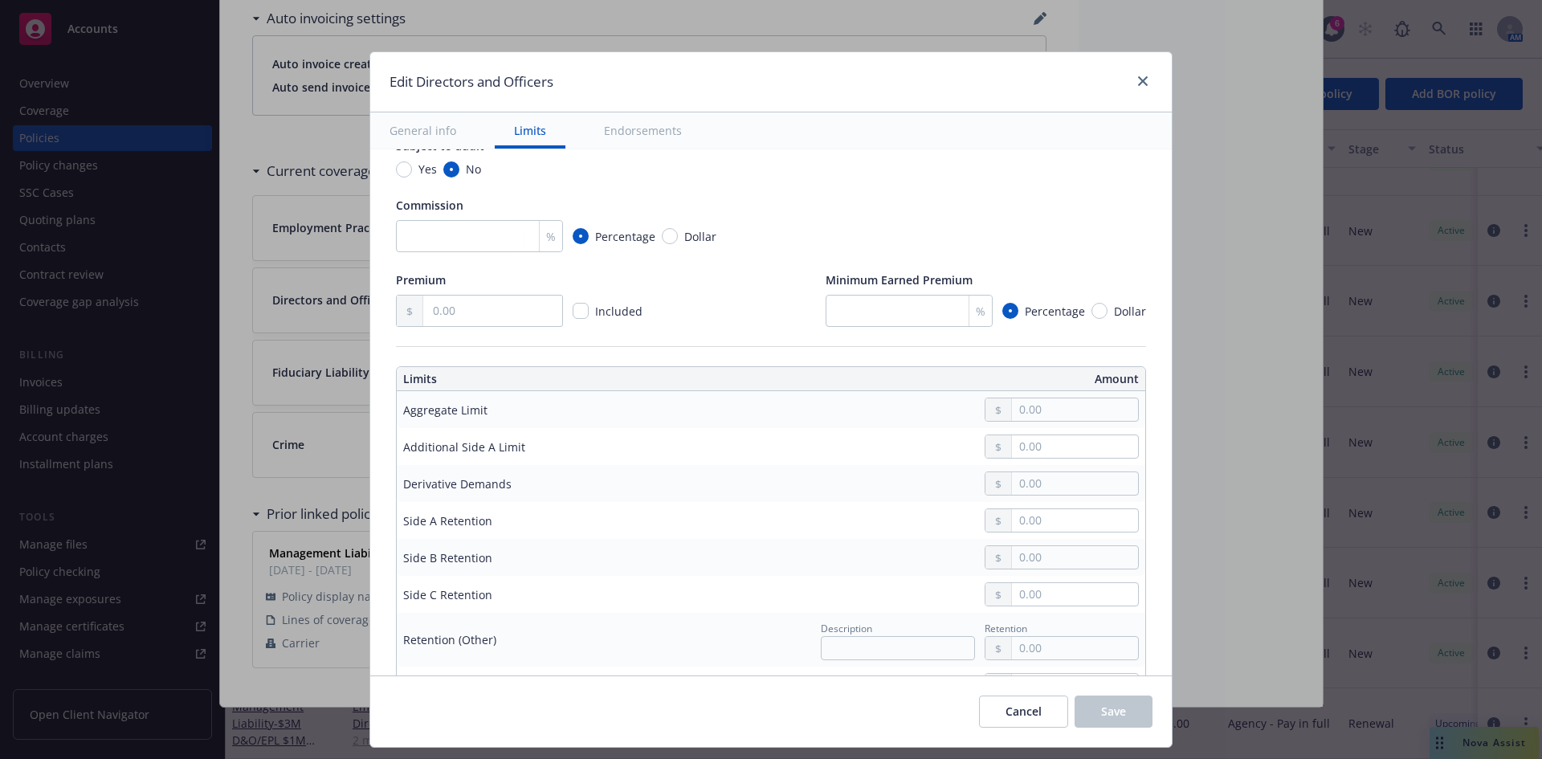
scroll to position [421, 0]
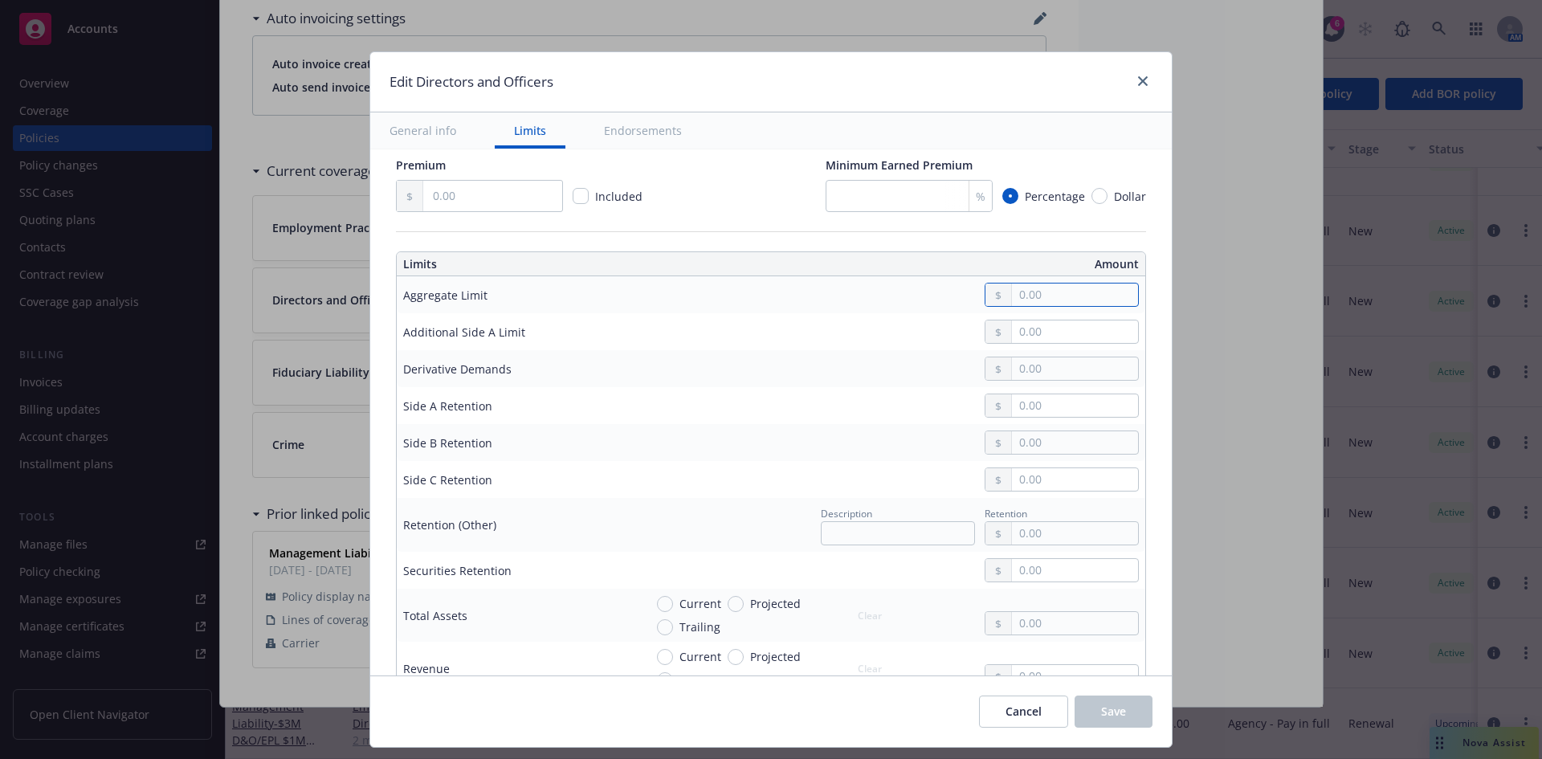
click at [1038, 293] on input "text" at bounding box center [1075, 294] width 126 height 22
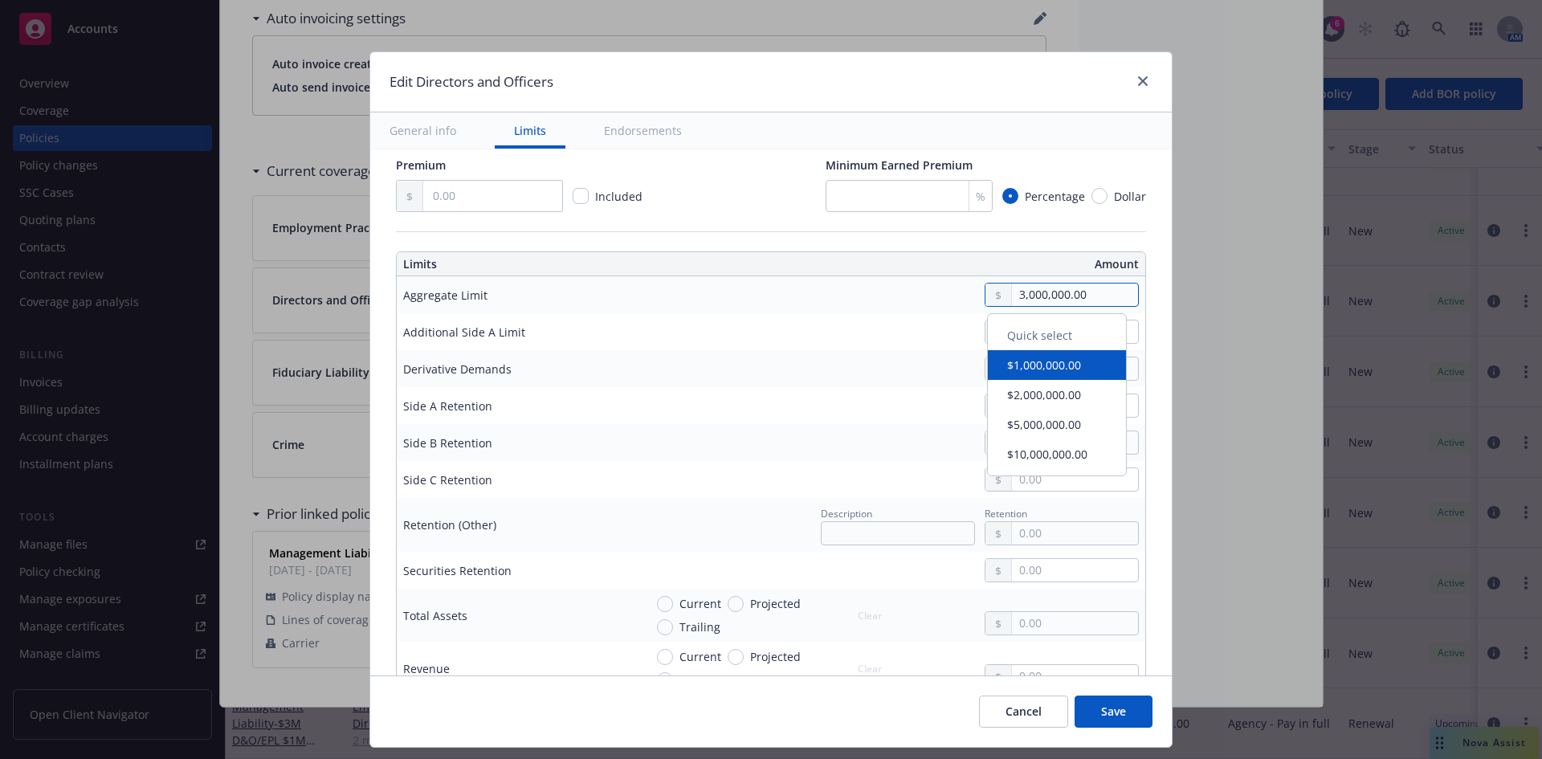
type input "3,000,000.00"
click at [718, 400] on div at bounding box center [891, 405] width 495 height 24
click at [1021, 404] on input "text" at bounding box center [1075, 405] width 126 height 22
type input "0.00"
click at [1048, 437] on input "text" at bounding box center [1075, 442] width 126 height 22
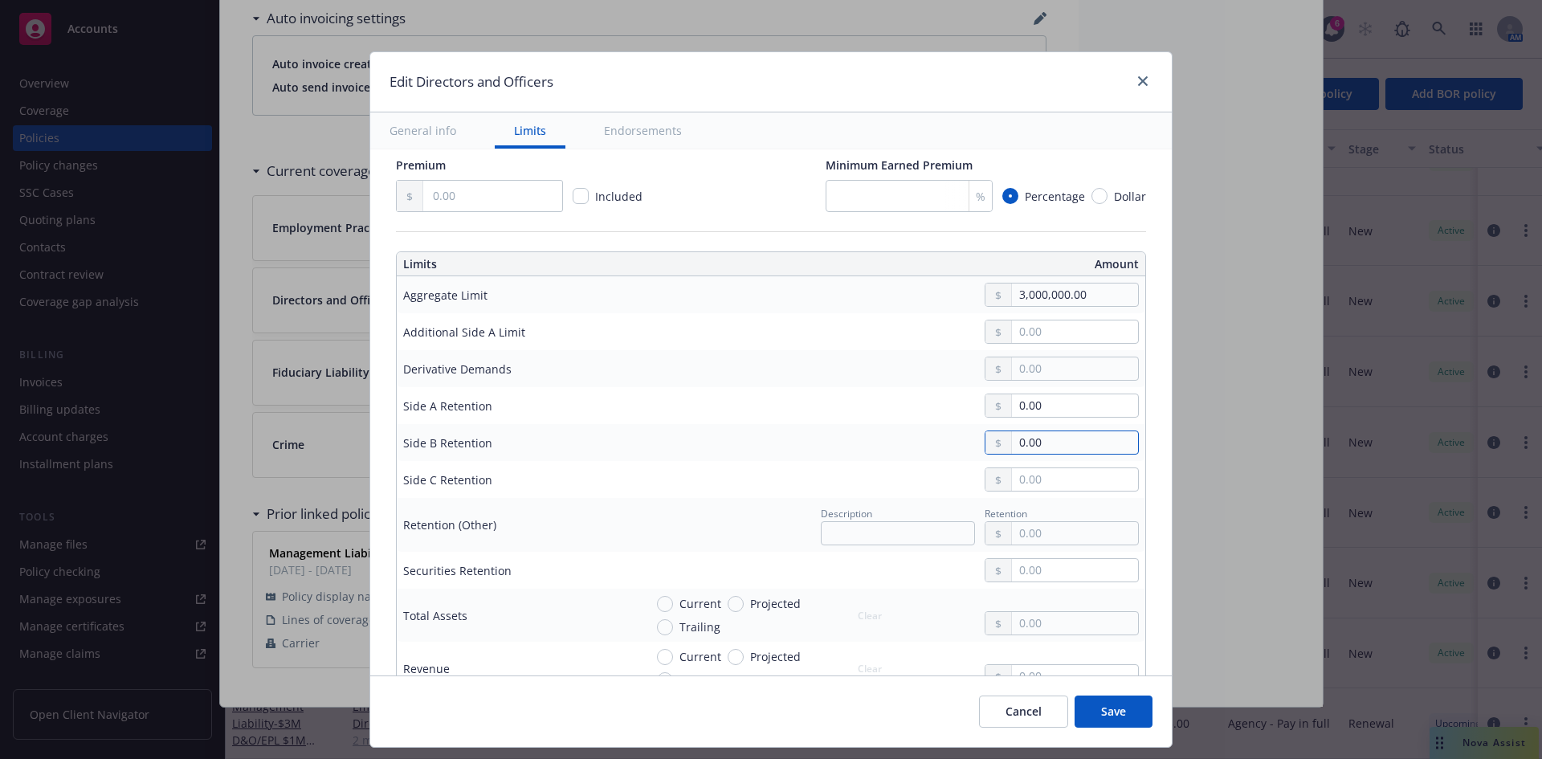
type input "0.00"
click at [1024, 487] on input "text" at bounding box center [1075, 479] width 126 height 22
type input "0.00"
click at [657, 607] on input "Current" at bounding box center [665, 604] width 16 height 16
radio input "true"
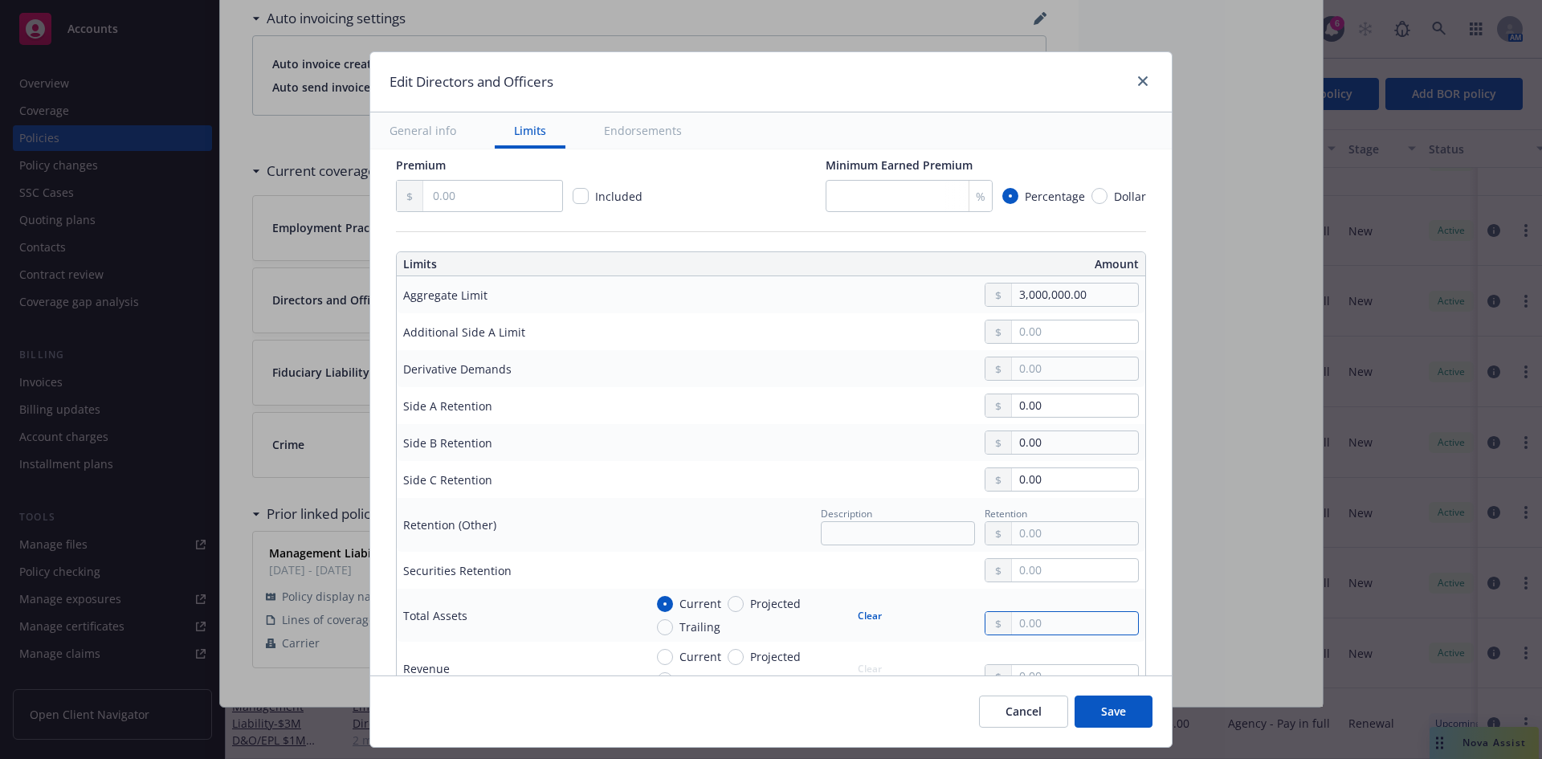
click at [1024, 626] on input "text" at bounding box center [1075, 623] width 126 height 22
type input "43,000,000.00"
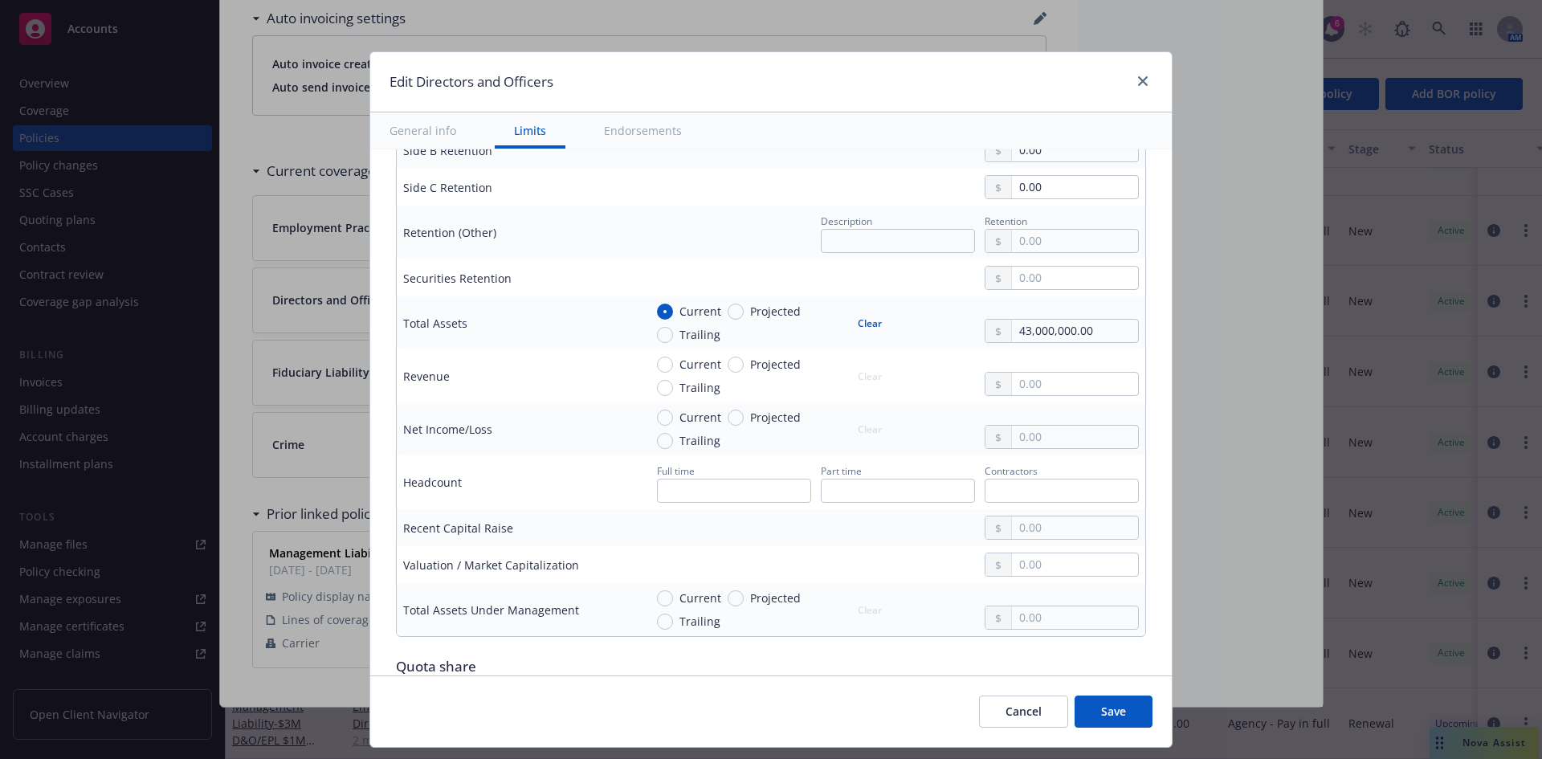
scroll to position [717, 0]
click at [1018, 381] on input "text" at bounding box center [1075, 380] width 126 height 22
click at [657, 360] on input "Current" at bounding box center [665, 361] width 16 height 16
radio input "true"
click at [1014, 381] on input "text" at bounding box center [1075, 380] width 126 height 22
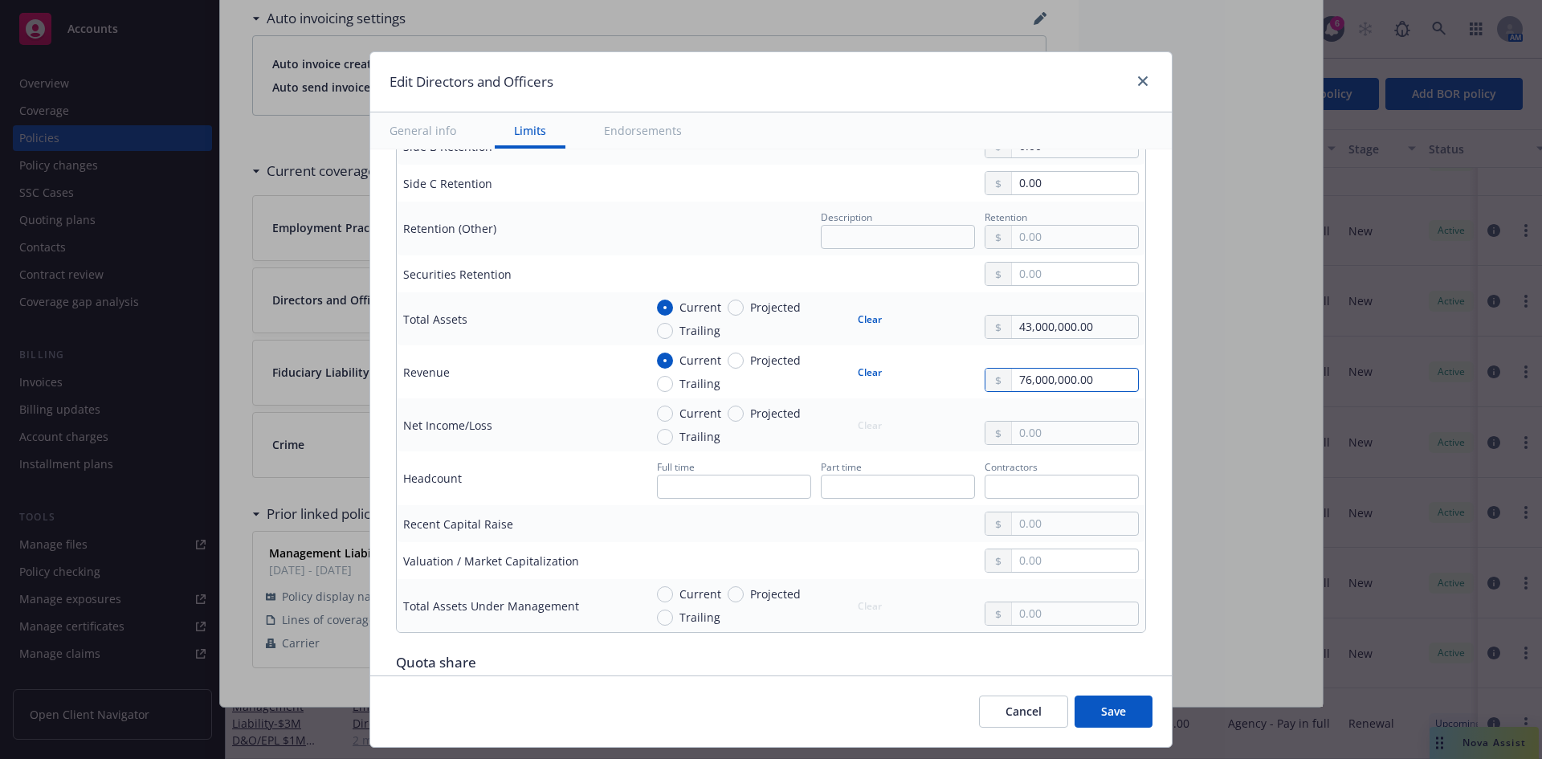
type input "76,000,000.00"
click at [1125, 719] on span "Save" at bounding box center [1113, 710] width 25 height 15
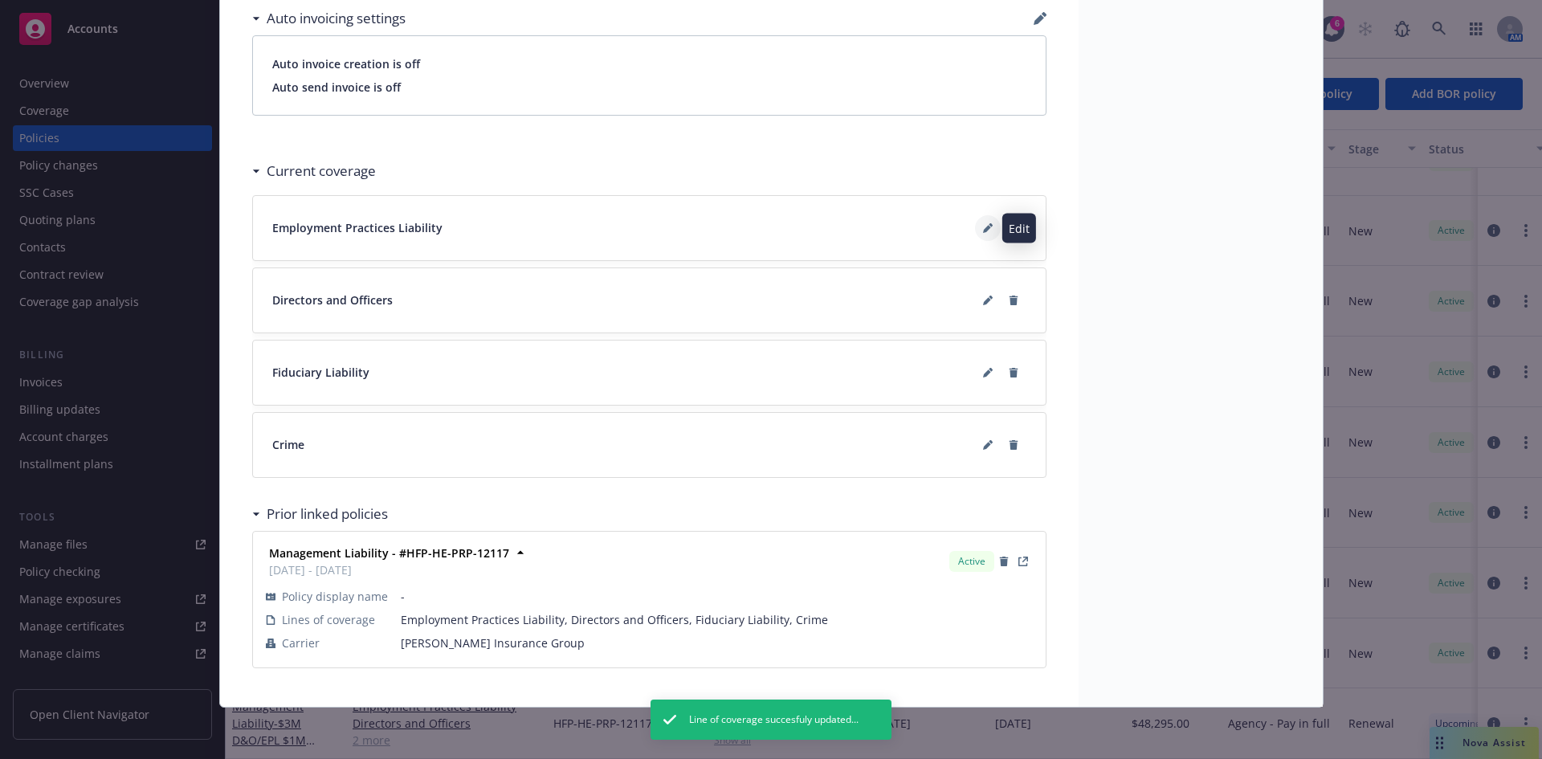
click at [976, 225] on button at bounding box center [988, 228] width 26 height 26
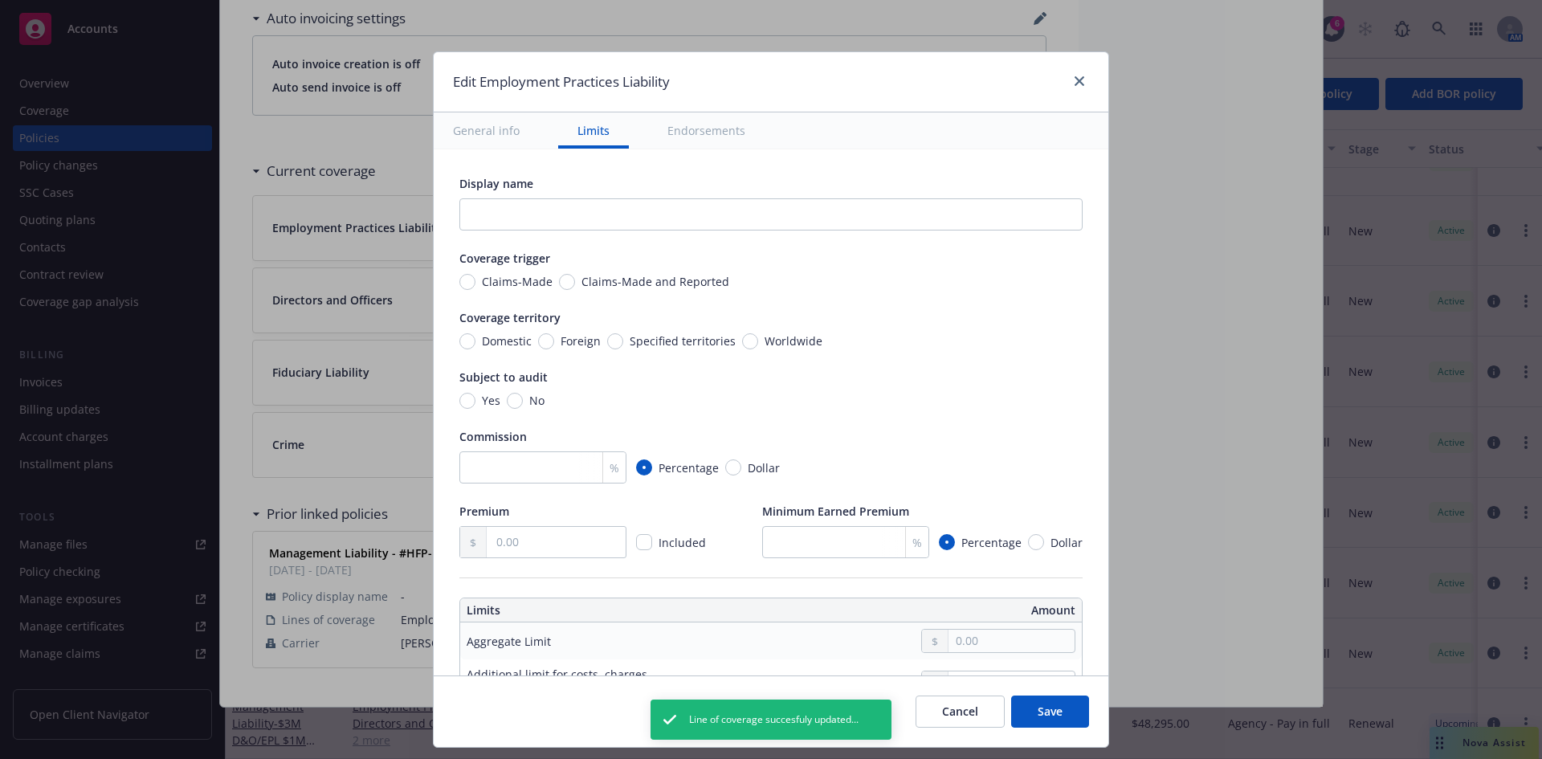
click at [963, 654] on td at bounding box center [891, 640] width 381 height 37
click at [963, 646] on input "text" at bounding box center [1011, 641] width 126 height 22
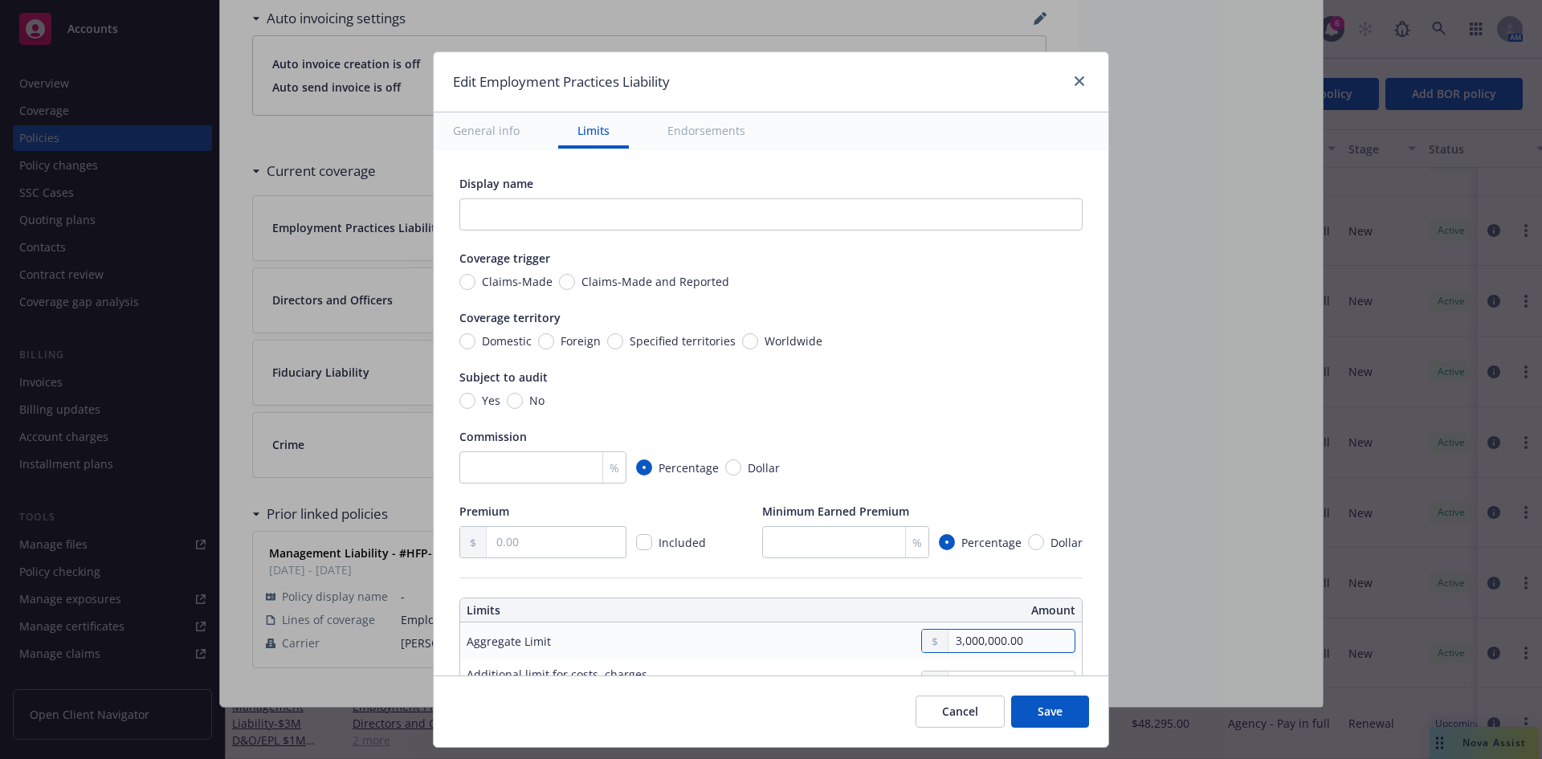
type input "3,000,000.00"
drag, startPoint x: 1107, startPoint y: 265, endPoint x: 1103, endPoint y: 317, distance: 52.4
click at [1103, 317] on div "Edit Employment Practices Liability General info Limits Endorsements Display na…" at bounding box center [771, 399] width 676 height 696
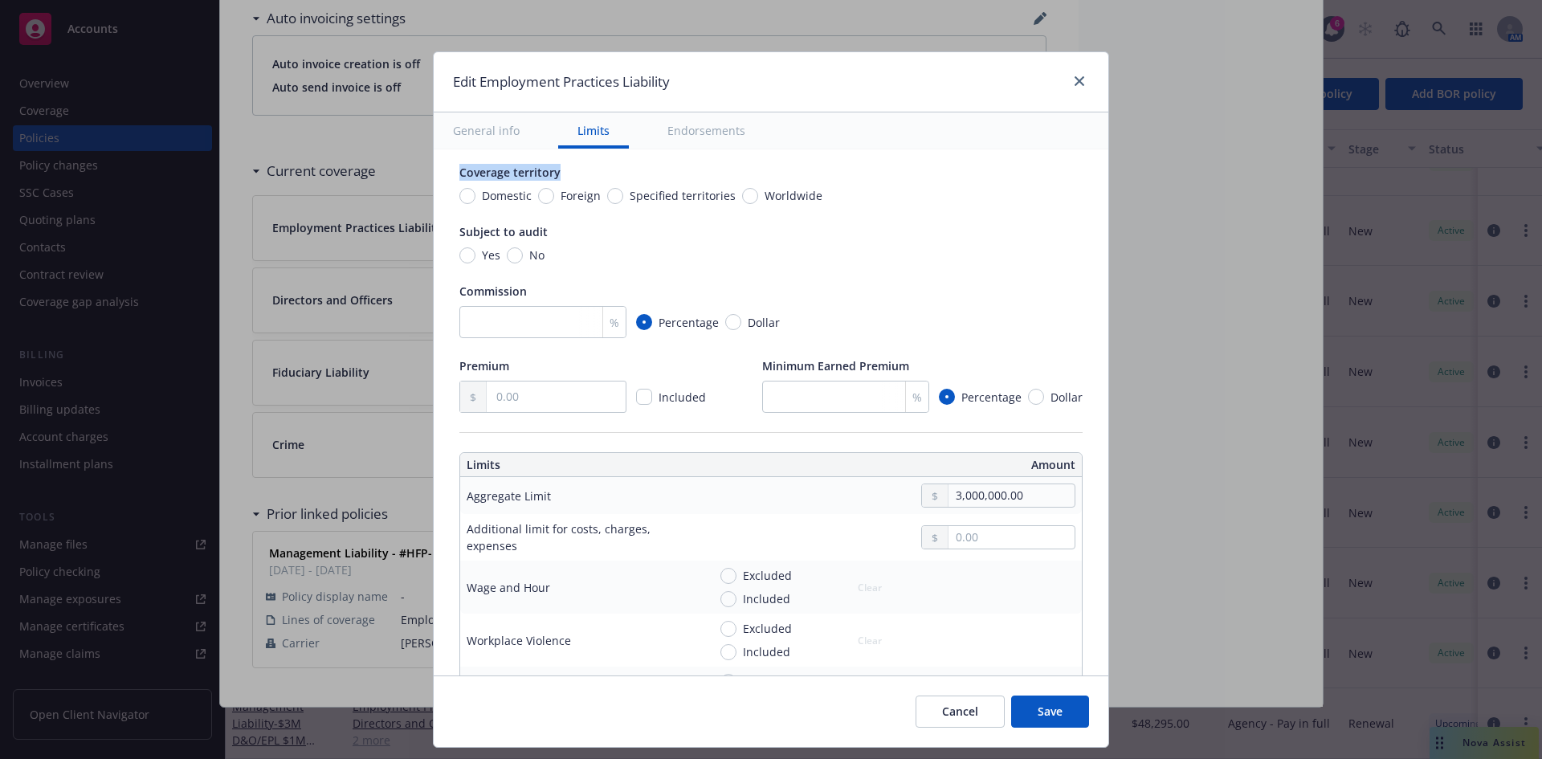
scroll to position [229, 0]
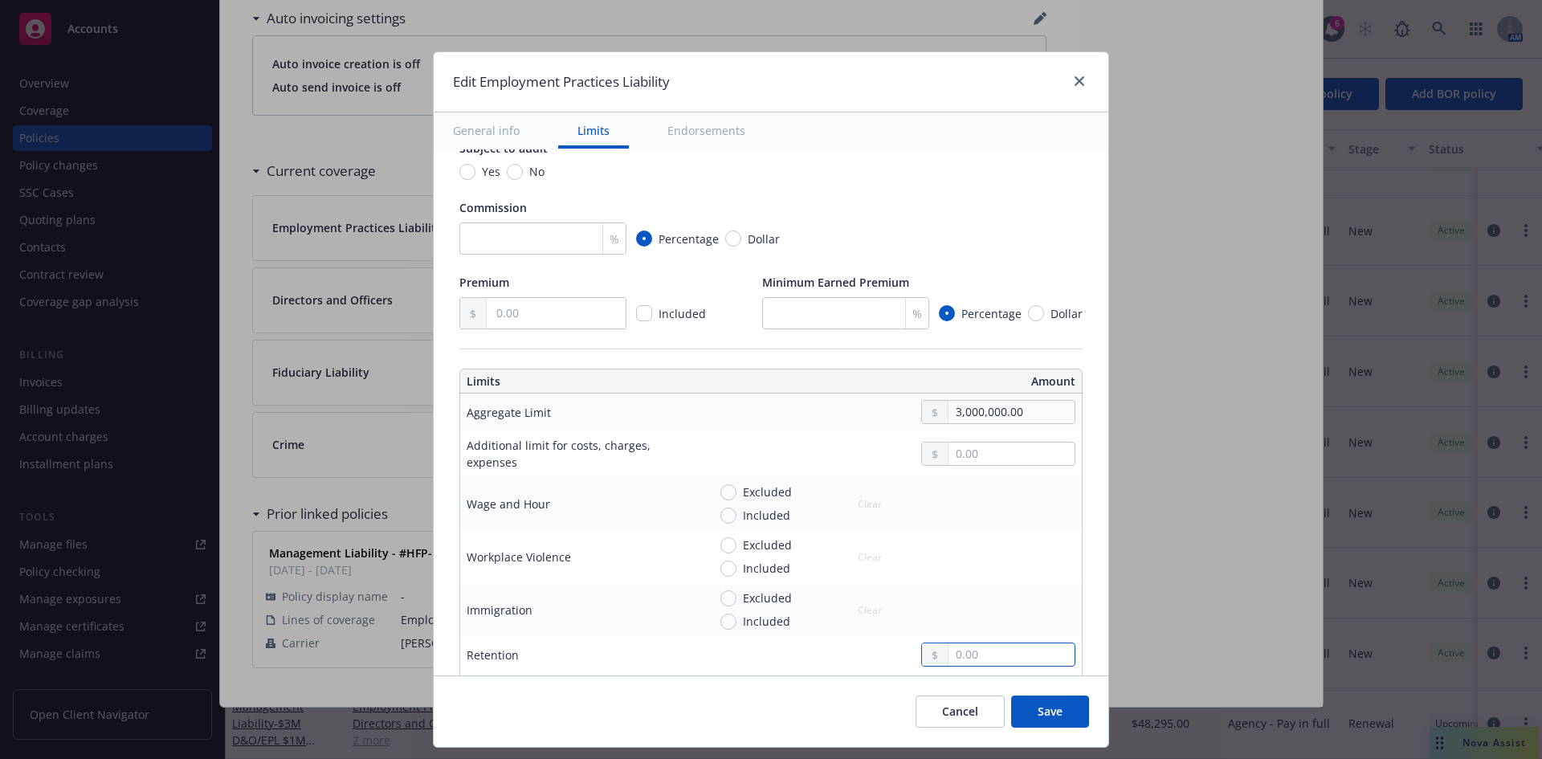
click at [967, 659] on input "text" at bounding box center [1011, 654] width 126 height 22
type input "100,000.00"
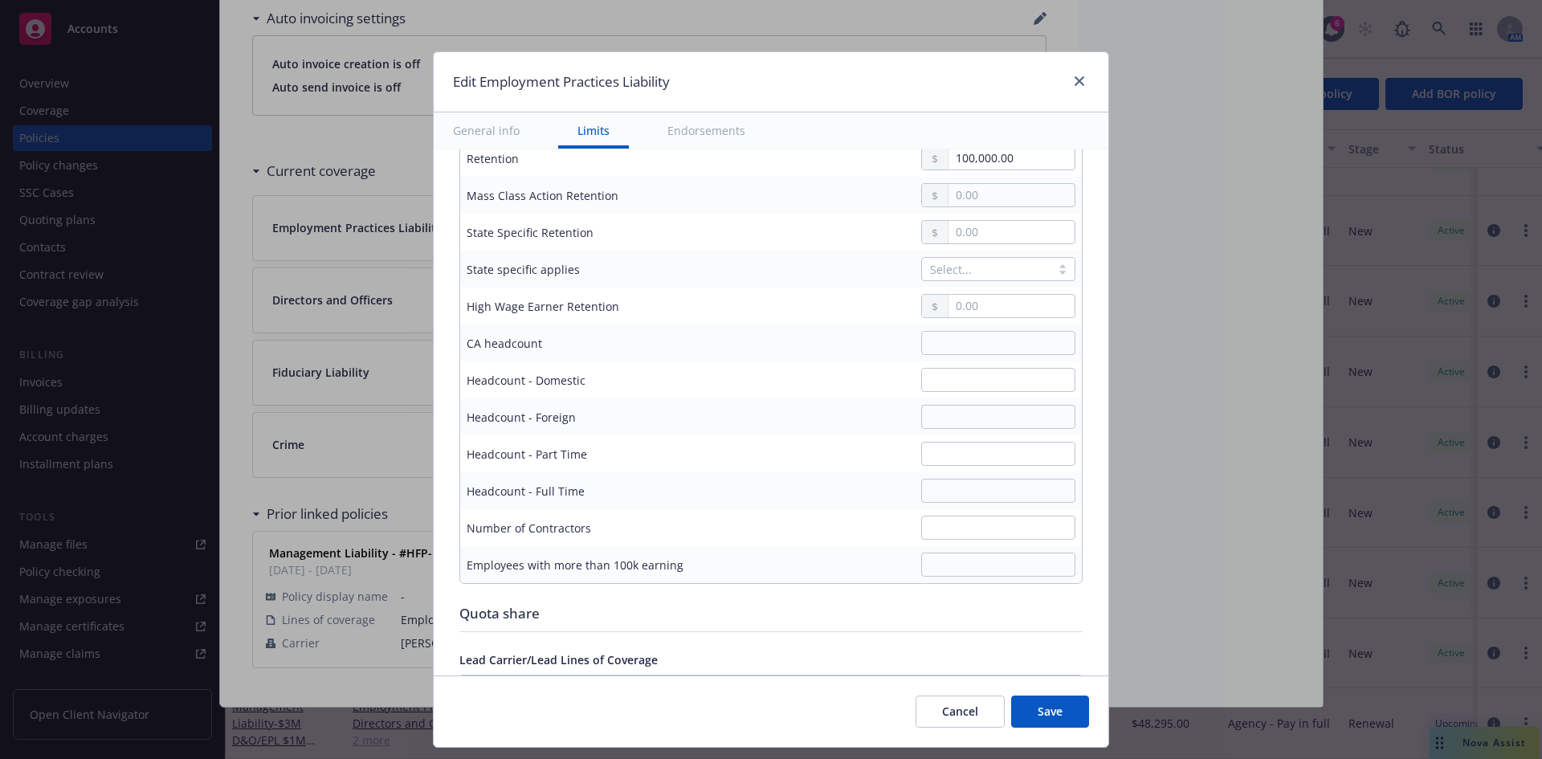
scroll to position [728, 0]
click at [957, 495] on input "text" at bounding box center [998, 488] width 154 height 24
type input "212"
click at [941, 450] on input "text" at bounding box center [998, 451] width 154 height 24
type input "9"
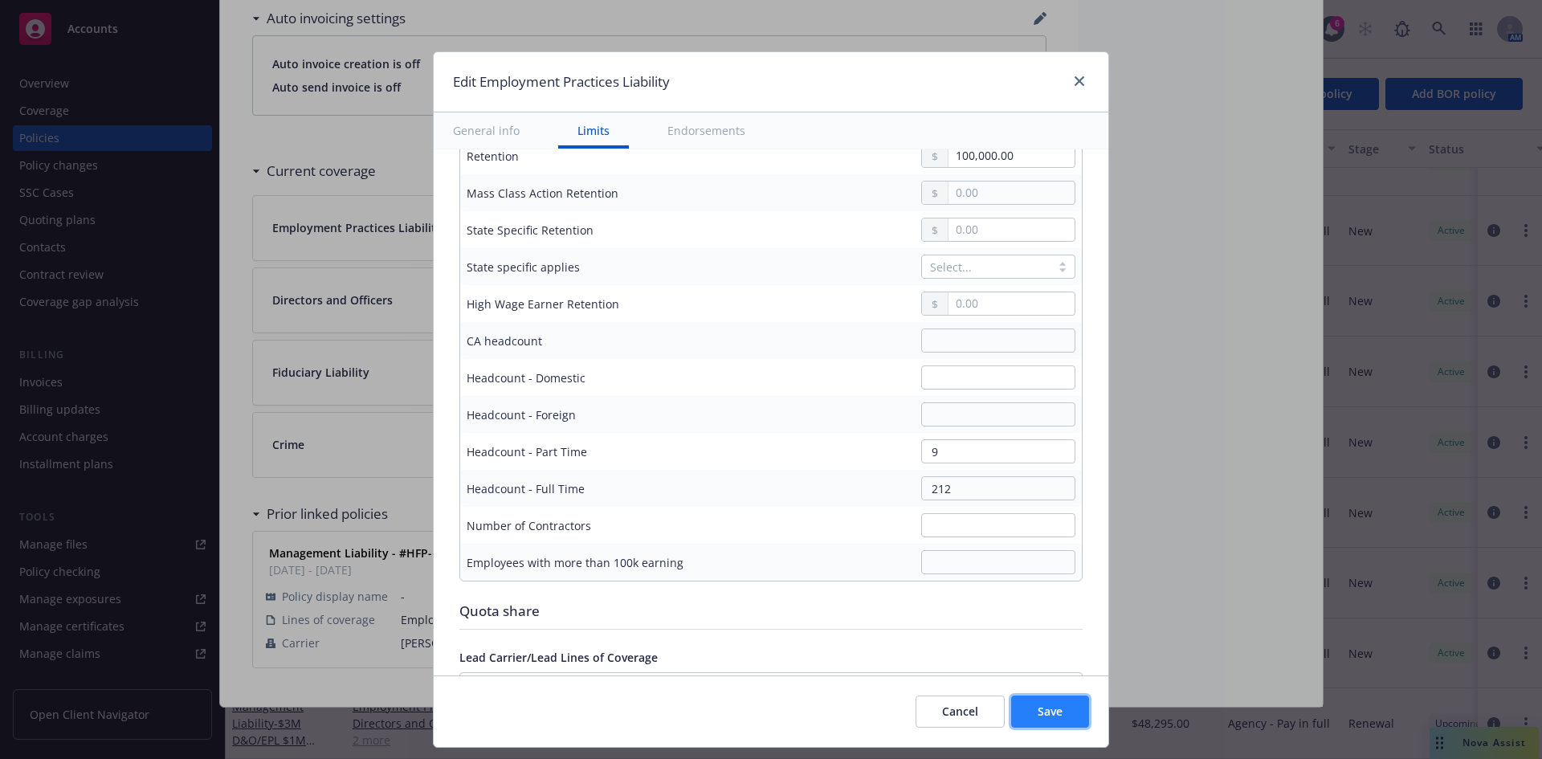
click at [1062, 711] on button "Save" at bounding box center [1050, 711] width 78 height 32
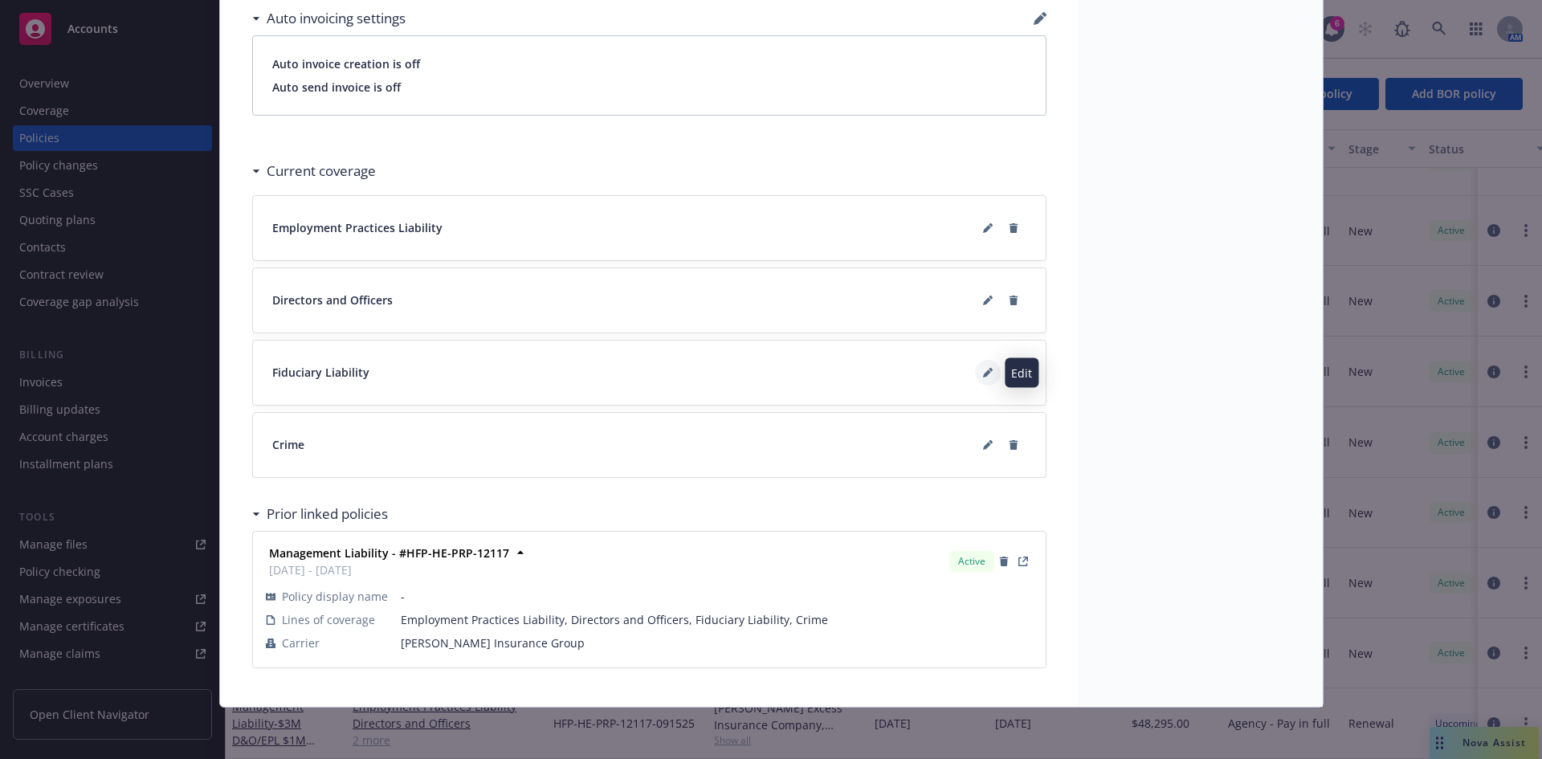
click at [976, 375] on button at bounding box center [988, 373] width 26 height 26
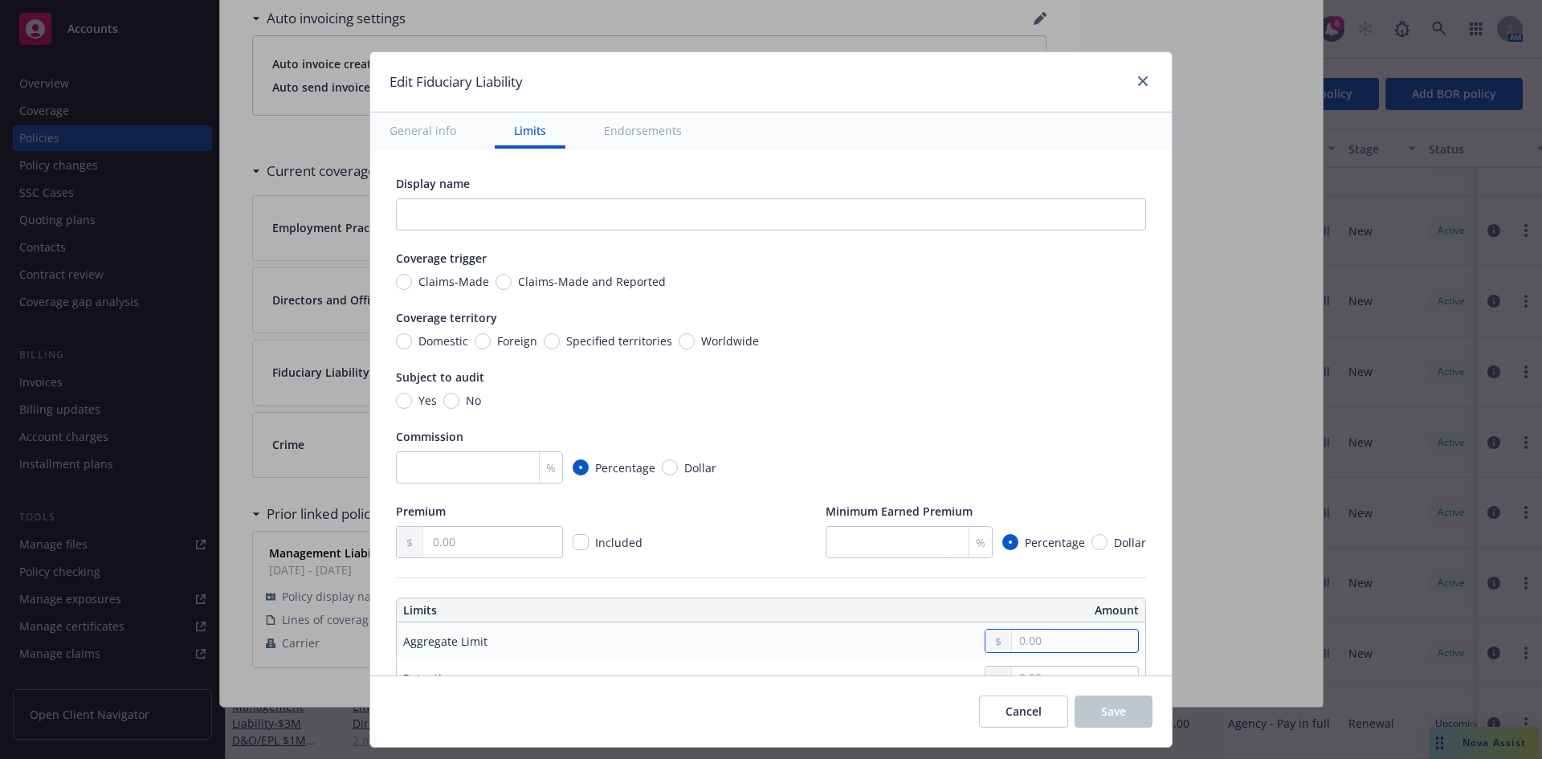
click at [1040, 638] on input "text" at bounding box center [1075, 641] width 126 height 22
type input "1,000,000.00"
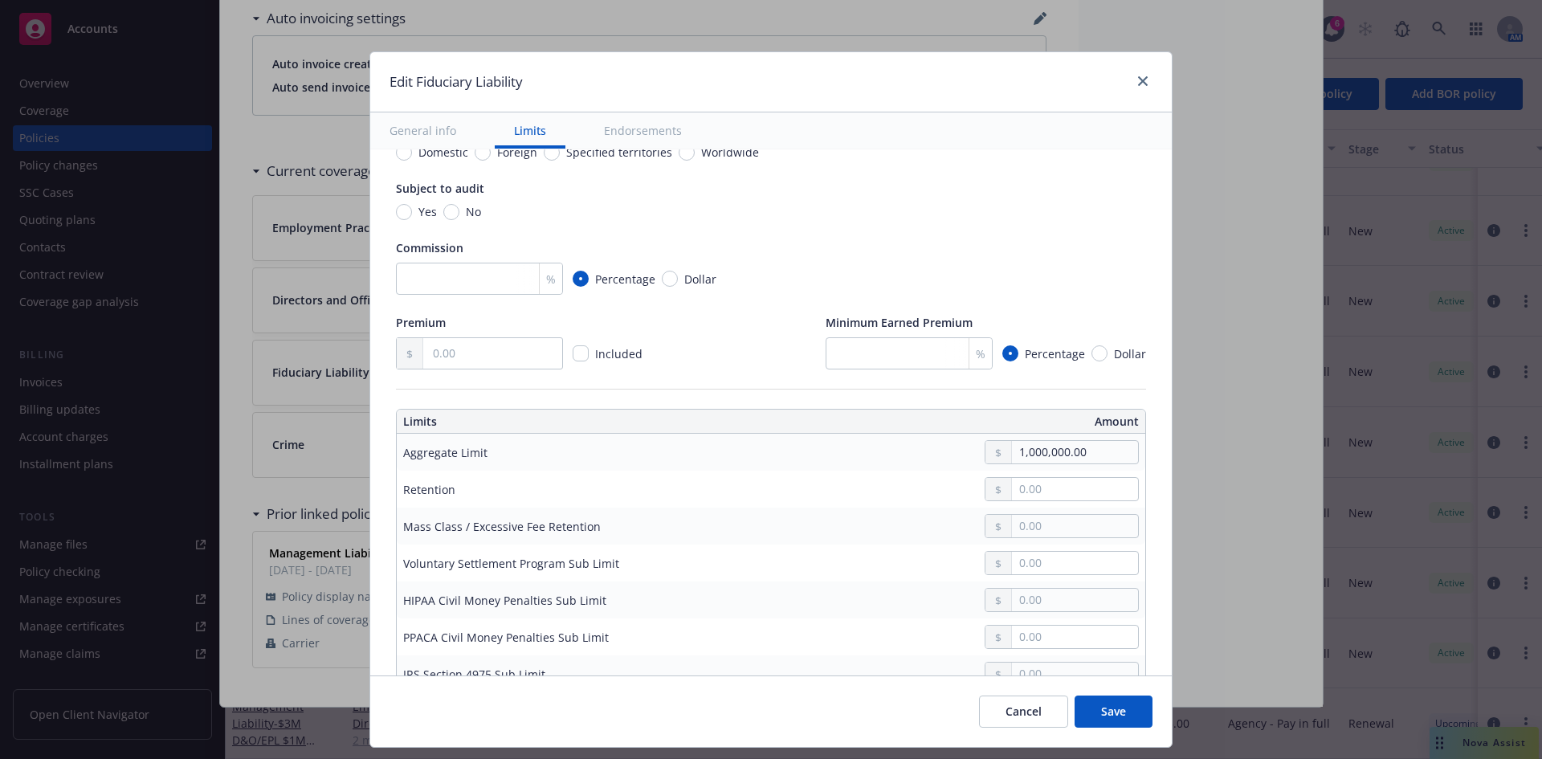
scroll to position [254, 0]
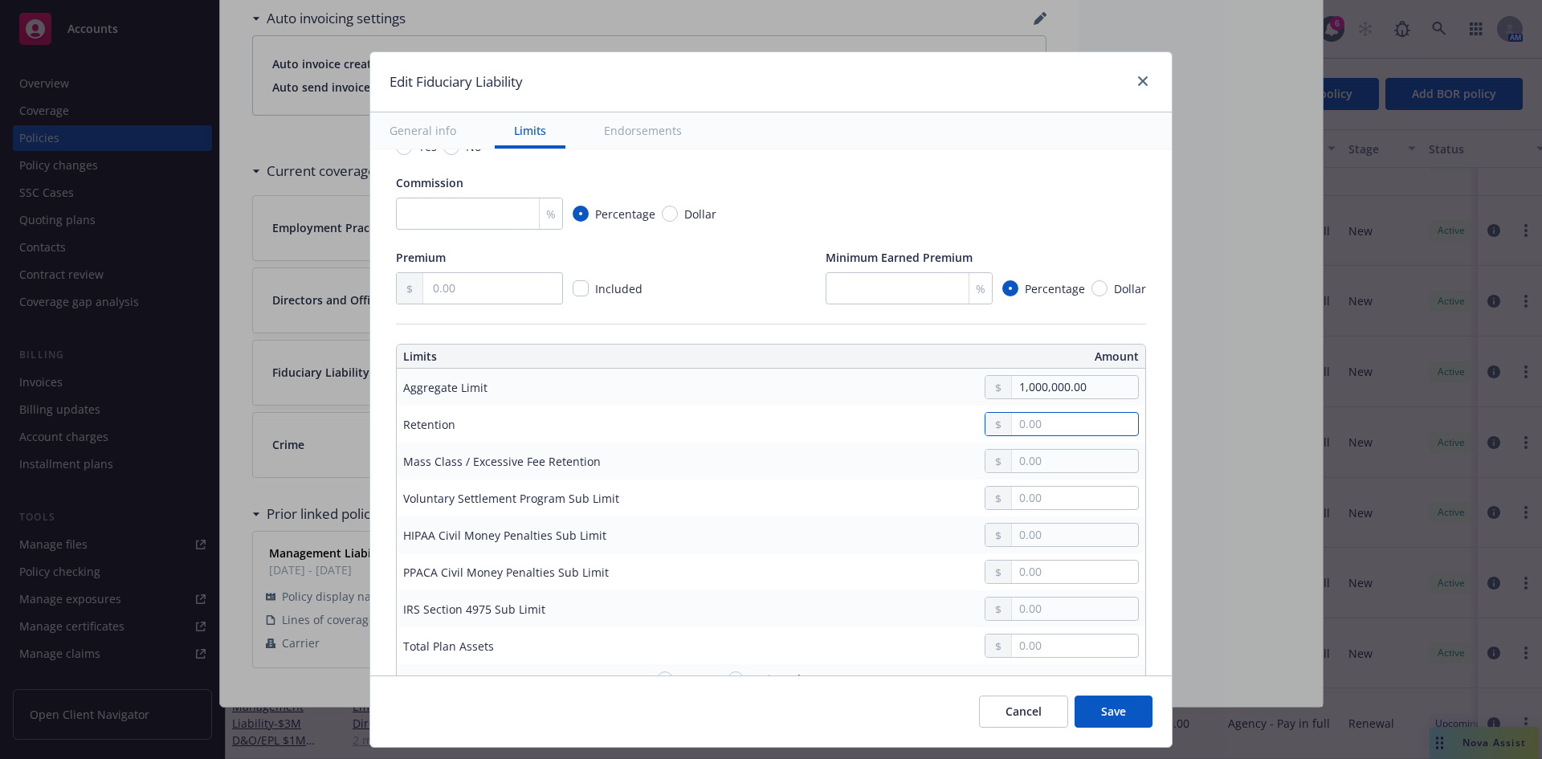
click at [1041, 421] on input "text" at bounding box center [1075, 424] width 126 height 22
type input "0.00"
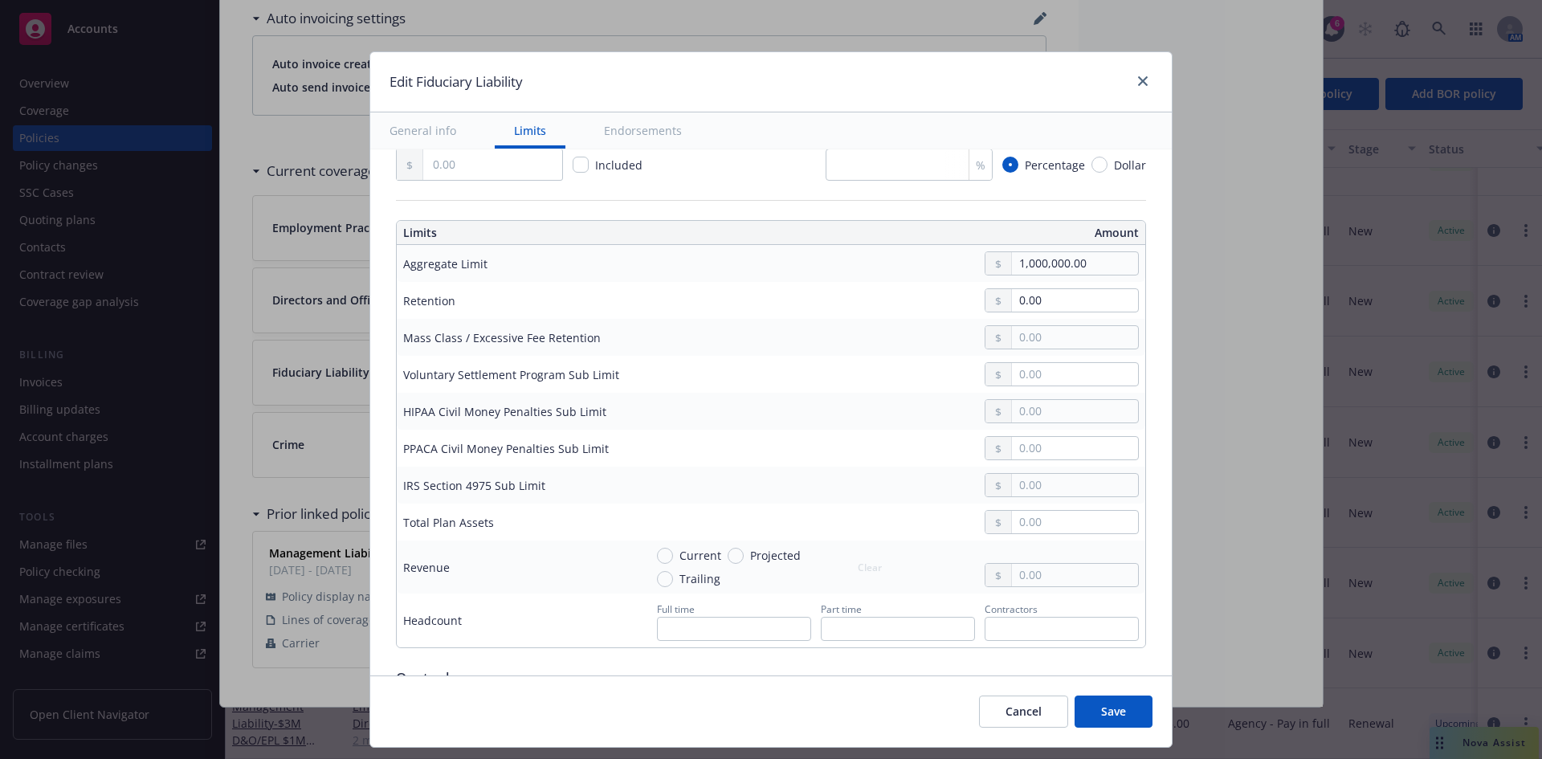
scroll to position [410, 0]
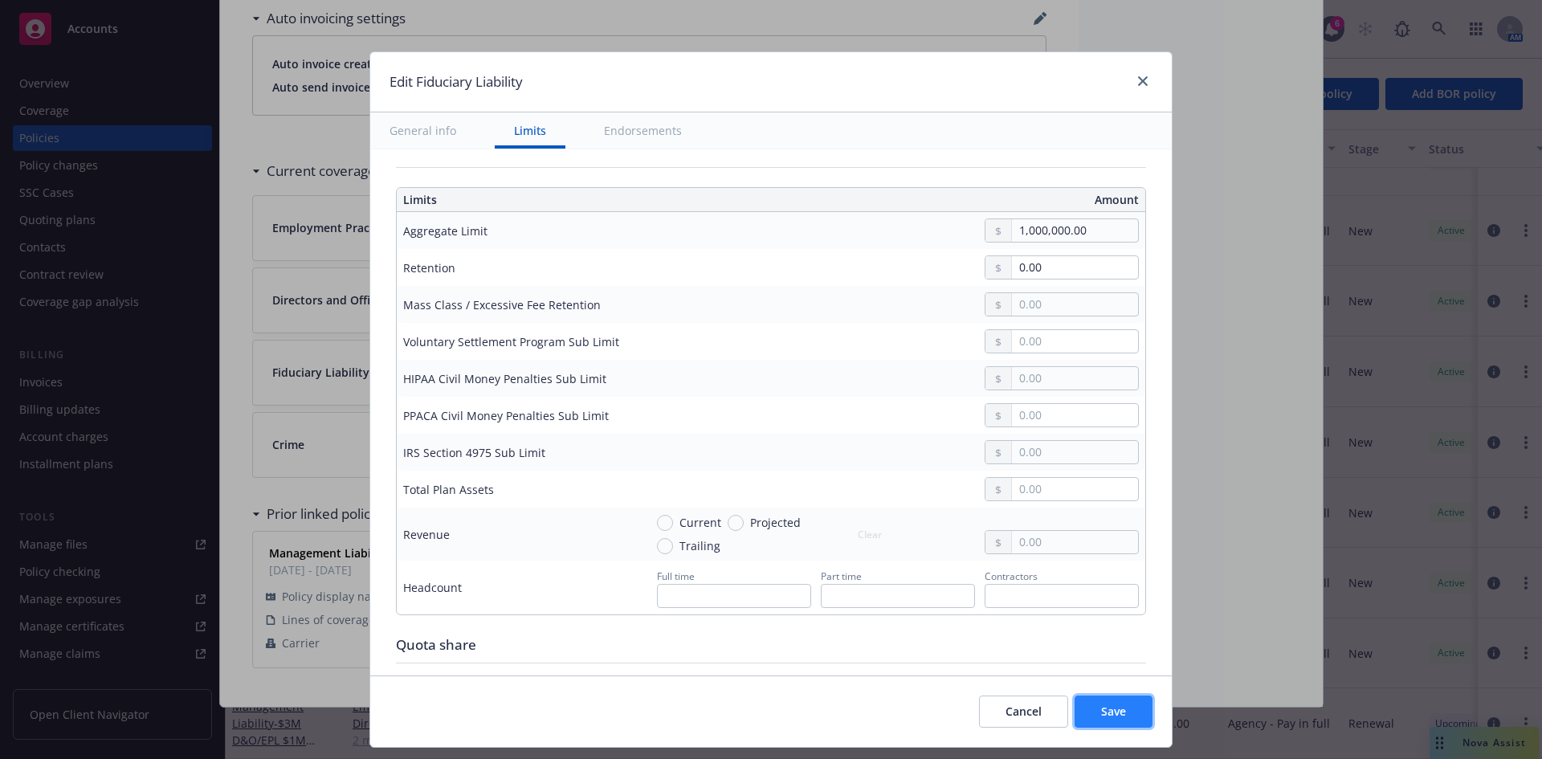
click at [1127, 716] on button "Save" at bounding box center [1113, 711] width 78 height 32
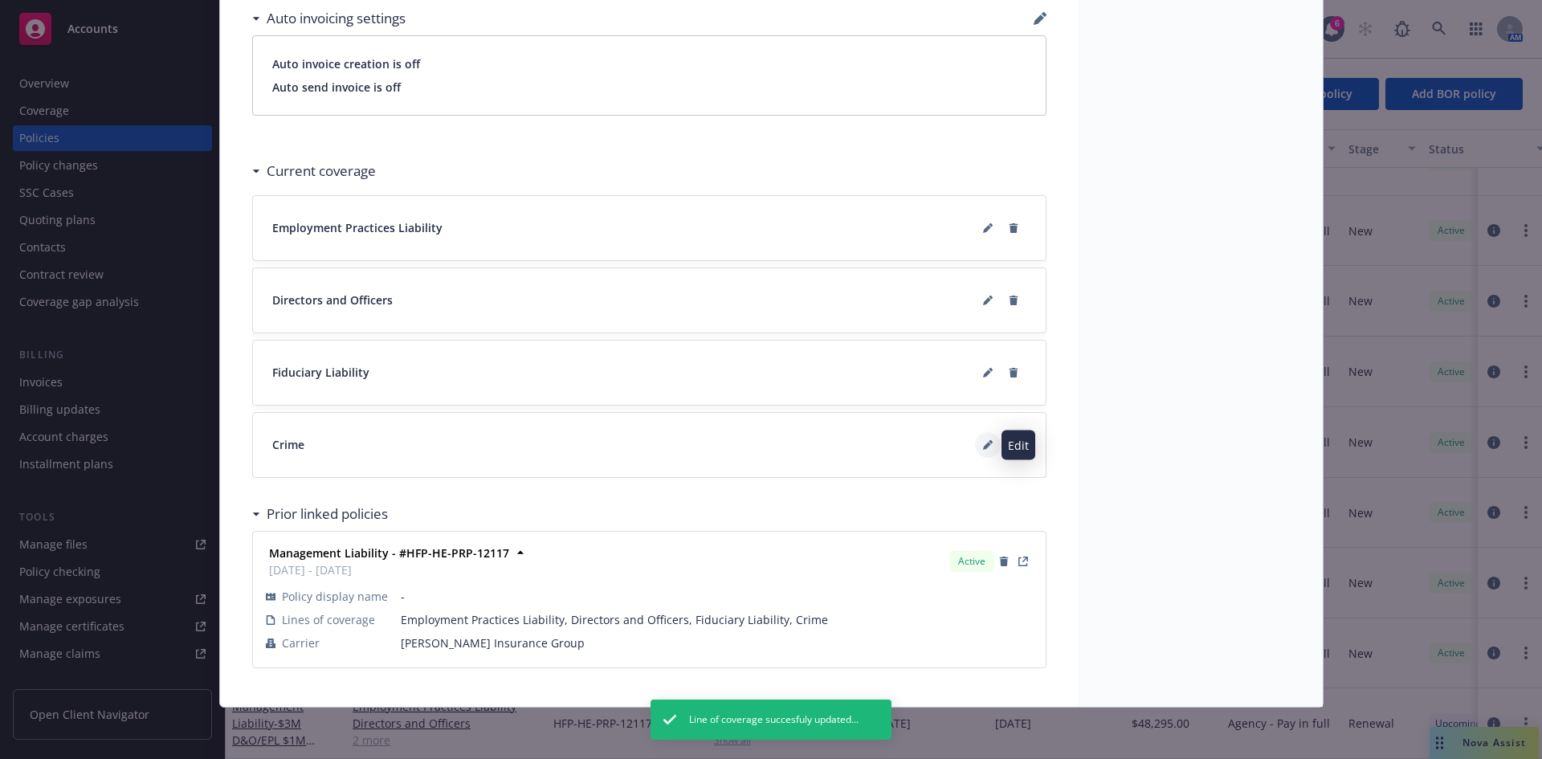
click at [975, 447] on button at bounding box center [988, 445] width 26 height 26
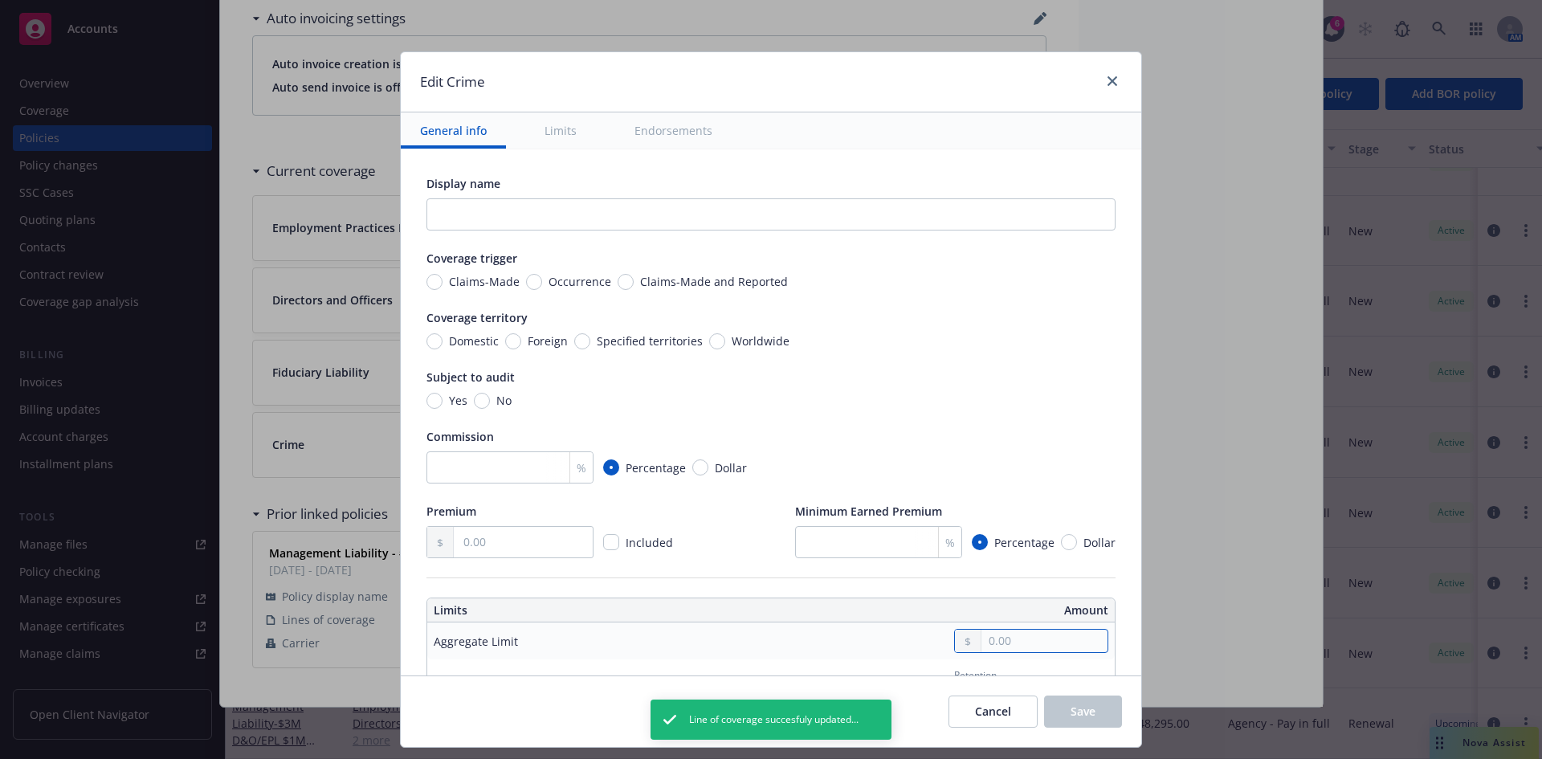
click at [985, 642] on input "text" at bounding box center [1044, 641] width 126 height 22
type input "1,000,000.00"
click at [1017, 511] on button "$1,000,000.00" at bounding box center [1024, 509] width 138 height 30
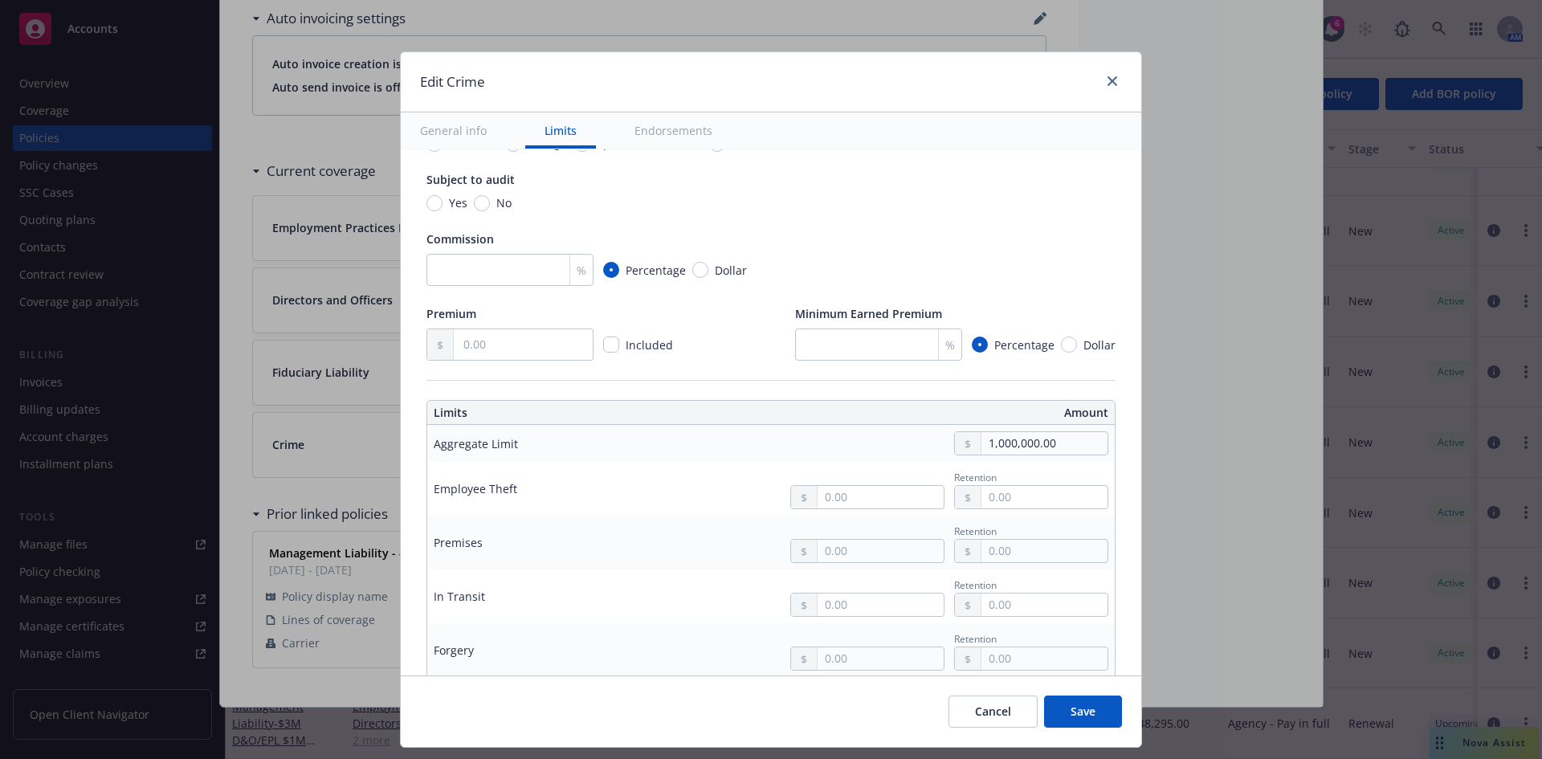
scroll to position [212, 0]
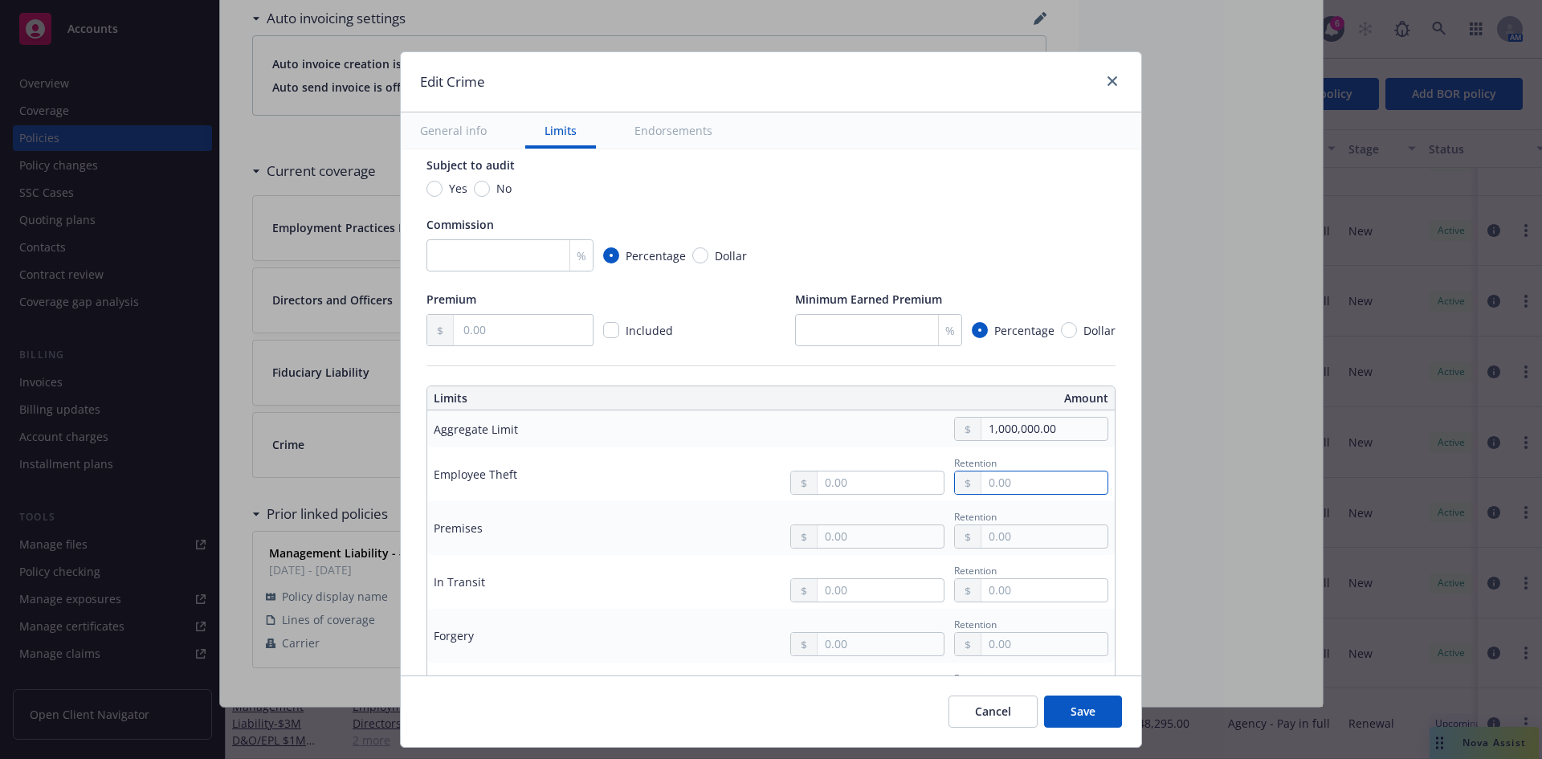
click at [1013, 488] on input "text" at bounding box center [1044, 482] width 126 height 22
type input "15,000.00"
click at [1086, 706] on span "Save" at bounding box center [1082, 710] width 25 height 15
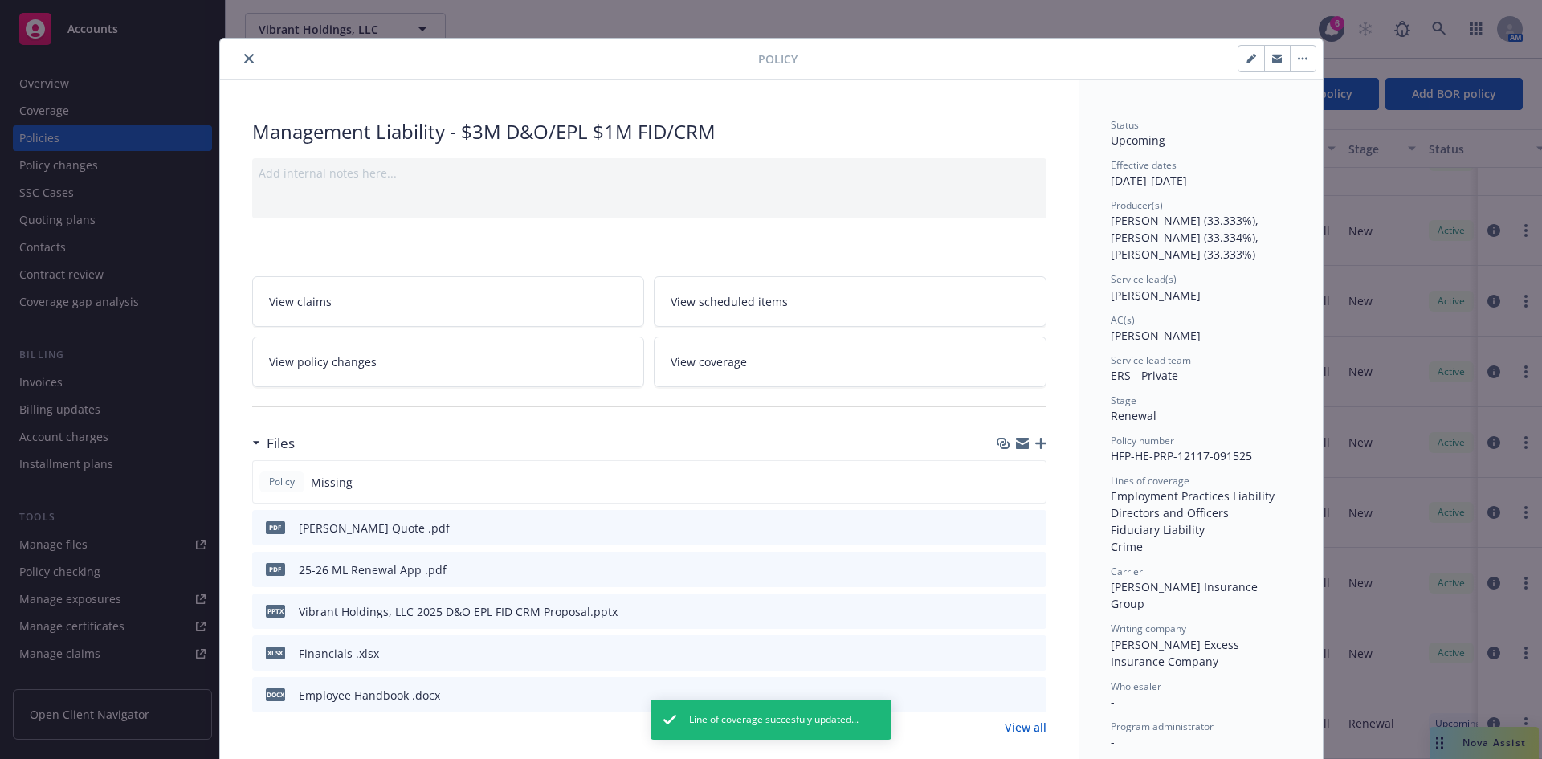
scroll to position [0, 0]
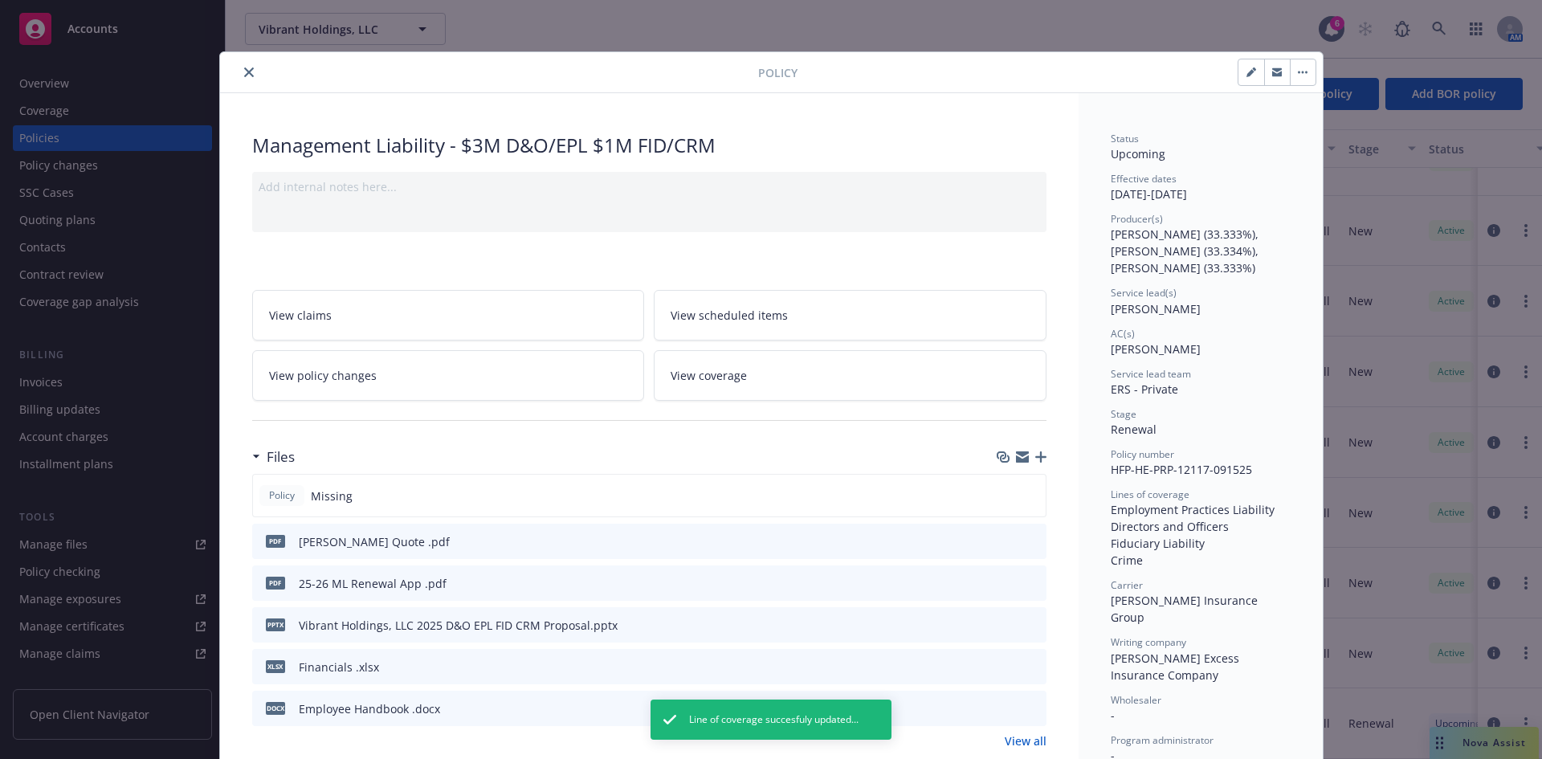
click at [244, 71] on icon "close" at bounding box center [249, 72] width 10 height 10
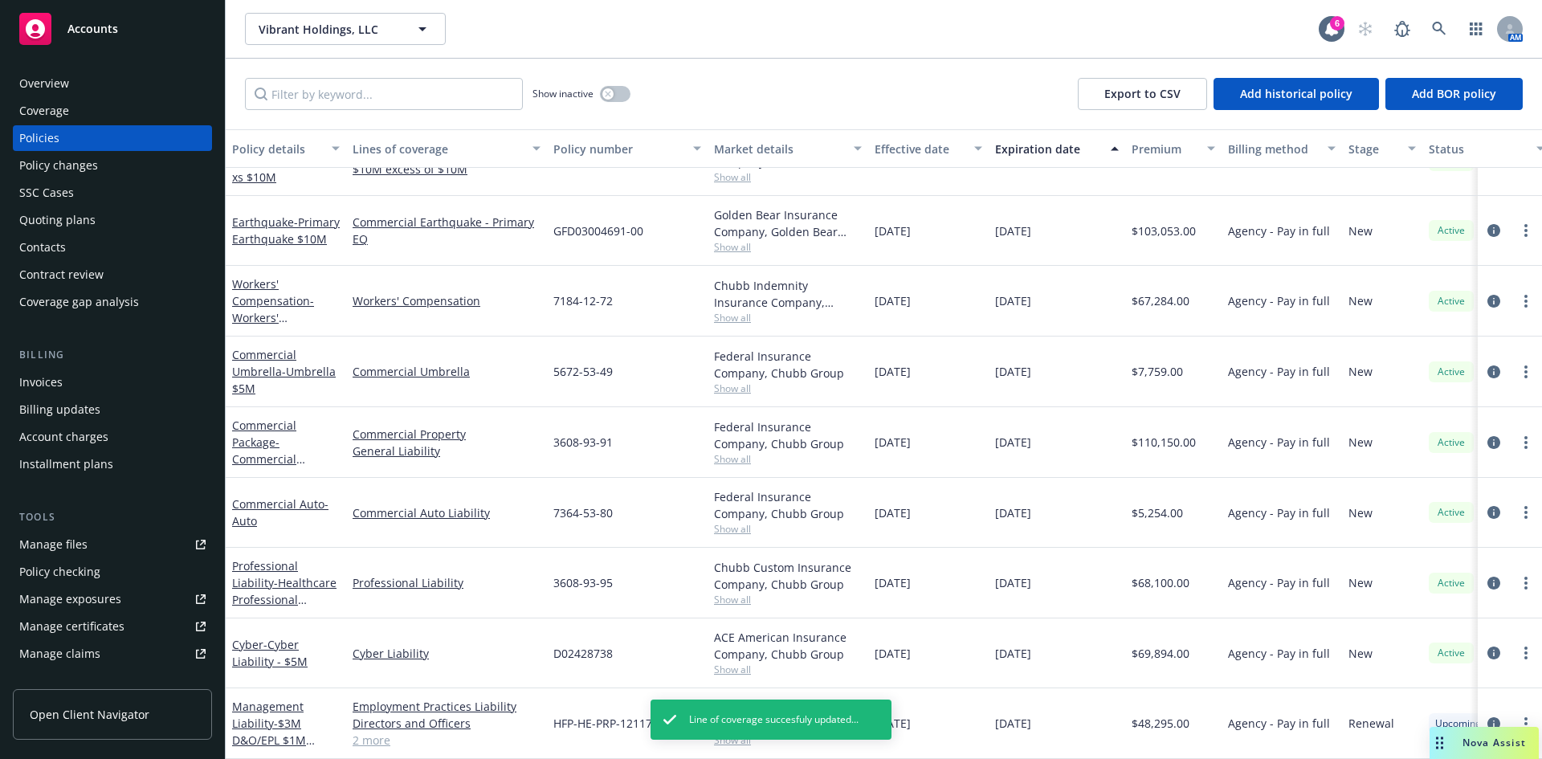
click at [53, 373] on div "Invoices" at bounding box center [40, 382] width 43 height 26
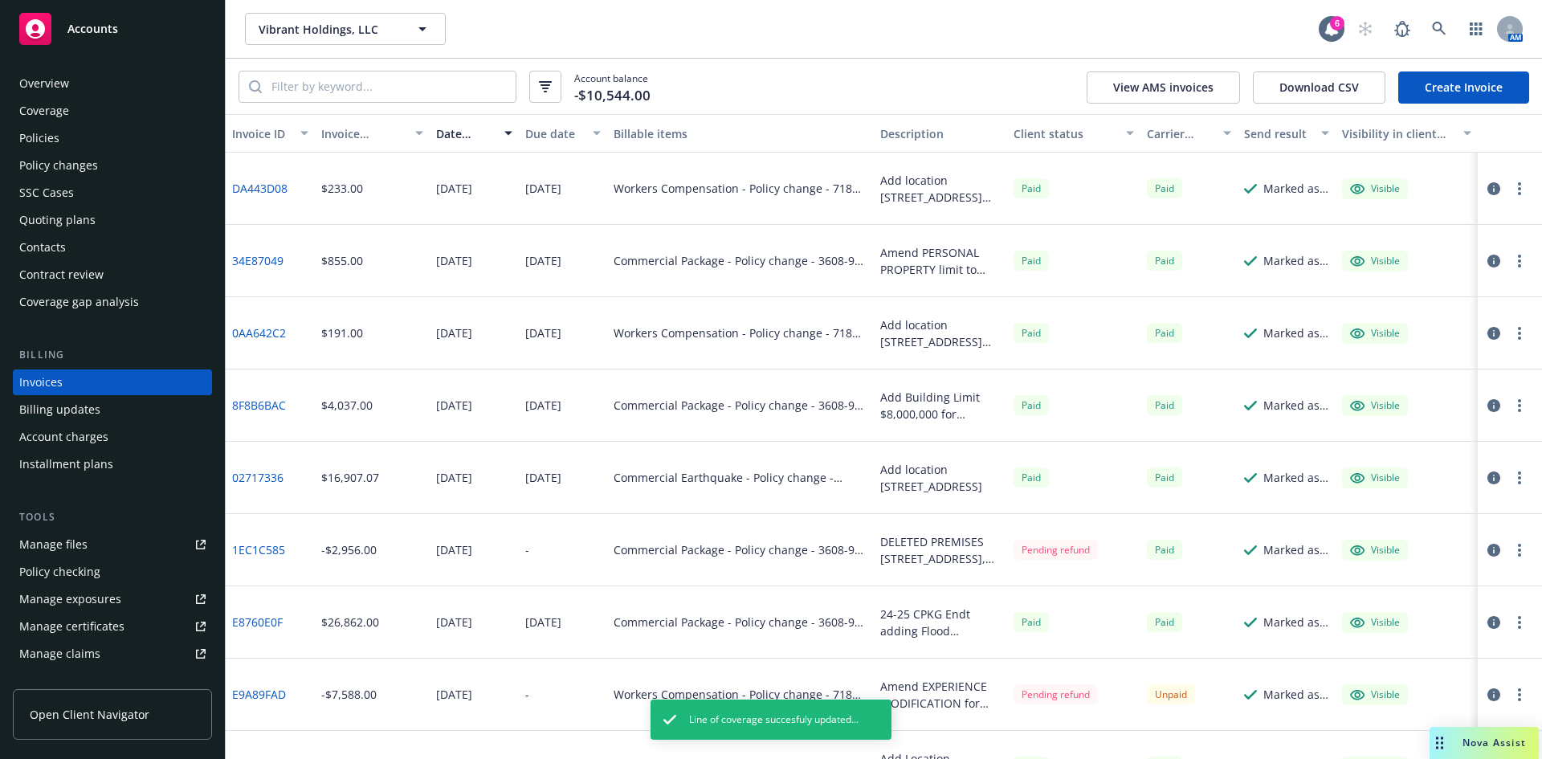
click at [1445, 79] on link "Create Invoice" at bounding box center [1463, 87] width 131 height 32
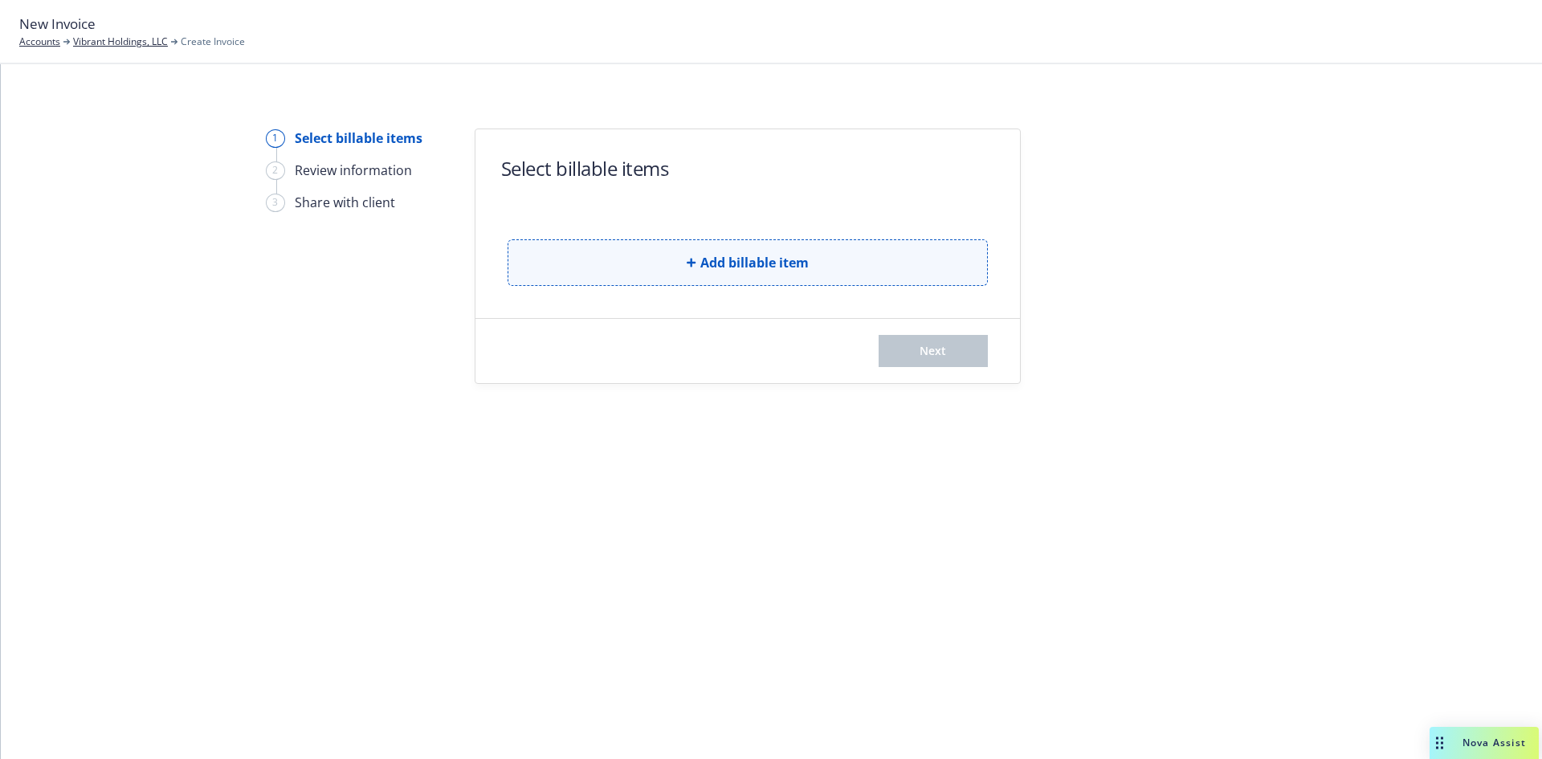
click at [739, 250] on div "Add billable item" at bounding box center [748, 250] width 480 height 72
click at [736, 267] on span "Add billable item" at bounding box center [754, 262] width 108 height 19
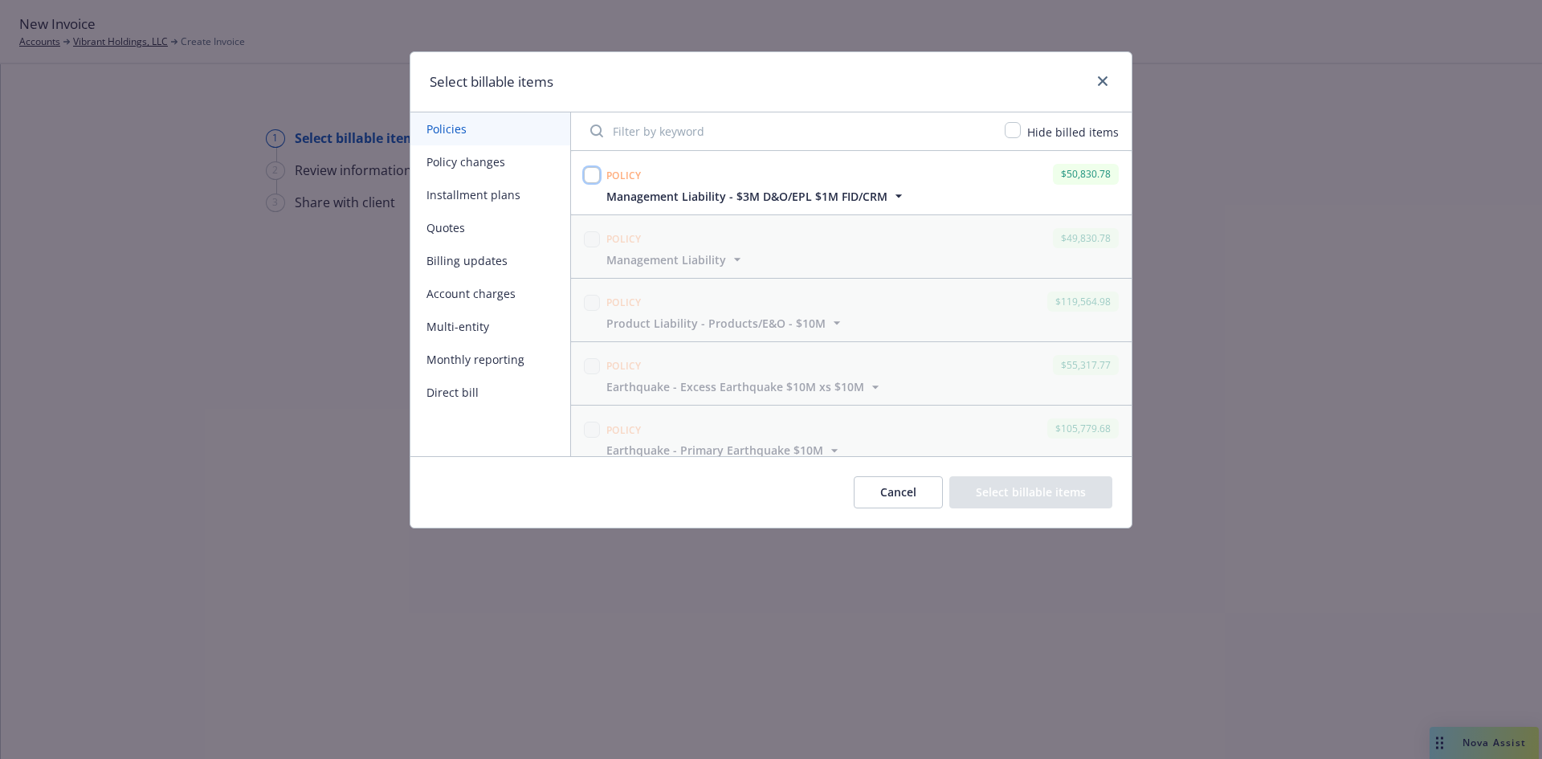
click at [589, 173] on input "checkbox" at bounding box center [592, 175] width 16 height 16
checkbox input "true"
click at [1044, 495] on button "Select billable items" at bounding box center [1030, 492] width 163 height 32
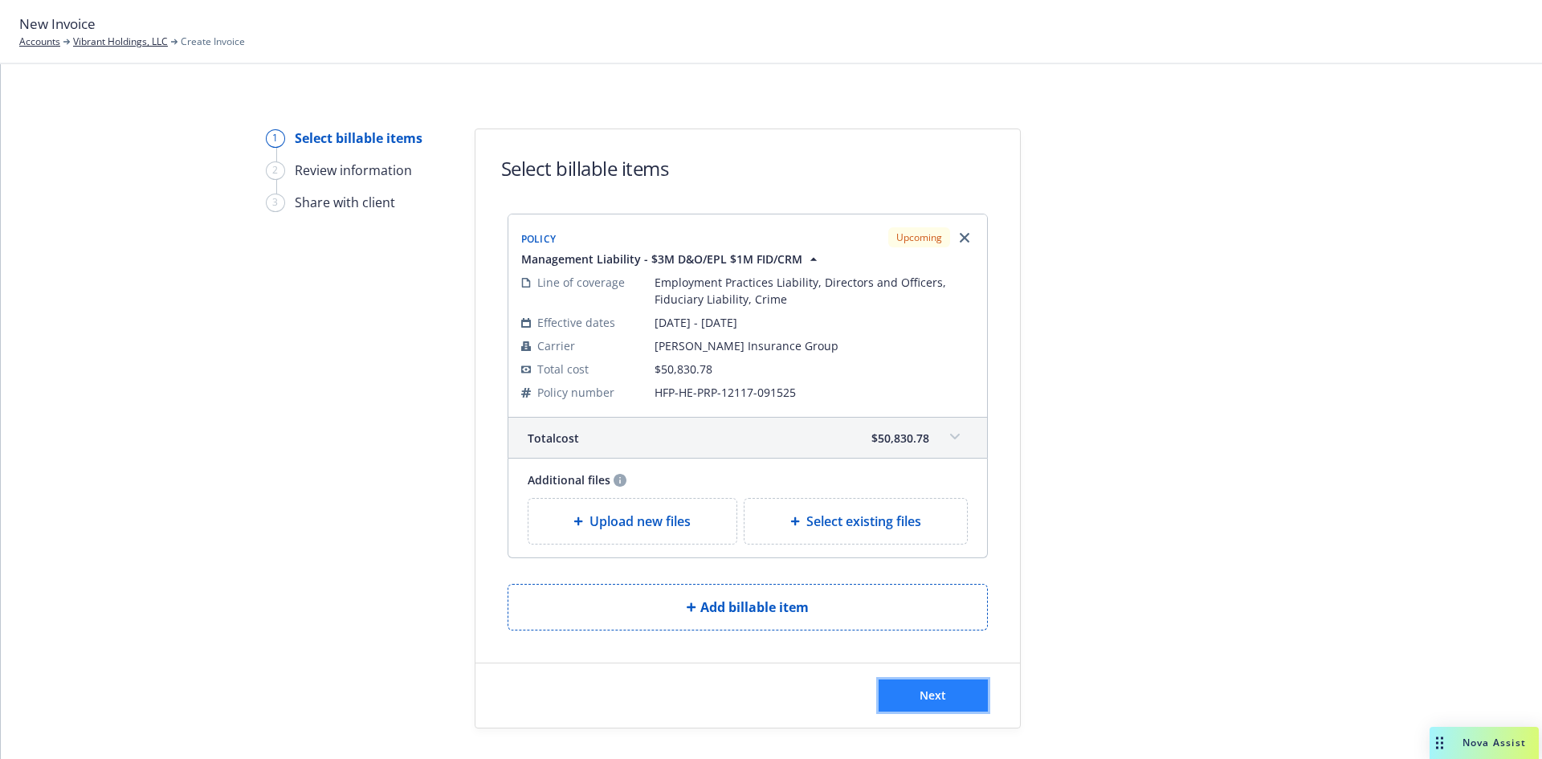
click at [922, 683] on button "Next" at bounding box center [933, 695] width 109 height 32
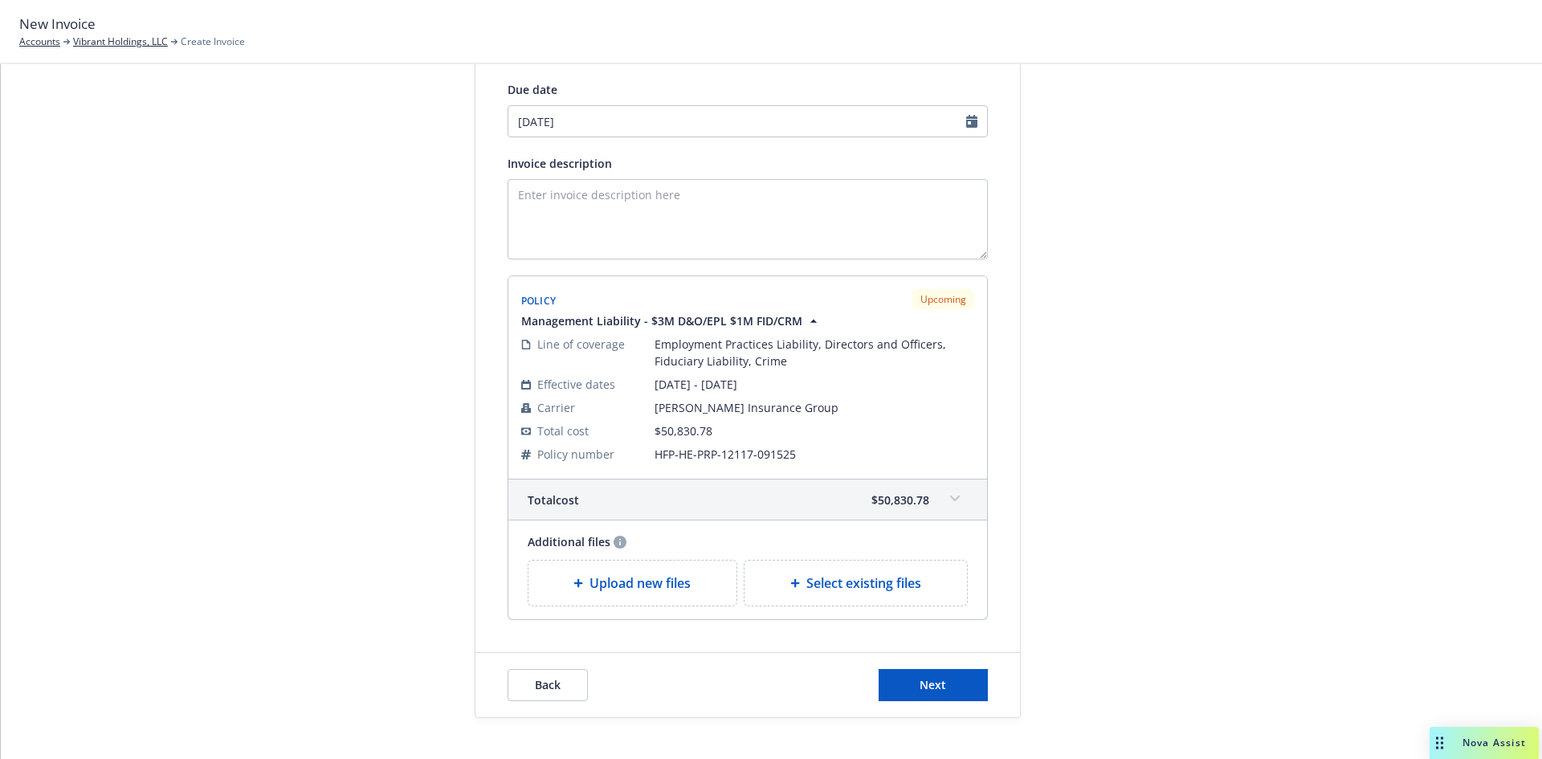
scroll to position [231, 0]
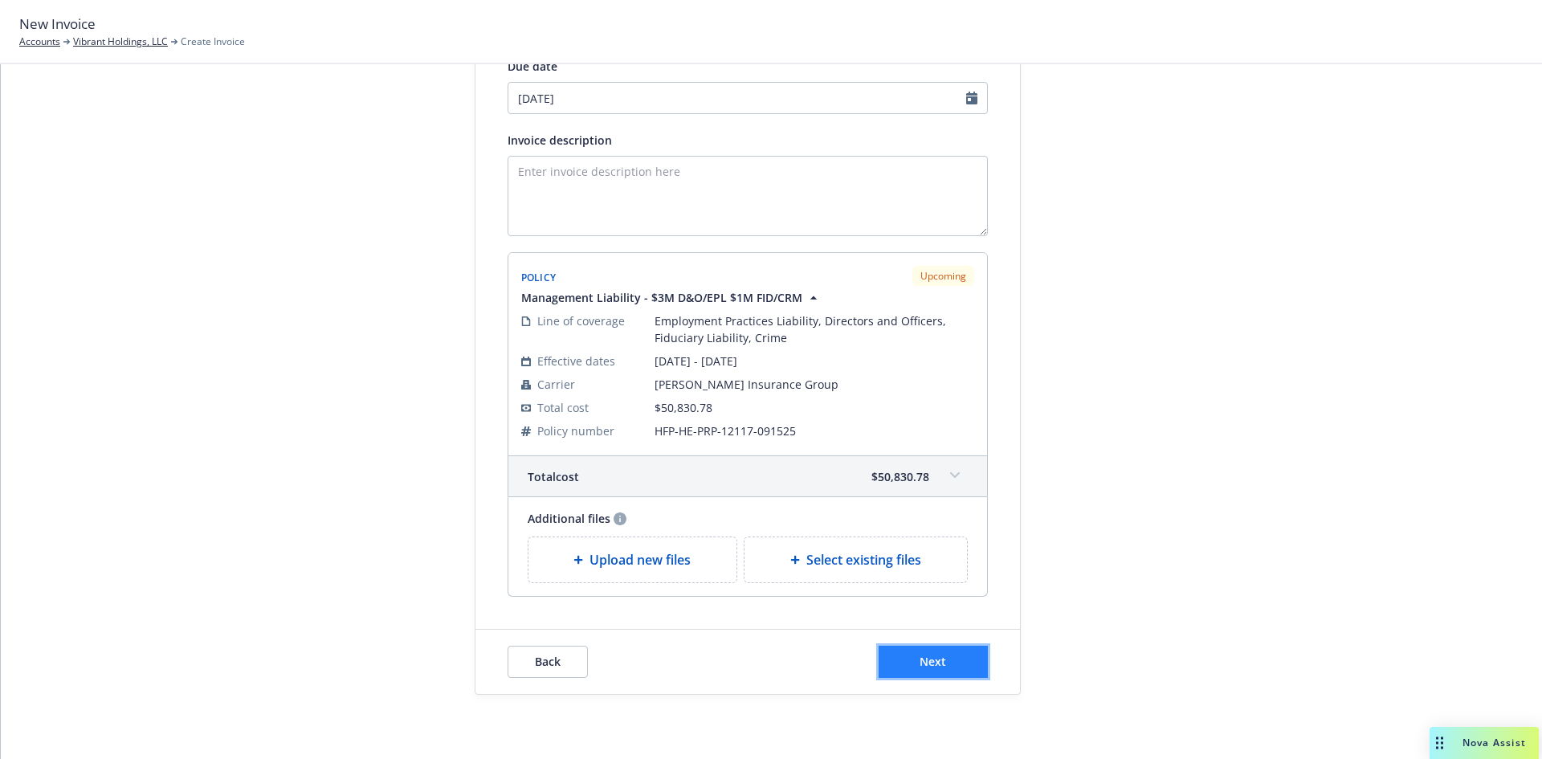
click at [945, 670] on button "Next" at bounding box center [933, 662] width 109 height 32
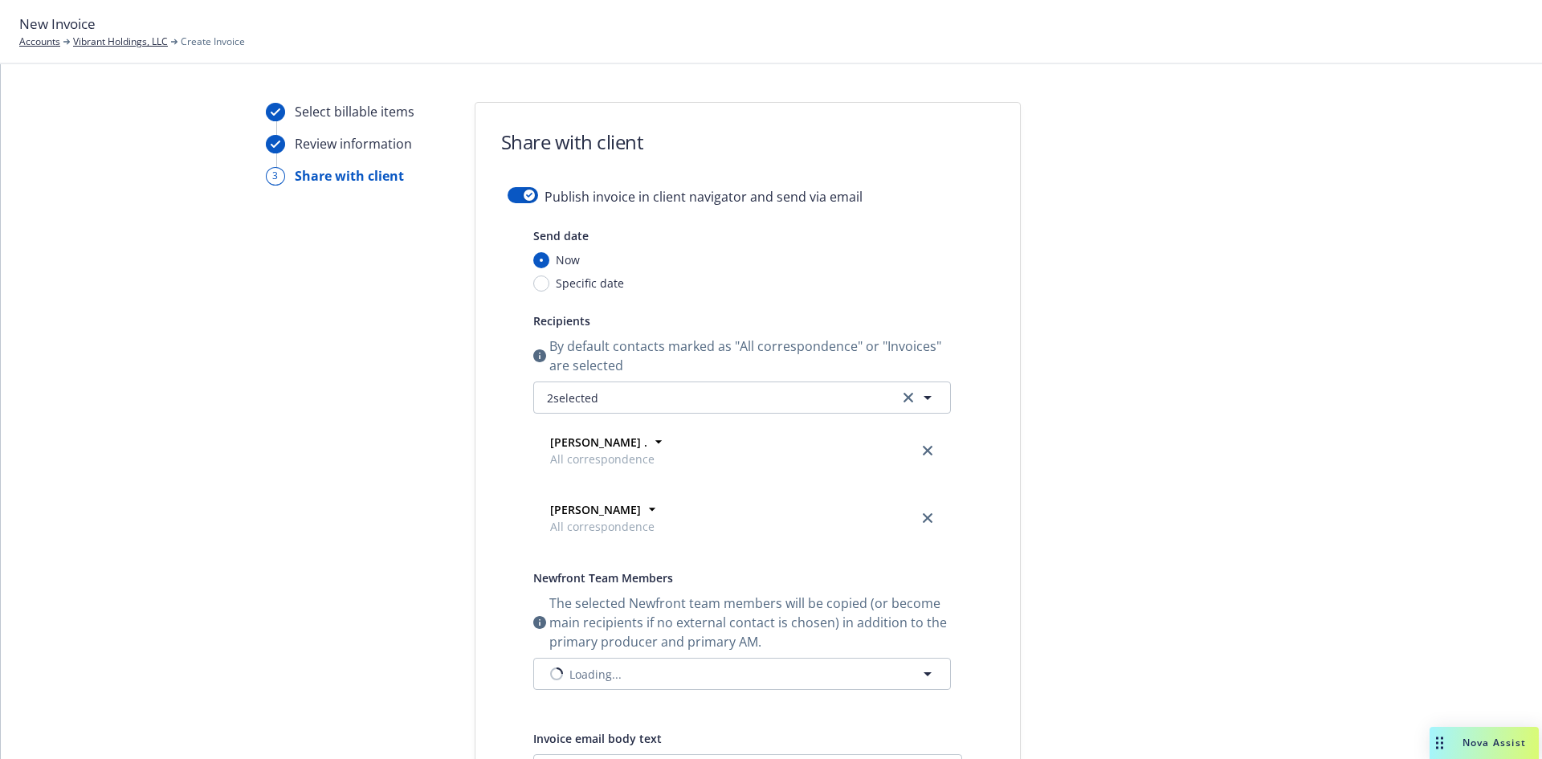
scroll to position [0, 0]
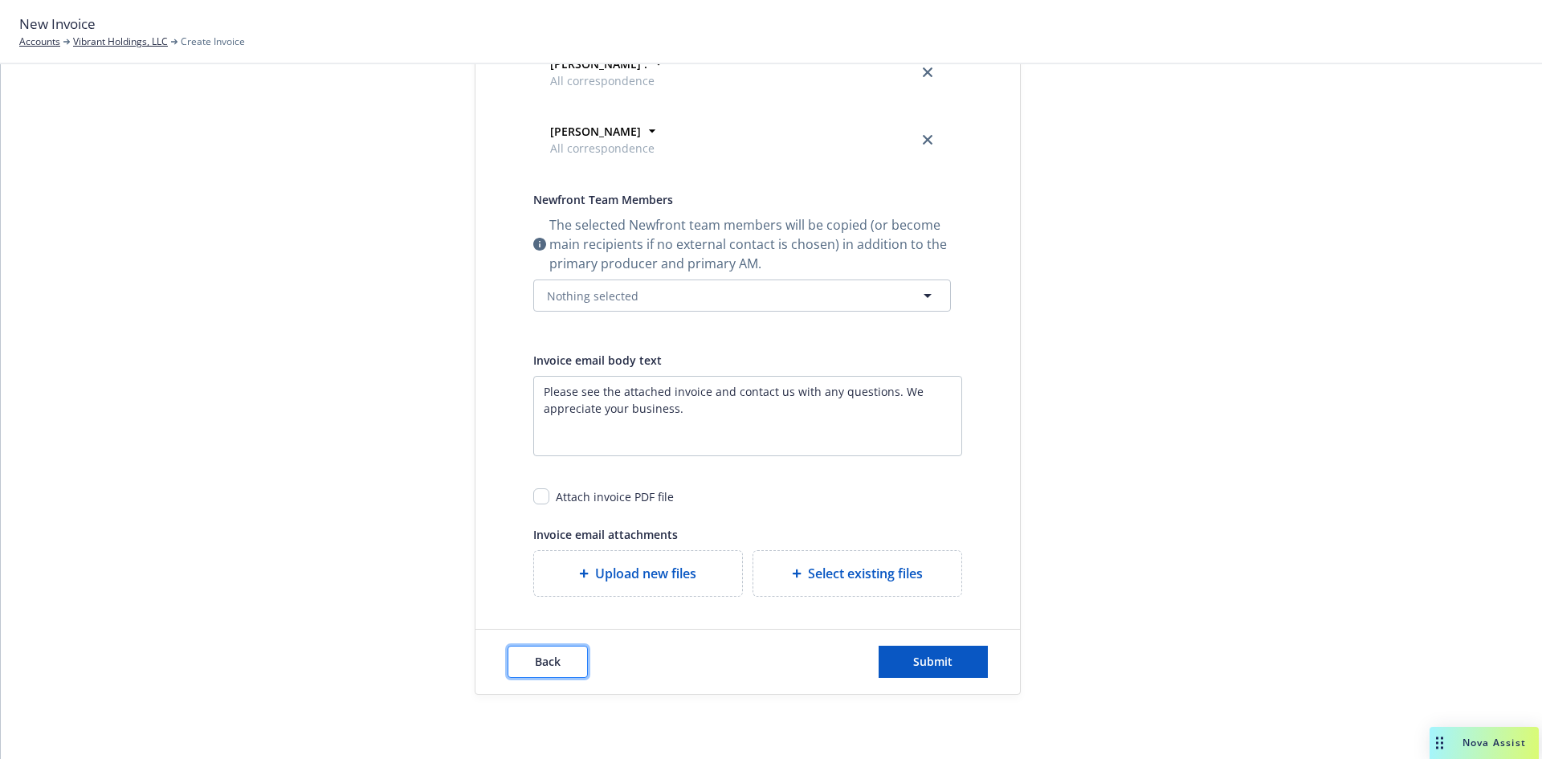
click at [540, 654] on span "Back" at bounding box center [548, 661] width 26 height 15
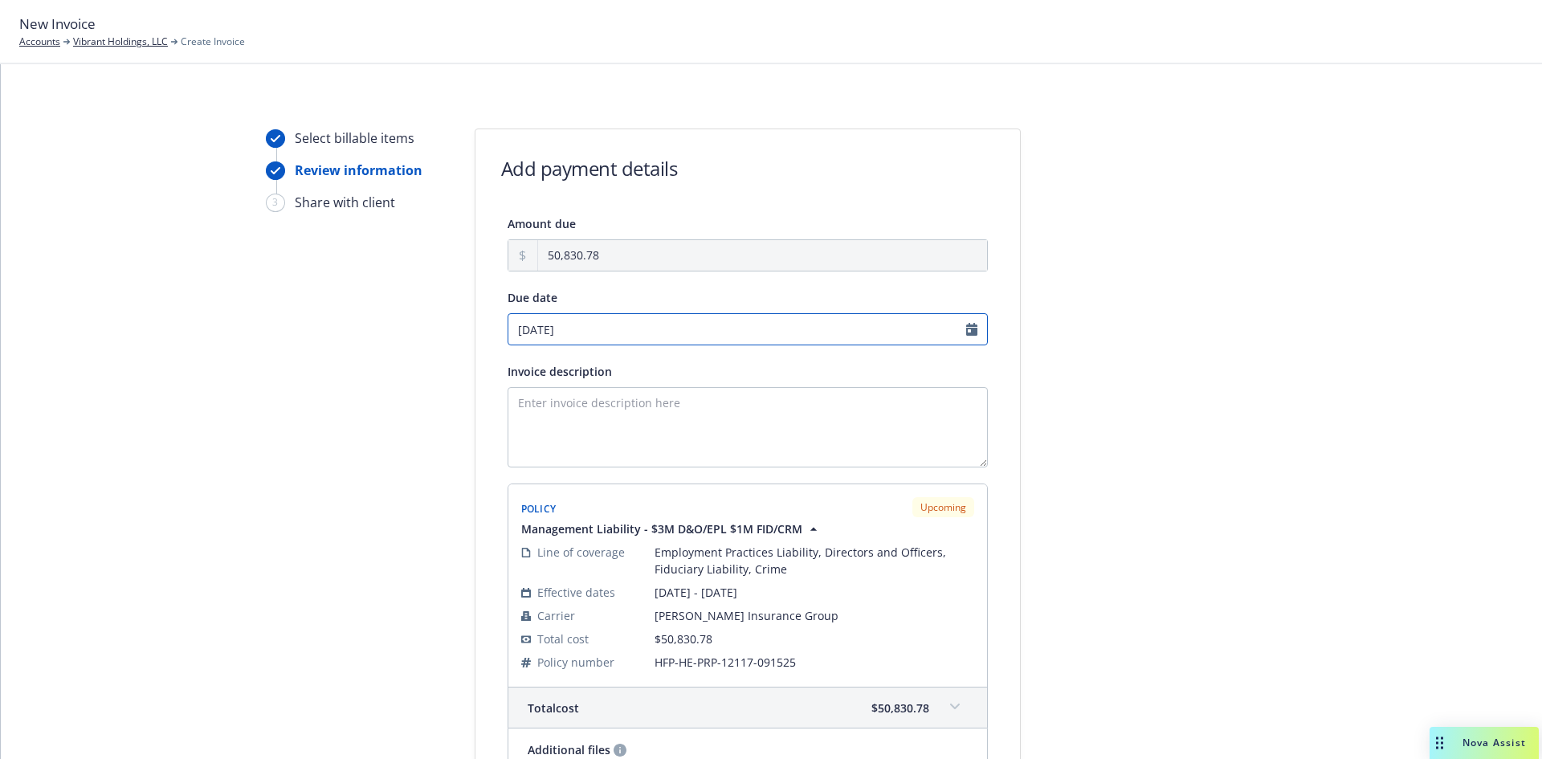
click at [568, 331] on input "[DATE]" at bounding box center [748, 329] width 480 height 32
select select "September"
select select "2025"
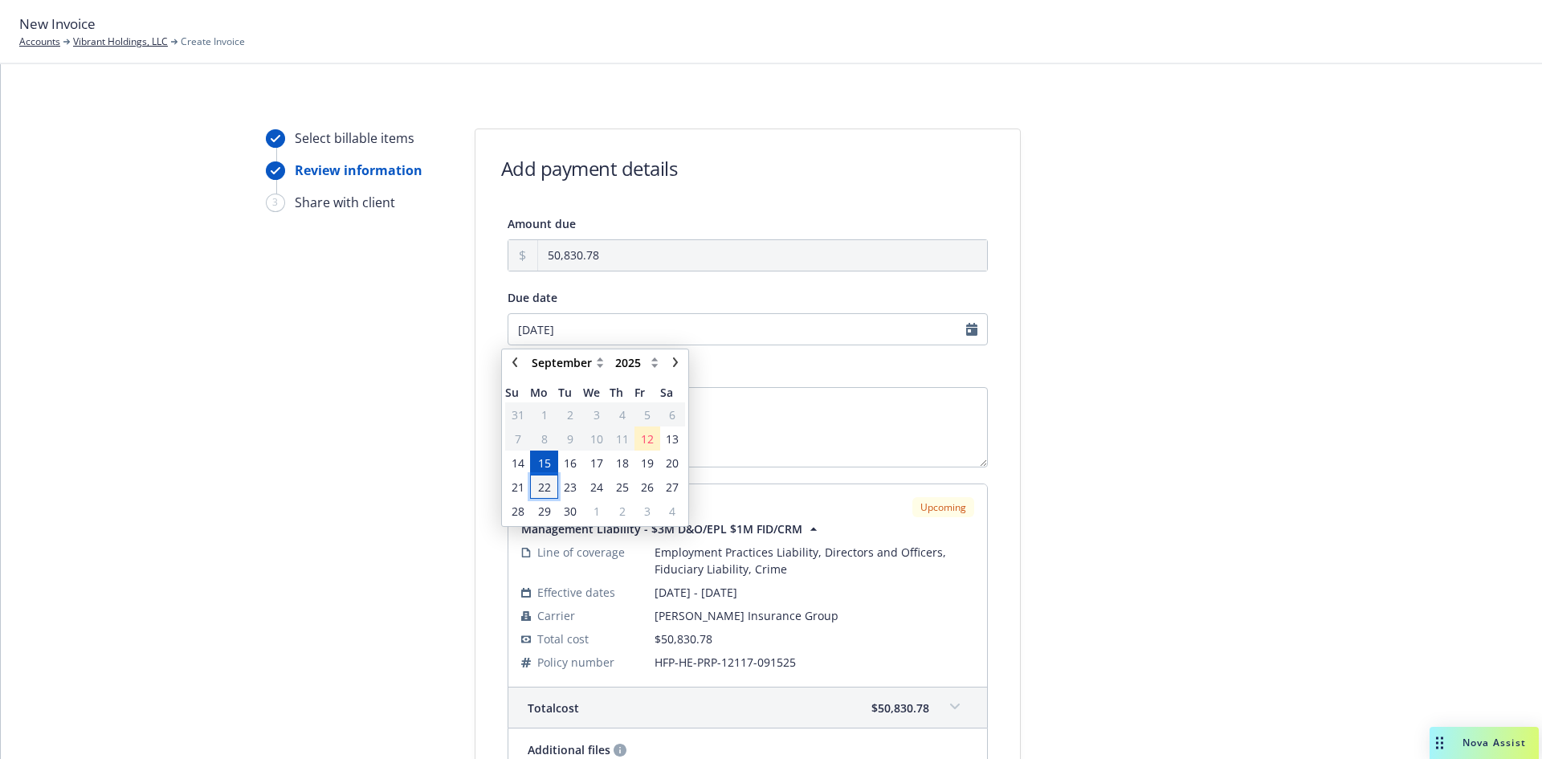
click at [548, 490] on span "22" at bounding box center [544, 487] width 13 height 17
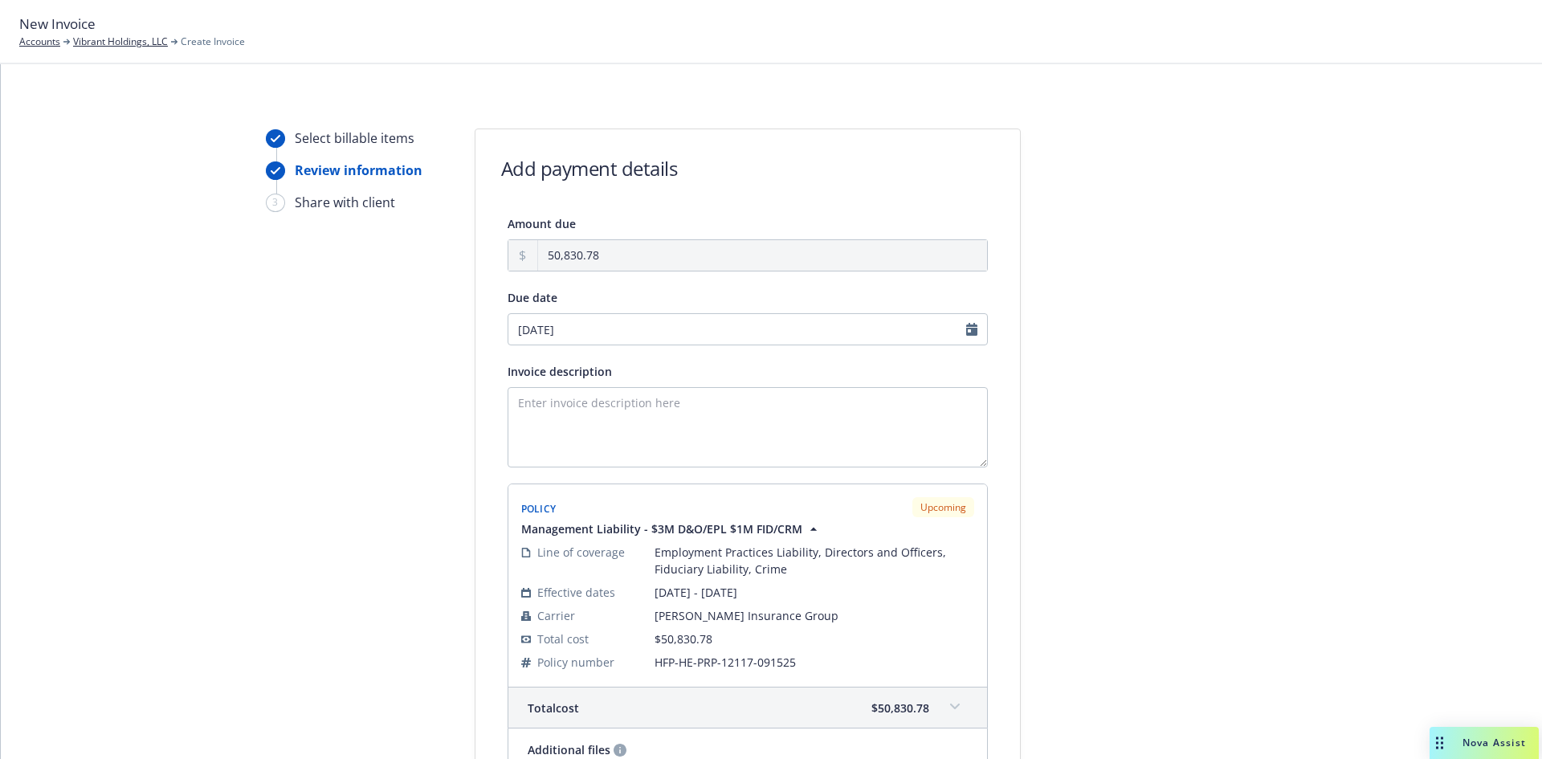
type input "[DATE]"
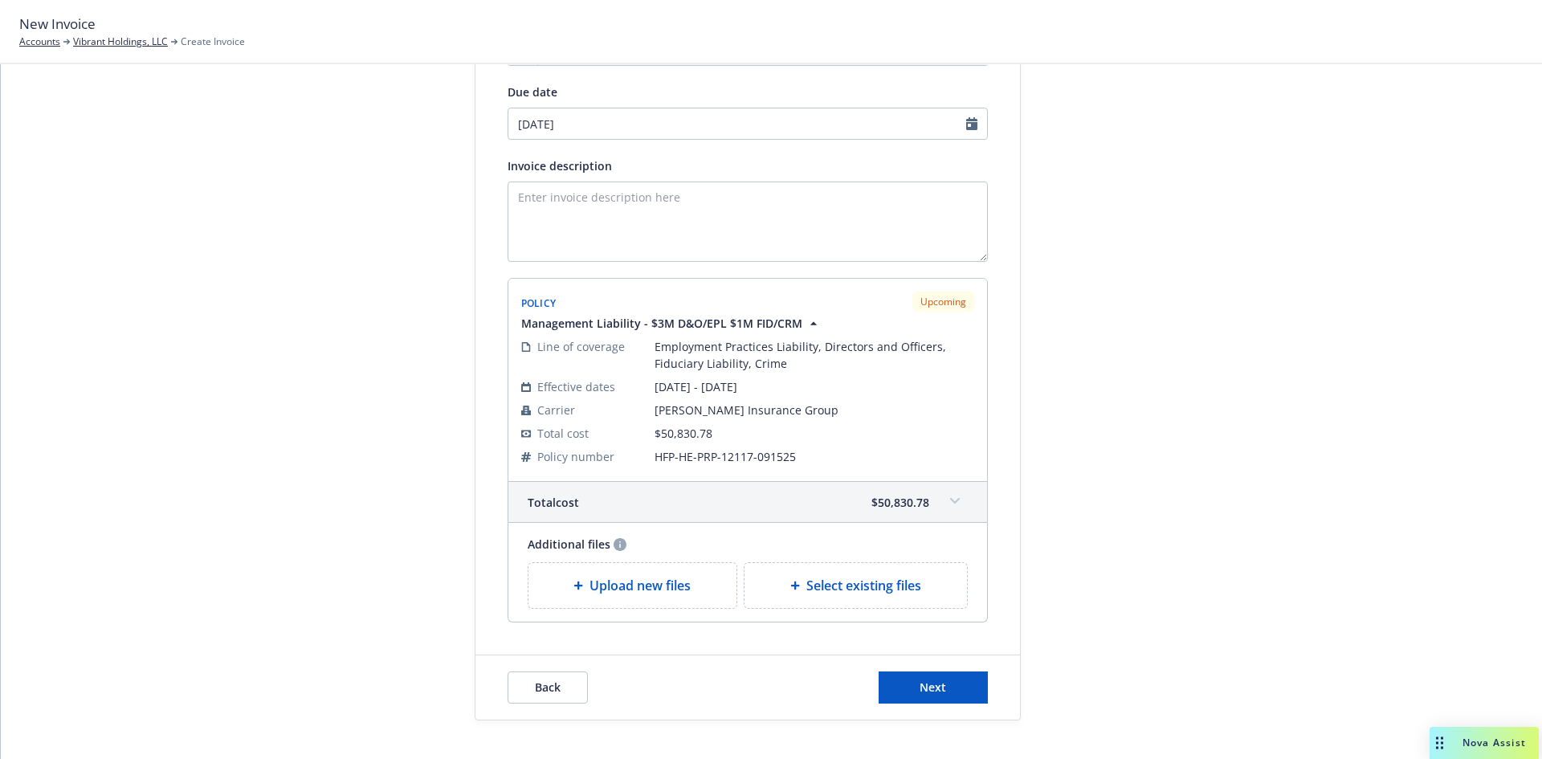
scroll to position [231, 0]
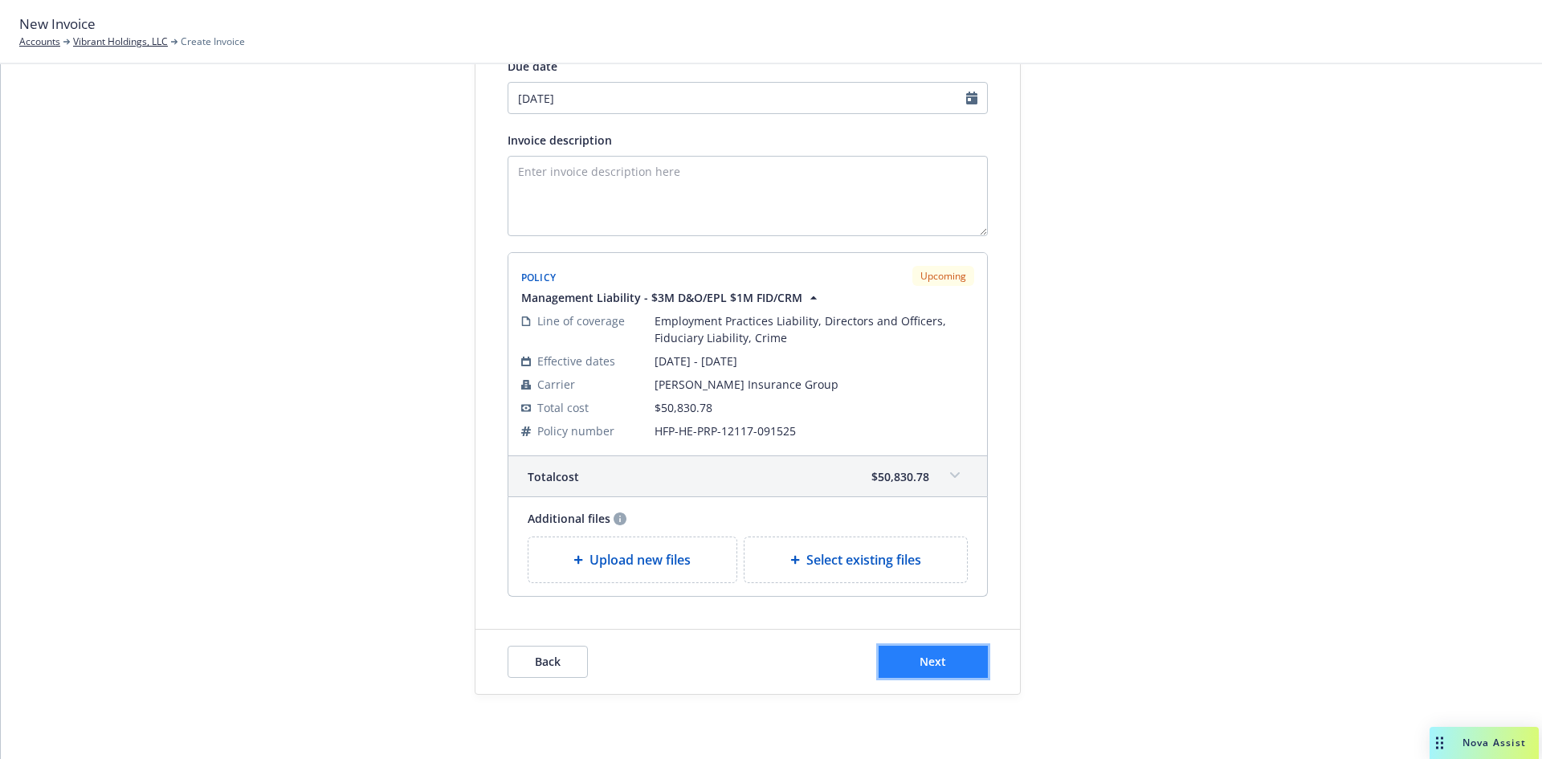
click at [915, 672] on button "Next" at bounding box center [933, 662] width 109 height 32
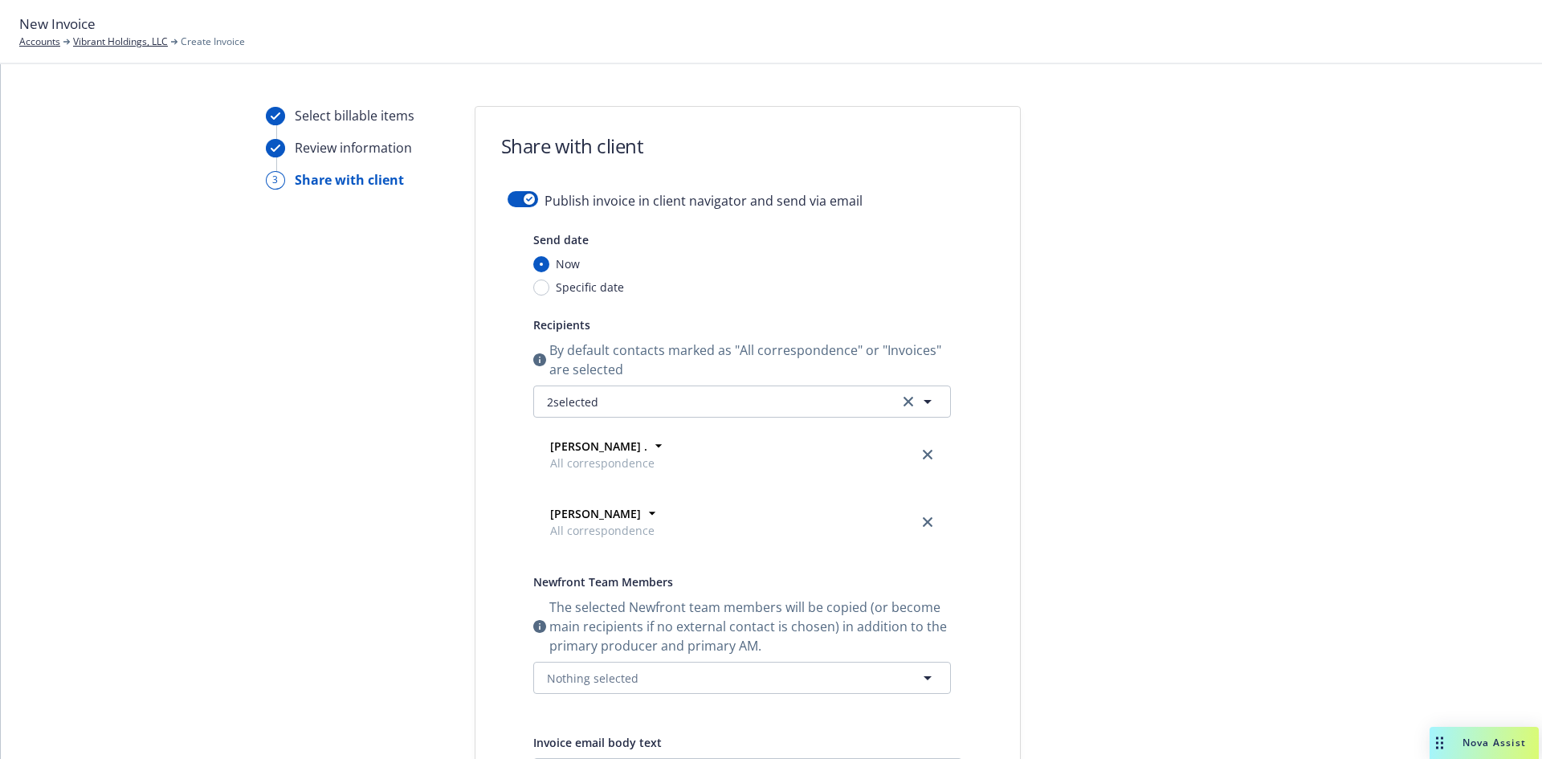
scroll to position [0, 0]
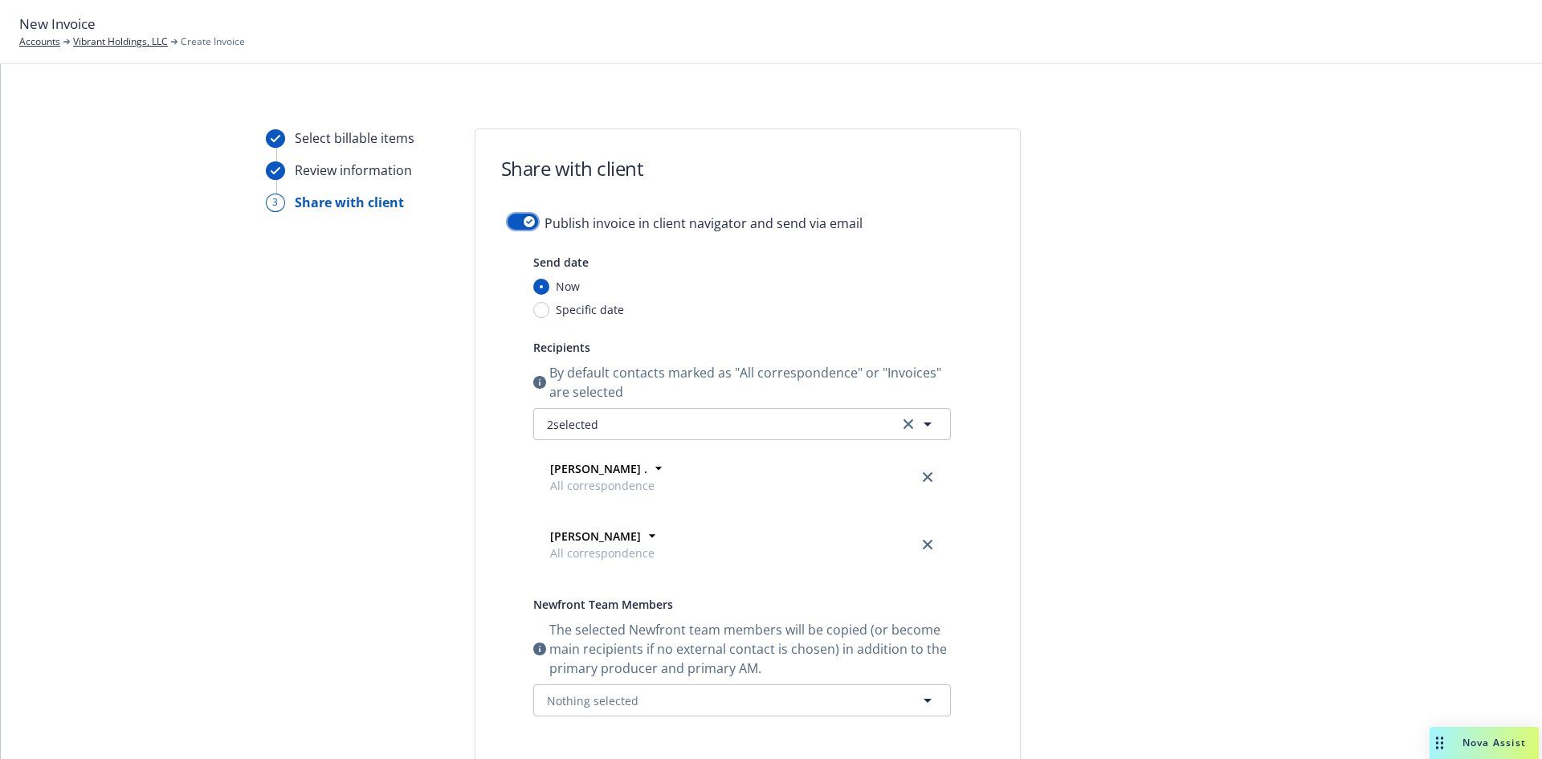
click at [515, 218] on button "button" at bounding box center [523, 222] width 31 height 16
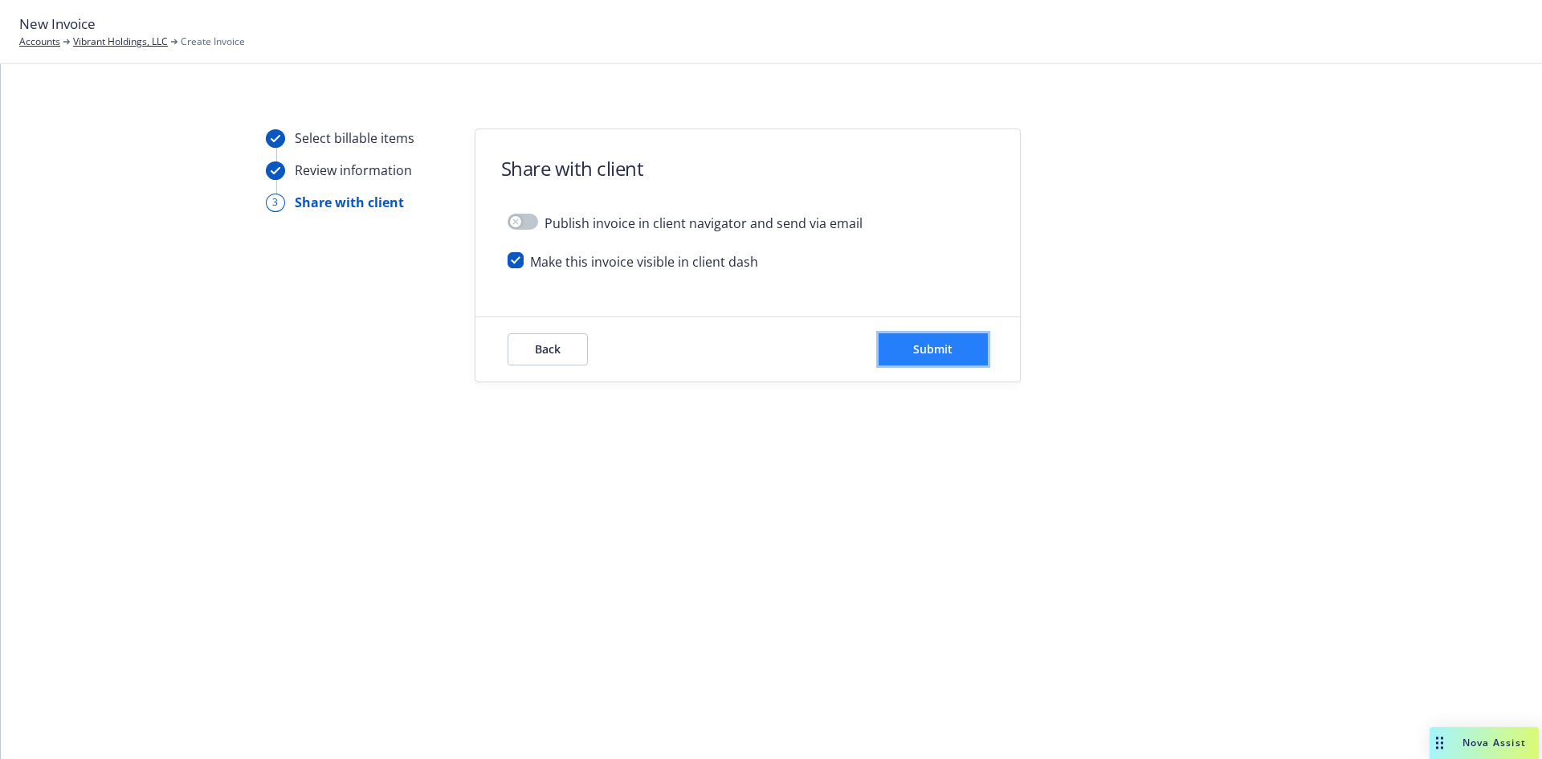
click at [926, 346] on span "Submit" at bounding box center [932, 348] width 39 height 15
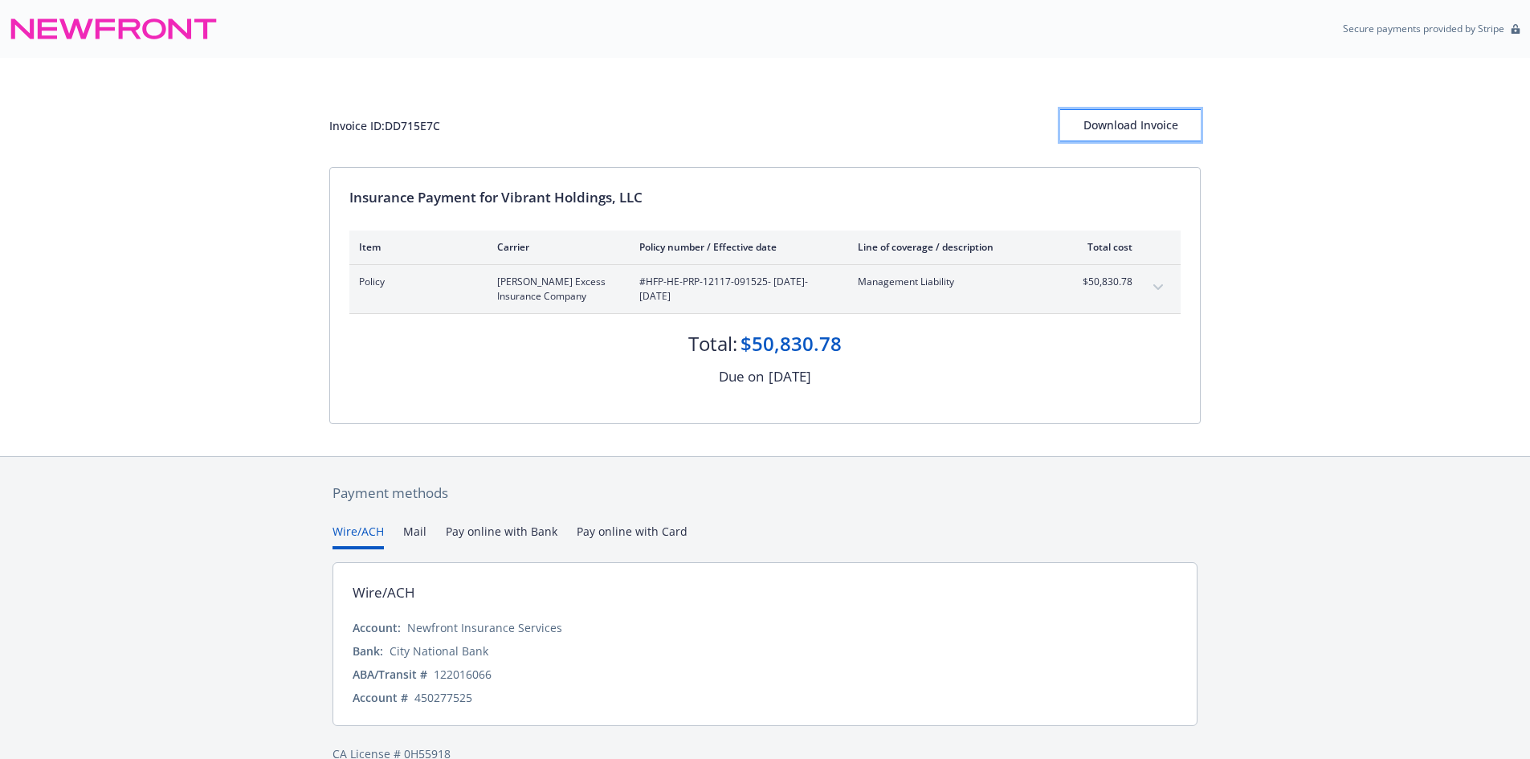
click at [1119, 125] on div "Download Invoice" at bounding box center [1130, 125] width 141 height 31
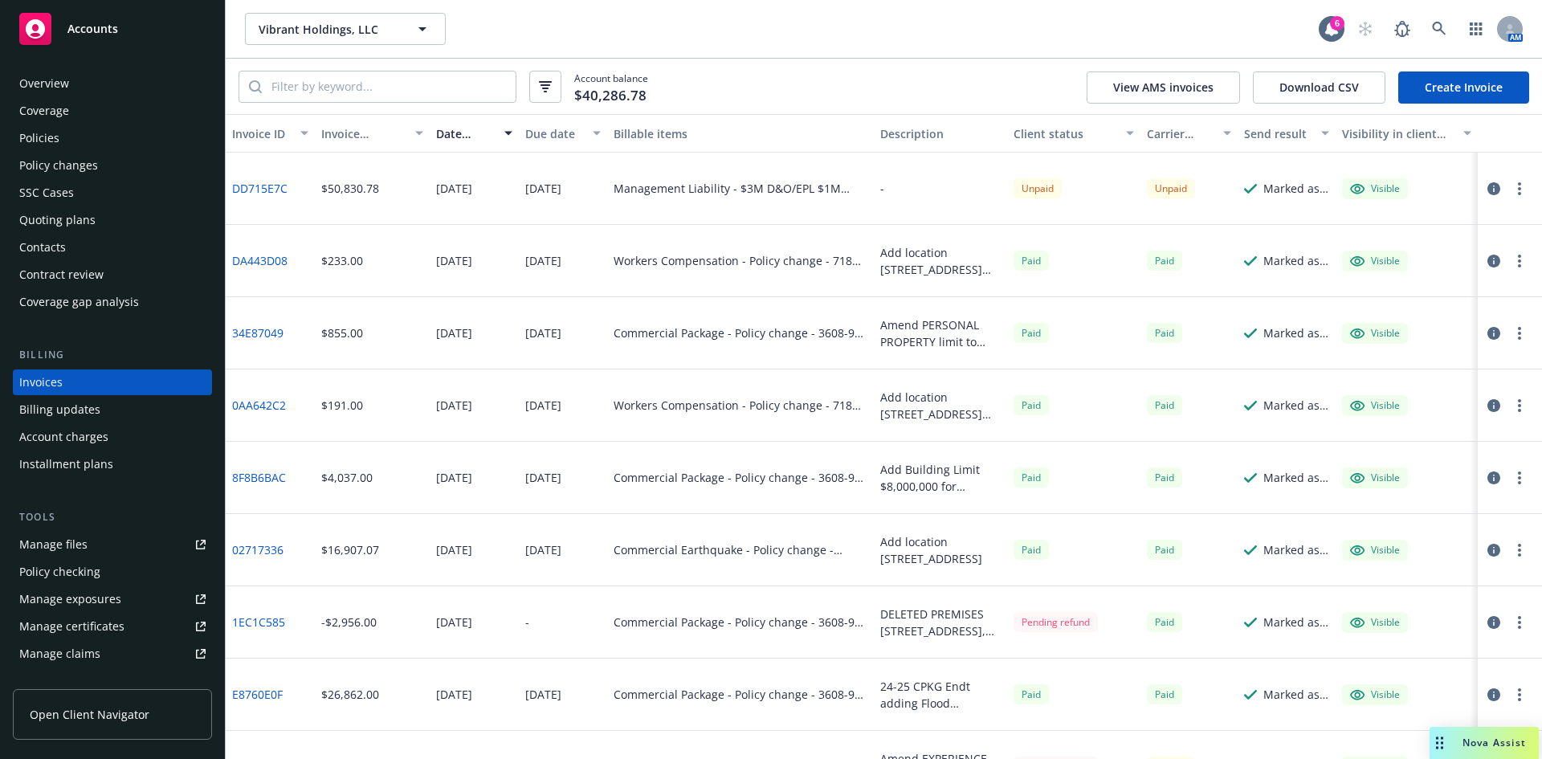
click at [52, 139] on div "Policies" at bounding box center [39, 138] width 40 height 26
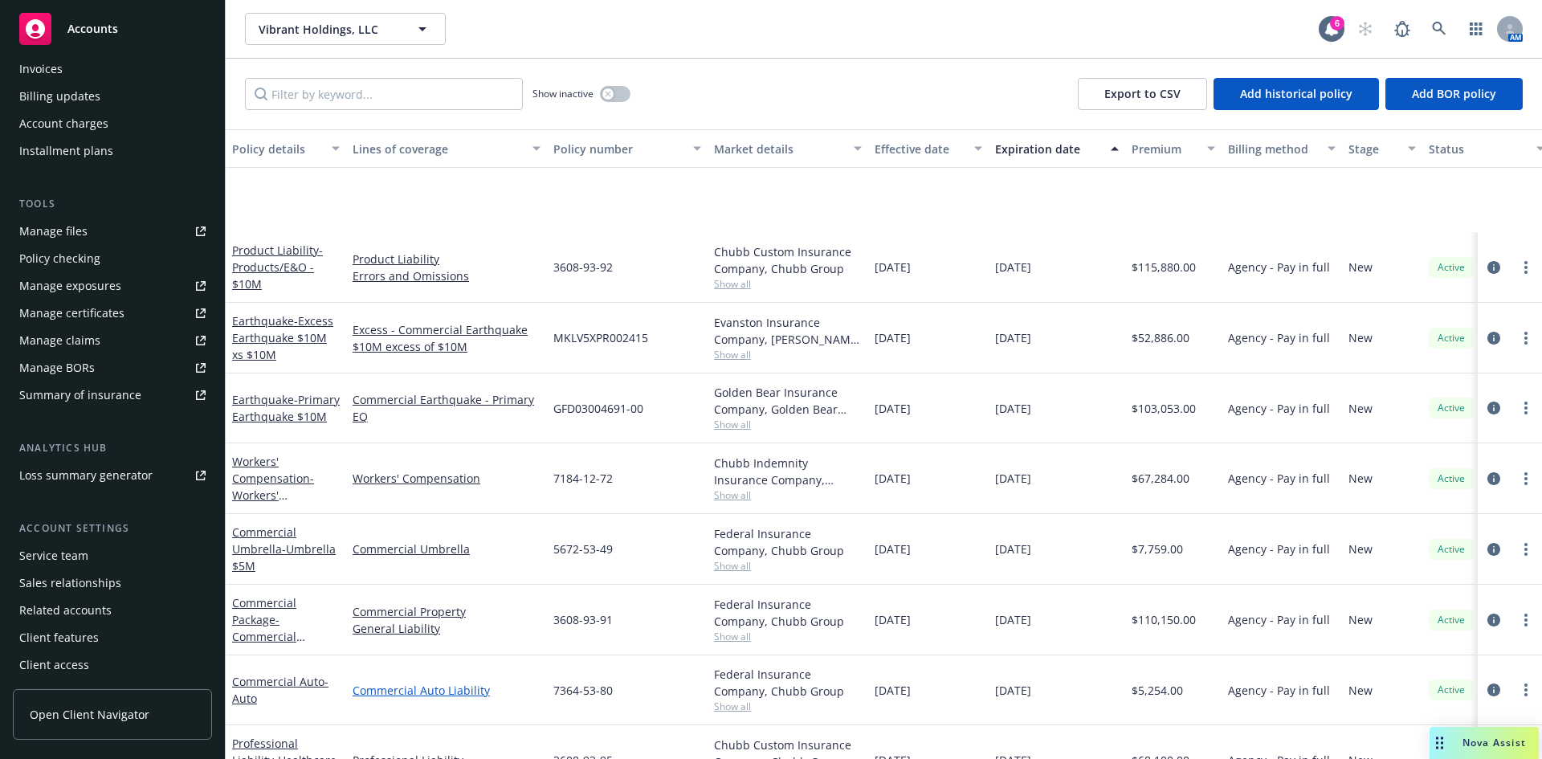
scroll to position [190, 0]
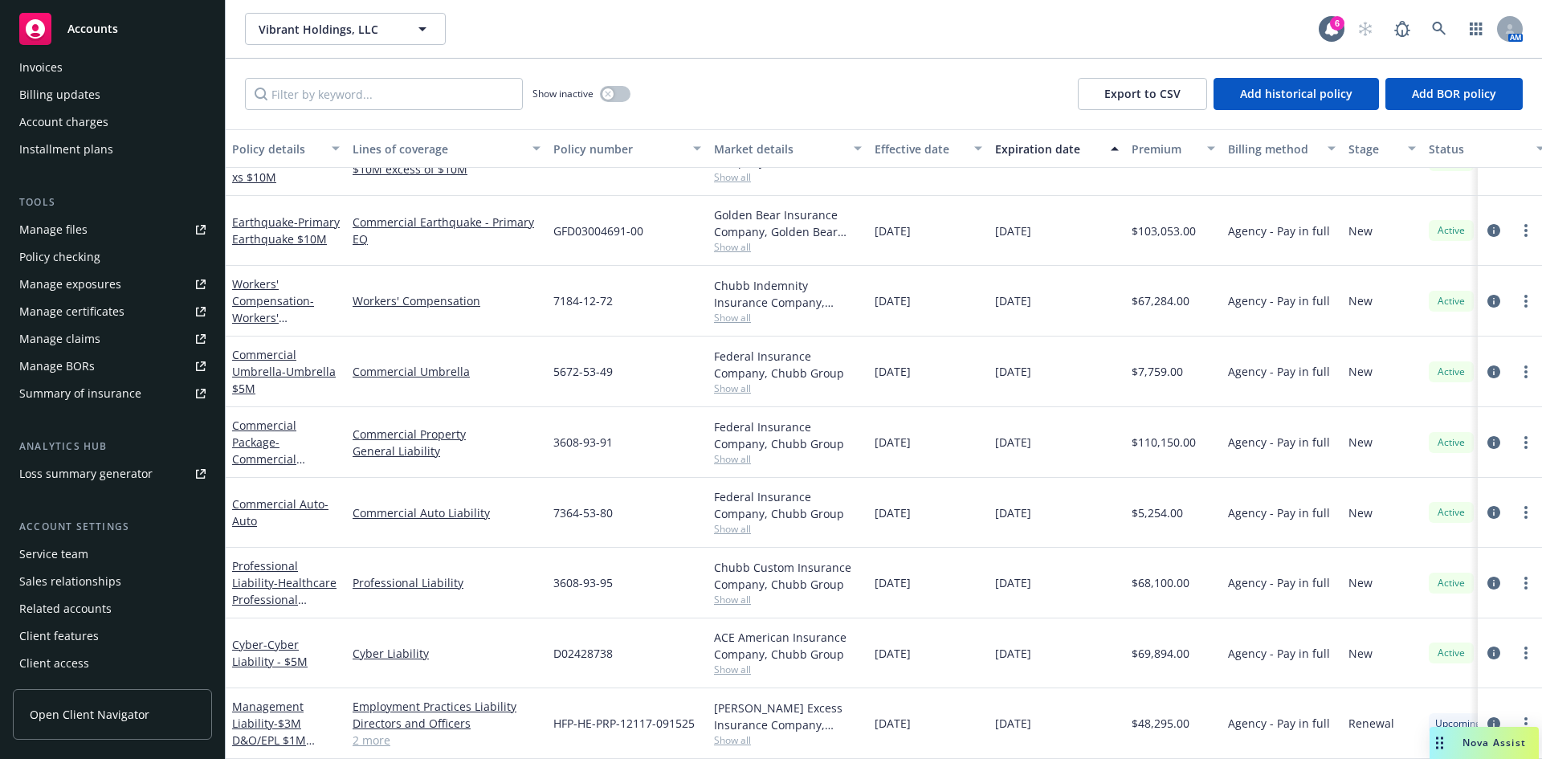
click at [282, 719] on div "Management Liability - $3M D&O/EPL $1M FID/CRM" at bounding box center [286, 723] width 108 height 51
click at [281, 716] on span "- $3M D&O/EPL $1M FID/CRM" at bounding box center [273, 740] width 83 height 49
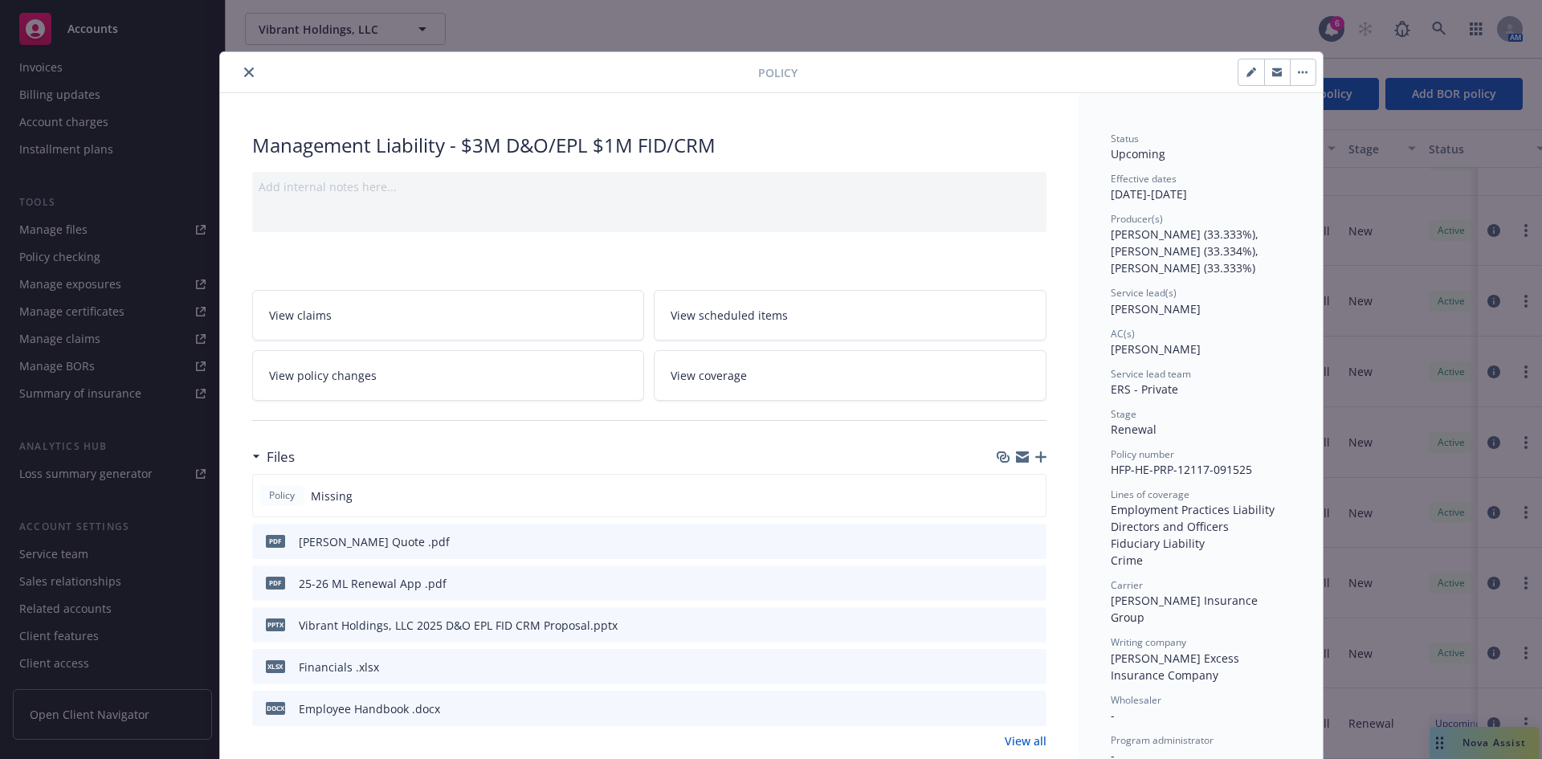
click at [1037, 457] on icon "button" at bounding box center [1040, 456] width 11 height 11
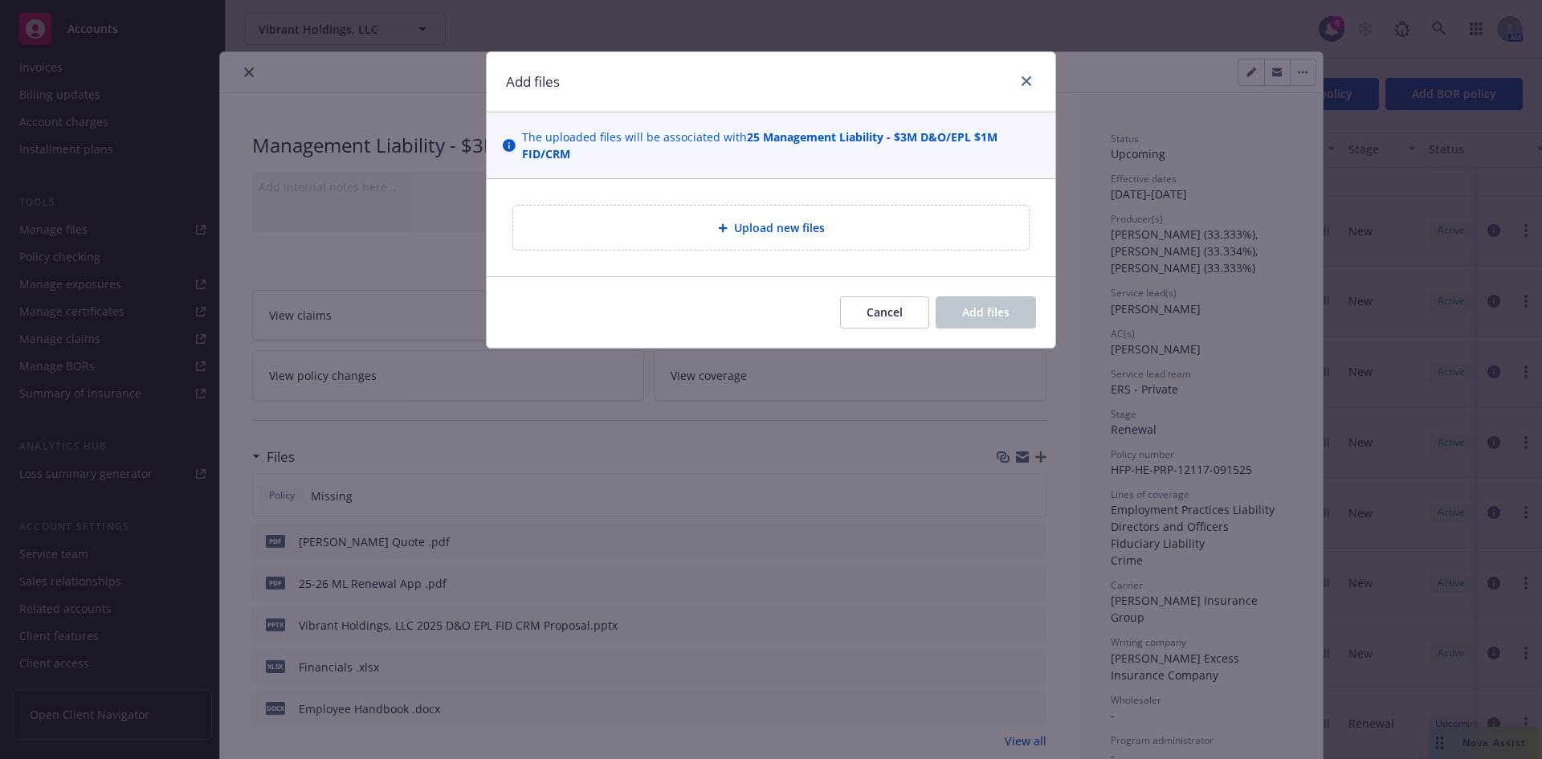
click at [721, 228] on icon at bounding box center [722, 228] width 9 height 9
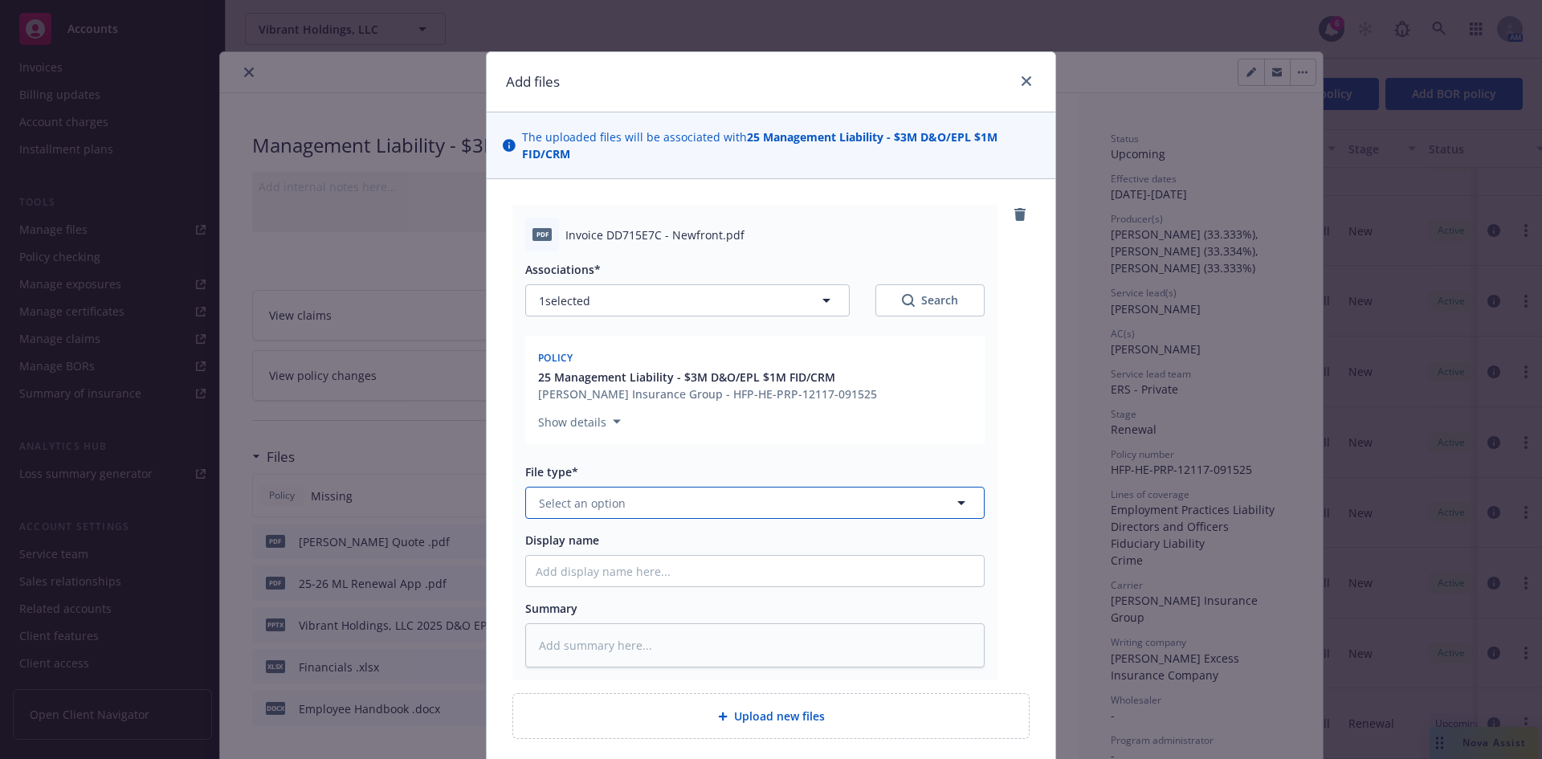
click at [575, 512] on button "Select an option" at bounding box center [754, 503] width 459 height 32
type input "inv"
click at [581, 549] on span "Invoice - Newfront" at bounding box center [592, 547] width 101 height 17
click at [567, 558] on input "Display name" at bounding box center [755, 571] width 458 height 31
paste input "Vibrant Holdings, LLC 2025 D&O EPL FID CRM Proposal"
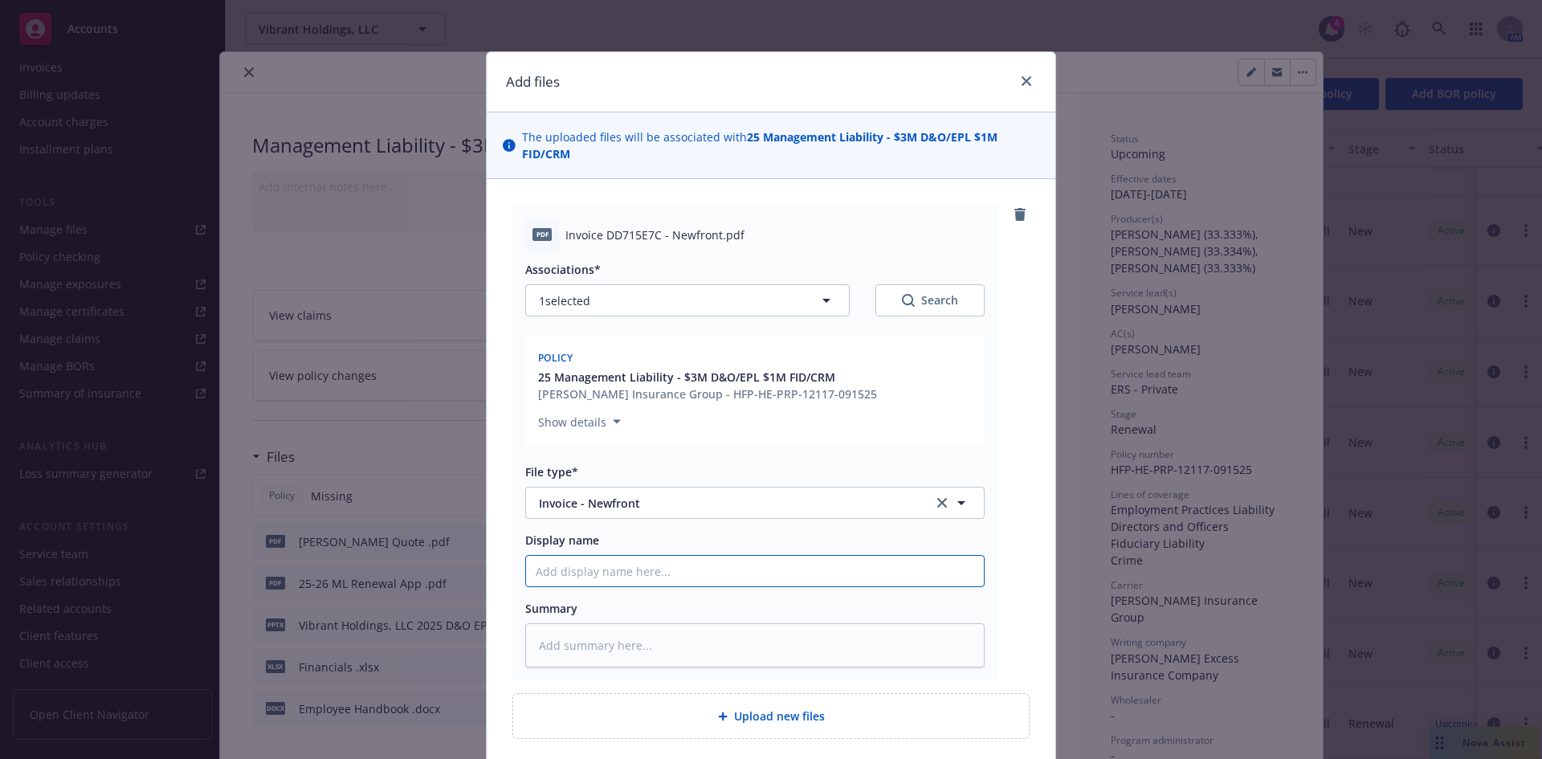
type textarea "x"
type input "Vibrant Holdings, LLC 2025 D&O EPL FID CRM Proposal"
type textarea "x"
type input "Vibrant Holdings, LLC 2025 D&O EPL FID CRM Proposa"
type textarea "x"
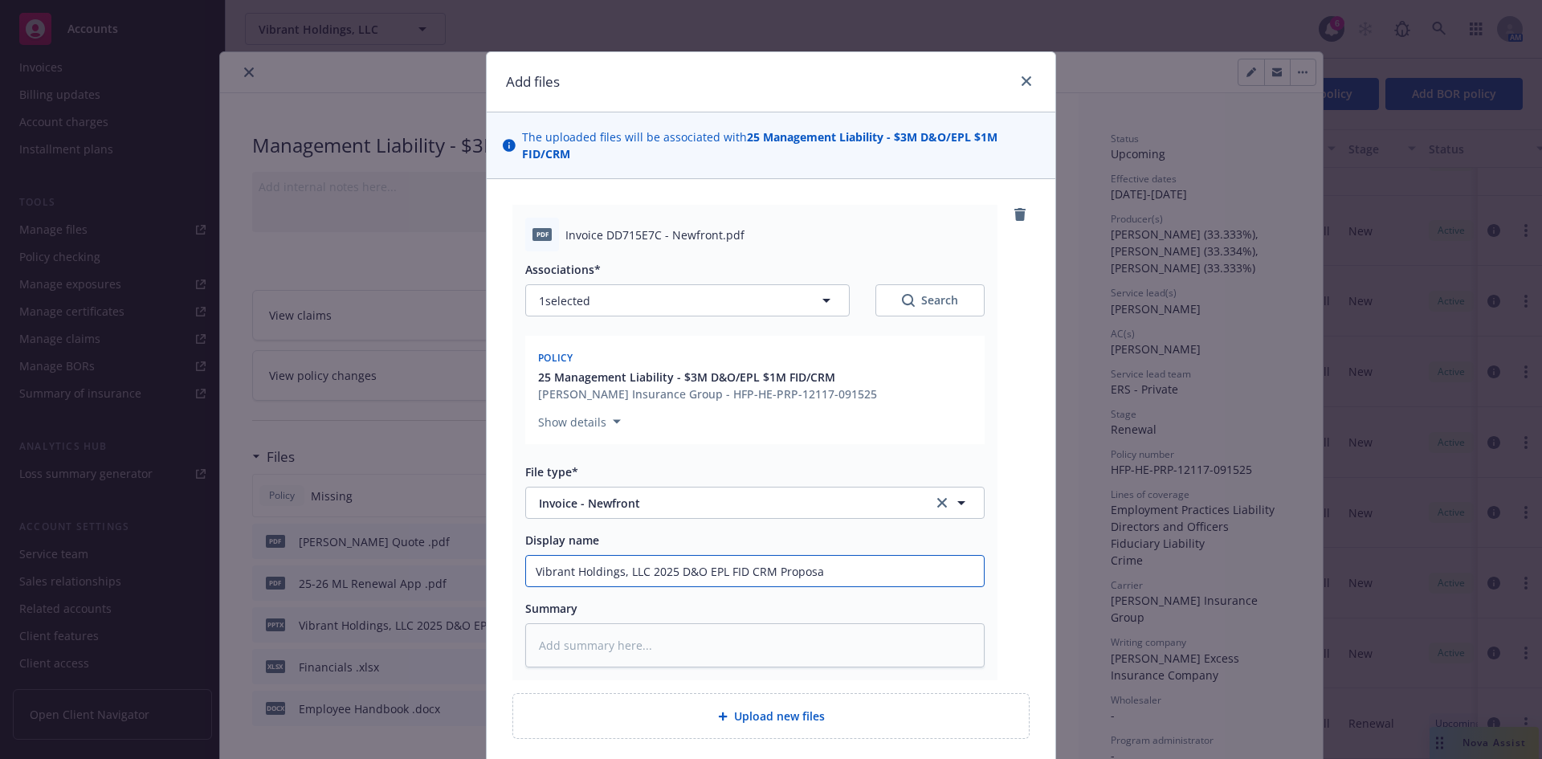
type input "Vibrant Holdings, LLC 2025 D&O EPL FID CRM Propos"
type textarea "x"
type input "Vibrant Holdings, LLC 2025 D&O EPL FID CRM Propo"
type textarea "x"
type input "Vibrant Holdings, LLC 2025 D&O EPL FID CRM Prop"
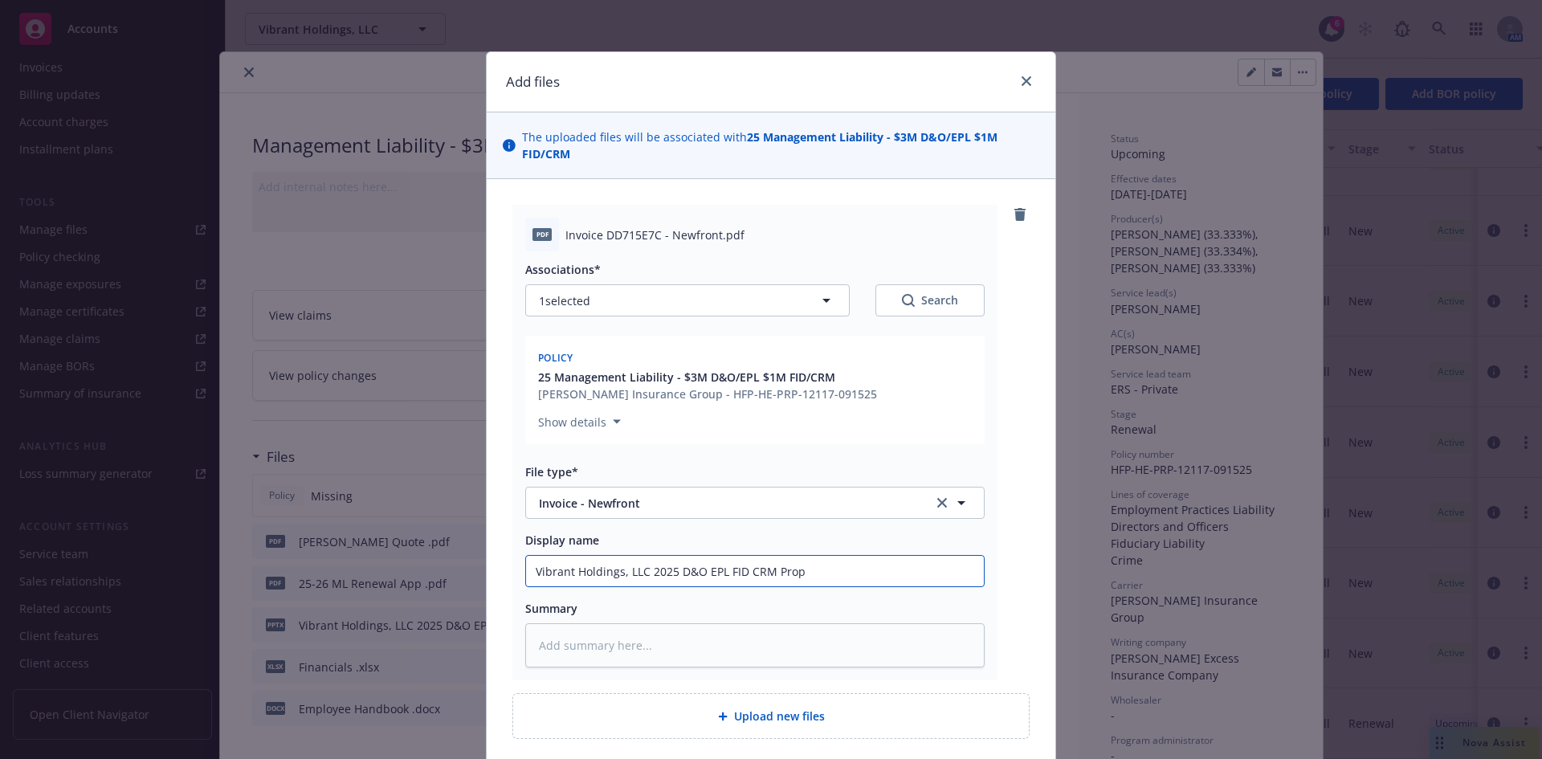
type textarea "x"
type input "Vibrant Holdings, LLC 2025 D&O EPL FID CRM Pro"
type textarea "x"
type input "Vibrant Holdings, LLC 2025 D&O EPL FID CRM Pr"
type textarea "x"
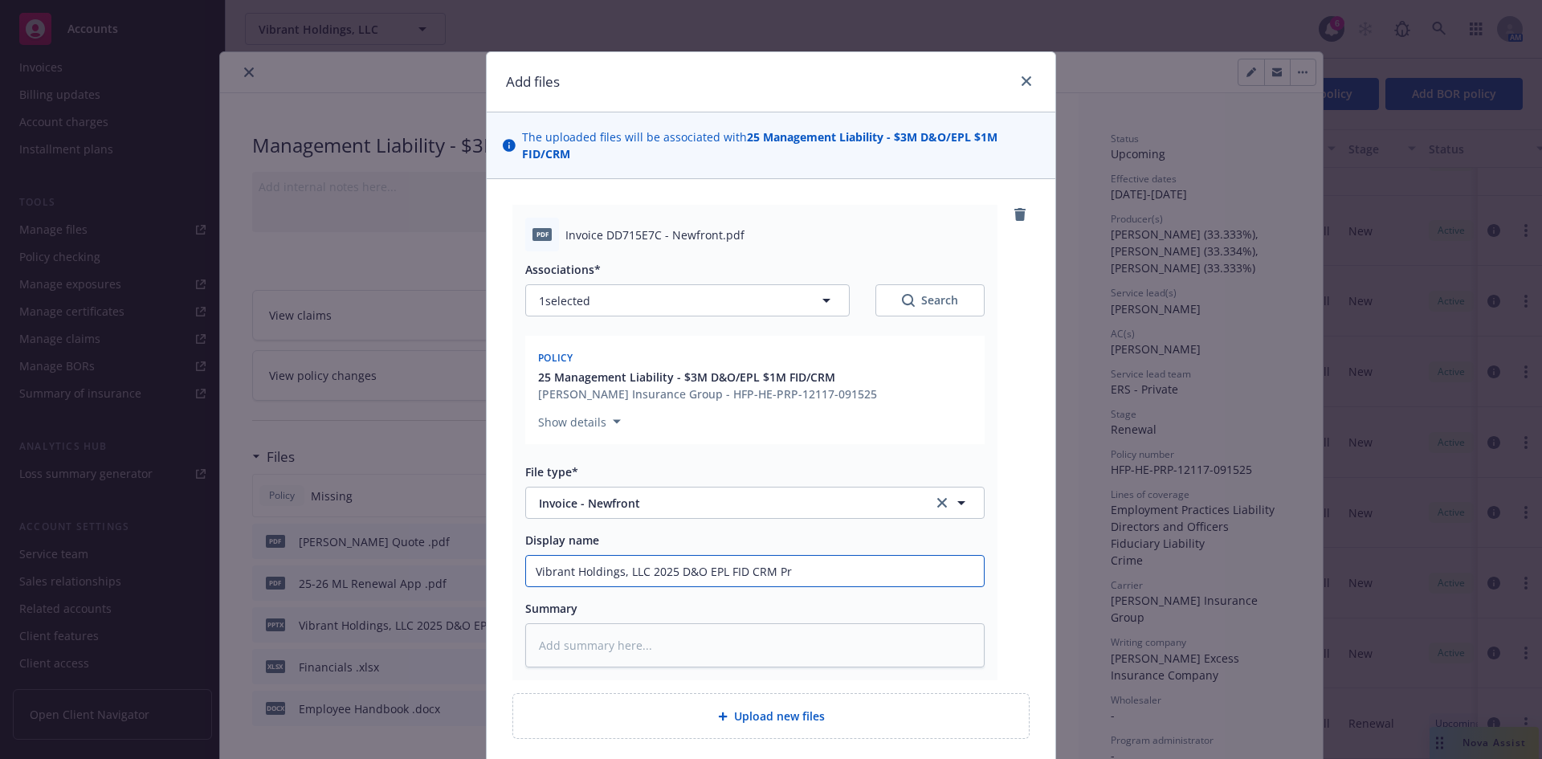
type input "Vibrant Holdings, LLC 2025 D&O EPL FID CRM P"
type textarea "x"
type input "Vibrant Holdings, LLC 2025 D&O EPL FID CRM"
type textarea "x"
type input "Vibrant Holdings, LLC 2025 D&O EPL FID CRM"
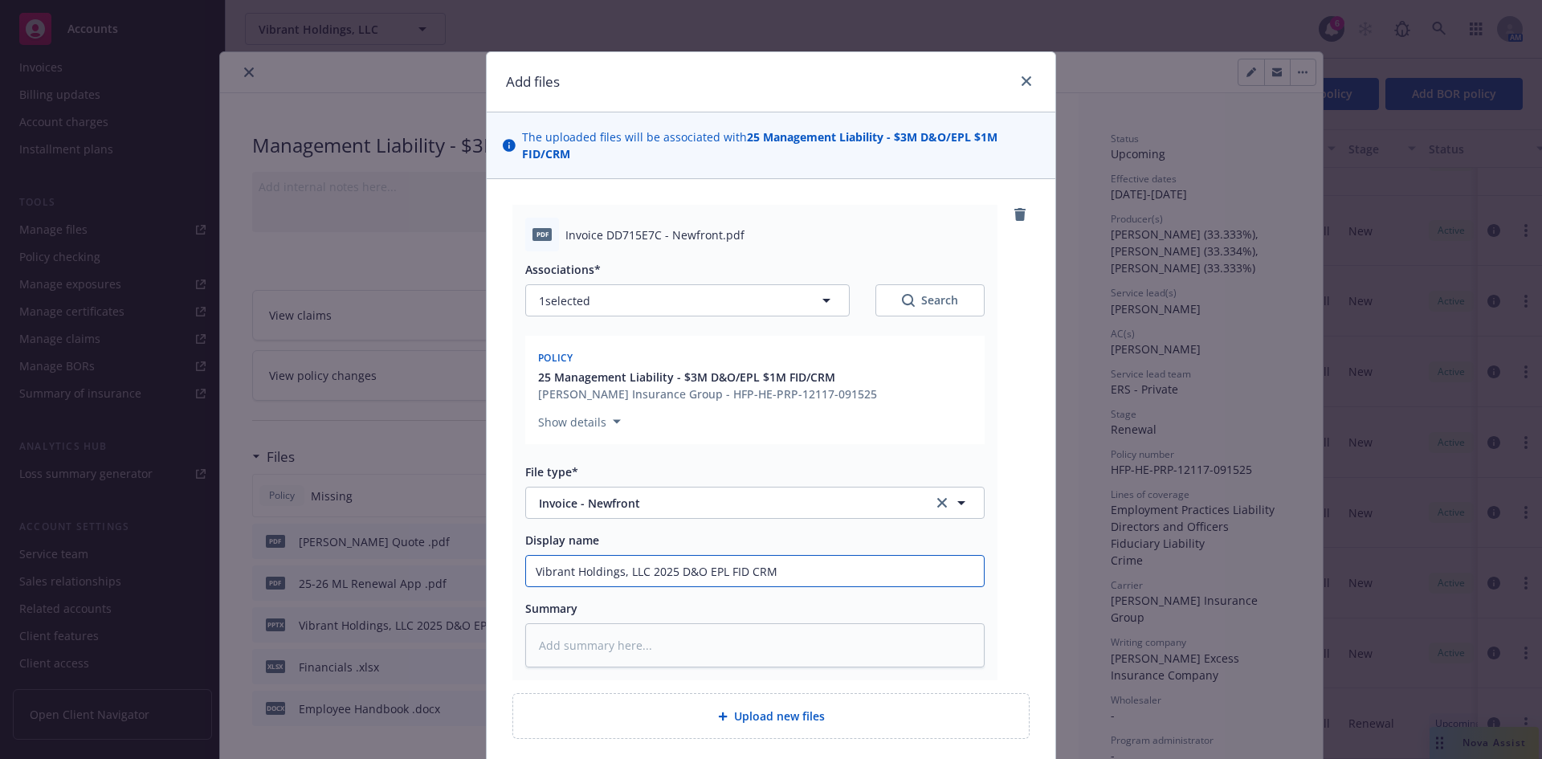
type textarea "x"
type input "Vibrant Holdings, LLC 2025 D&O EPL FID CR"
type textarea "x"
type input "Vibrant Holdings, LLC 2025 D&O EPL FID C"
type textarea "x"
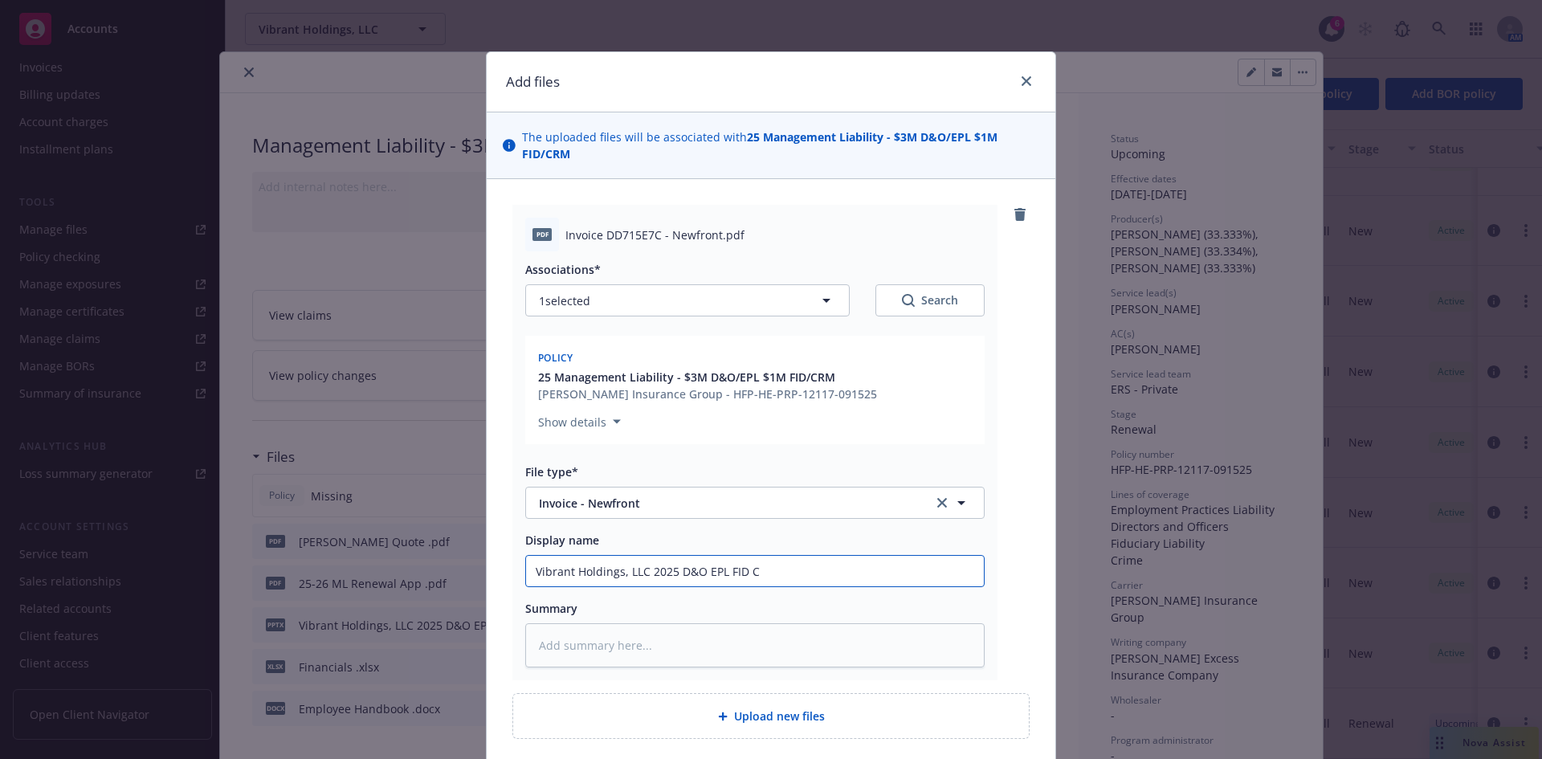
type input "Vibrant Holdings, LLC 2025 D&O EPL FID"
type textarea "x"
type input "Vibrant Holdings, LLC 2025 D&O EPL FID"
type textarea "x"
type input "Vibrant Holdings, LLC 2025 D&O EPL FI"
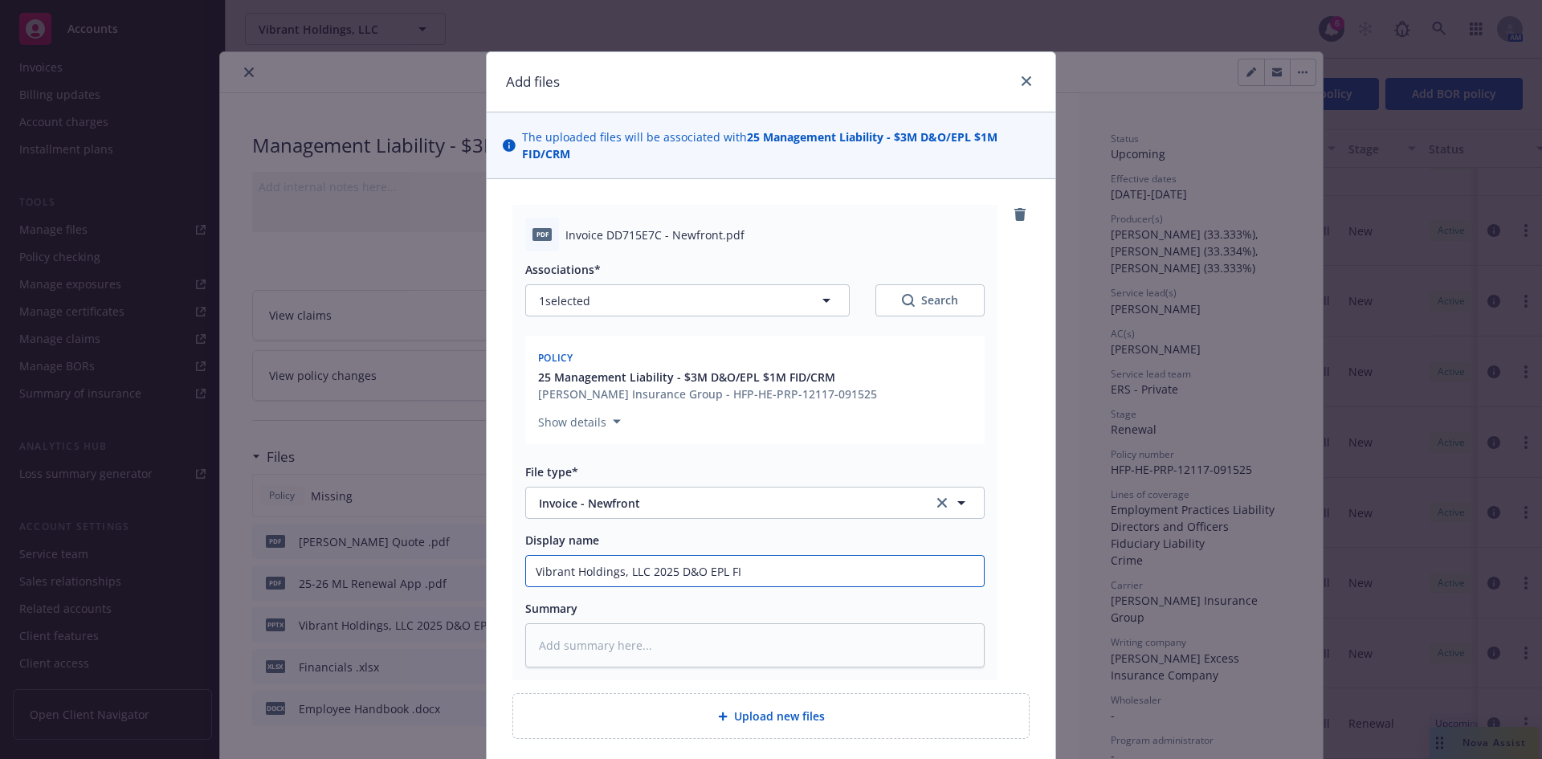
type textarea "x"
type input "Vibrant Holdings, LLC 2025 D&O EPL F"
type textarea "x"
type input "Vibrant Holdings, LLC 2025 D&O EPL"
type textarea "x"
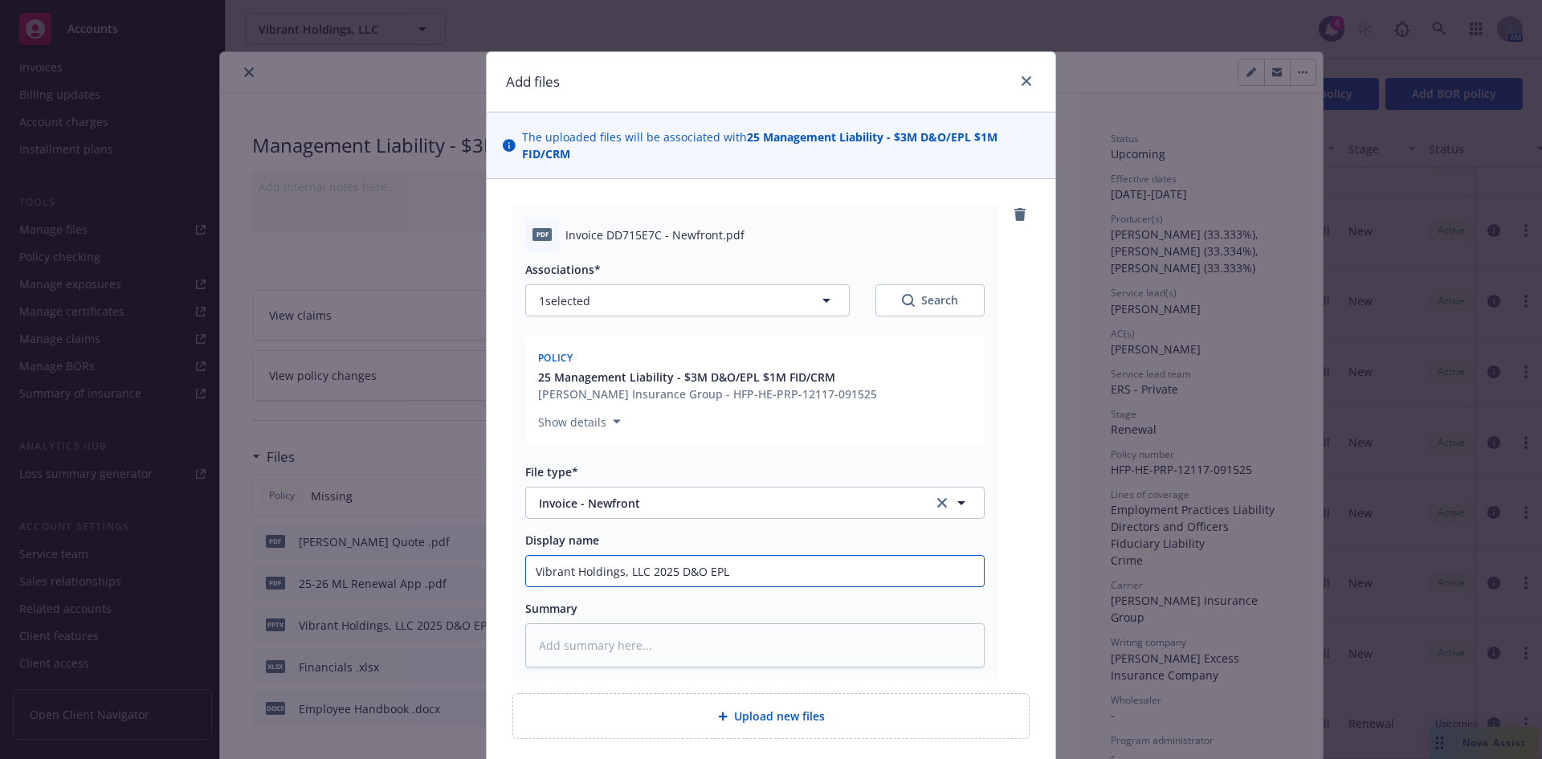
type input "Vibrant Holdings, LLC 2025 D&O EPL"
type textarea "x"
type input "Vibrant Holdings, LLC 2025 D&O EP"
type textarea "x"
type input "Vibrant Holdings, LLC 2025 D&O E"
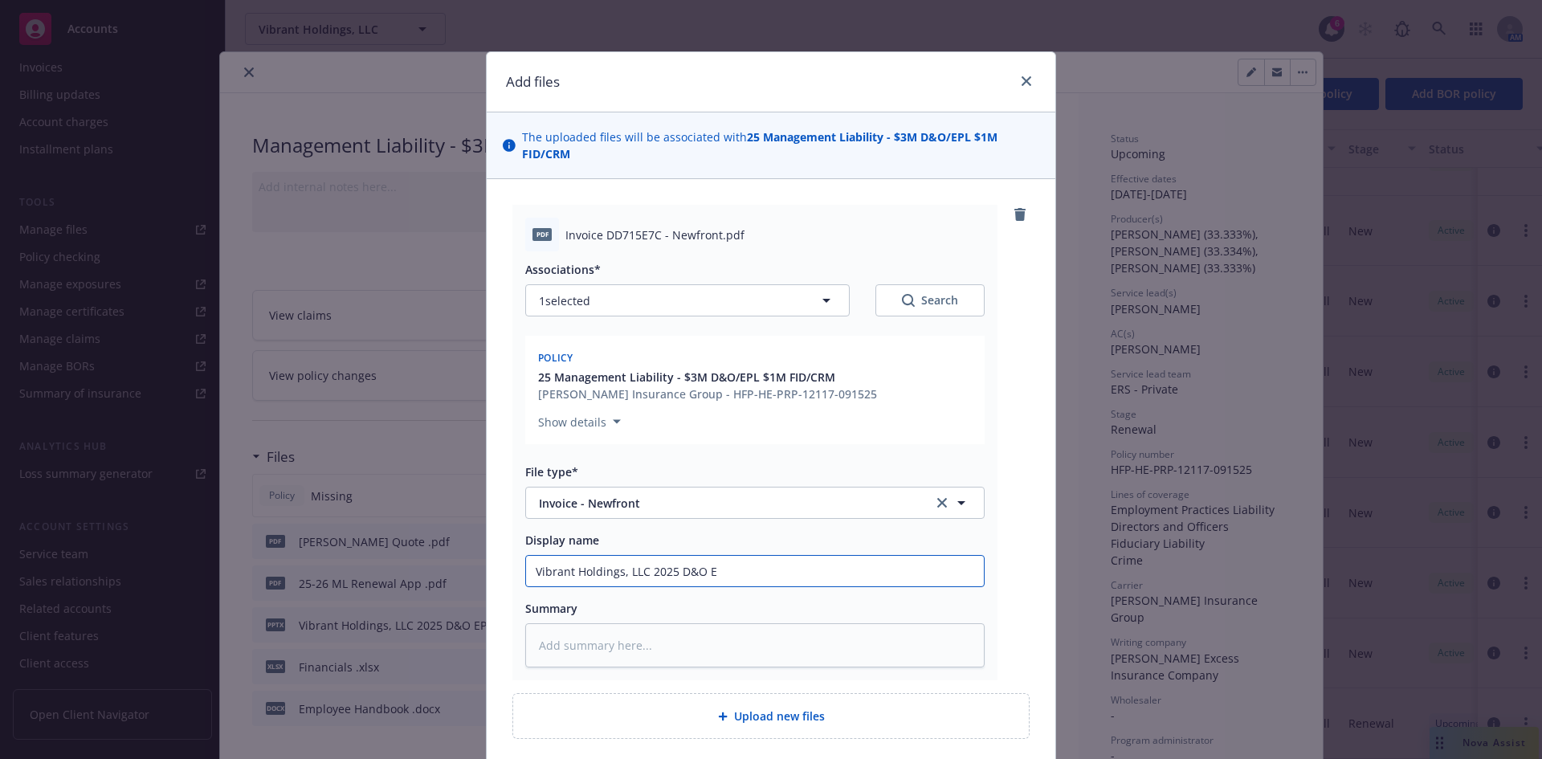
type textarea "x"
type input "Vibrant Holdings, LLC 2025 D&O"
type textarea "x"
type input "Vibrant Holdings, LLC 2025 D&O"
type textarea "x"
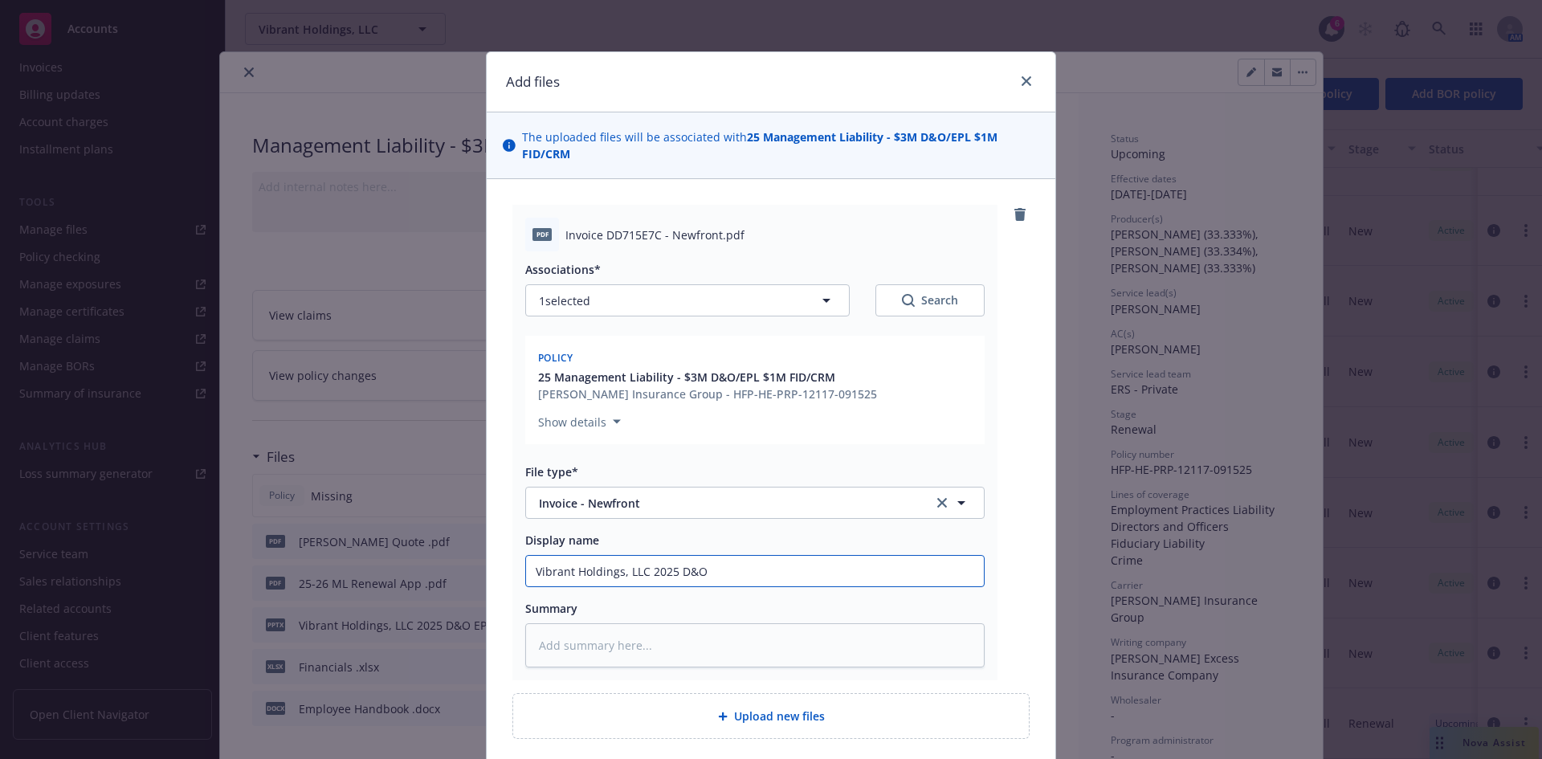
type input "Vibrant Holdings, LLC 2025 D&"
type textarea "x"
type input "Vibrant Holdings, LLC 2025 D"
type textarea "x"
type input "Vibrant Holdings, LLC 2025"
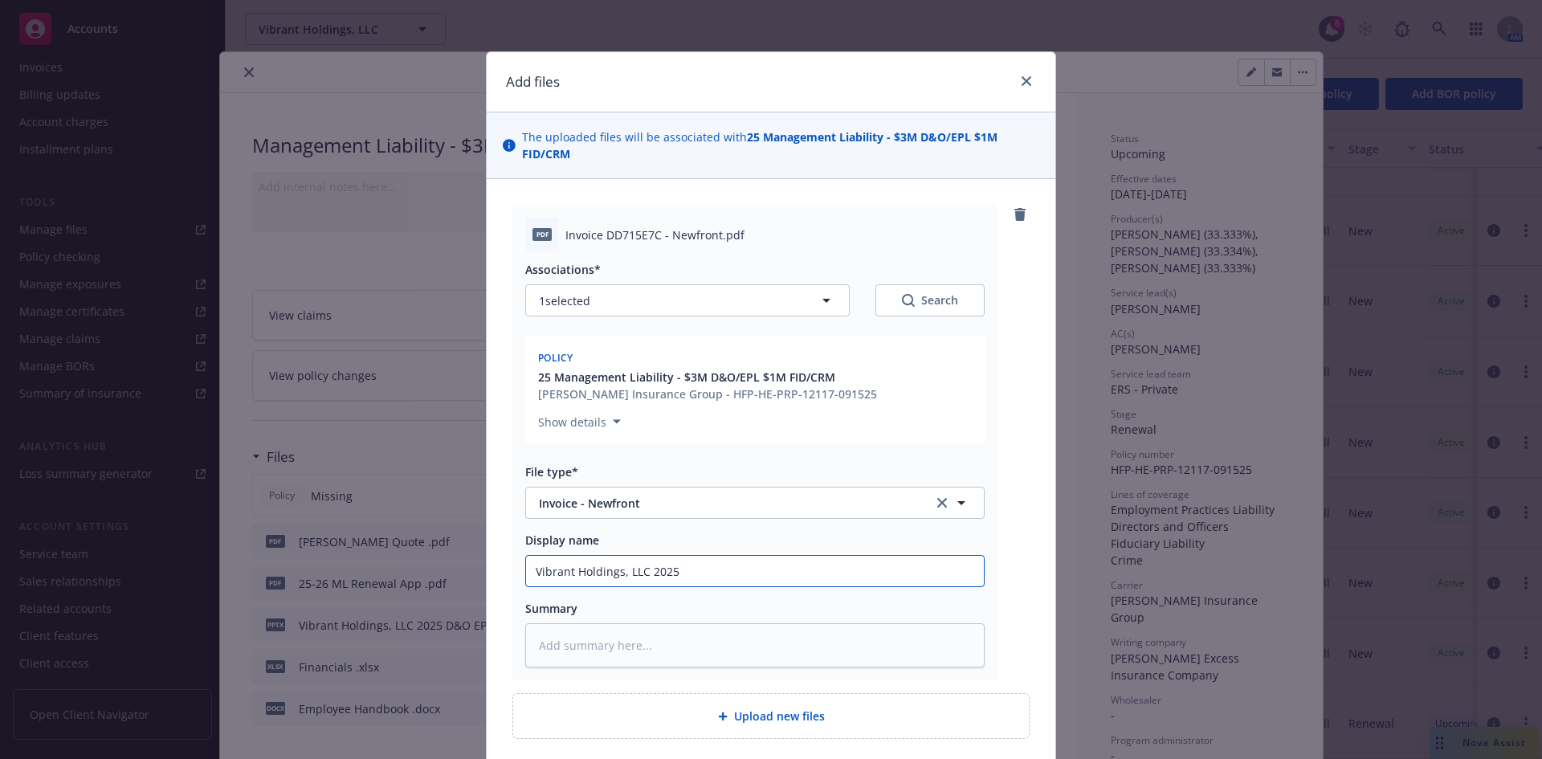
type textarea "x"
type input "Vibrant Holdings, LLC 2025"
type textarea "x"
type input "Vibrant Holdings, LLC 202"
type textarea "x"
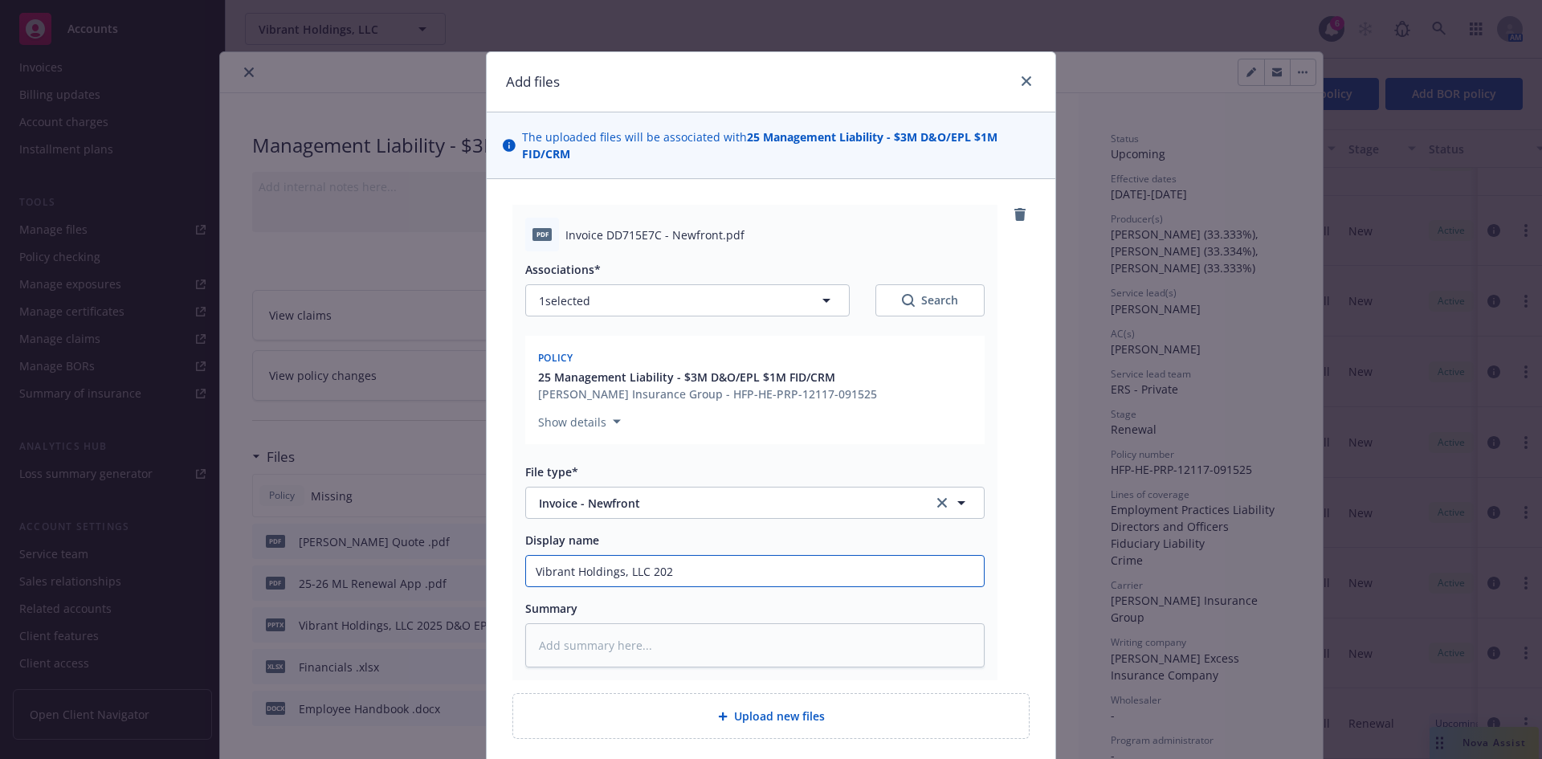
type input "Vibrant Holdings, LLC 20"
type textarea "x"
type input "Vibrant Holdings, LLC 2"
type textarea "x"
type input "Vibrant Holdings, LLC"
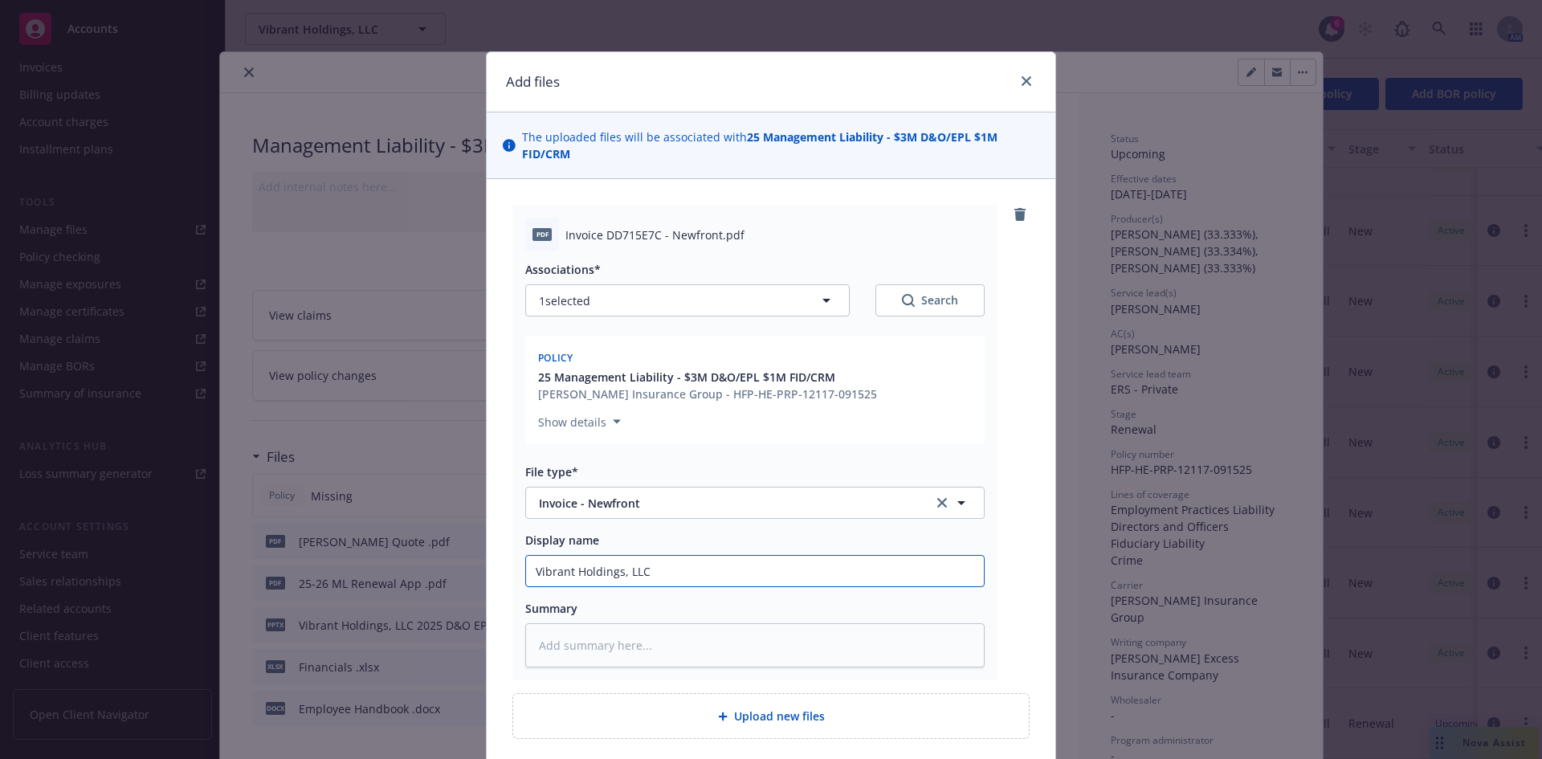
type textarea "x"
type input "Vibrant Holdings, LLC 2"
type textarea "x"
type input "Vibrant Holdings, LLC 20"
type textarea "x"
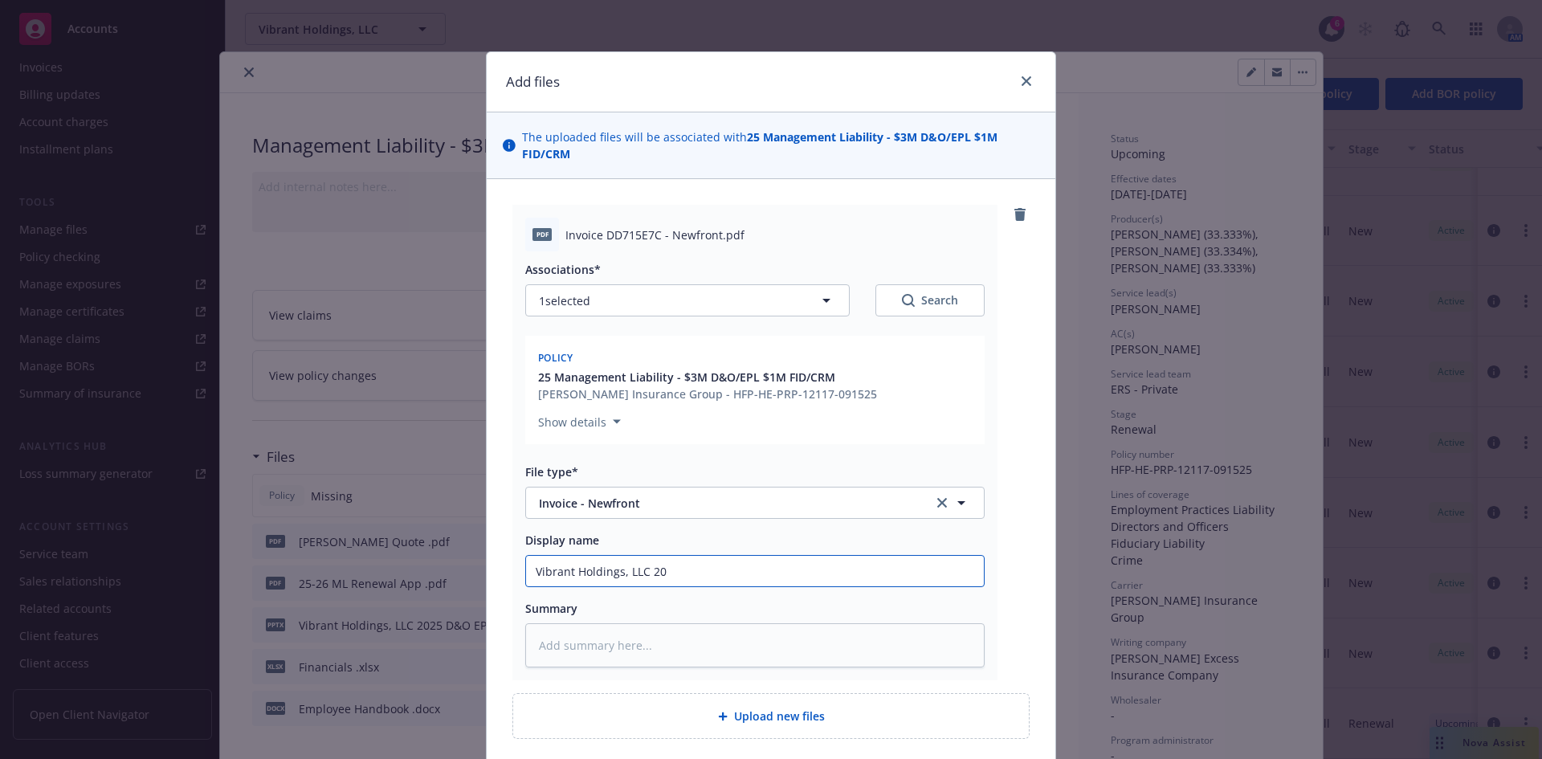
type input "Vibrant Holdings, LLC 202"
type textarea "x"
type input "Vibrant Holdings, LLC 2025"
type textarea "x"
type input "Vibrant Holdings, LLC 2025-"
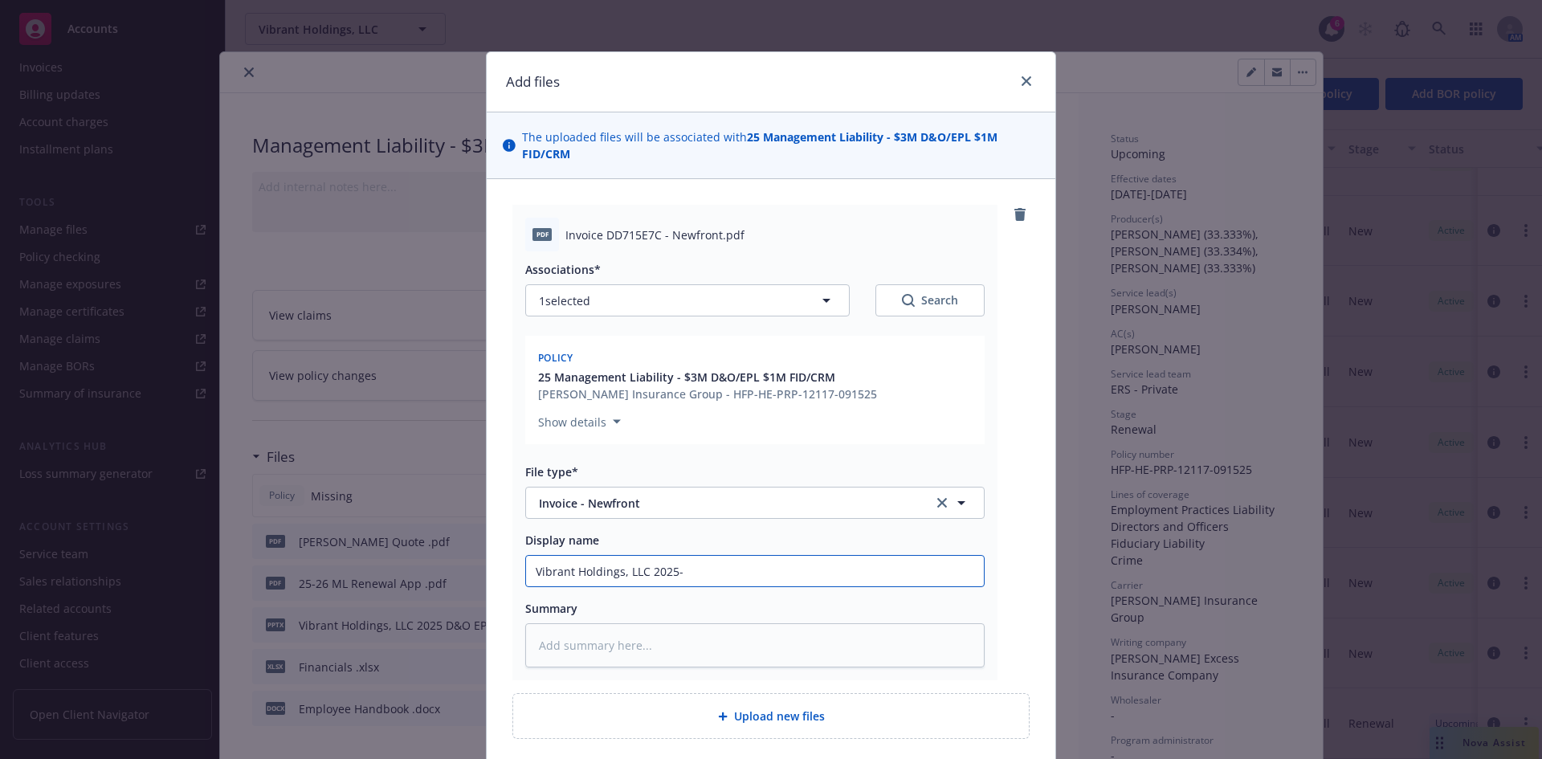
type textarea "x"
type input "Vibrant Holdings, LLC 2025-2"
type textarea "x"
type input "Vibrant Holdings, LLC 2025-26"
type textarea "x"
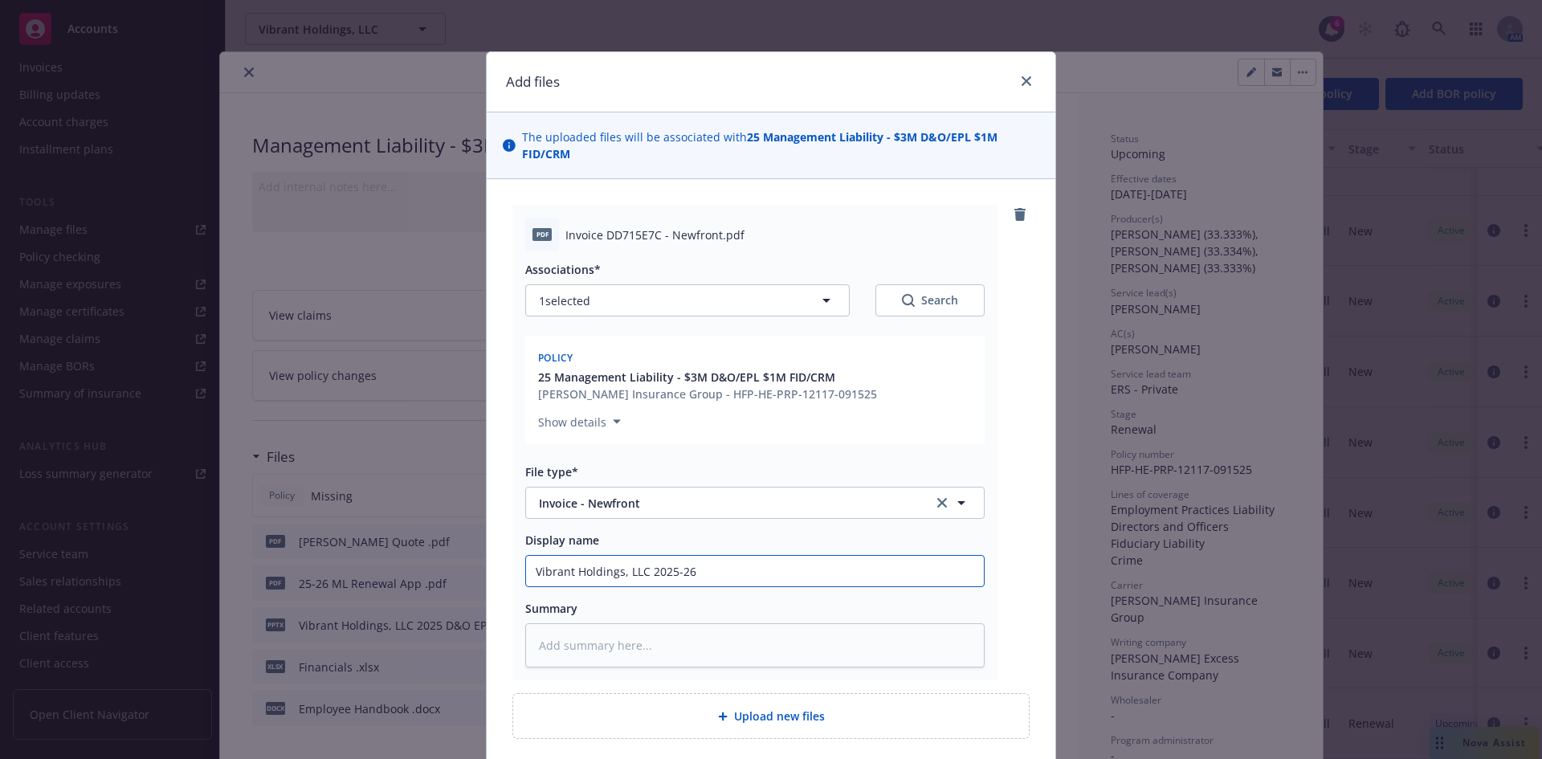
type input "Vibrant Holdings, LLC 2025-26"
type textarea "x"
type input "Vibrant Holdings, LLC 2025-26 ML"
type textarea "x"
type input "Vibrant Holdings, LLC 2025-26 ML"
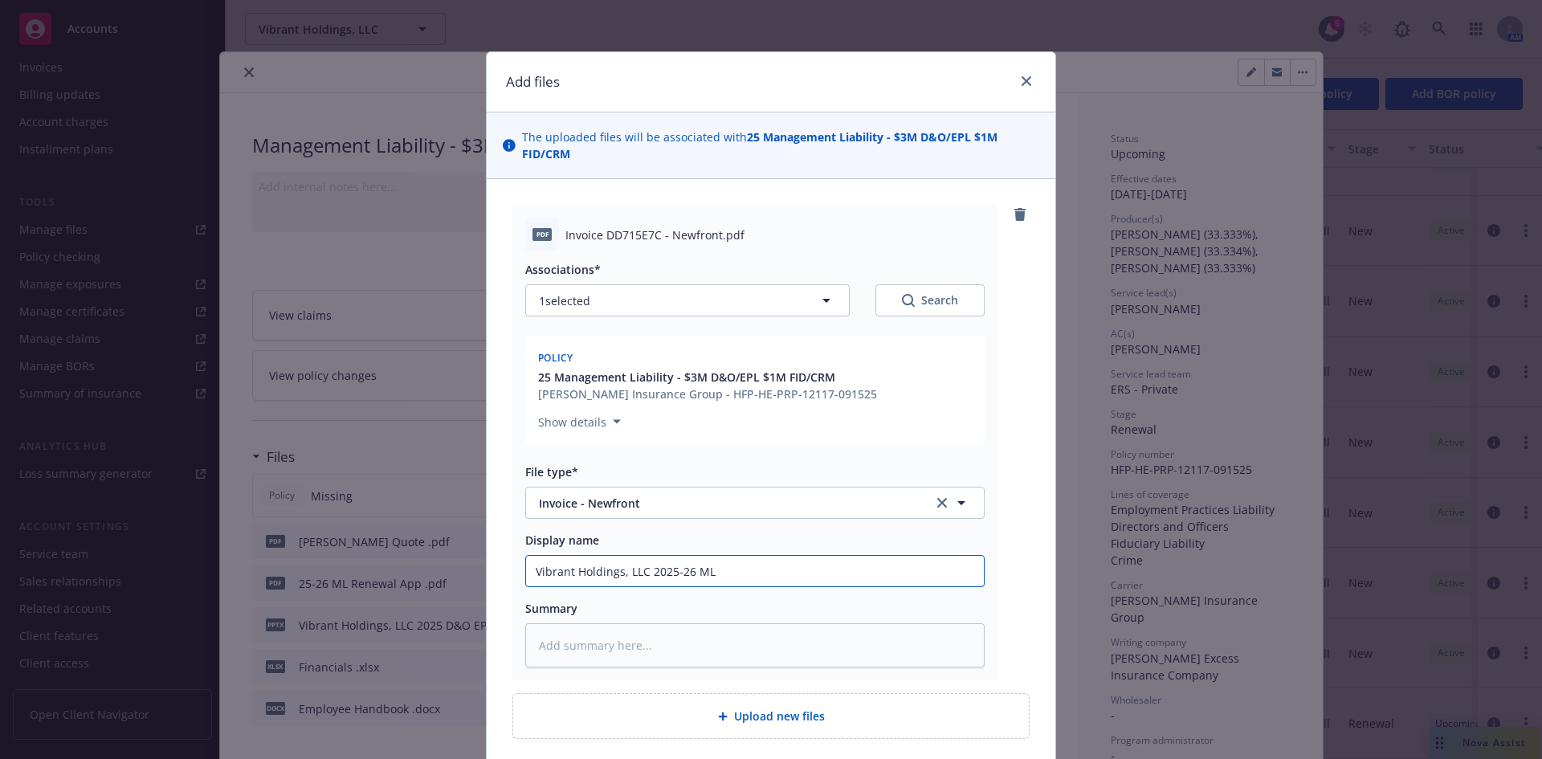
type textarea "x"
type input "Vibrant Holdings, LLC 2025-26 ML I"
type textarea "x"
type input "Vibrant Holdings, LLC 2025-26 ML In"
type textarea "x"
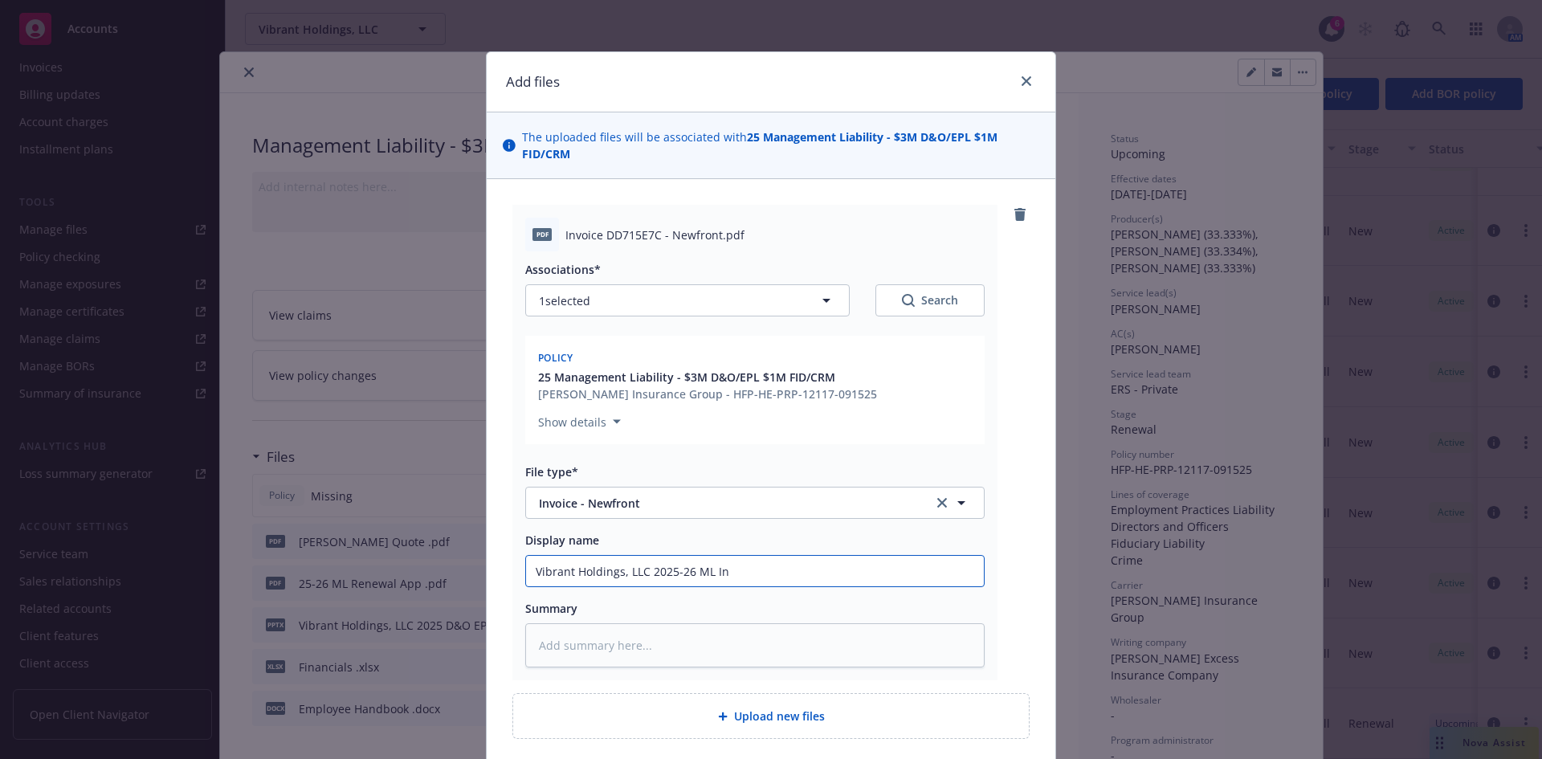
type input "Vibrant Holdings, LLC 2025-26 ML Inv"
type textarea "x"
type input "Vibrant Holdings, LLC 2025-26 ML Invo"
type textarea "x"
type input "Vibrant Holdings, LLC 2025-26 ML Invoc"
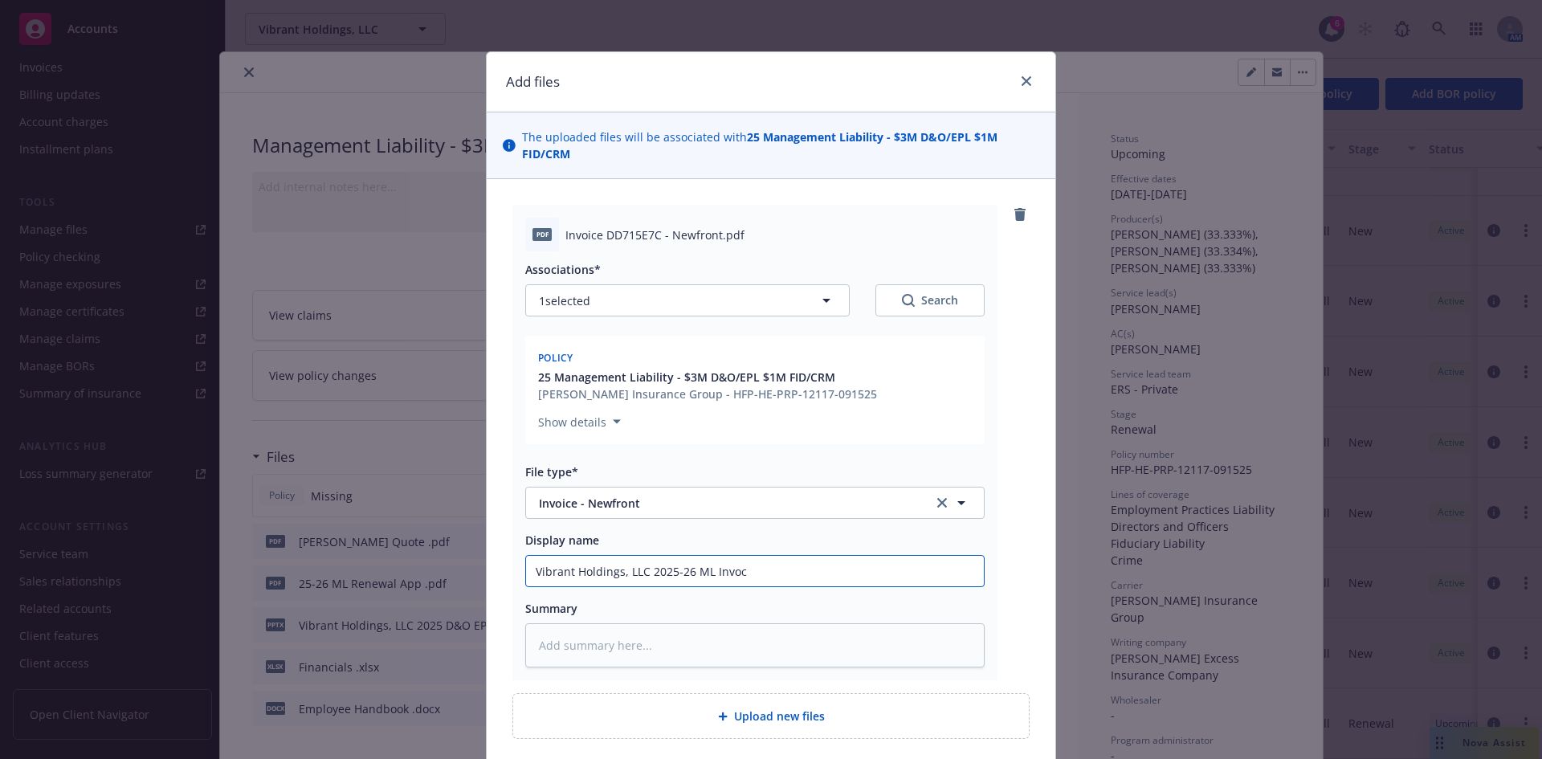
type textarea "x"
type input "Vibrant Holdings, LLC 2025-26 ML Invoci"
type textarea "x"
type input "Vibrant Holdings, LLC 2025-26 ML Invocie"
type textarea "x"
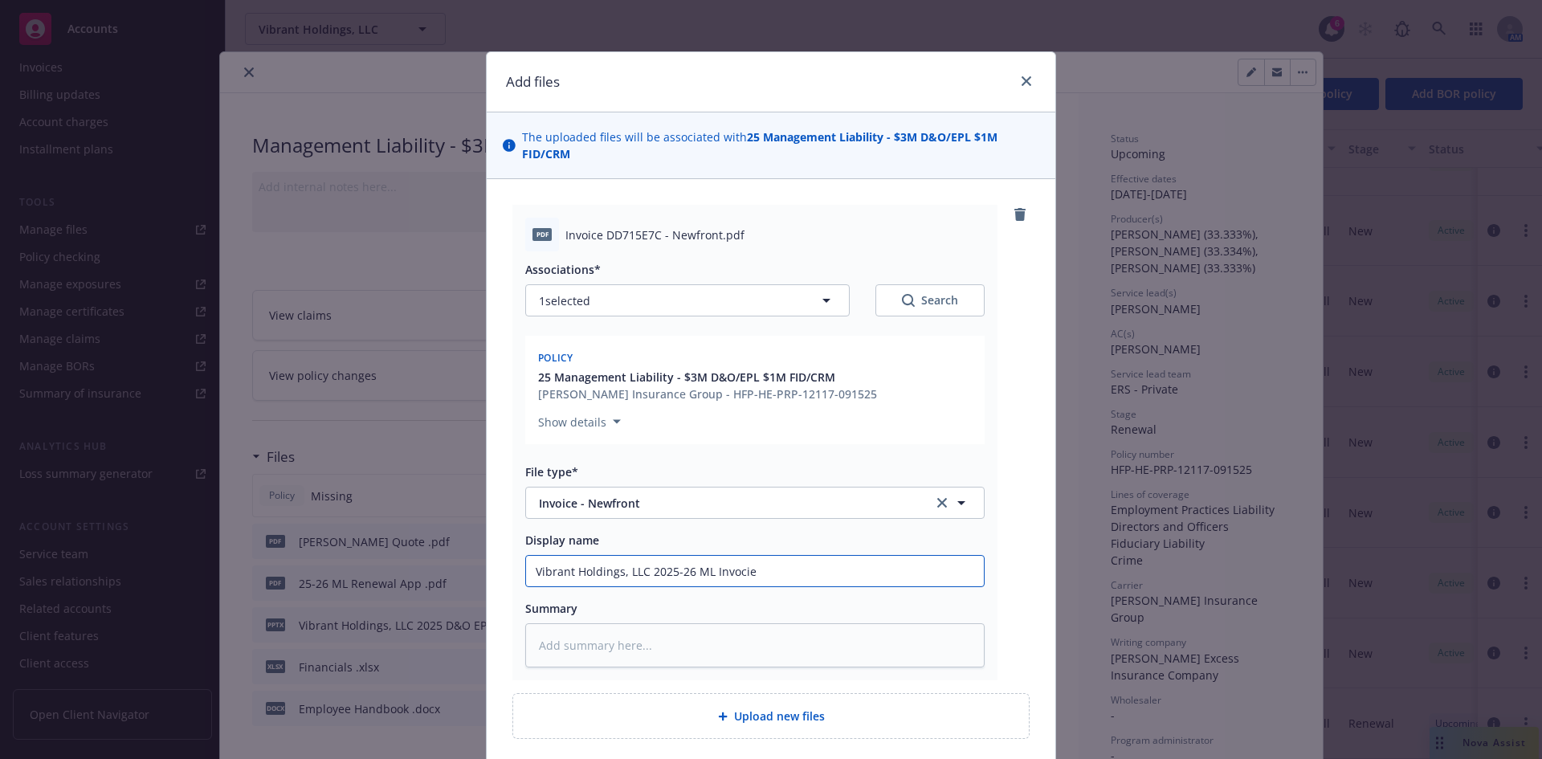
type input "Vibrant Holdings, LLC 2025-26 ML Invocie"
type textarea "x"
type input "Vibrant Holdings, LLC 2025-26 ML Invocie"
type textarea "x"
type input "Vibrant Holdings, LLC 2025-26 ML Invoci"
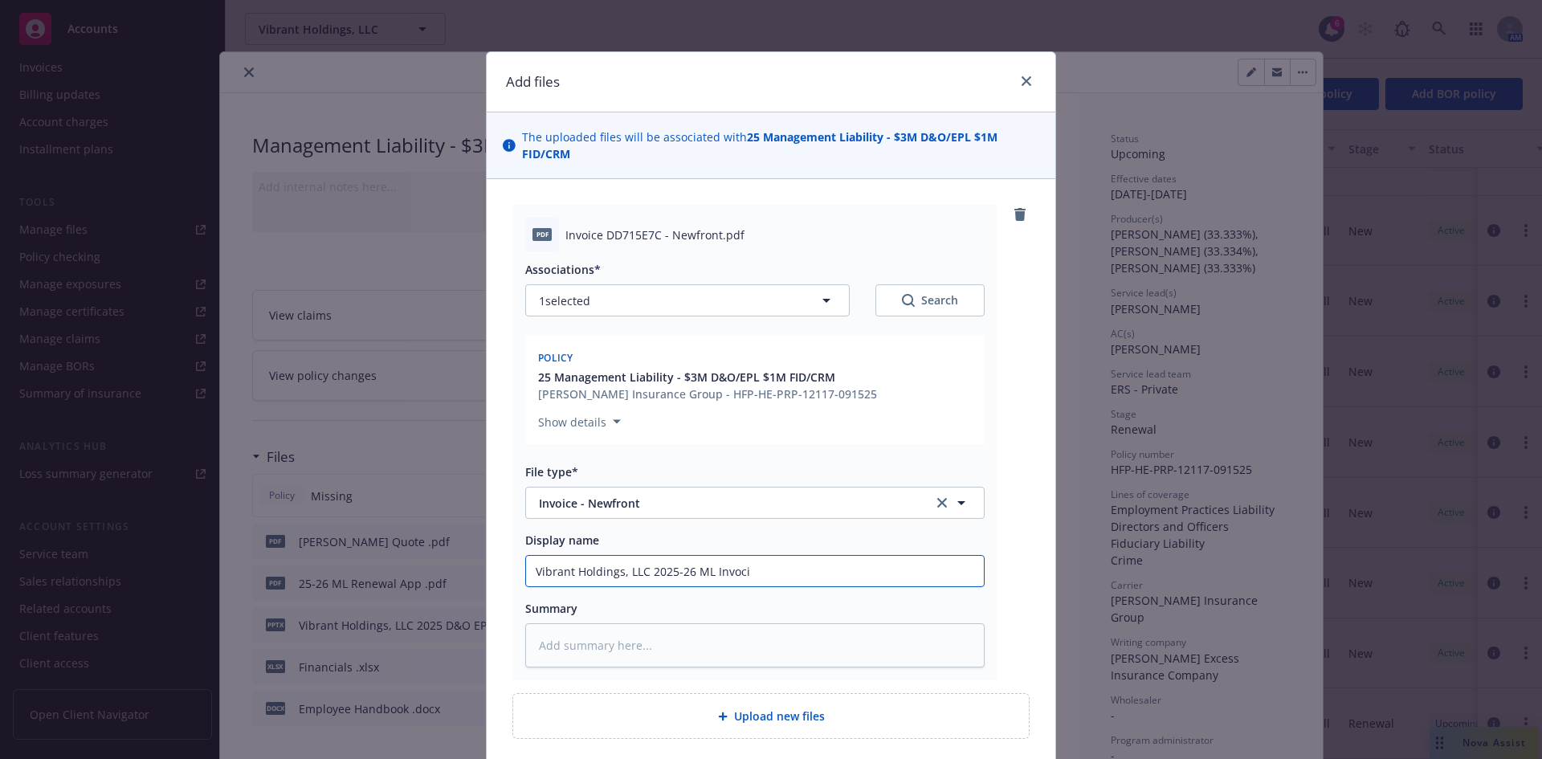
type textarea "x"
type input "Vibrant Holdings, LLC 2025-26 ML Invoc"
type textarea "x"
type input "Vibrant Holdings, LLC 2025-26 ML Invo"
type textarea "x"
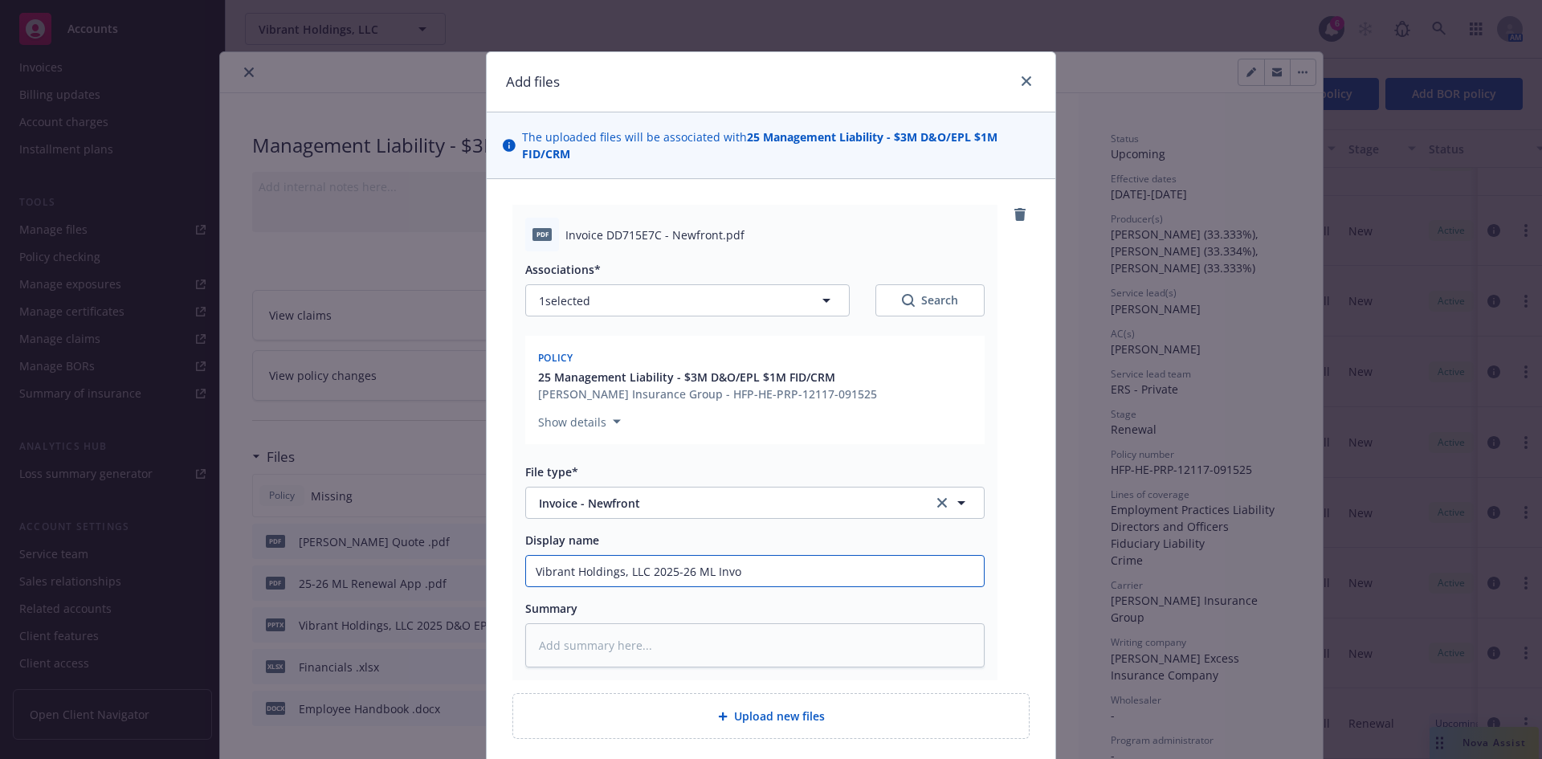
type input "Vibrant Holdings, LLC 2025-26 ML Invoi"
type textarea "x"
type input "Vibrant Holdings, LLC 2025-26 ML Invoic"
type textarea "x"
type input "Vibrant Holdings, LLC 2025-26 ML Invoice"
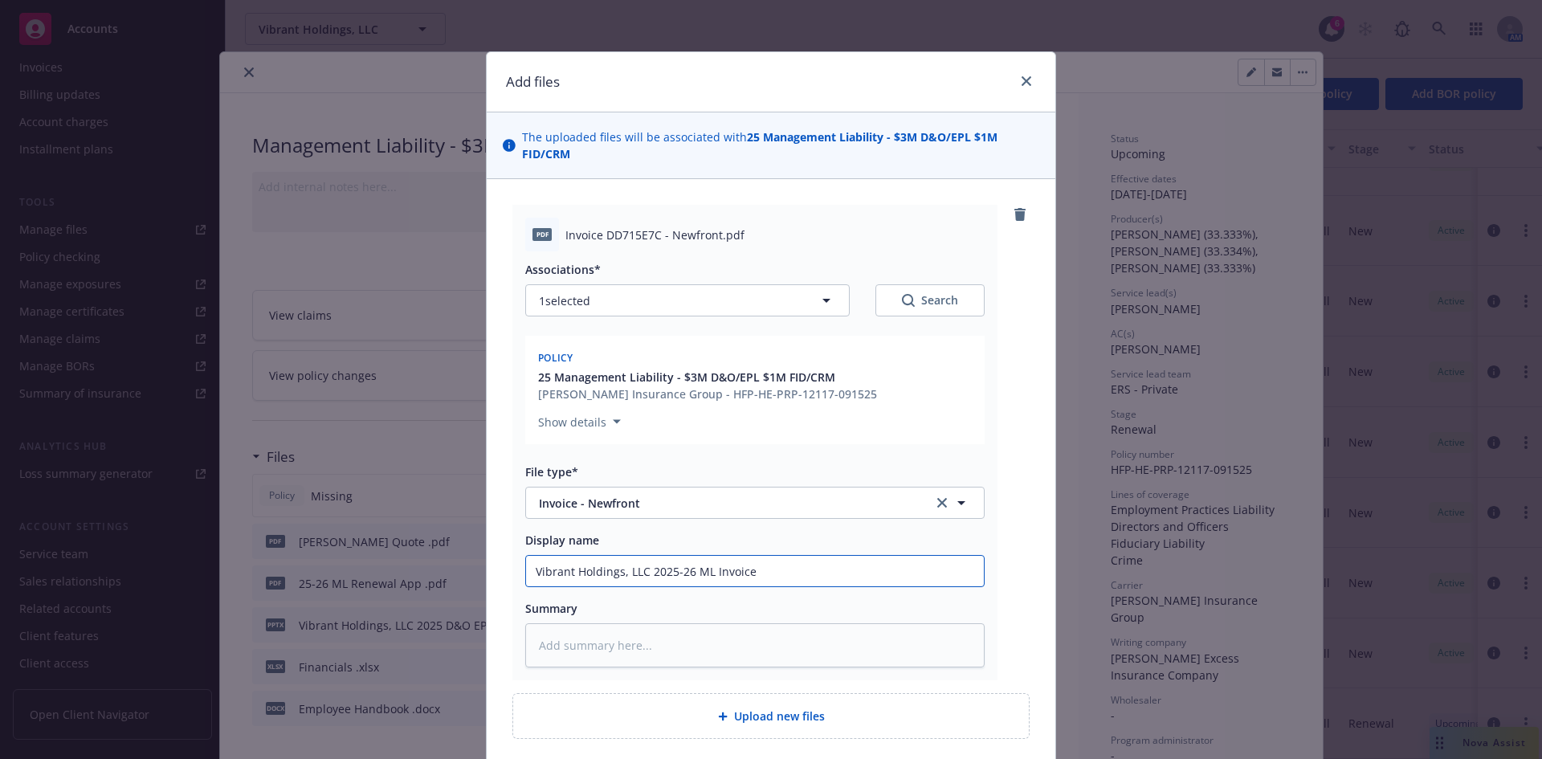
type textarea "x"
type input "Vibrant Holdings, LLC 2025-26 ML Invoice"
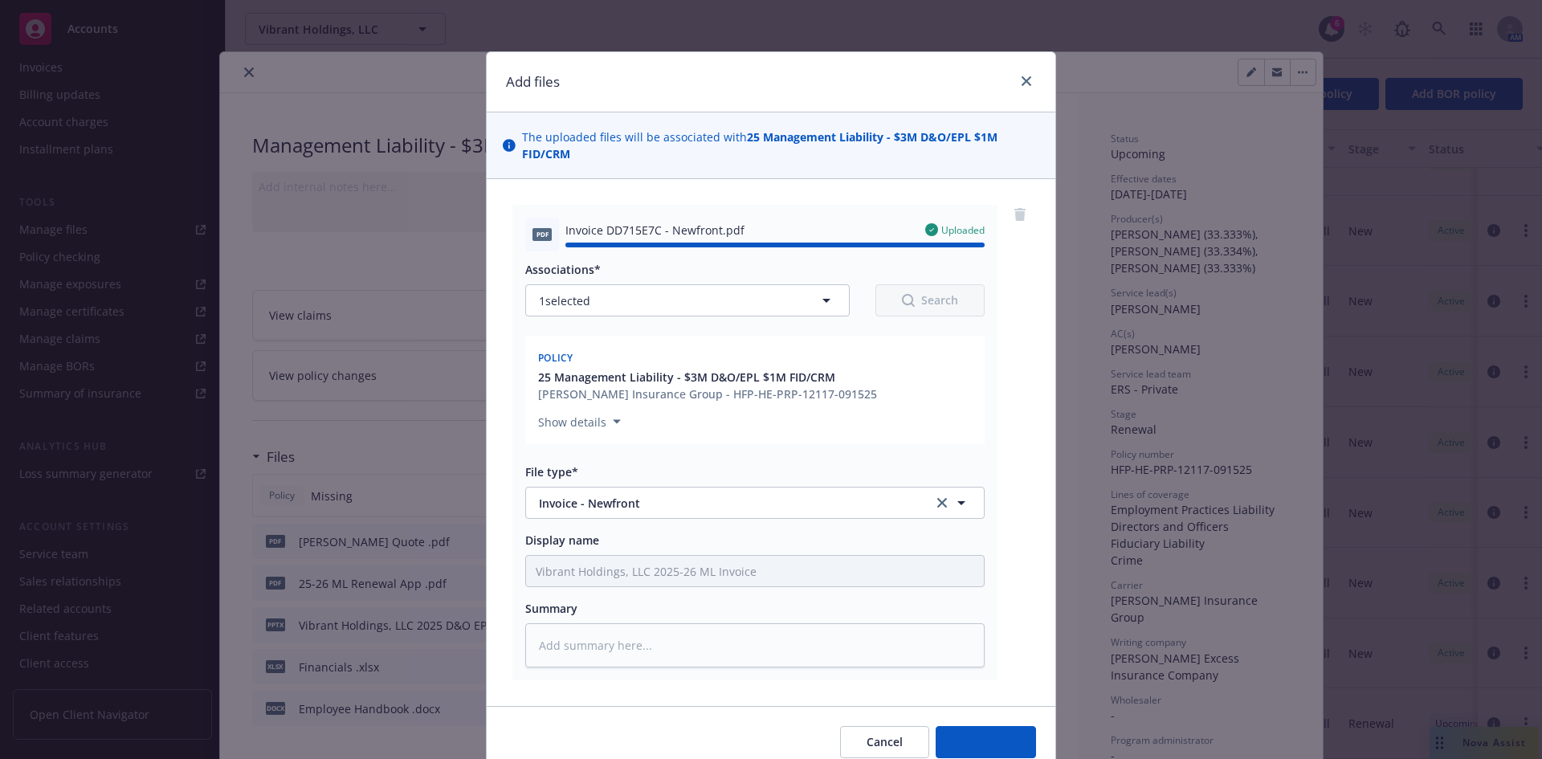
type textarea "x"
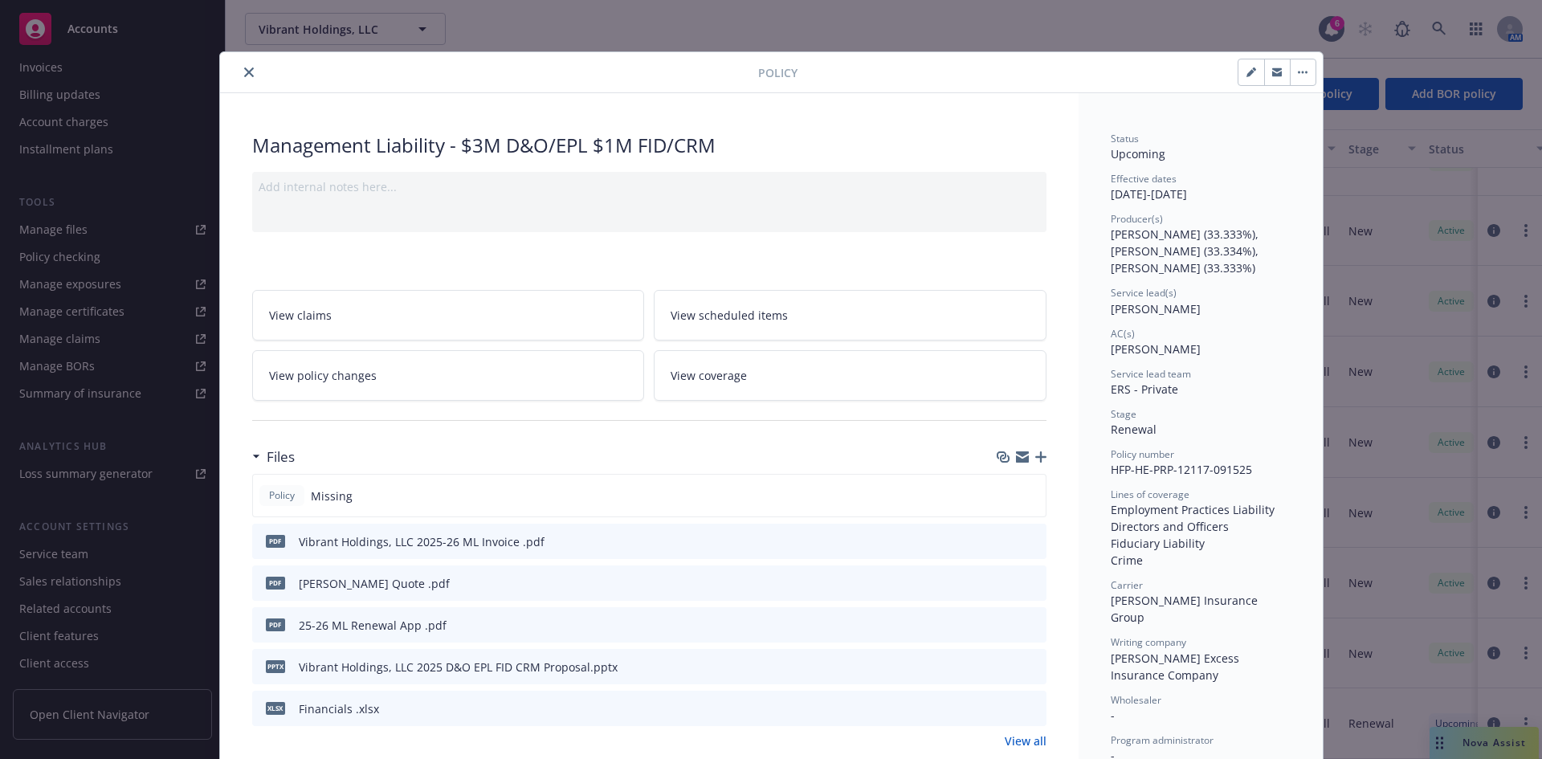
click at [999, 538] on icon "download file" at bounding box center [1004, 539] width 10 height 10
click at [244, 68] on icon "close" at bounding box center [249, 72] width 10 height 10
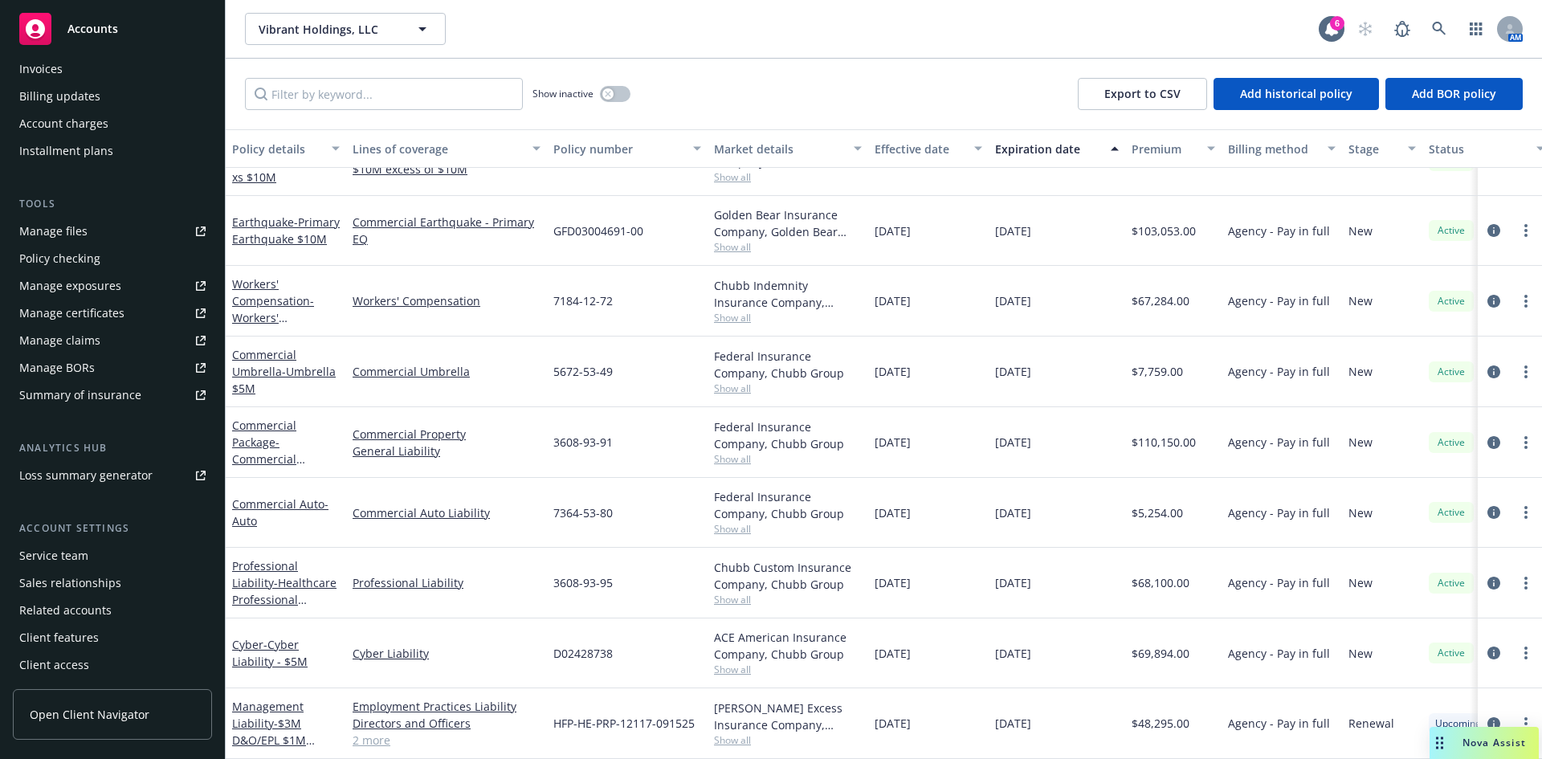
scroll to position [315, 0]
click at [56, 232] on div "Manage files" at bounding box center [53, 230] width 68 height 26
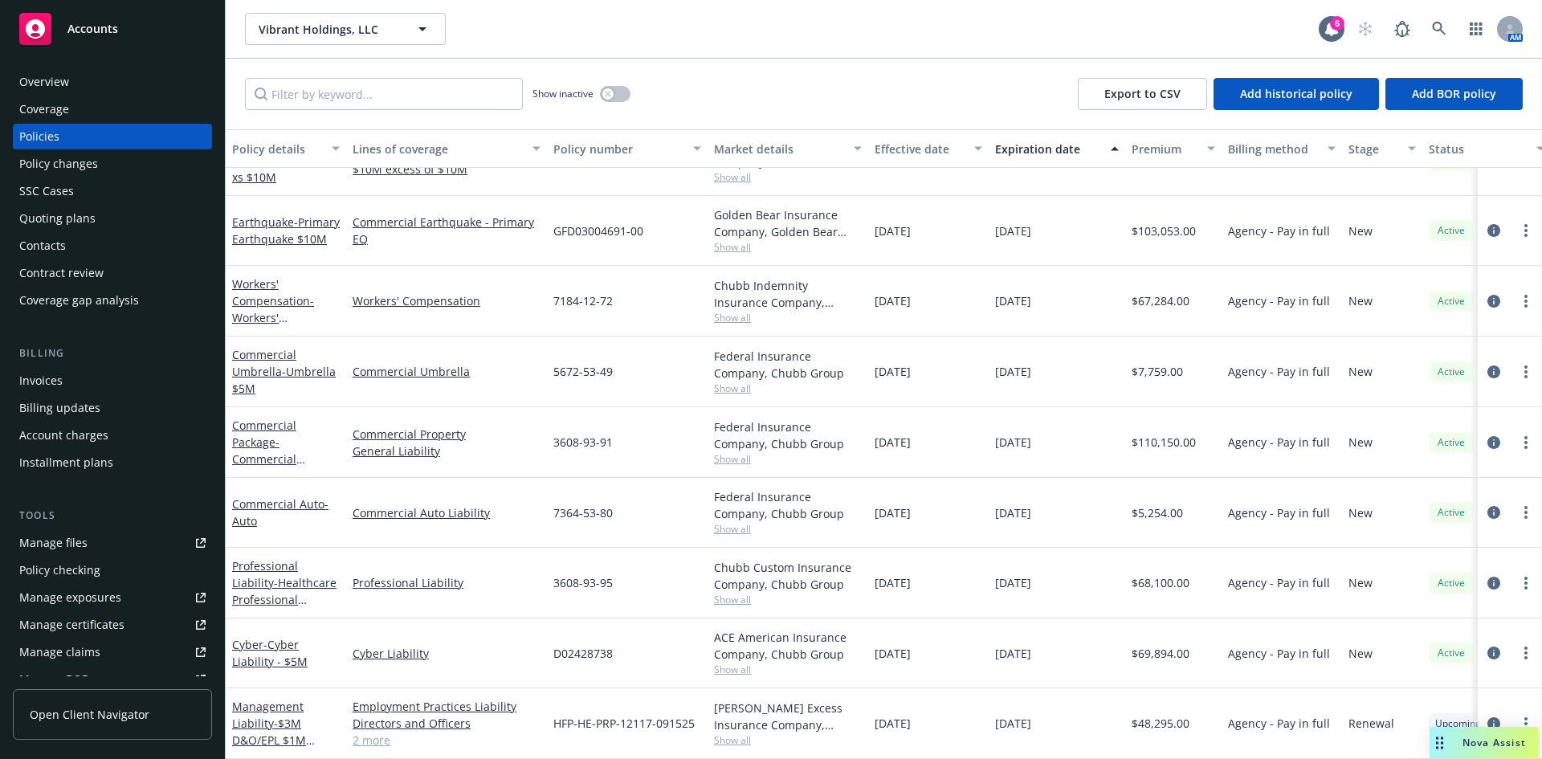
scroll to position [0, 0]
click at [28, 381] on div "Invoices" at bounding box center [40, 382] width 43 height 26
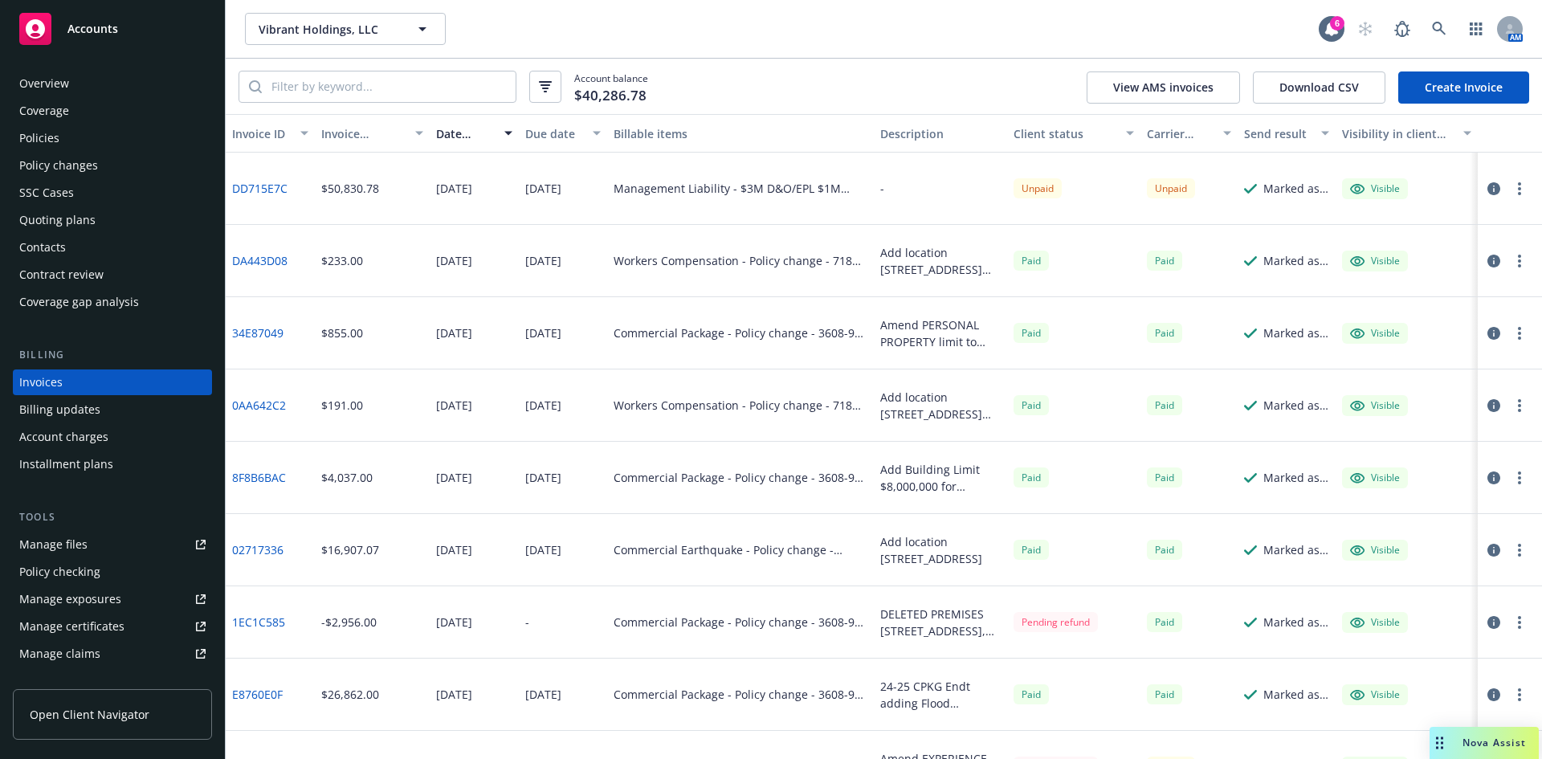
scroll to position [261, 0]
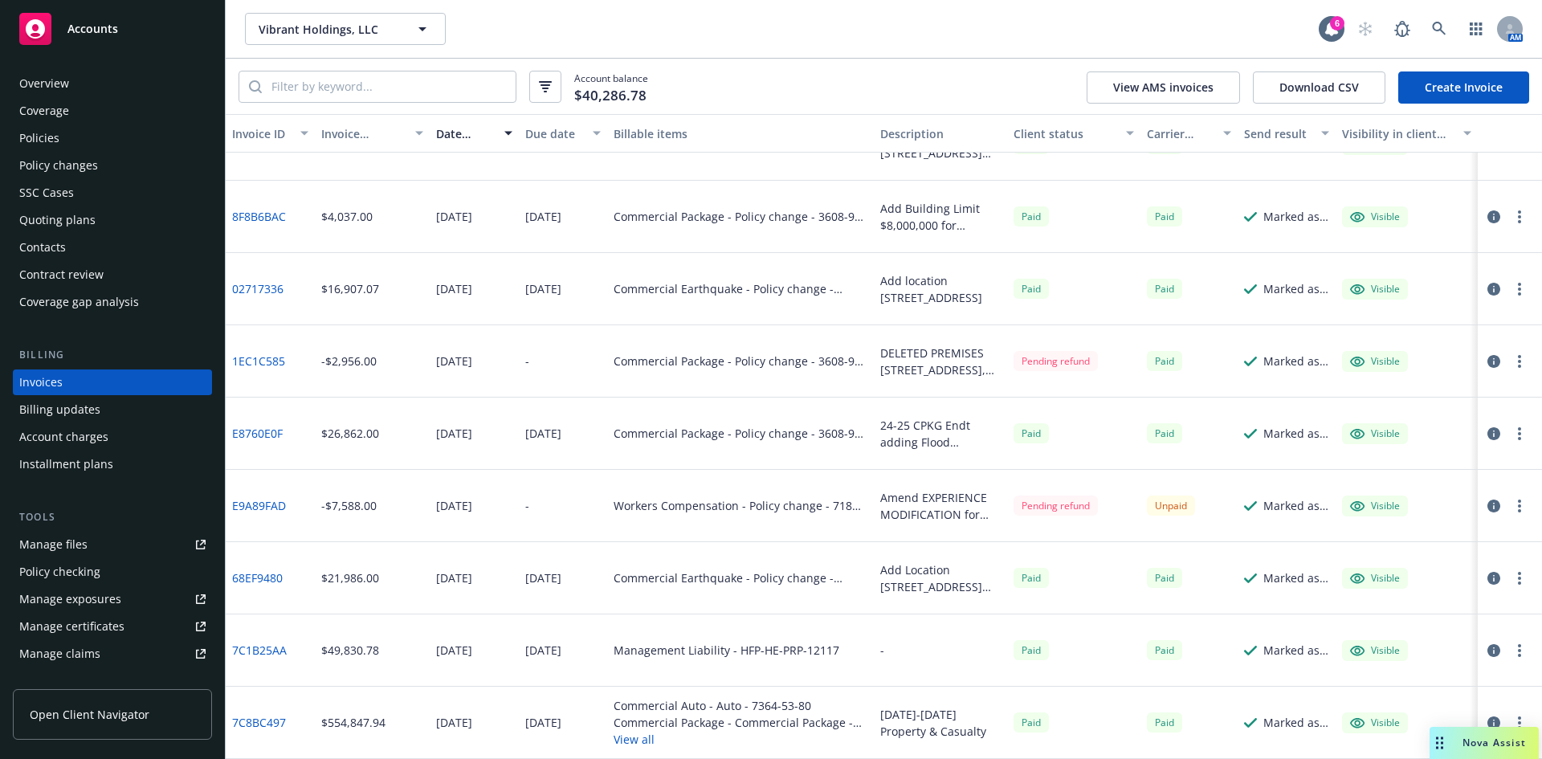
click at [250, 654] on link "7C1B25AA" at bounding box center [259, 650] width 55 height 17
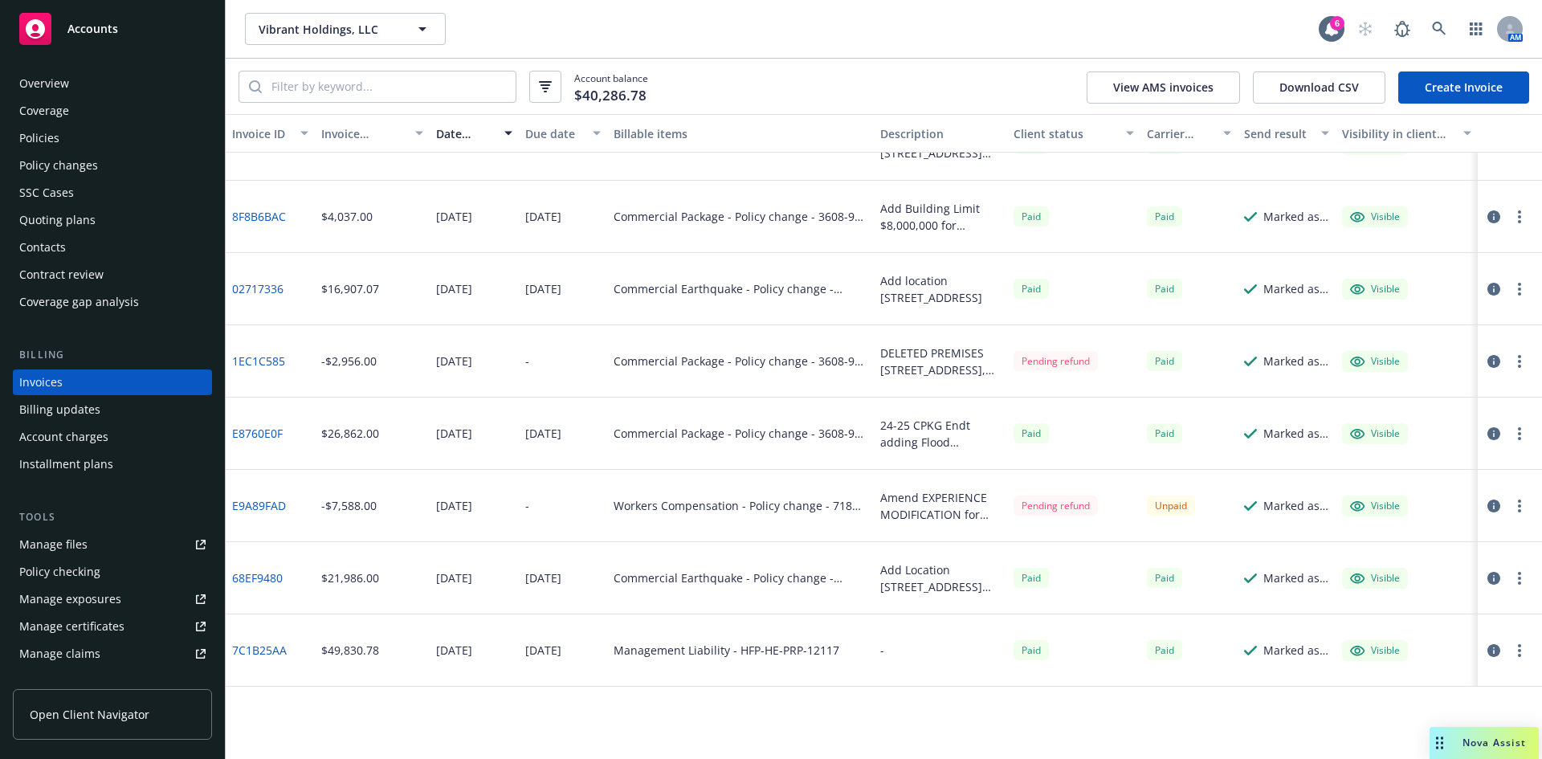
scroll to position [0, 0]
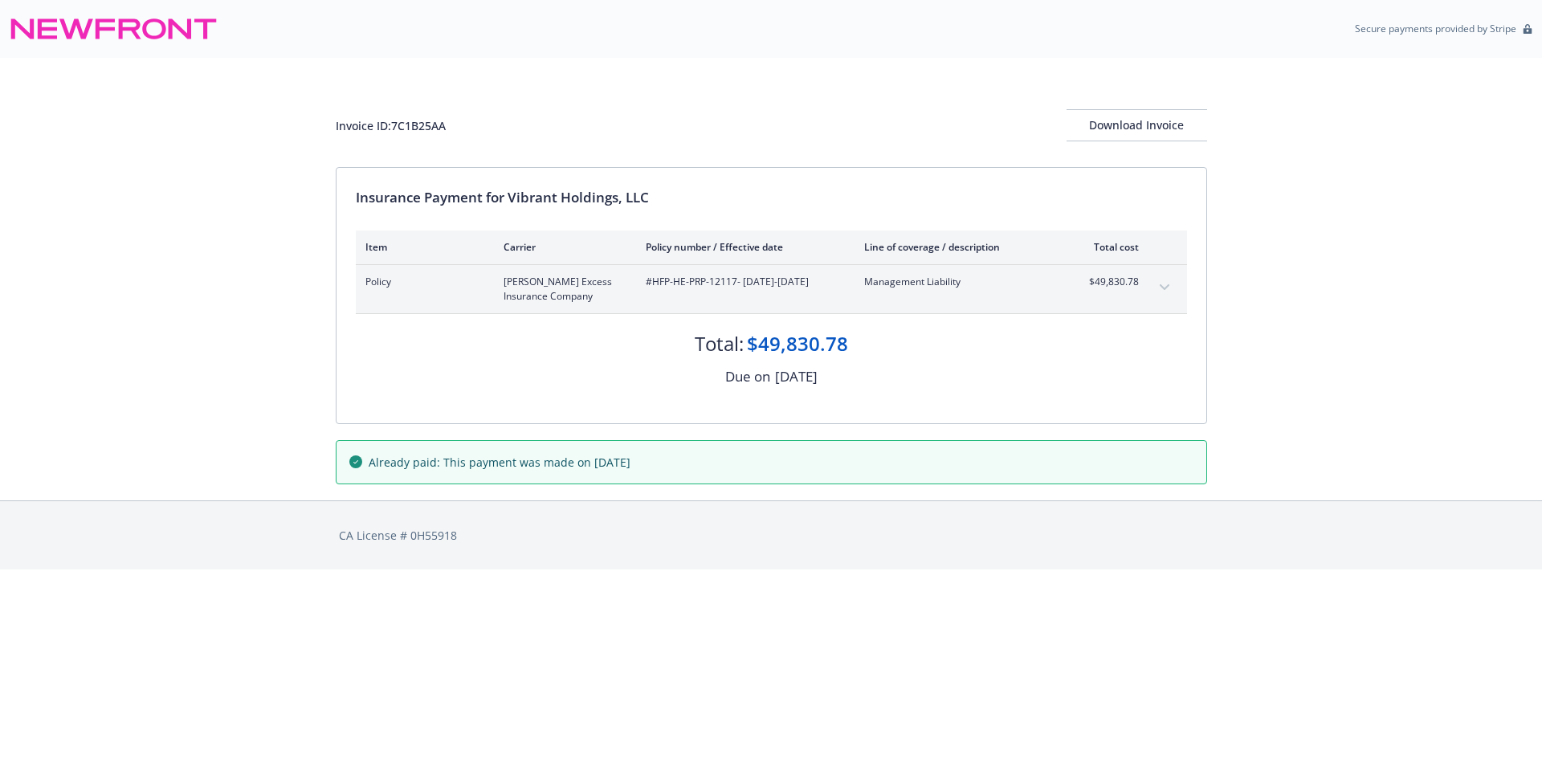
click at [1155, 283] on button "expand content" at bounding box center [1165, 288] width 26 height 26
